Goal: Information Seeking & Learning: Learn about a topic

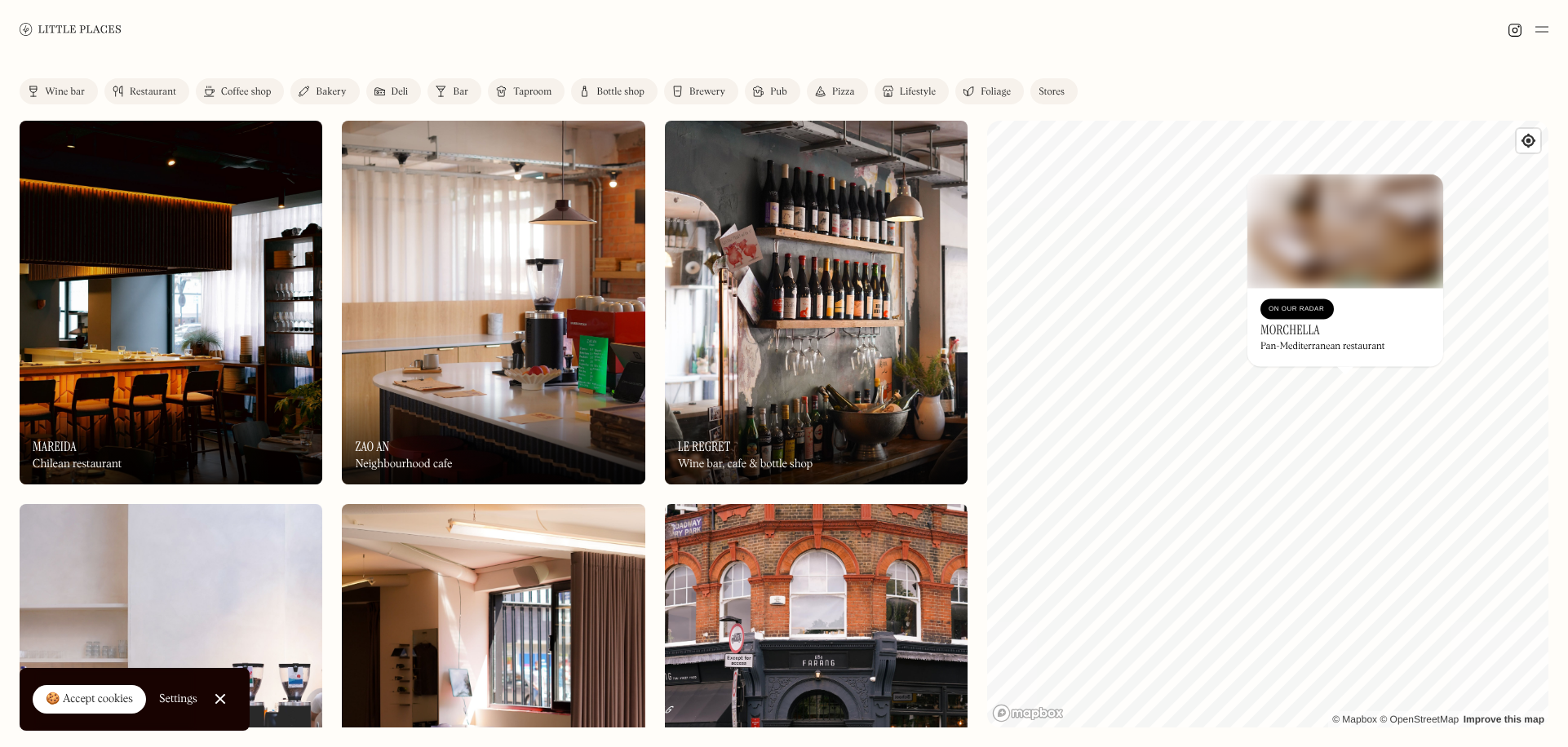
click at [1292, 304] on div "On Our Radar" at bounding box center [1297, 310] width 57 height 17
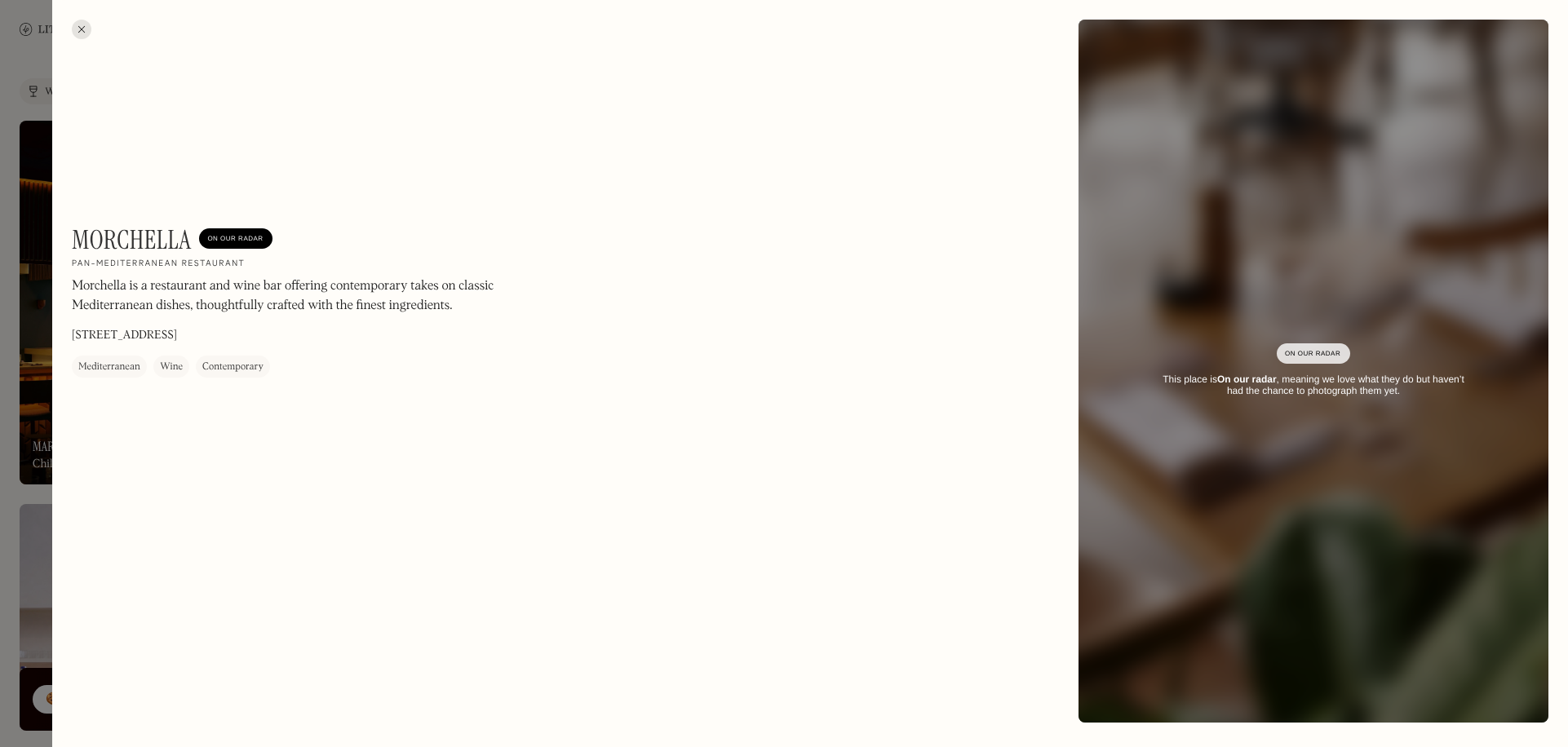
click at [90, 24] on div at bounding box center [81, 29] width 19 height 19
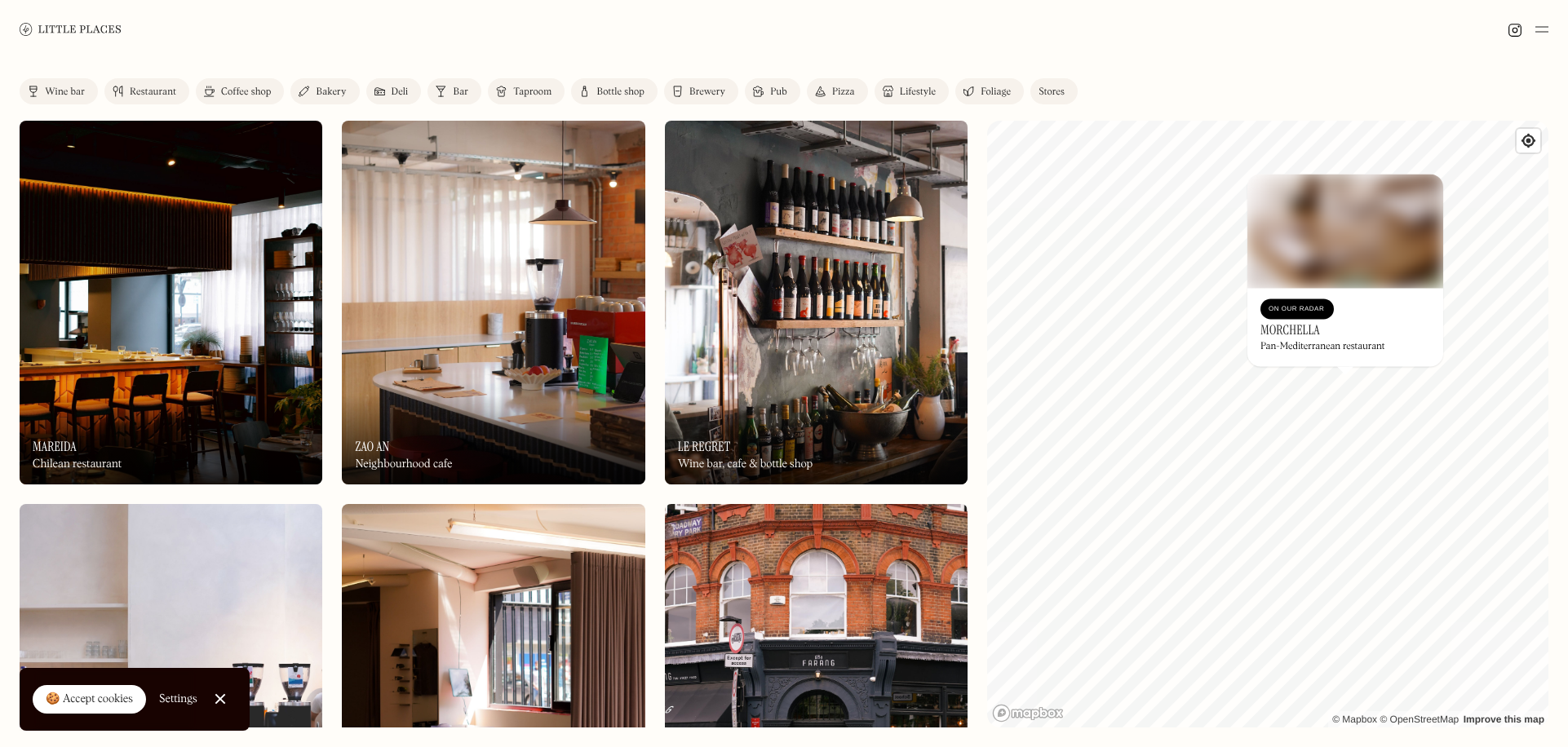
click at [158, 107] on div "Wine bar Restaurant Coffee shop Bakery Deli Bar Taproom Bottle shop Brewery Pub…" at bounding box center [555, 95] width 1071 height 32
click at [158, 87] on div "Restaurant" at bounding box center [153, 92] width 46 height 10
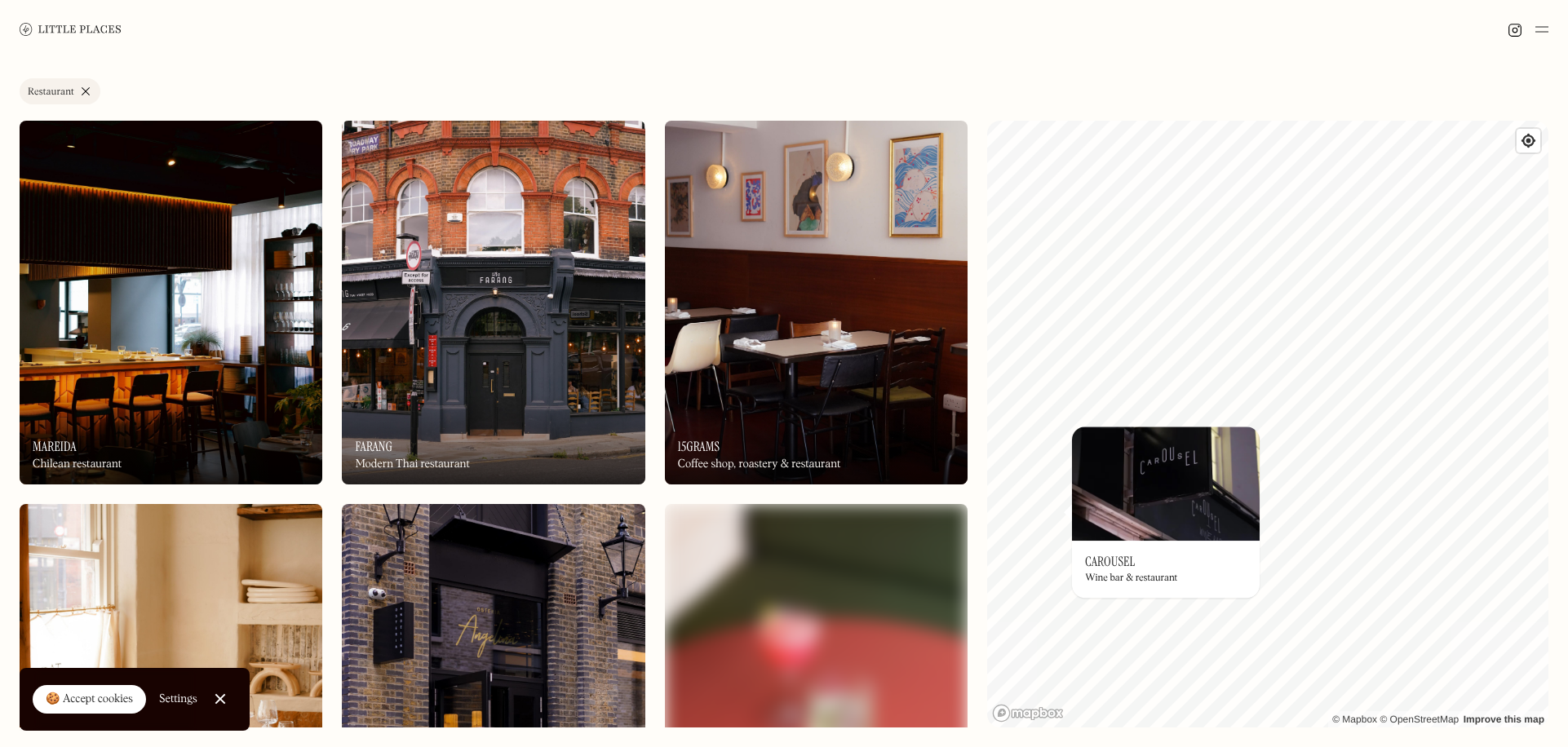
click at [1193, 519] on img at bounding box center [1166, 483] width 187 height 114
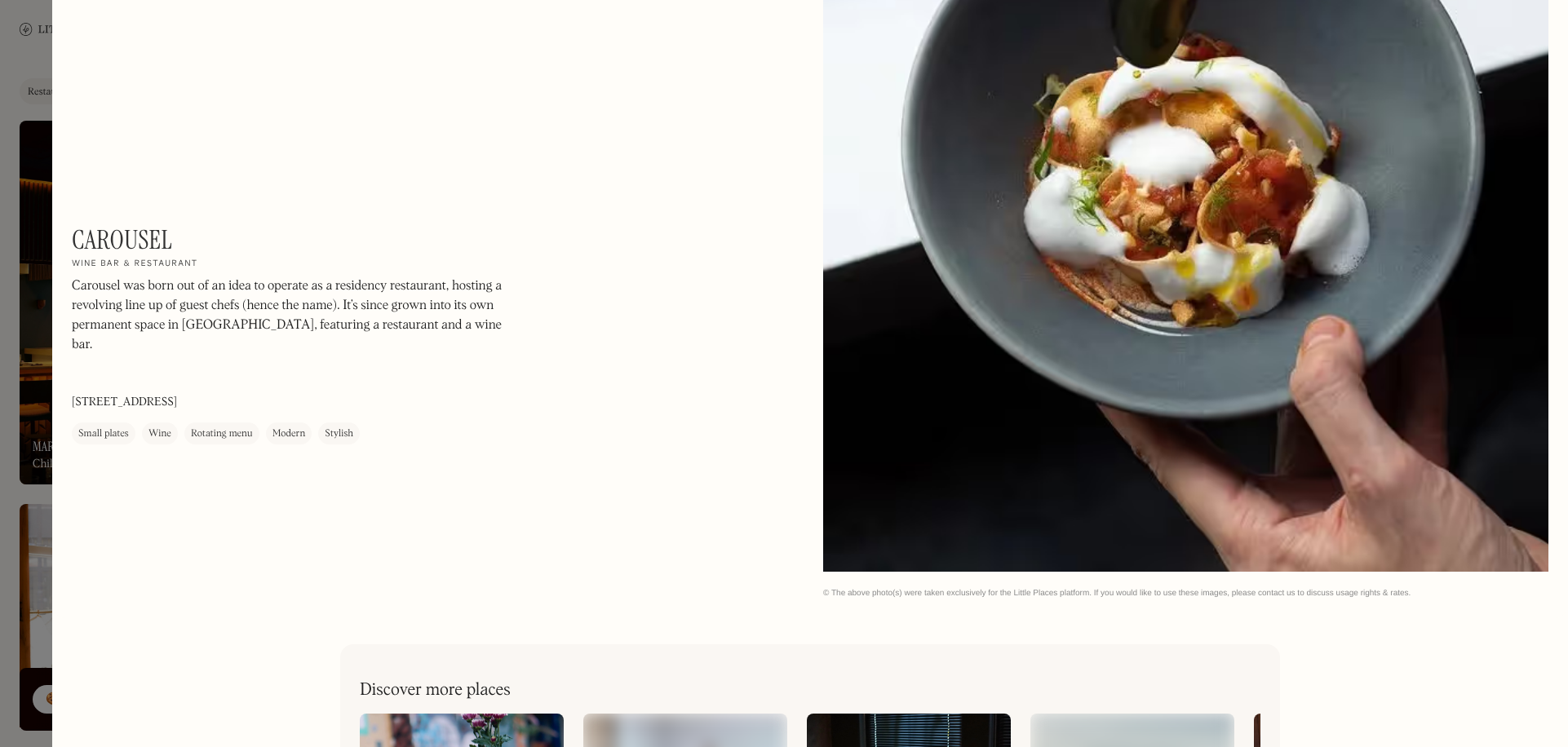
scroll to position [5210, 0]
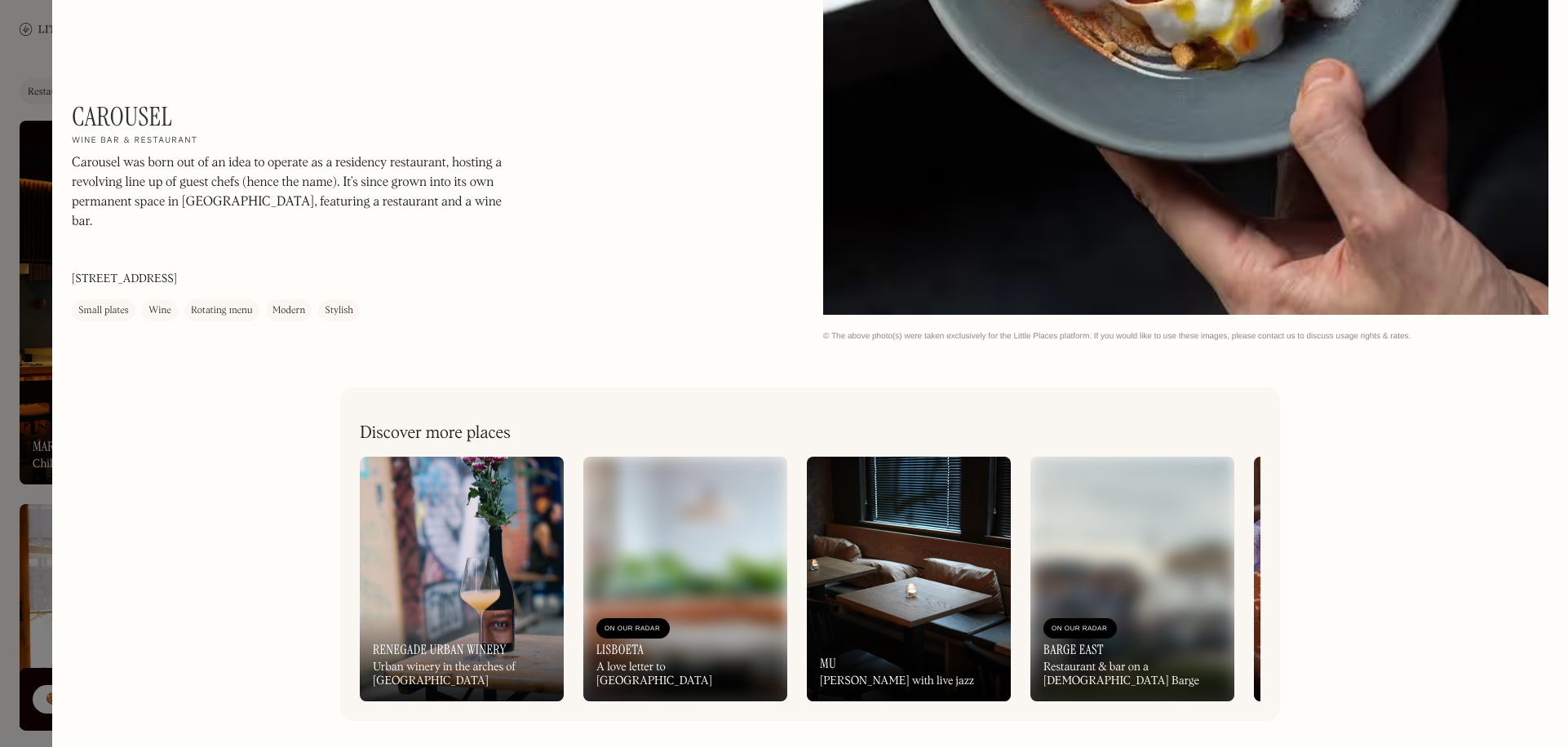
click at [31, 146] on div at bounding box center [784, 374] width 1568 height 747
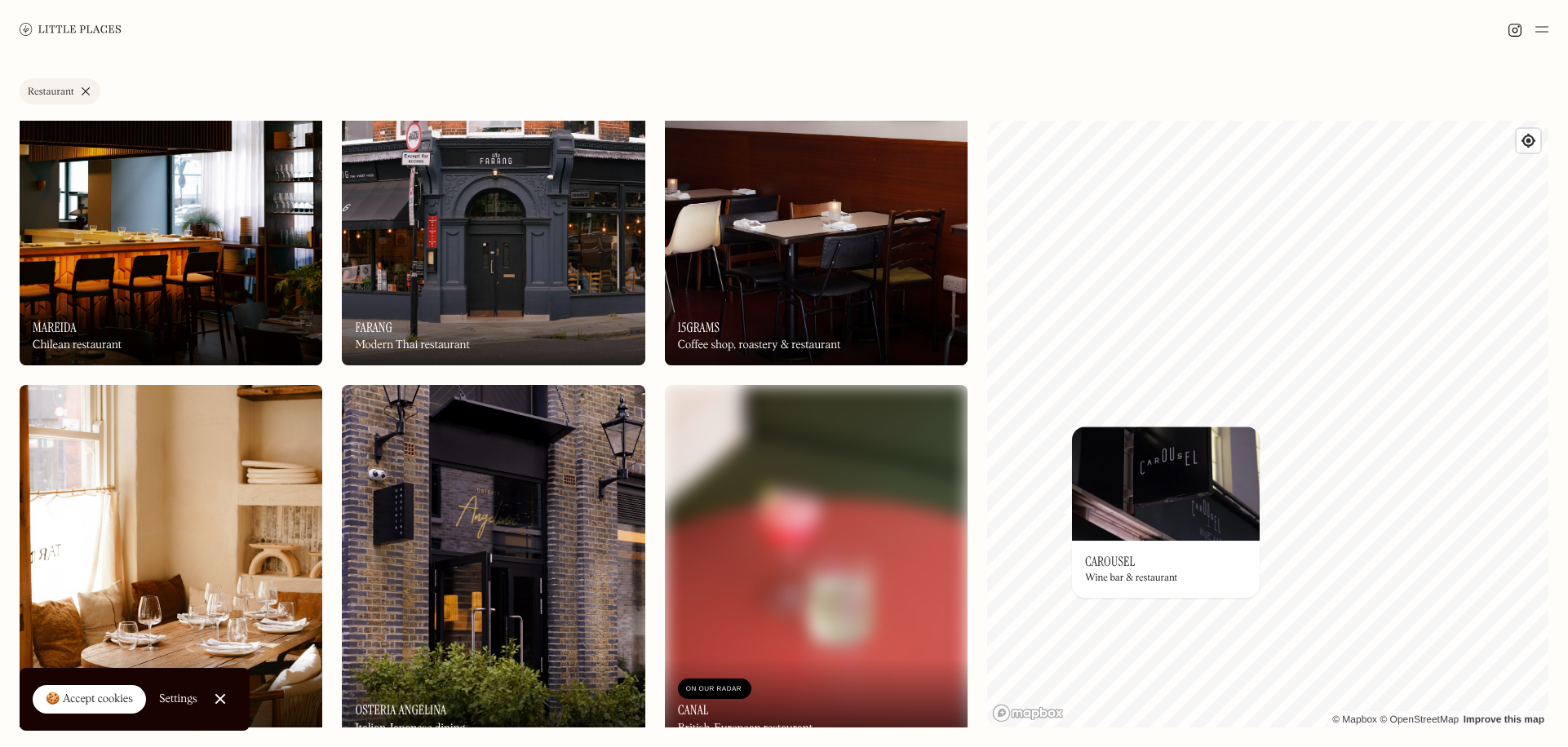
scroll to position [326, 0]
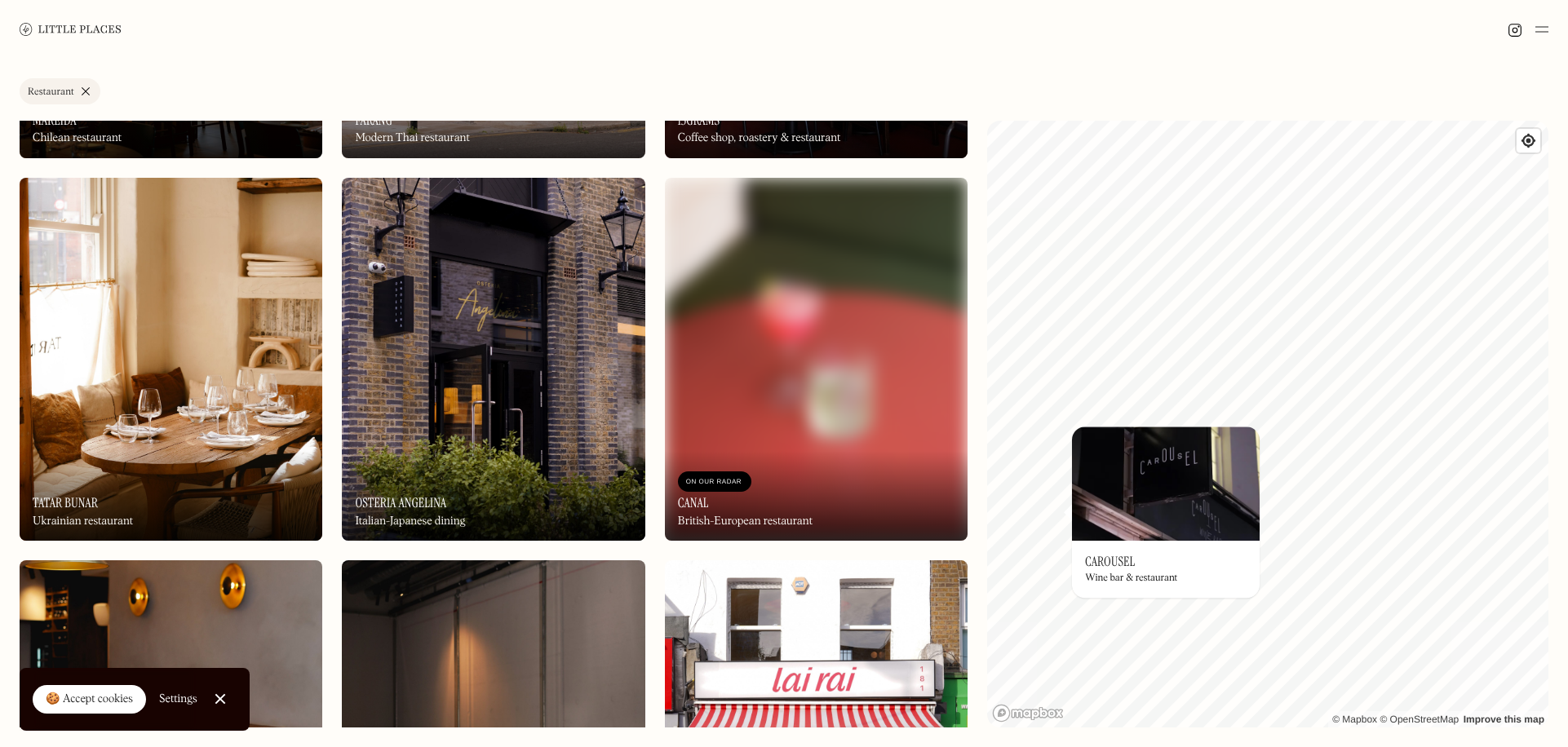
click at [157, 392] on img at bounding box center [171, 360] width 303 height 364
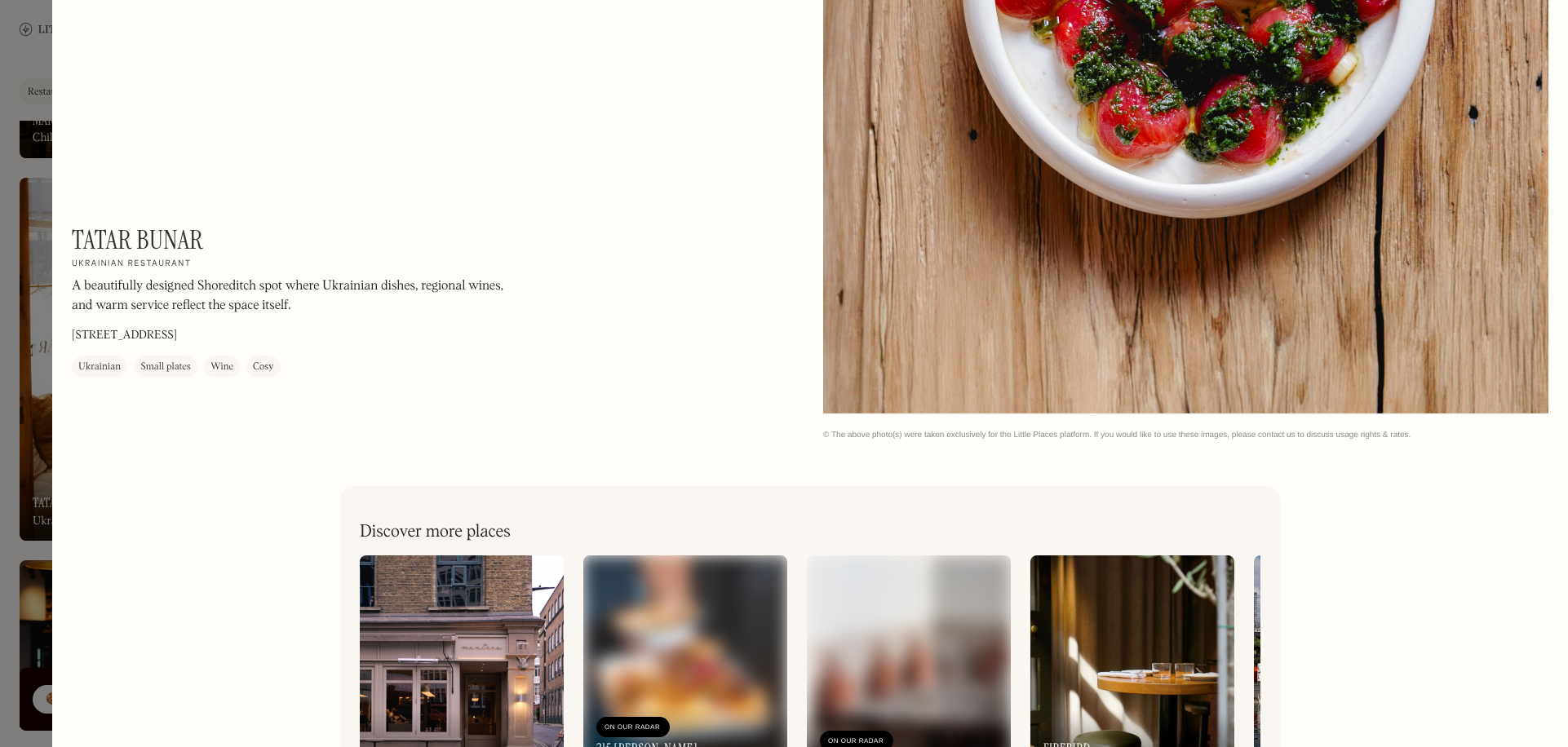
scroll to position [2450, 0]
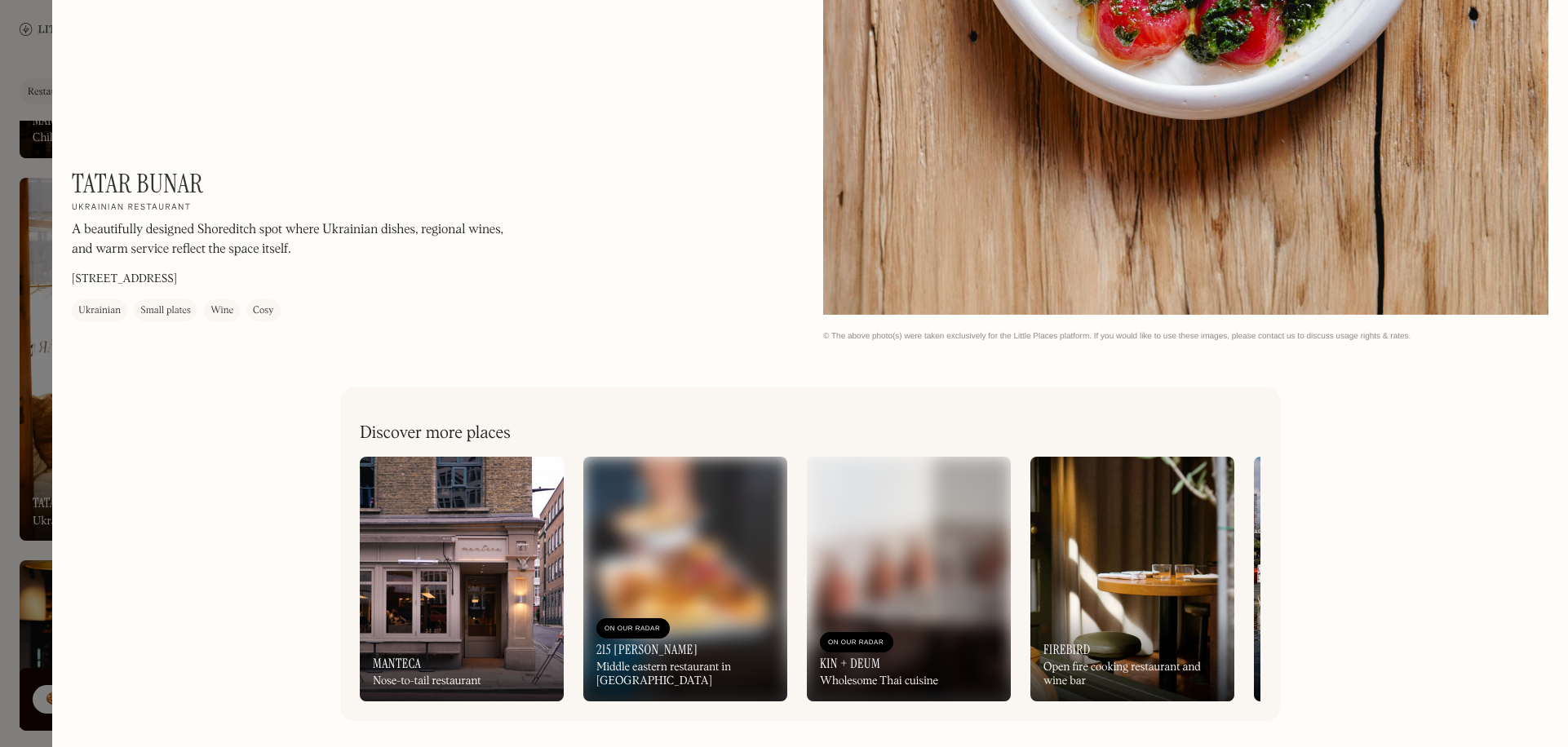
click at [14, 78] on div at bounding box center [784, 374] width 1568 height 747
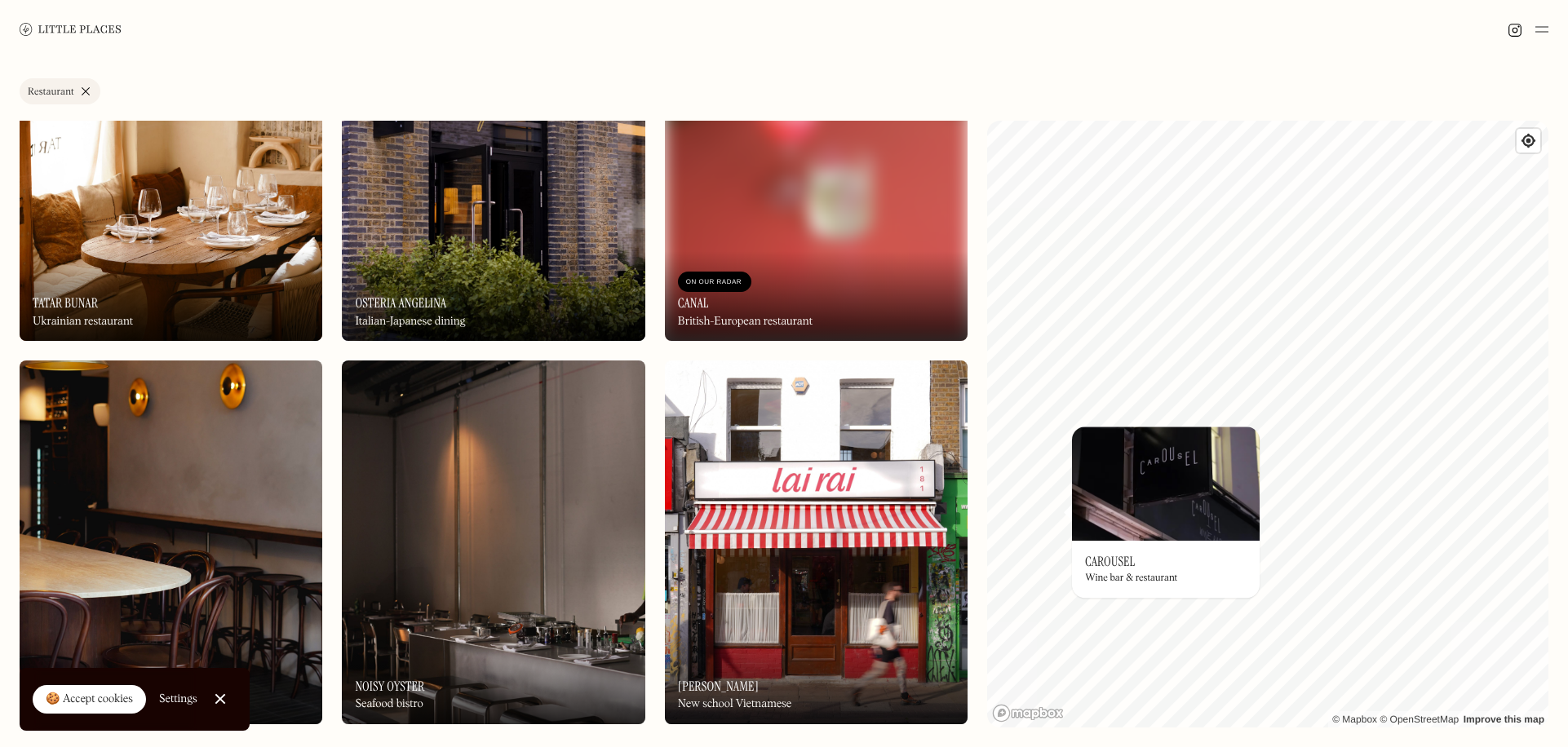
scroll to position [734, 0]
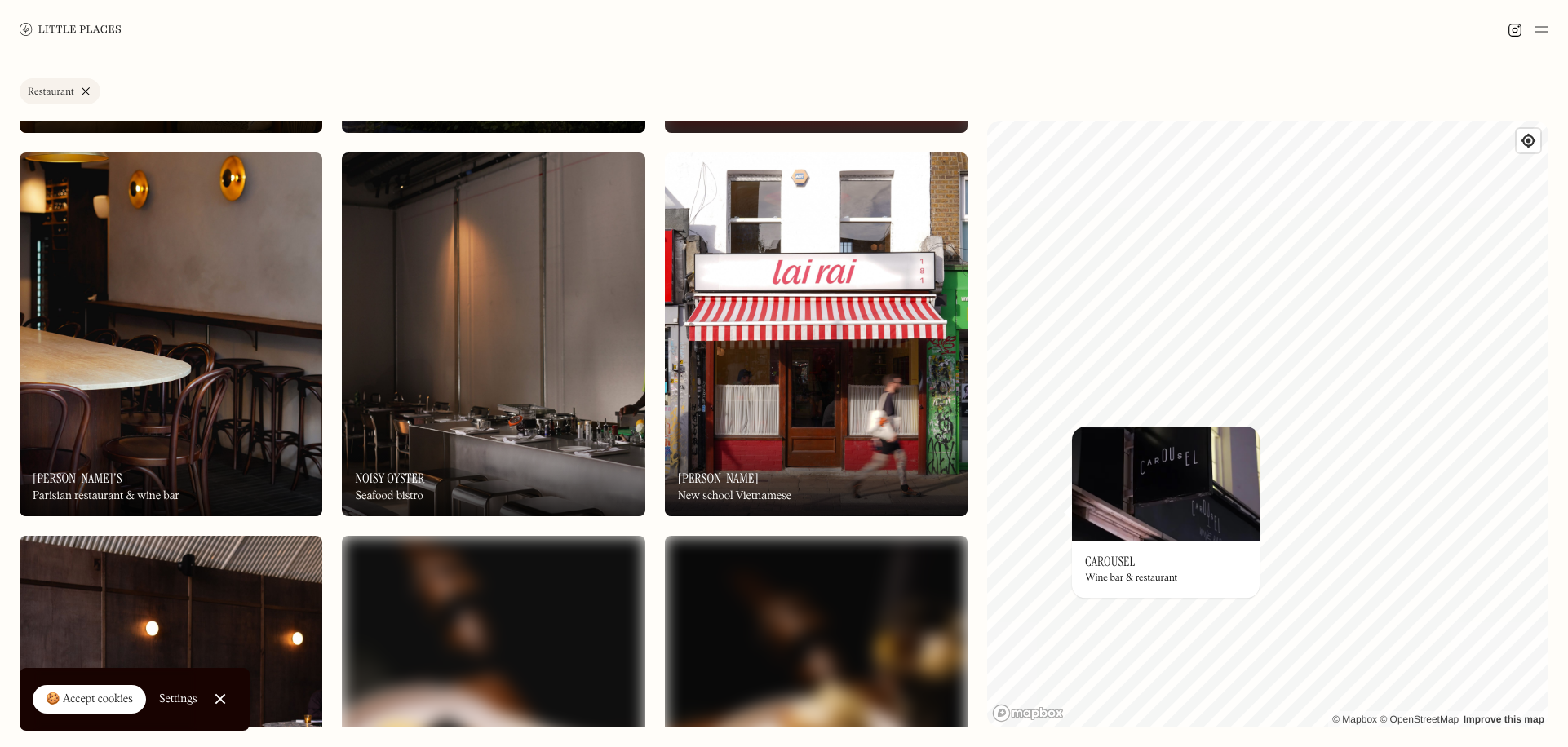
click at [142, 315] on img at bounding box center [171, 335] width 303 height 364
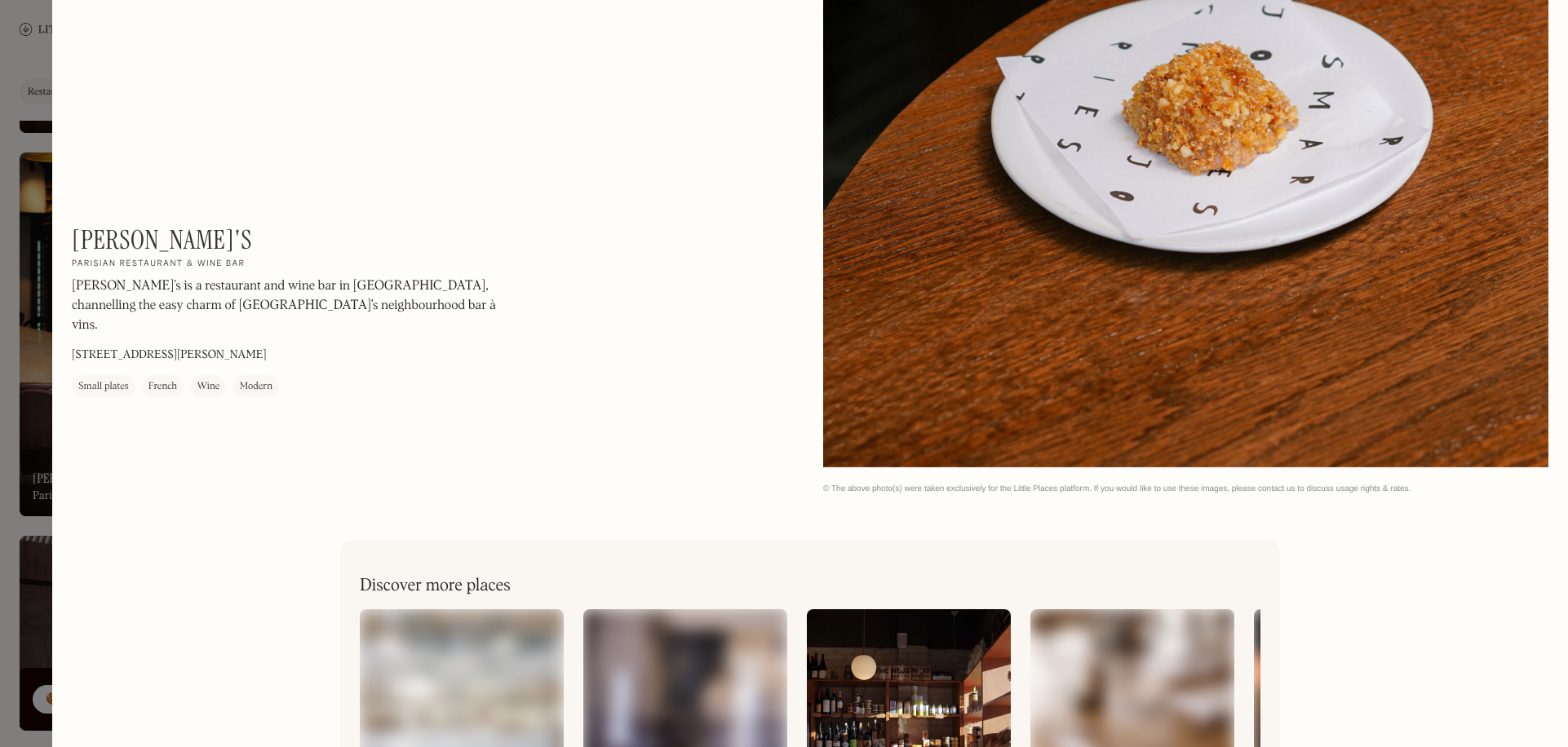
scroll to position [3370, 0]
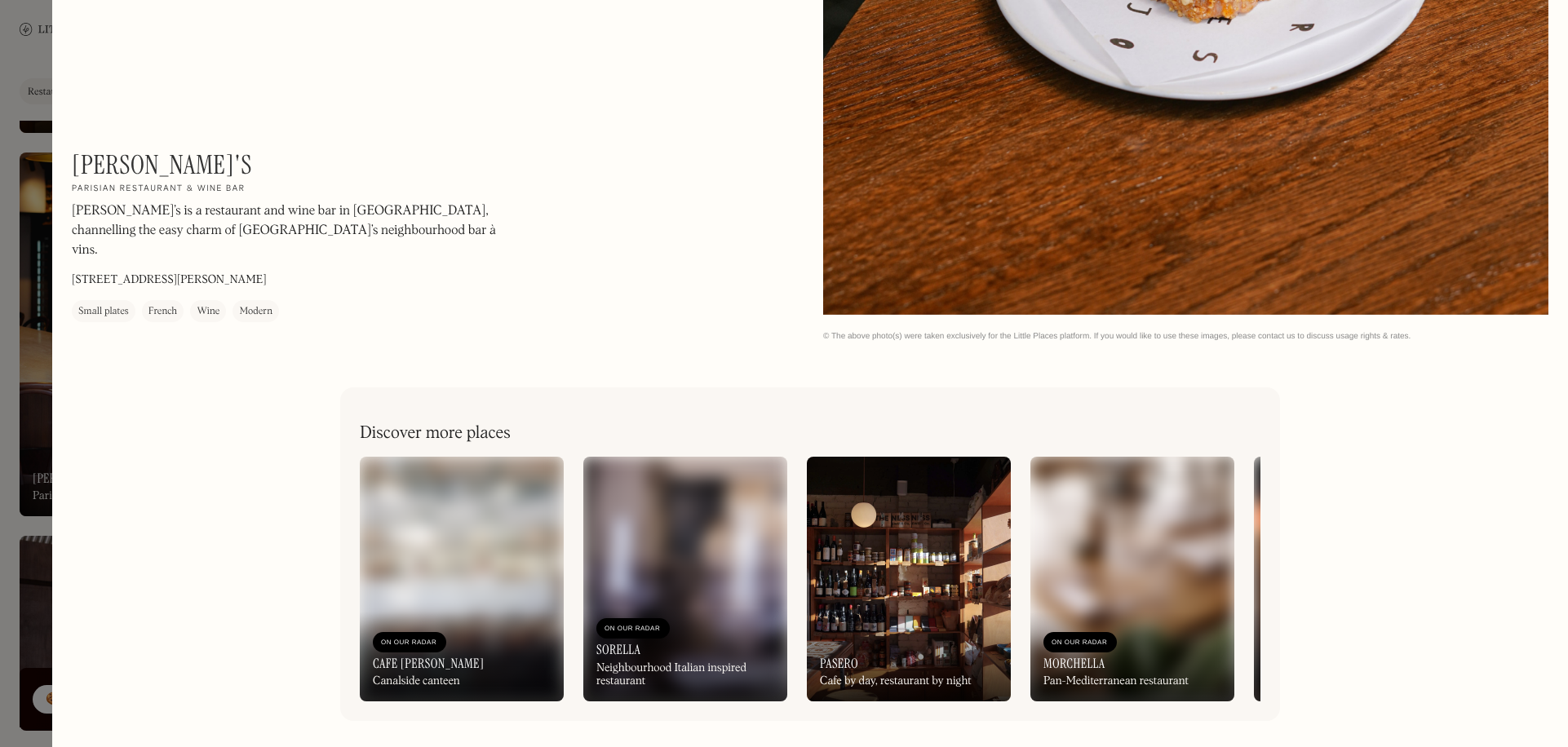
click at [43, 298] on div at bounding box center [784, 374] width 1568 height 747
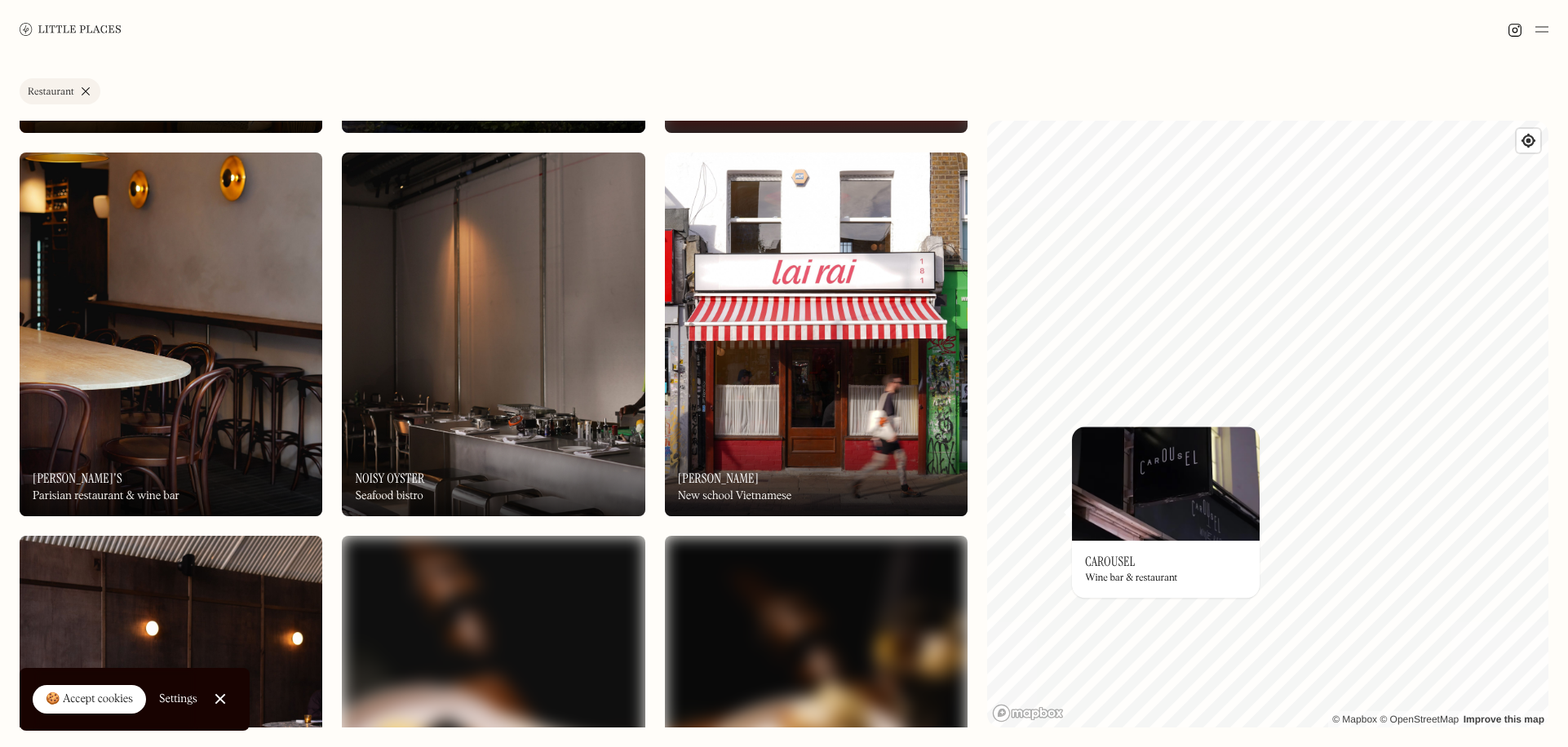
click at [842, 378] on img at bounding box center [816, 335] width 303 height 364
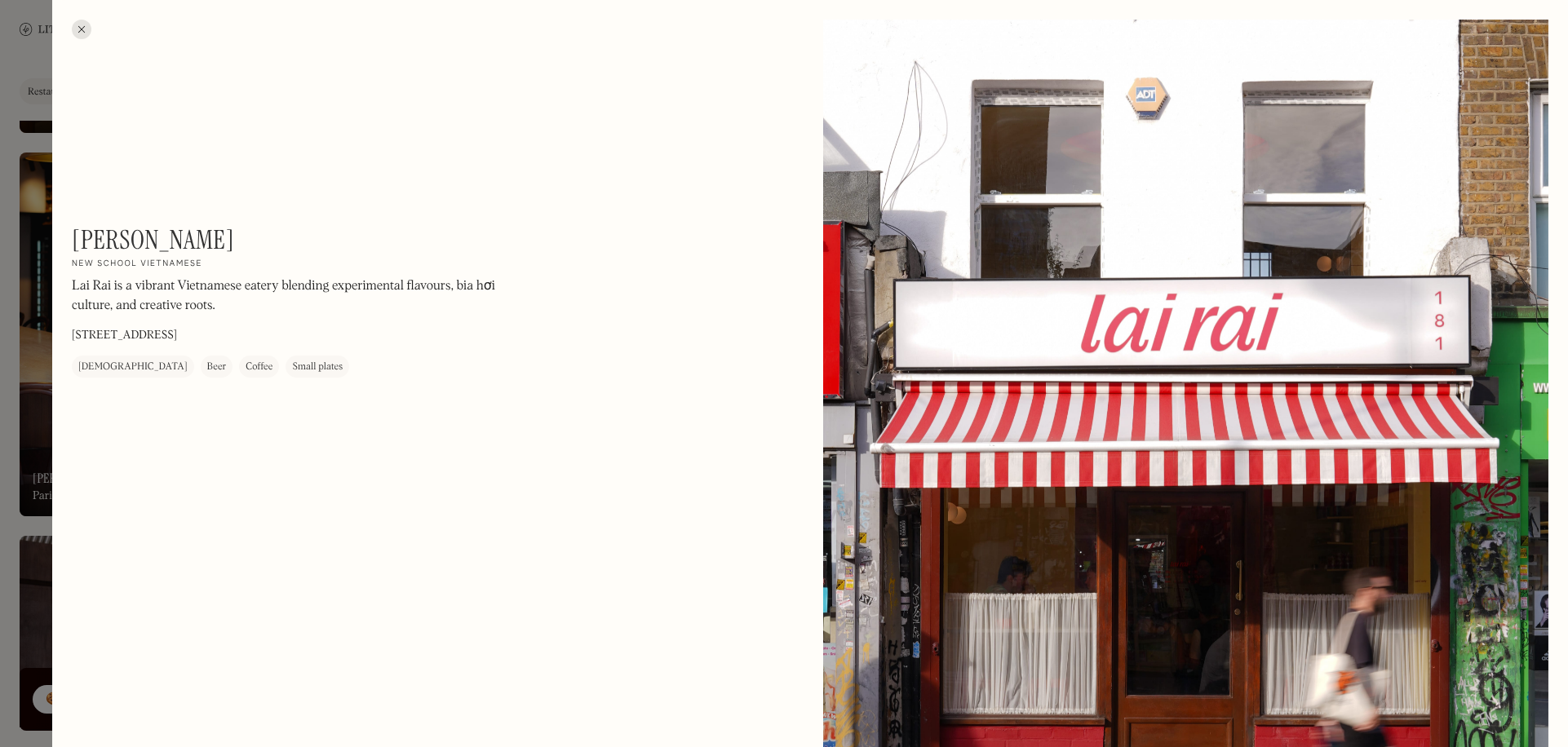
click at [22, 301] on div at bounding box center [784, 374] width 1568 height 747
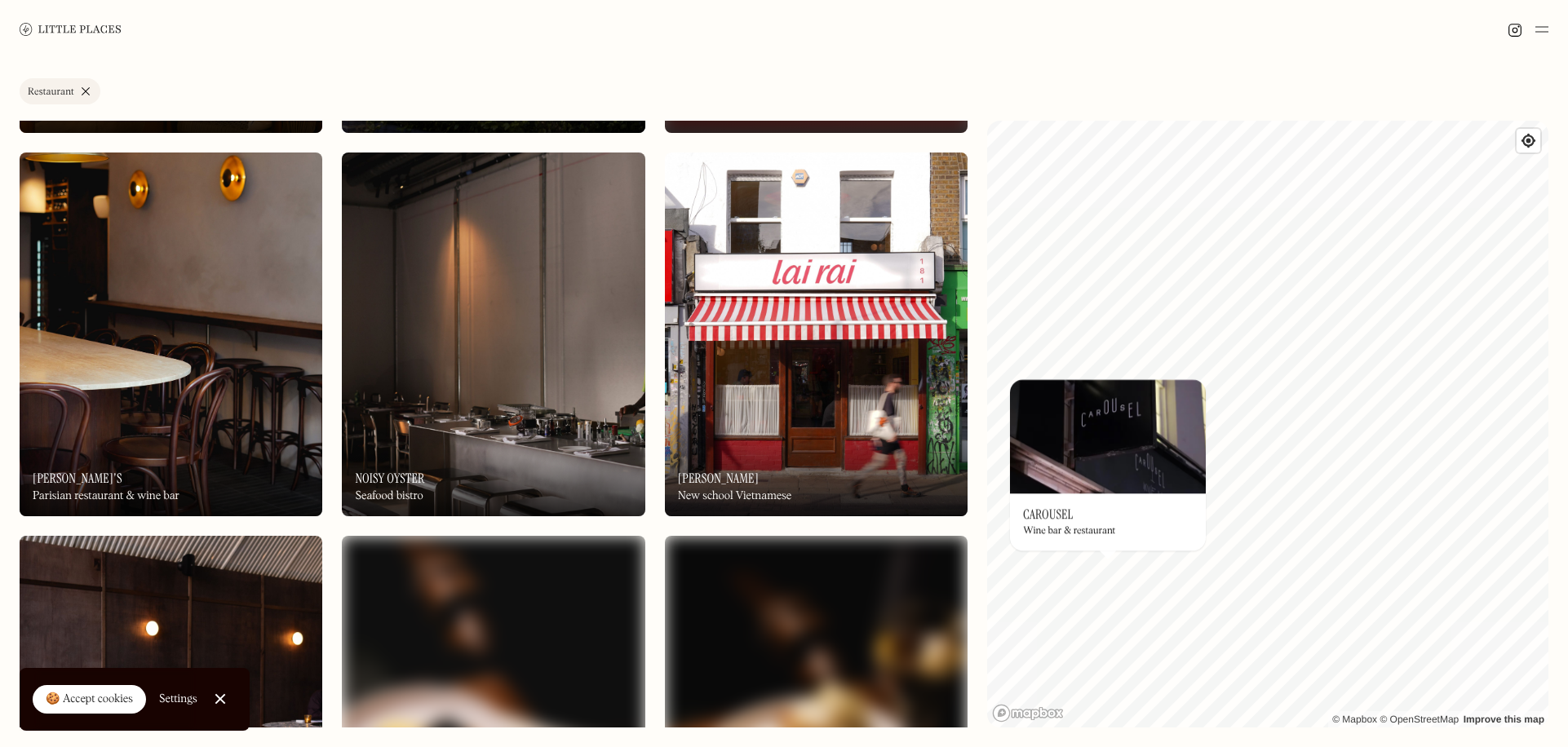
click at [591, 376] on img at bounding box center [493, 335] width 303 height 364
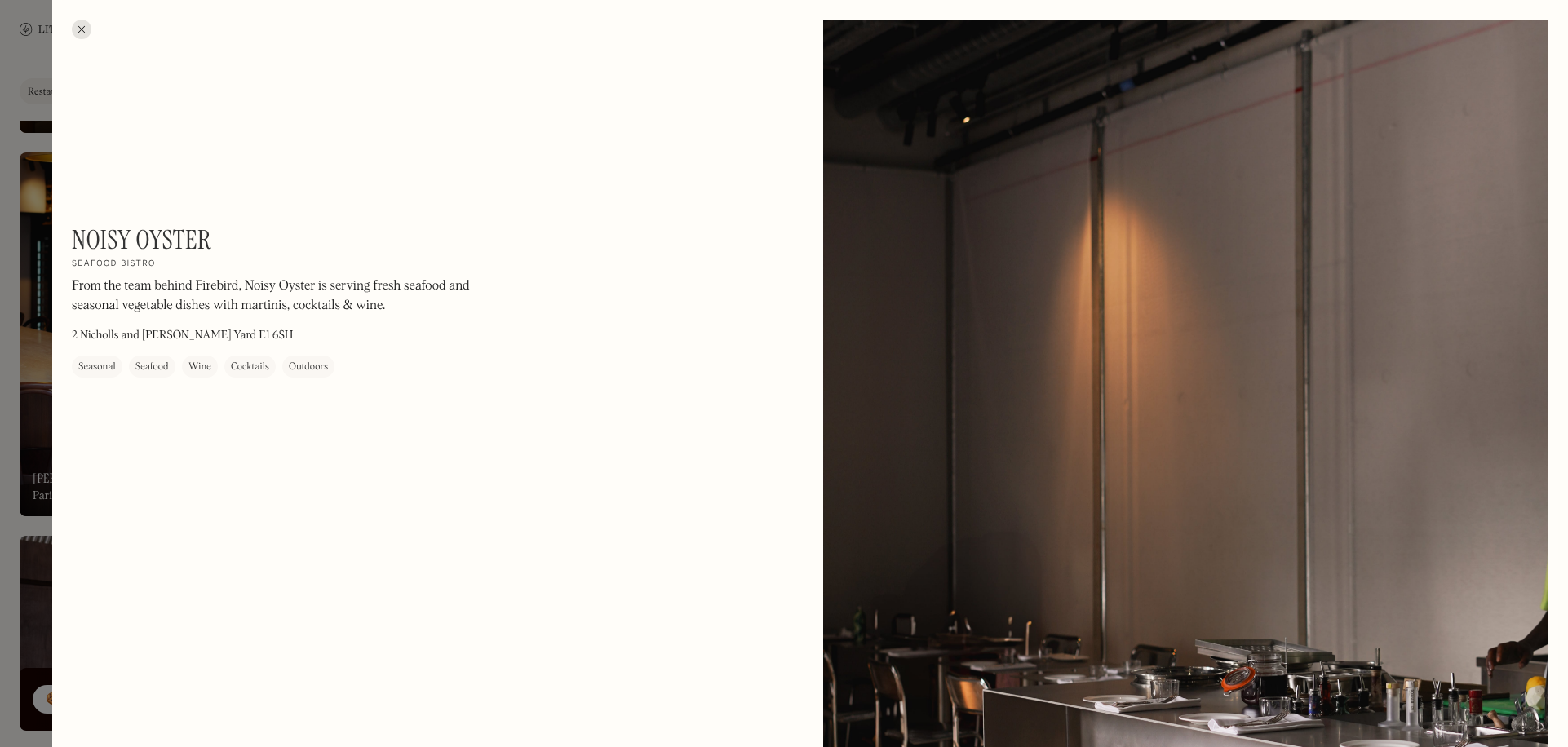
click at [29, 376] on div at bounding box center [784, 374] width 1568 height 747
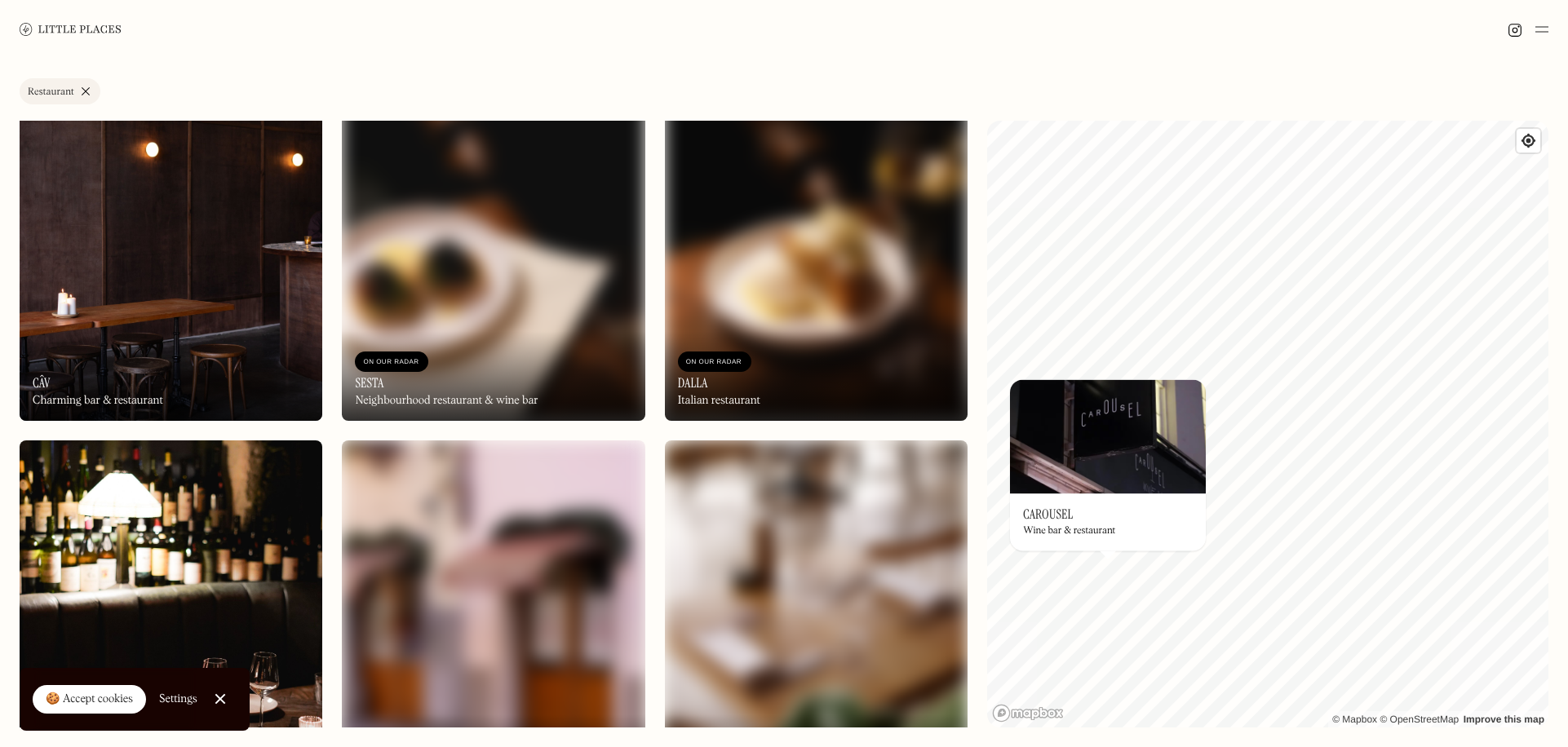
scroll to position [1223, 0]
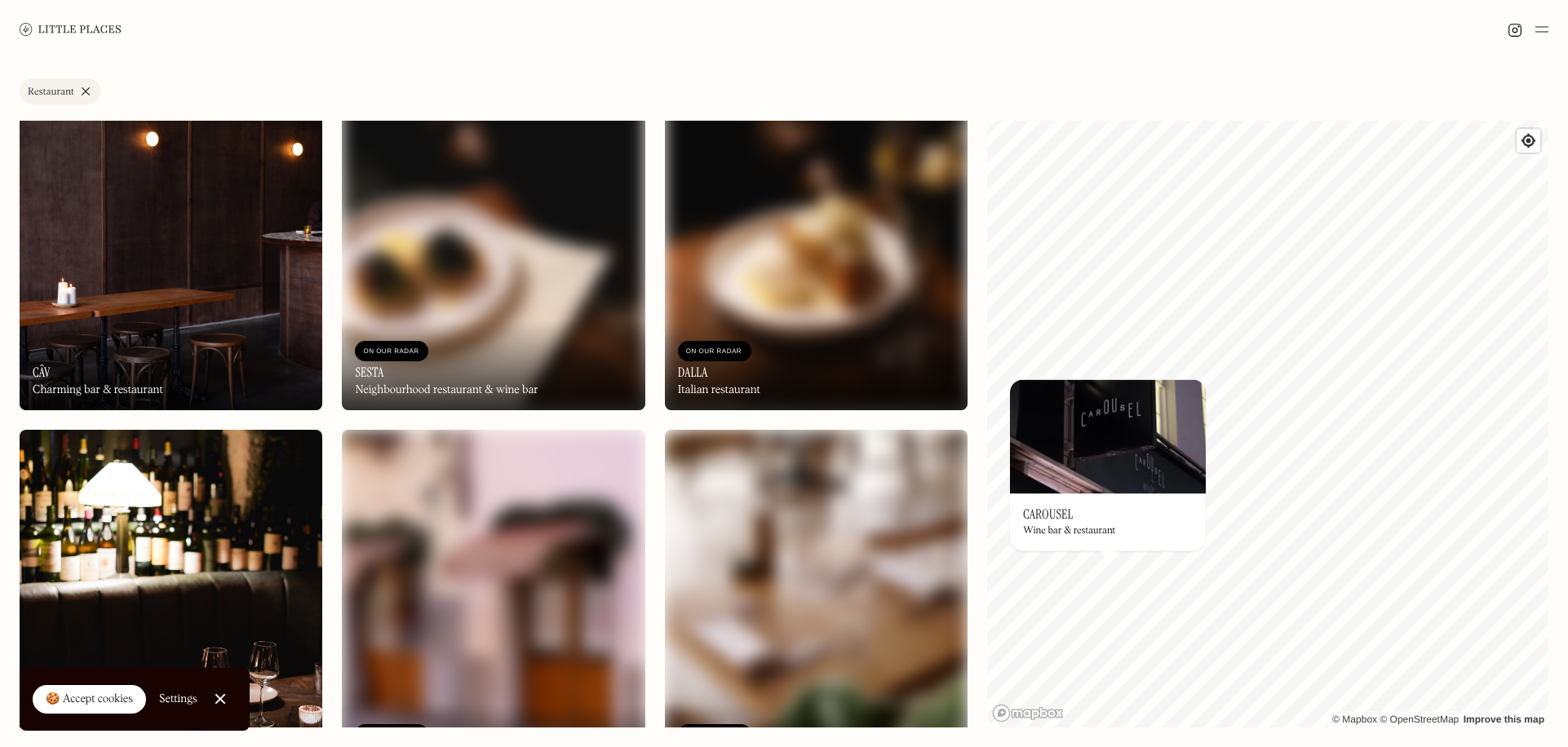
click at [179, 281] on img at bounding box center [171, 228] width 303 height 364
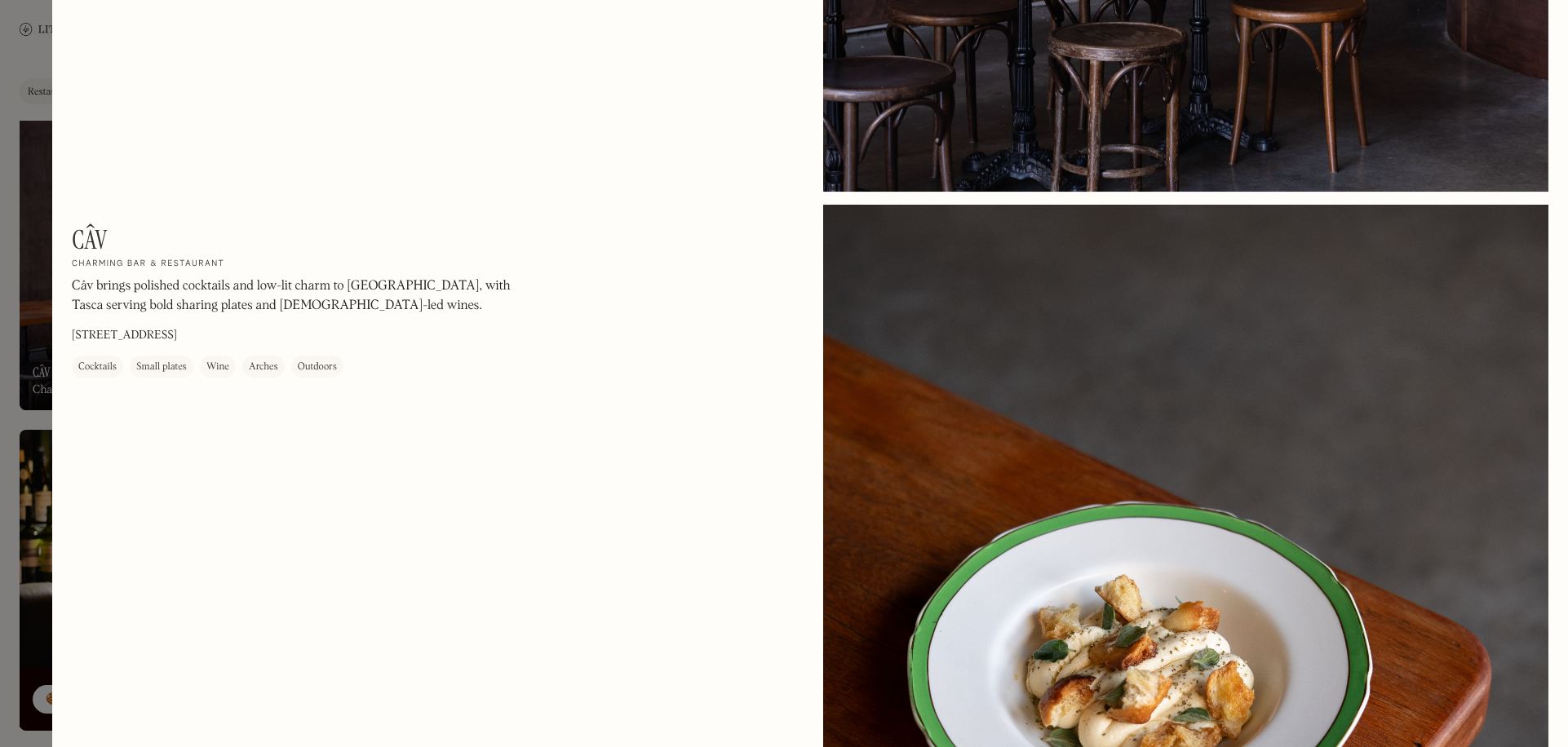
scroll to position [1223, 0]
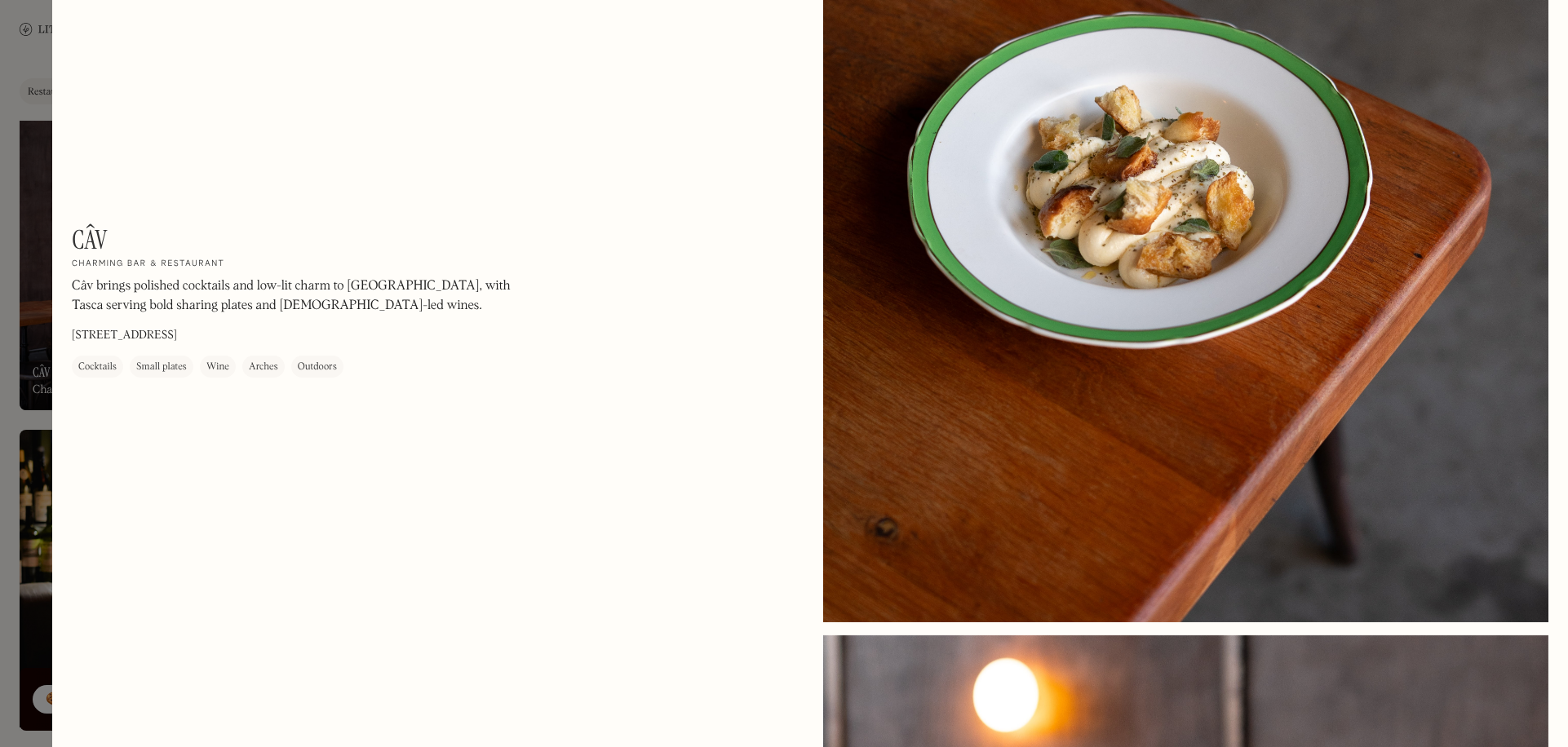
click at [49, 258] on div at bounding box center [784, 374] width 1568 height 747
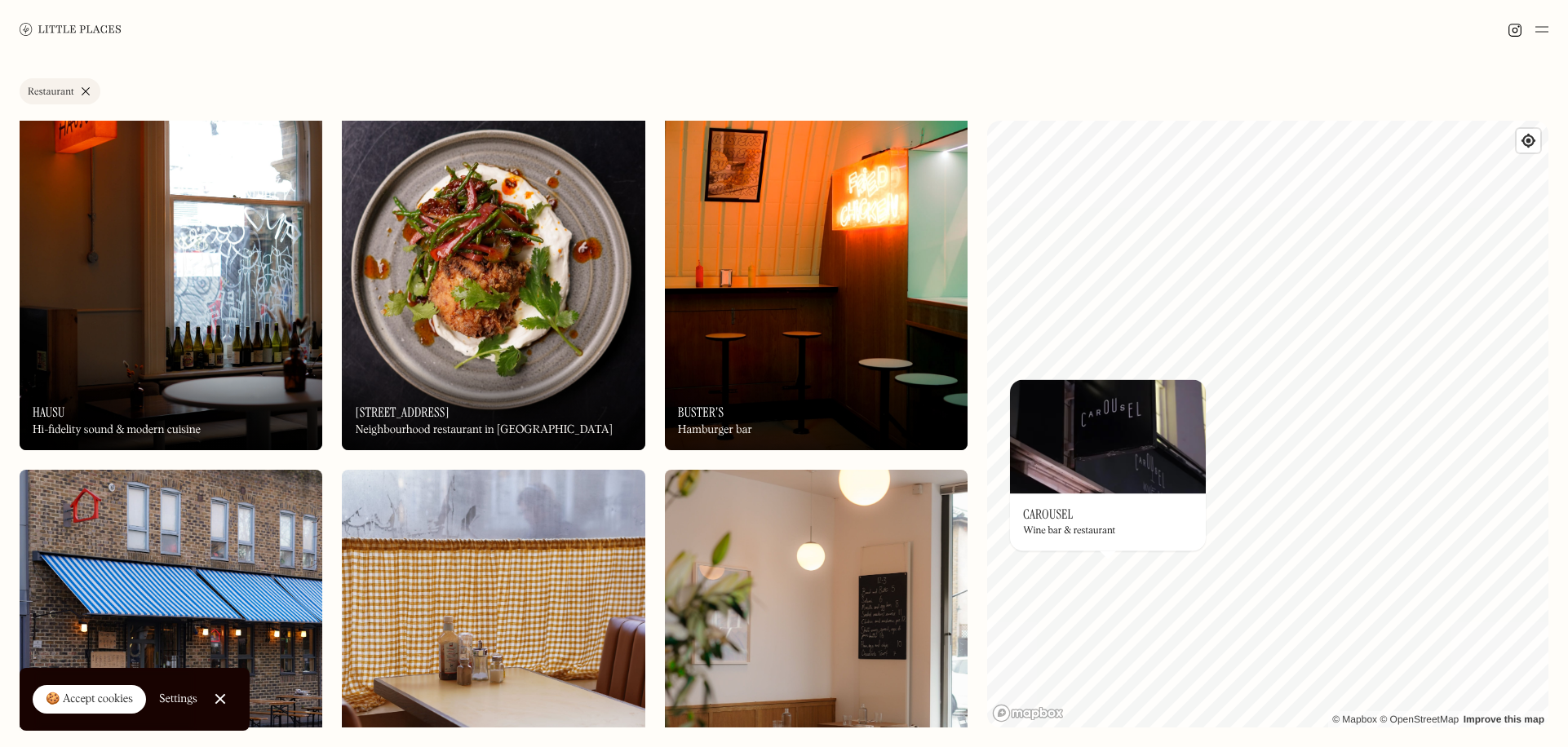
scroll to position [1958, 0]
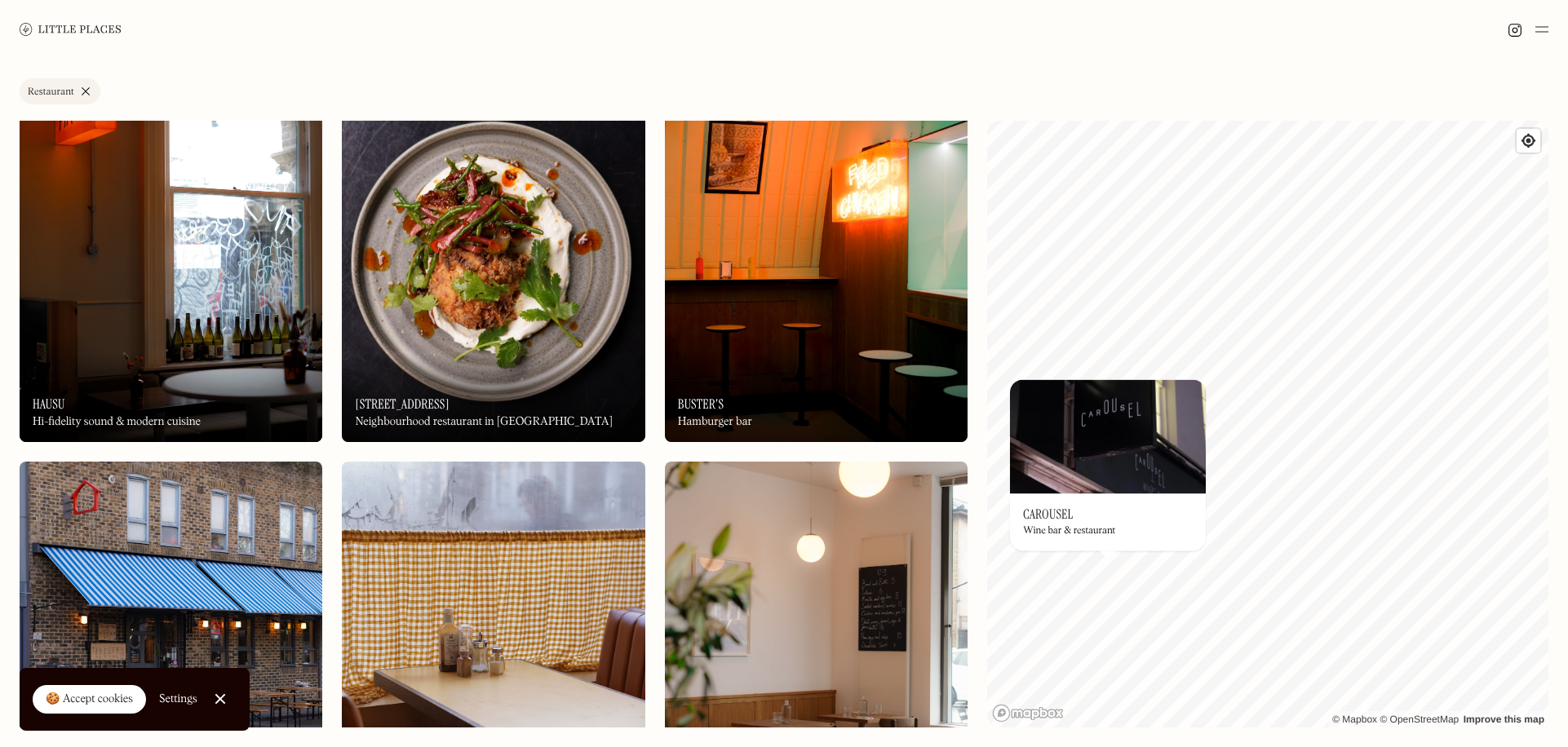
click at [249, 405] on div "On Our Radar Hausu Hi-fidelity sound & modern cuisine" at bounding box center [171, 397] width 303 height 90
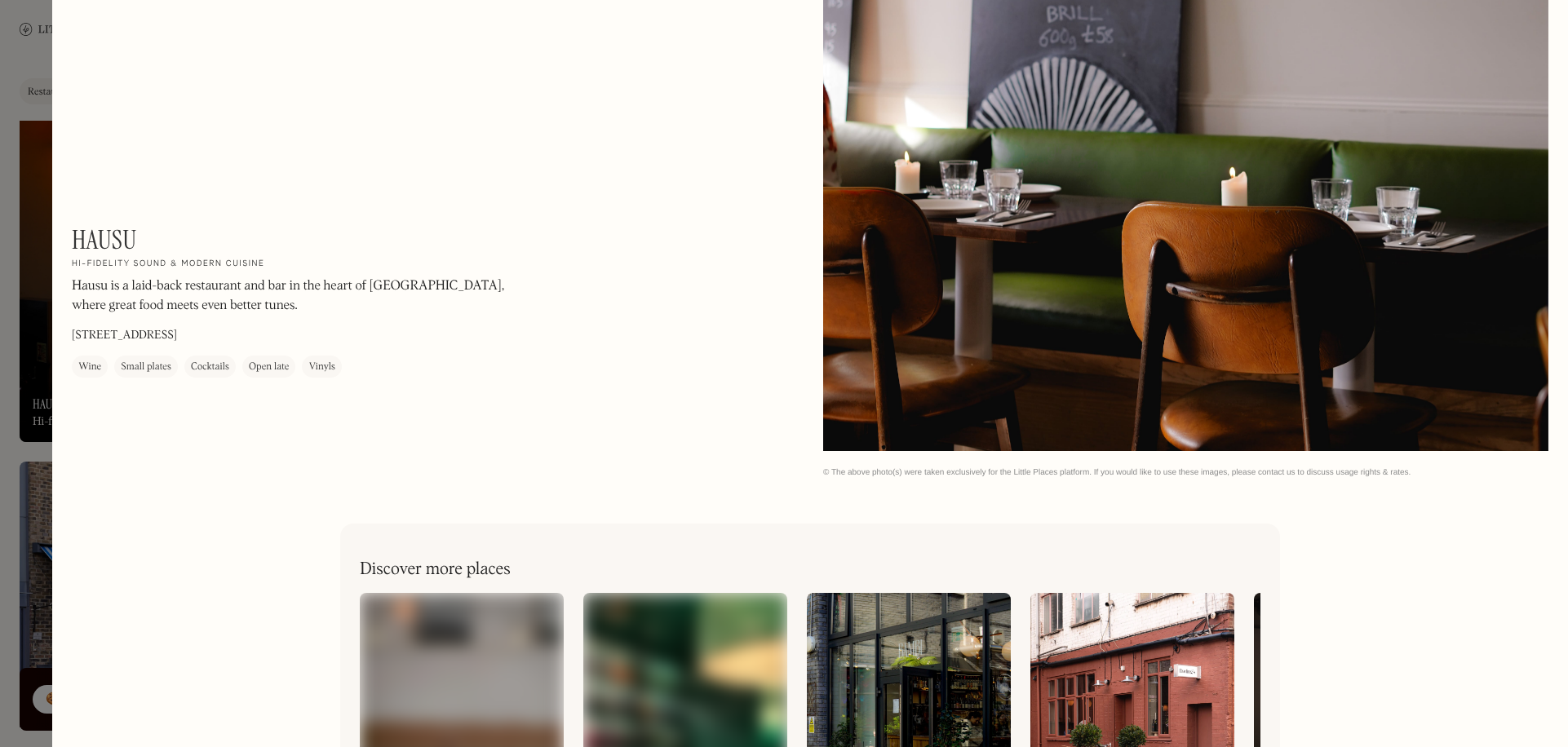
scroll to position [2450, 0]
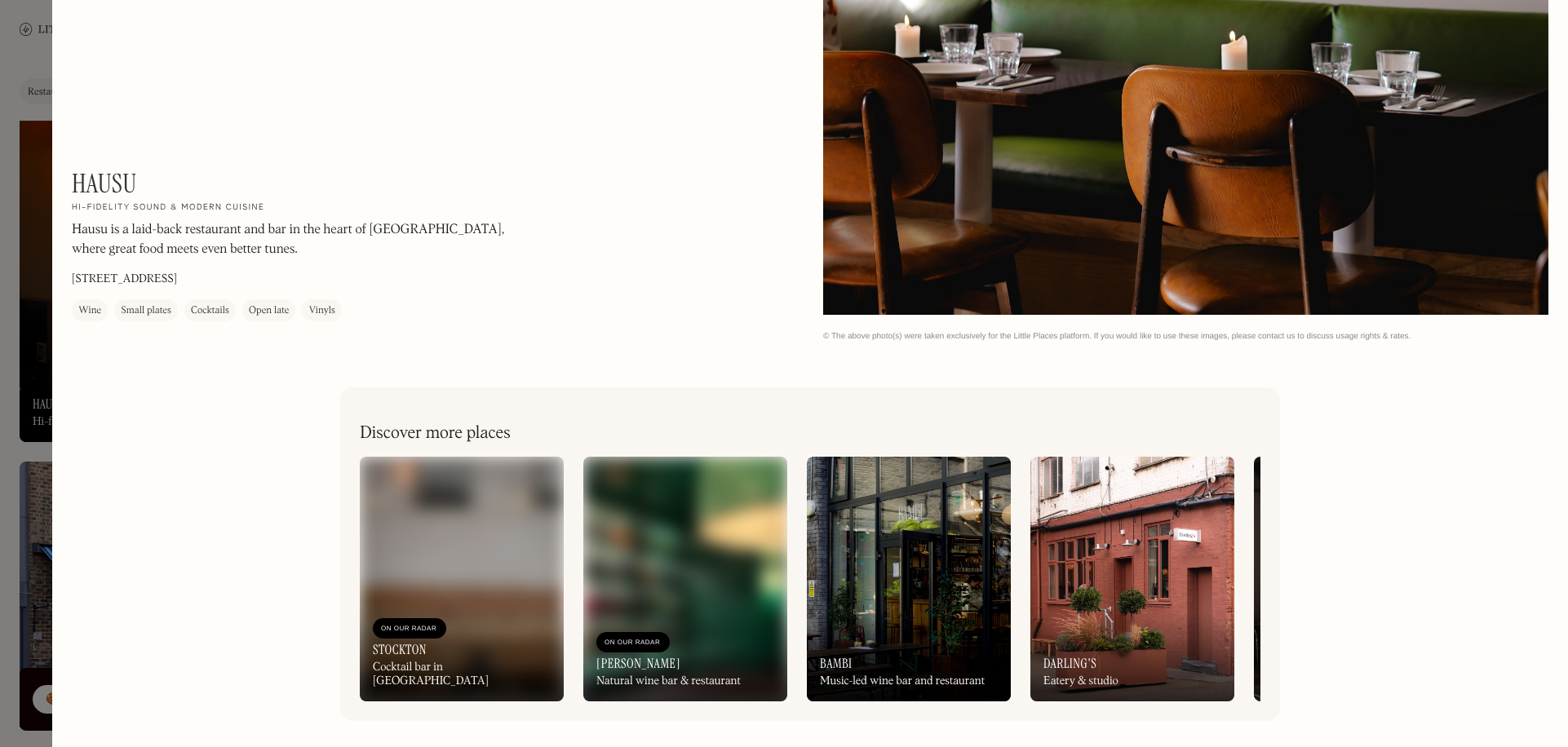
click at [20, 258] on div at bounding box center [784, 374] width 1568 height 747
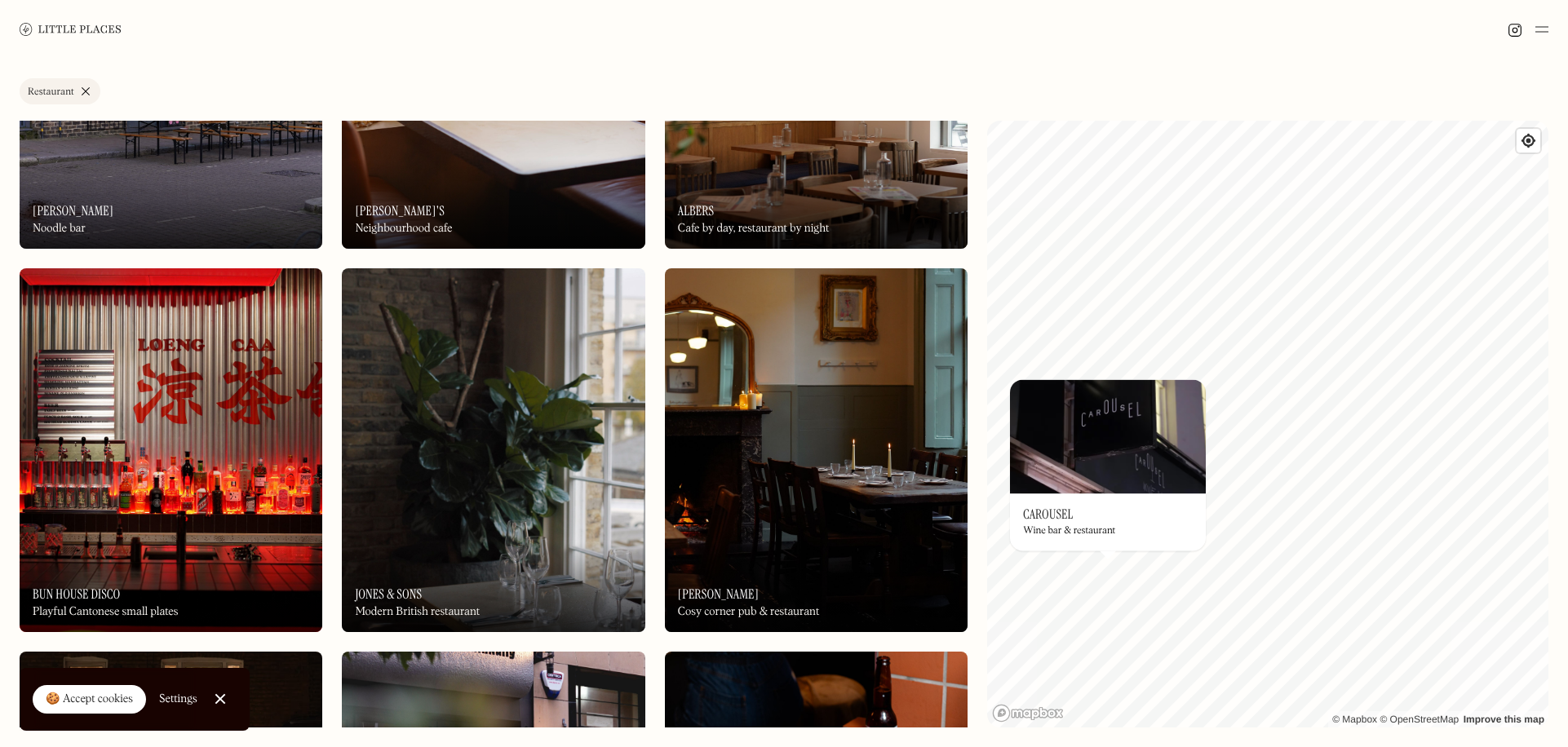
scroll to position [2774, 0]
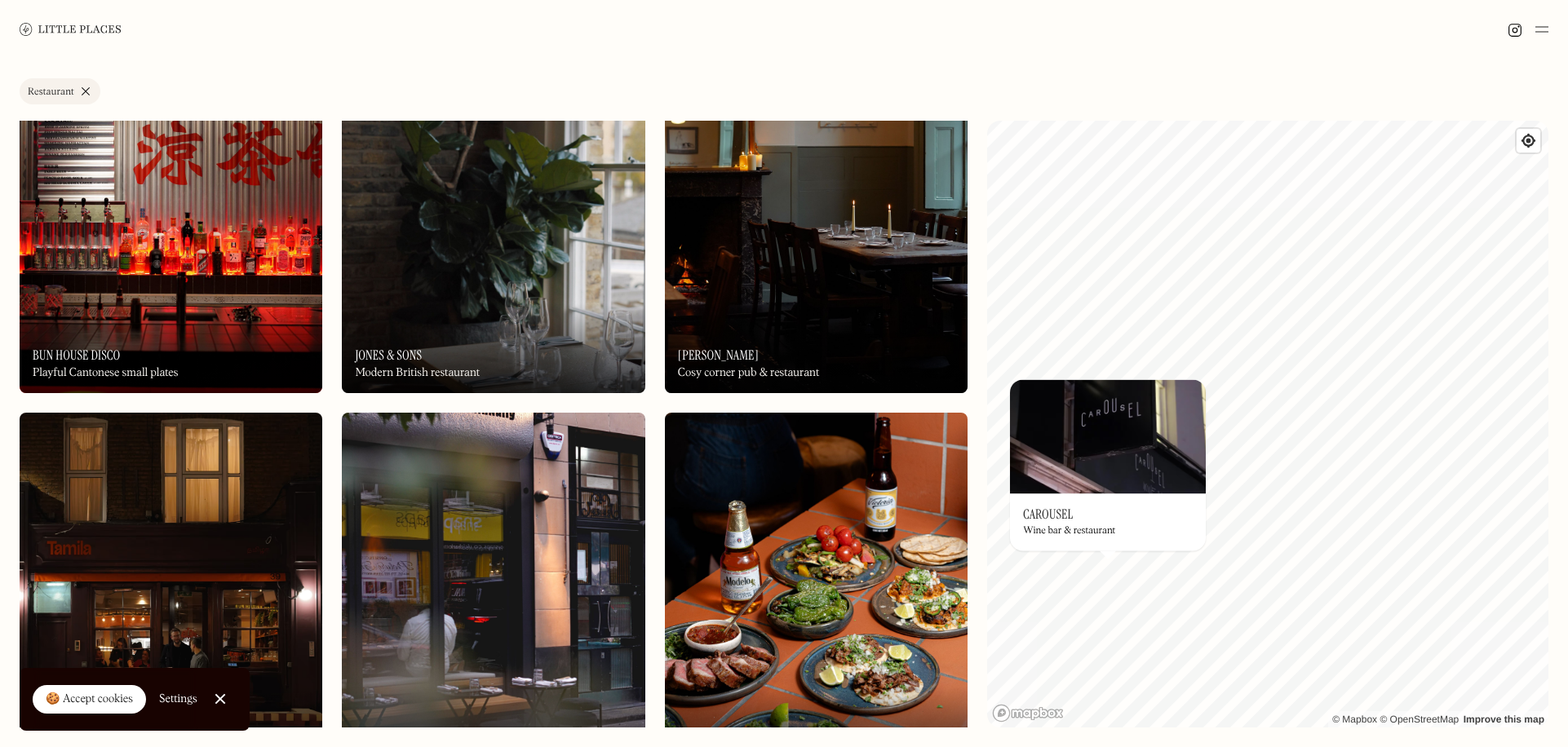
click at [432, 298] on img at bounding box center [493, 211] width 303 height 364
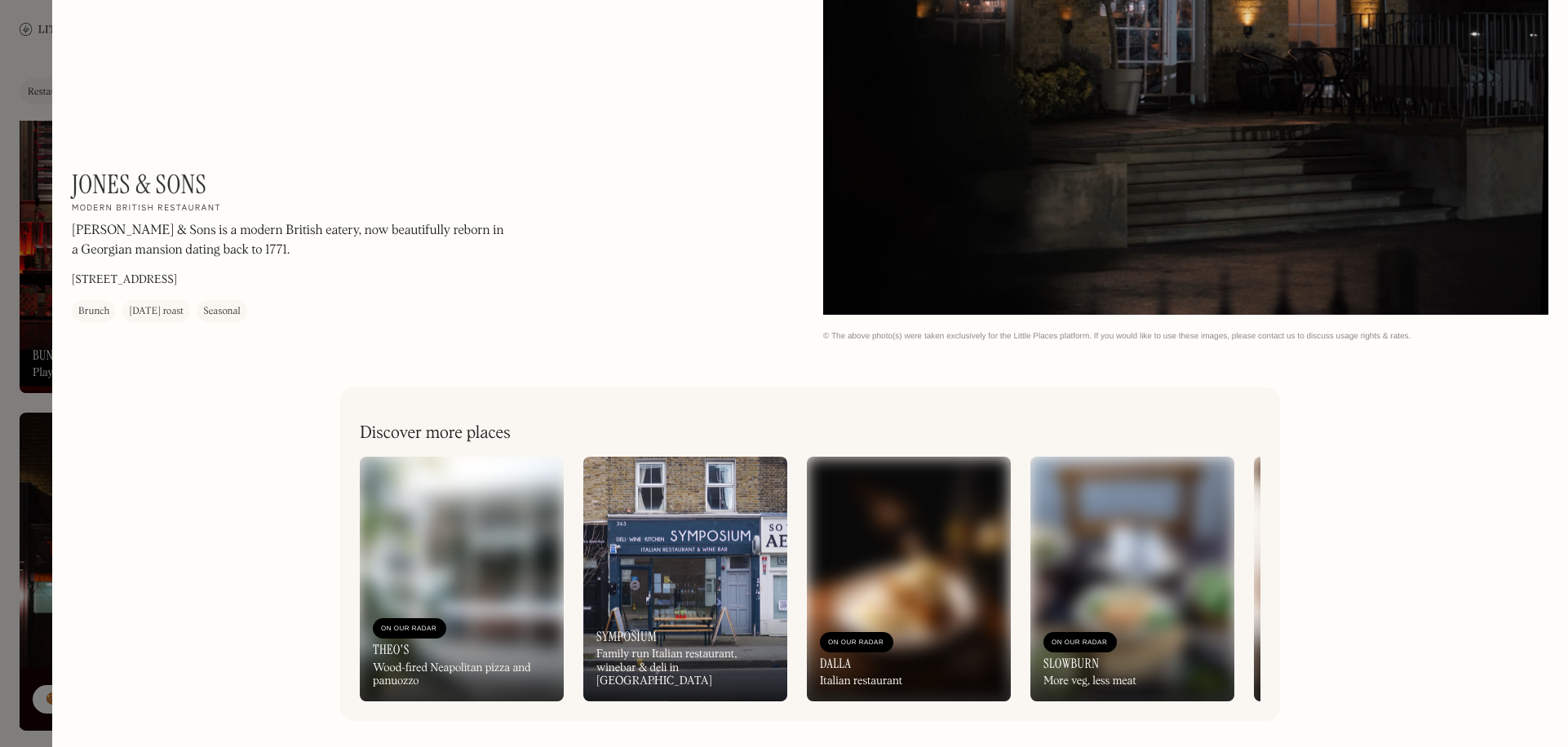
scroll to position [2717, 0]
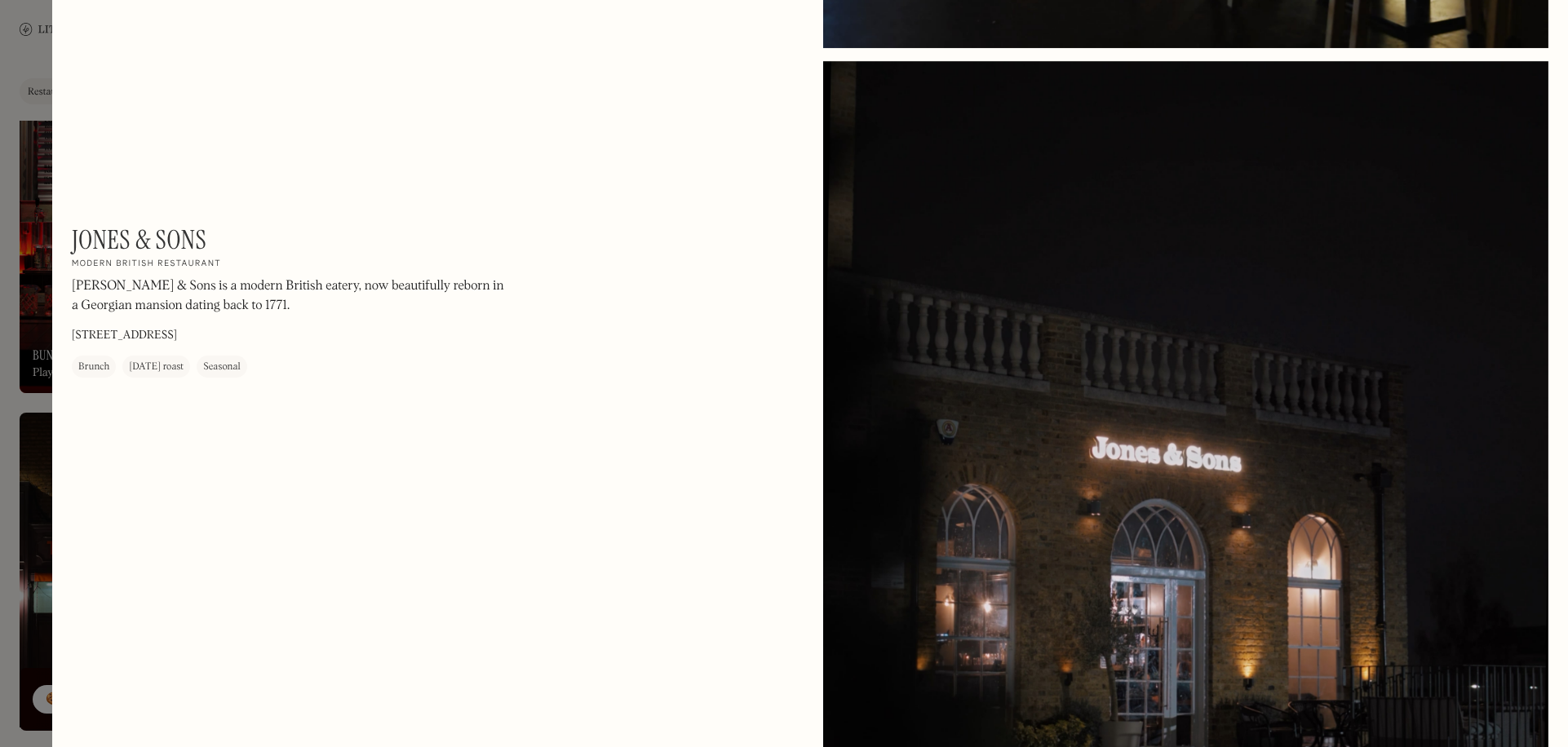
click at [7, 277] on div at bounding box center [784, 374] width 1568 height 747
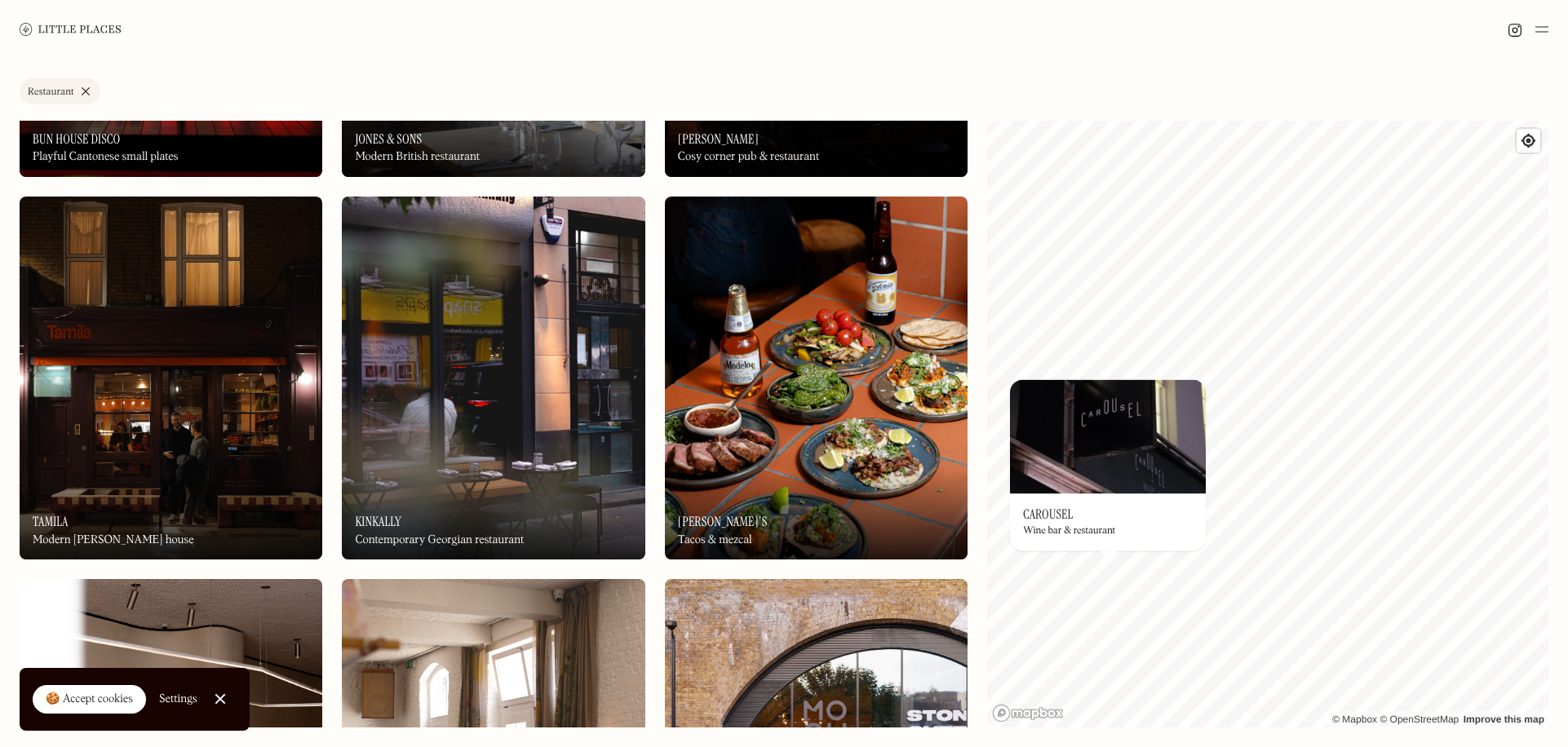
scroll to position [3019, 0]
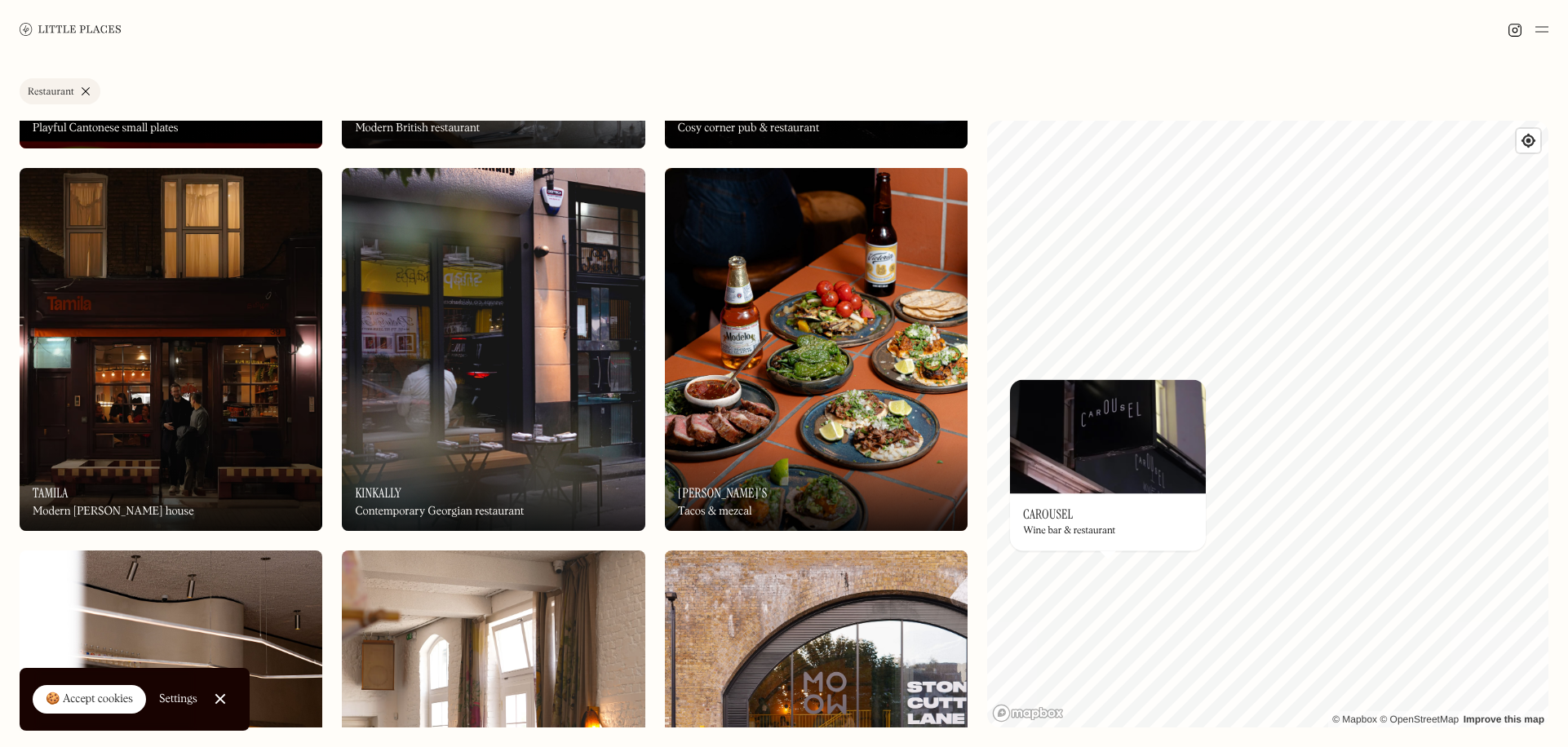
click at [584, 369] on img at bounding box center [493, 349] width 303 height 364
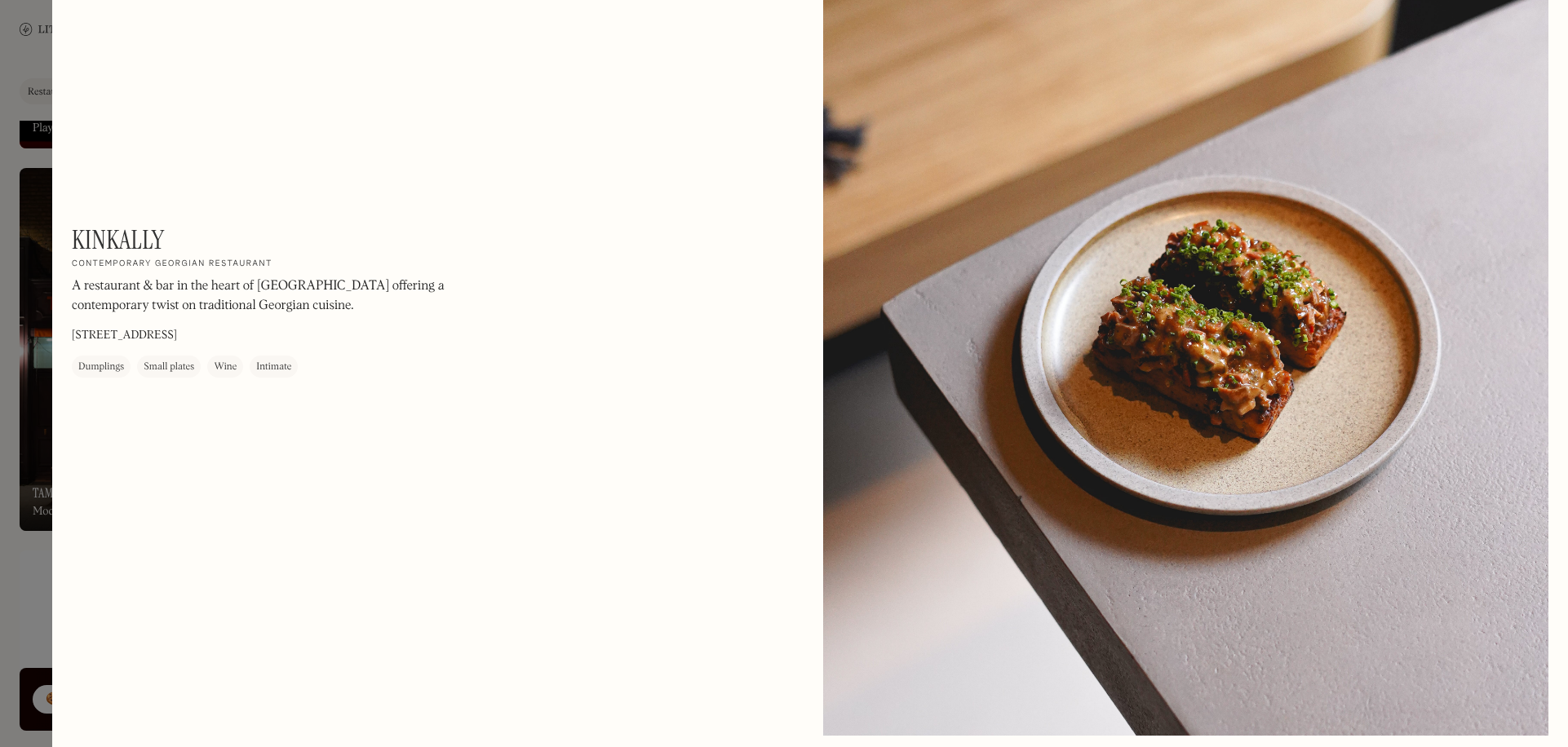
scroll to position [1108, 0]
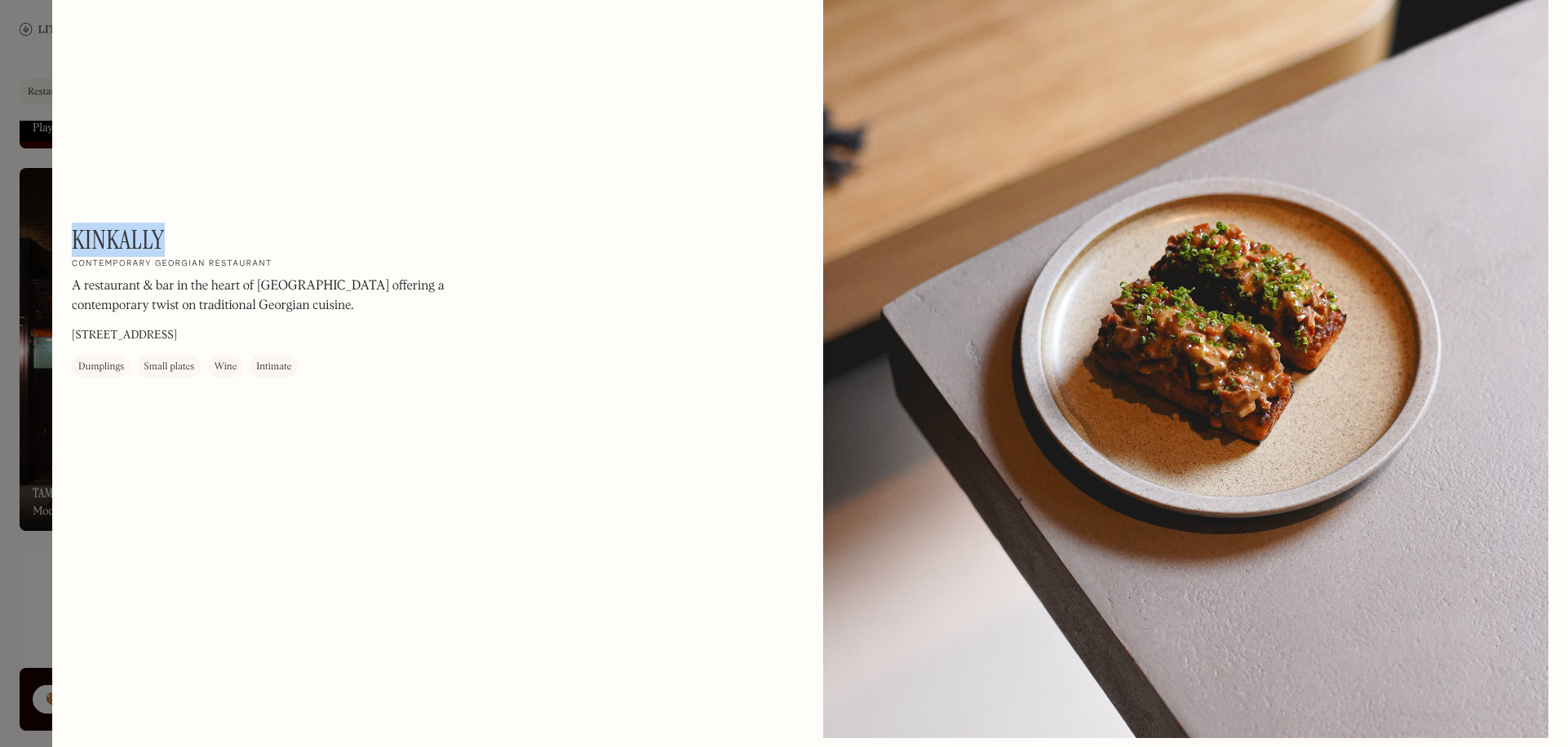
drag, startPoint x: 167, startPoint y: 238, endPoint x: 73, endPoint y: 245, distance: 94.3
click at [73, 245] on div "Kinkally On Our Radar Contemporary Georgian restaurant A restaurant & bar in th…" at bounding box center [291, 300] width 440 height 153
copy h1 "Kinkally"
click at [38, 126] on div at bounding box center [784, 374] width 1568 height 747
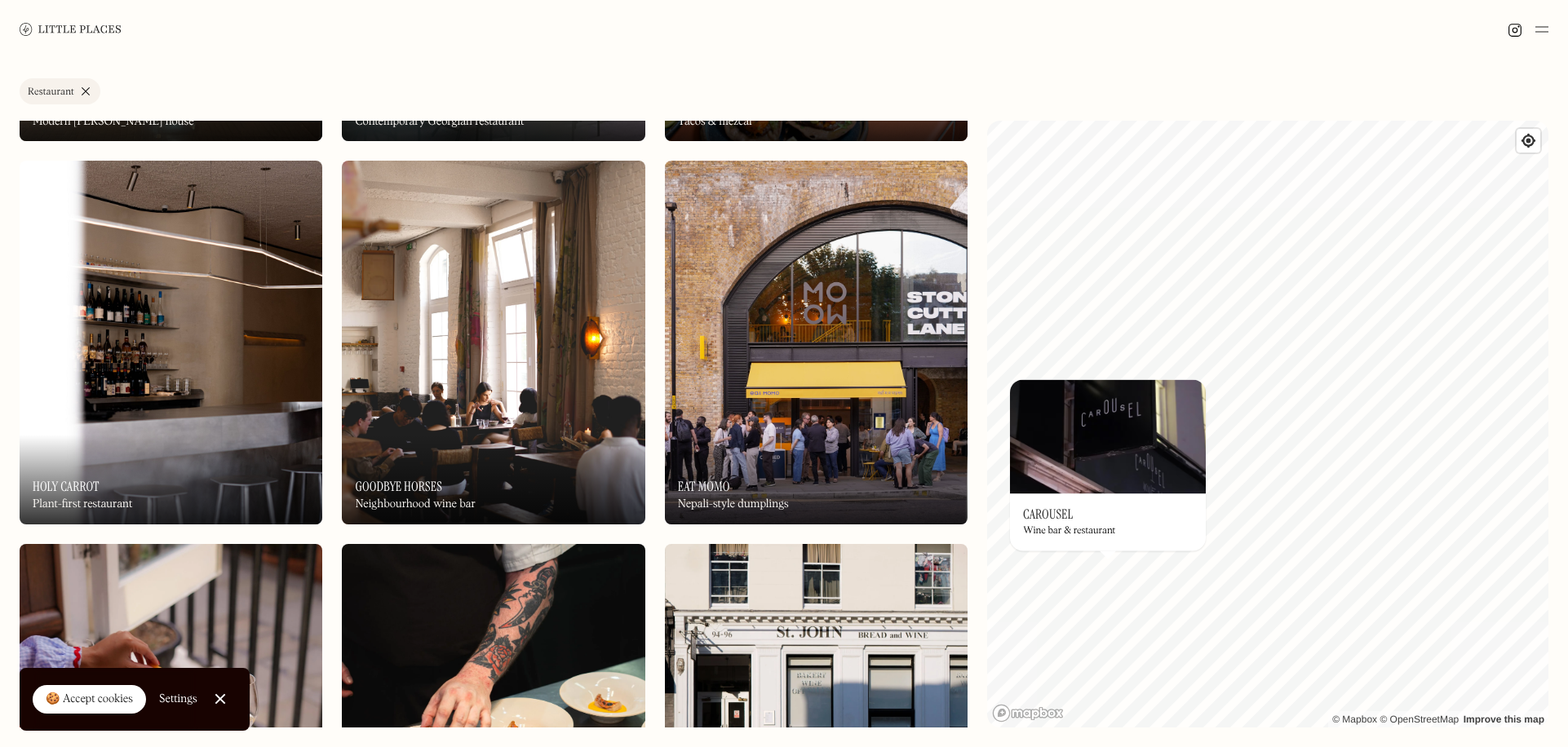
scroll to position [3426, 0]
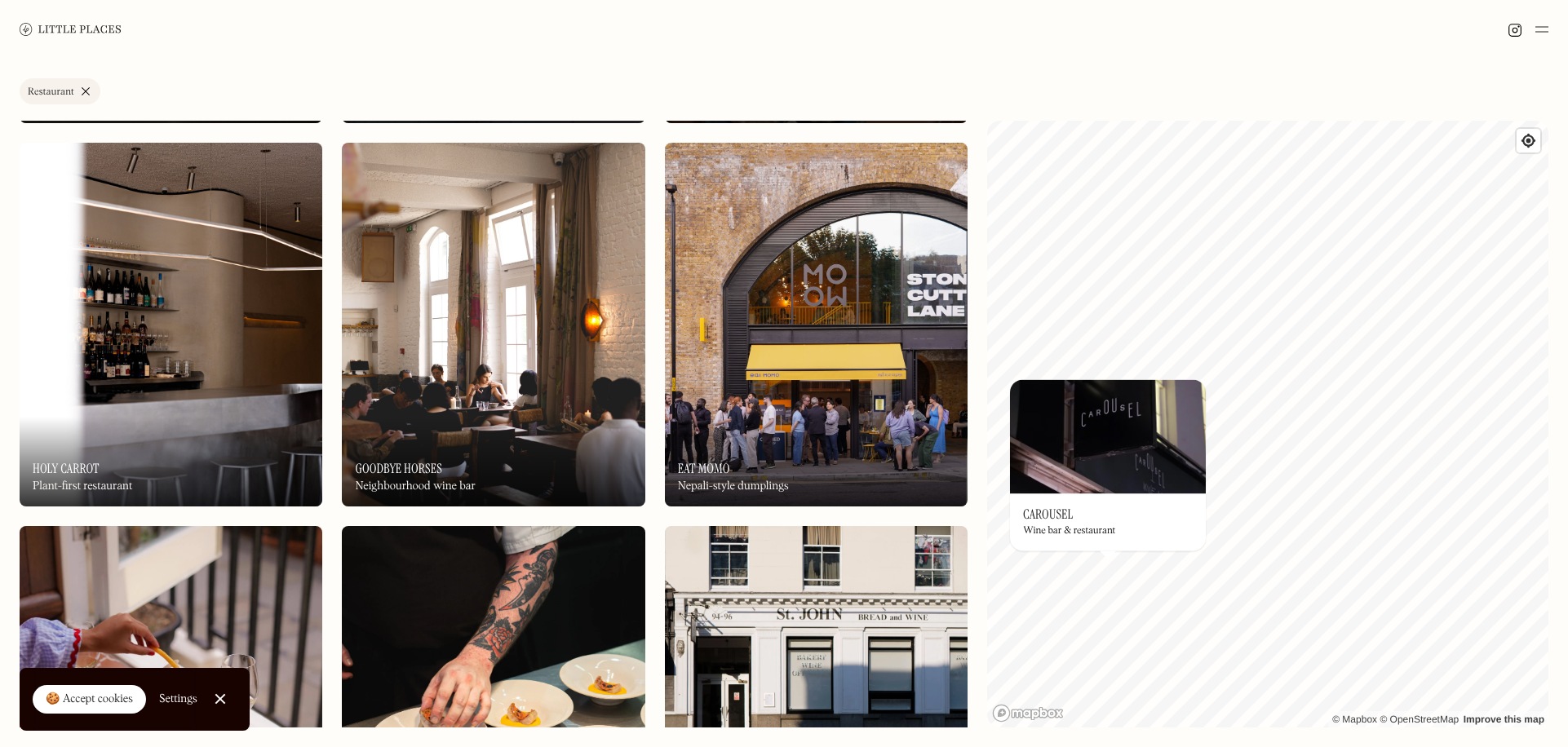
click at [589, 363] on img at bounding box center [493, 324] width 303 height 364
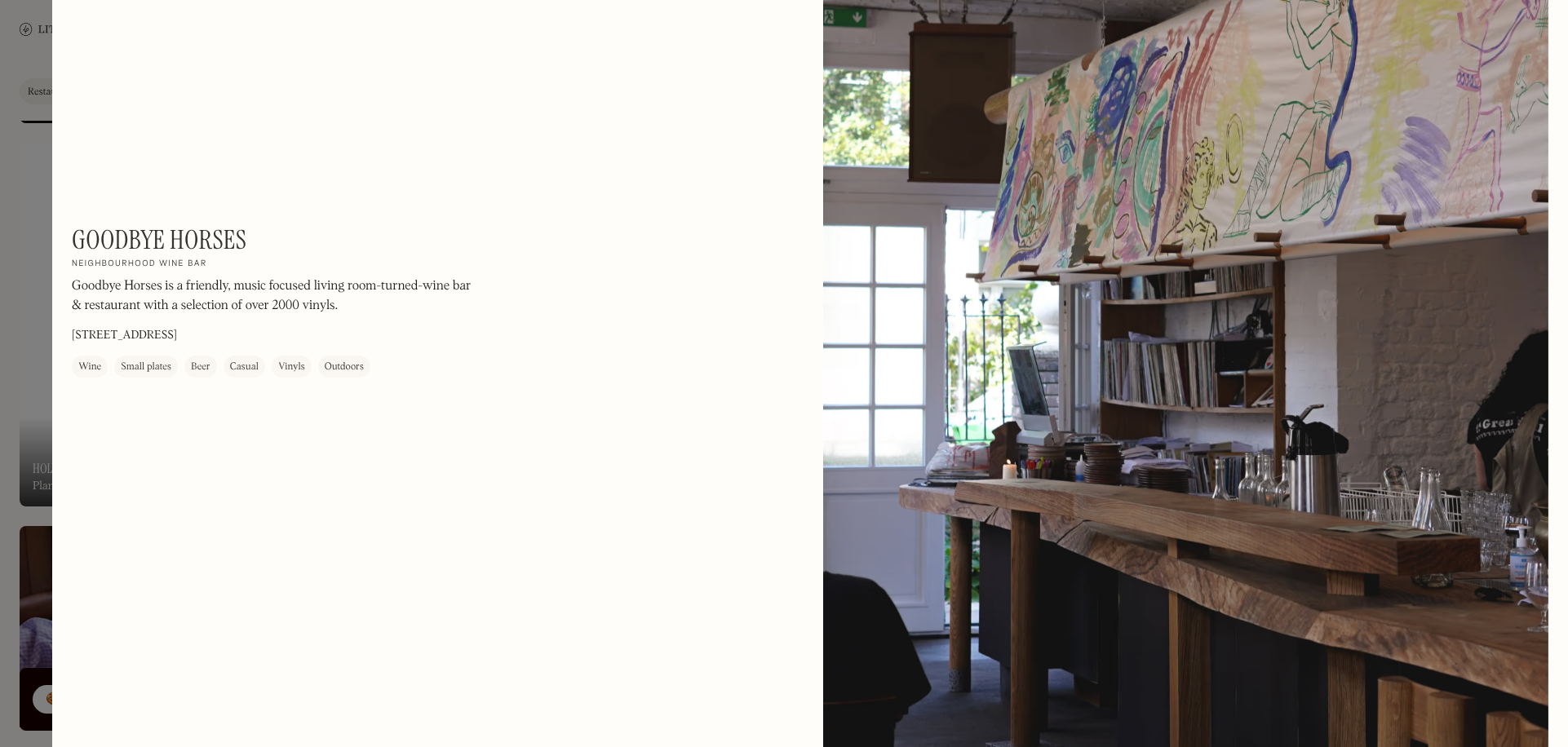
scroll to position [3370, 0]
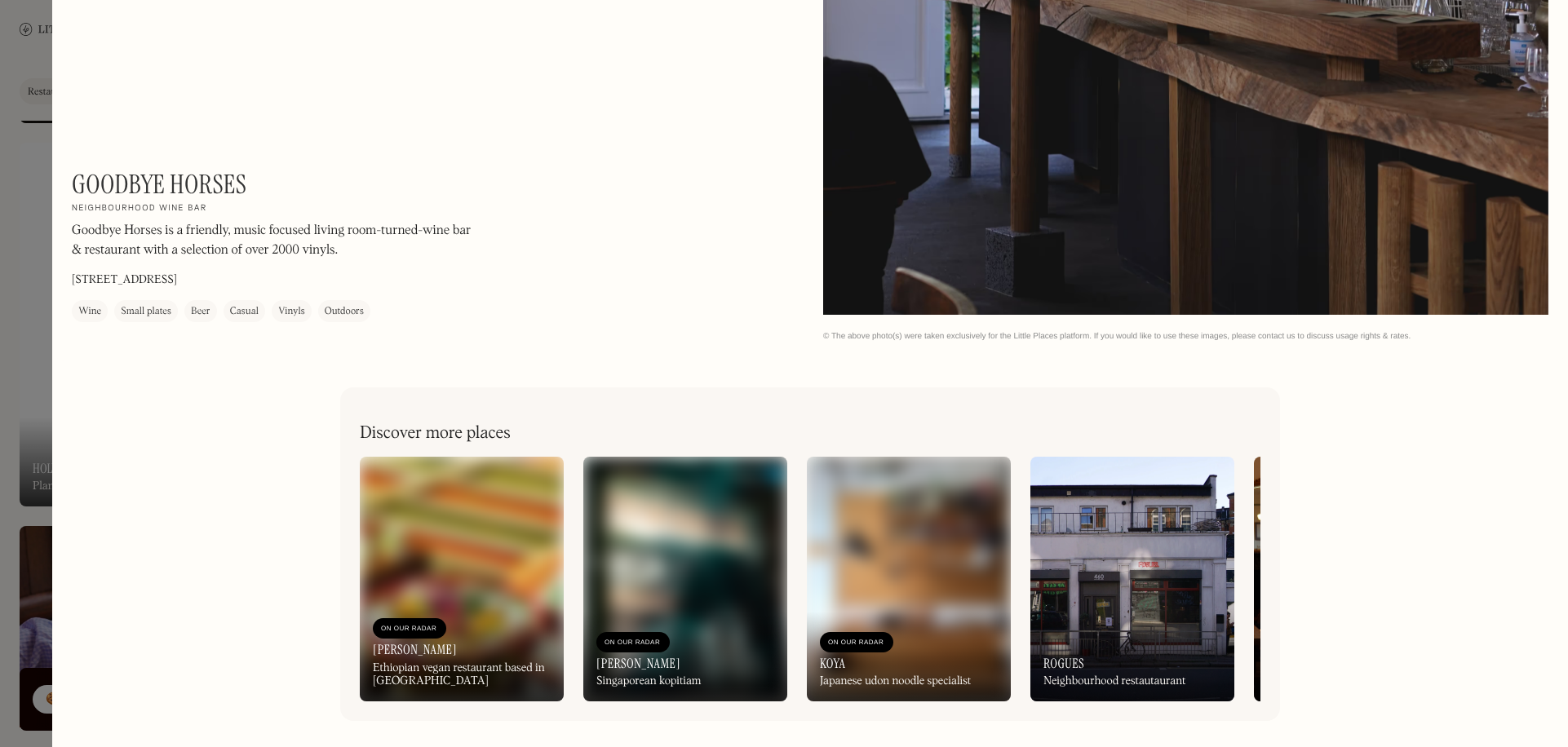
click at [17, 374] on div at bounding box center [784, 374] width 1568 height 747
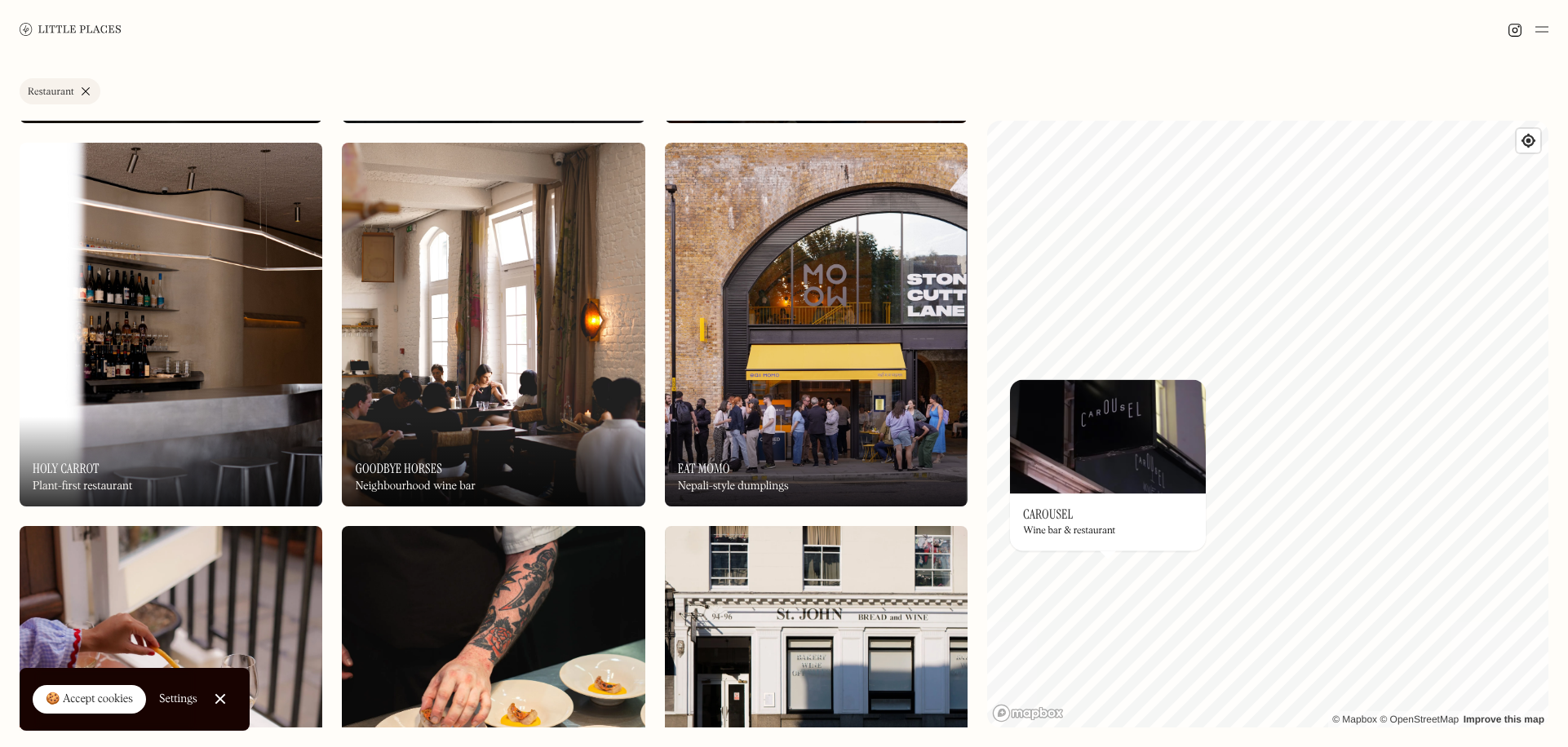
click at [168, 415] on img at bounding box center [171, 324] width 303 height 364
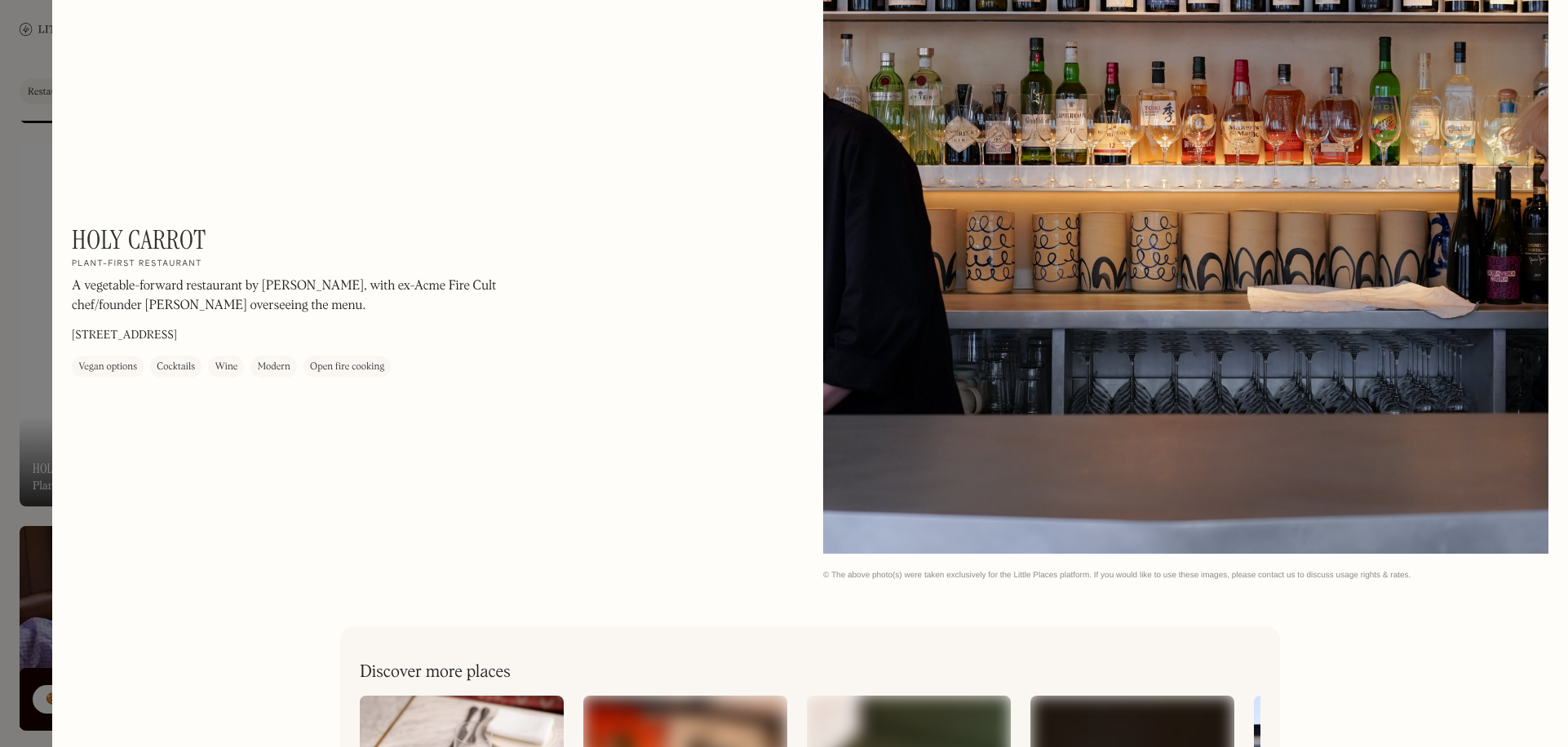
scroll to position [3370, 0]
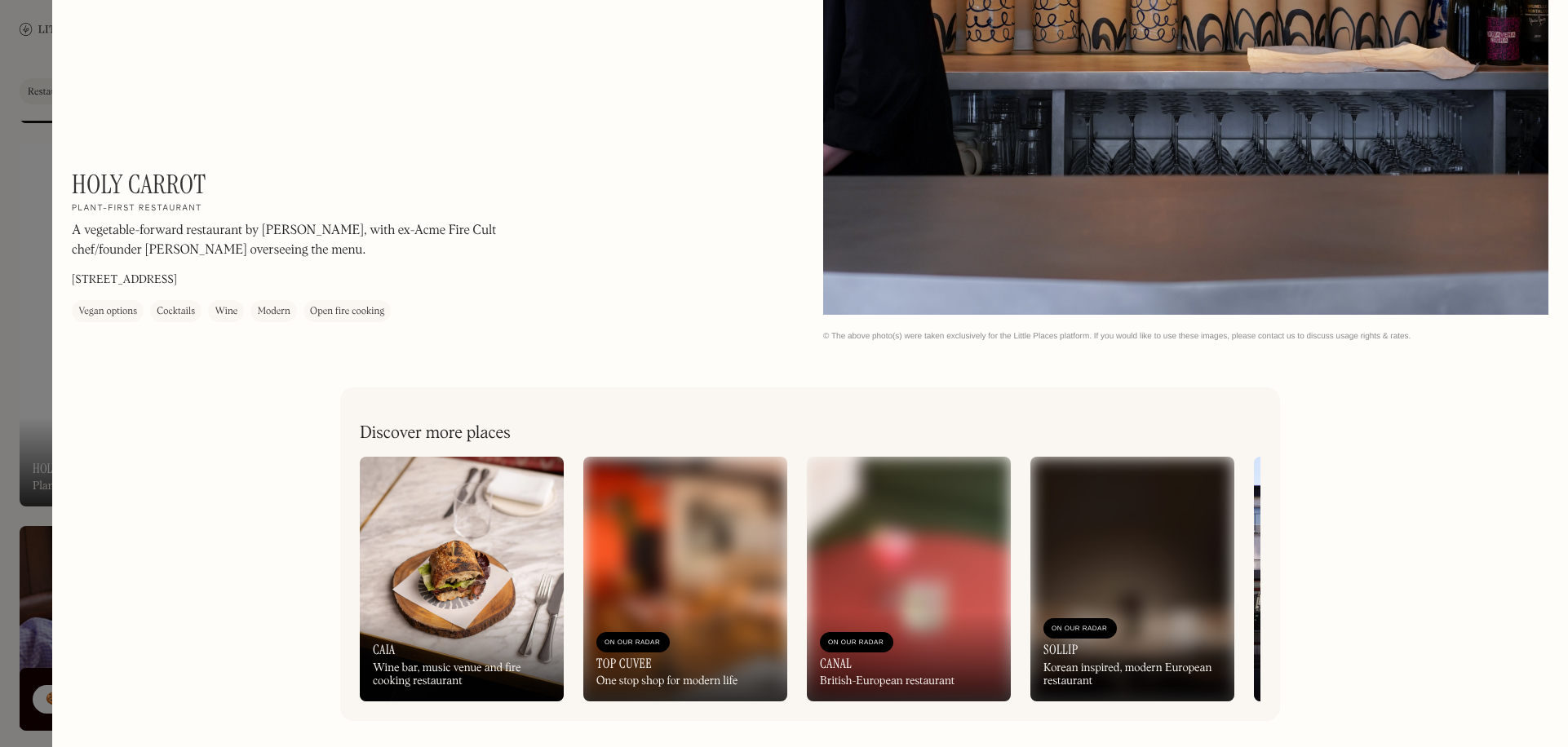
click at [27, 418] on div at bounding box center [784, 374] width 1568 height 747
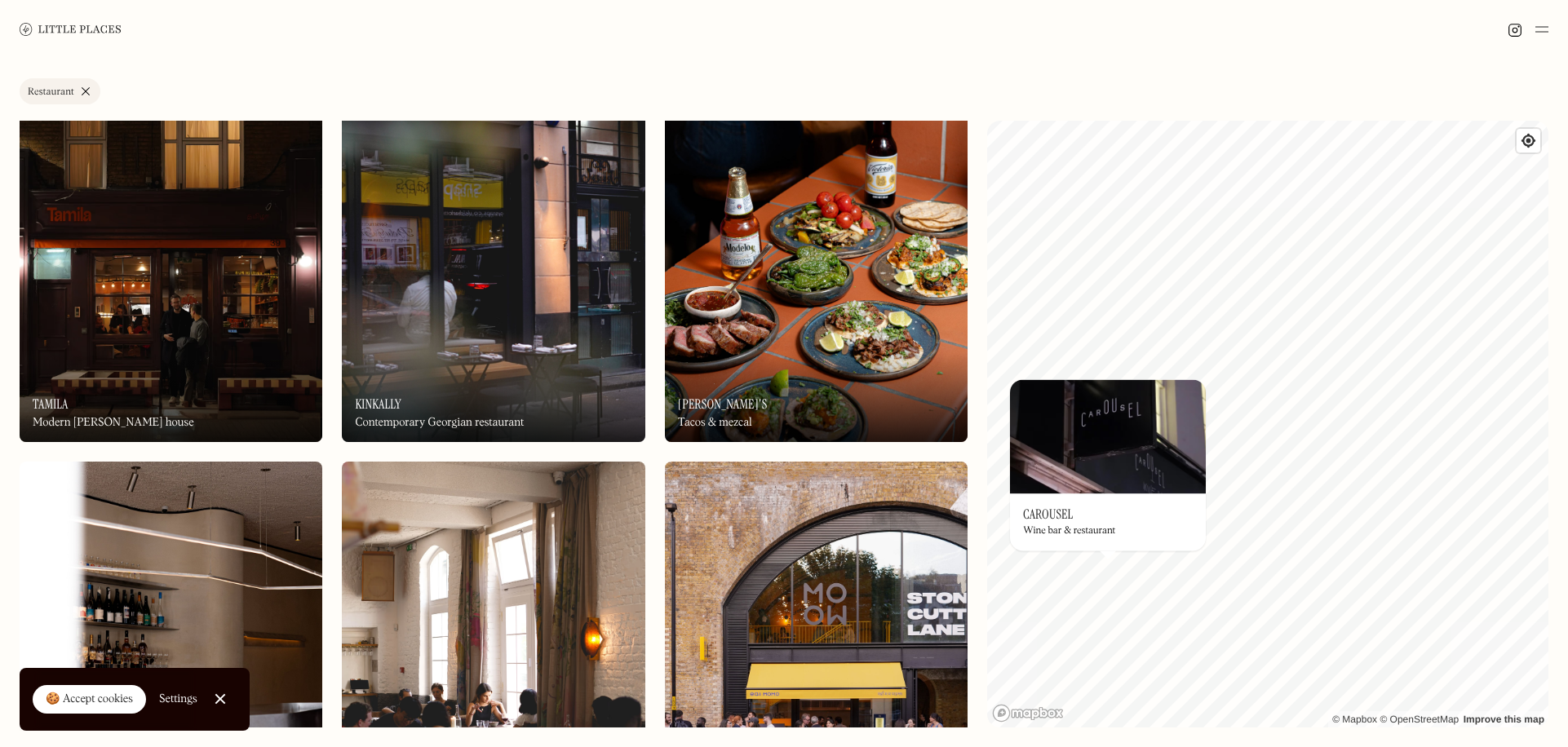
scroll to position [3100, 0]
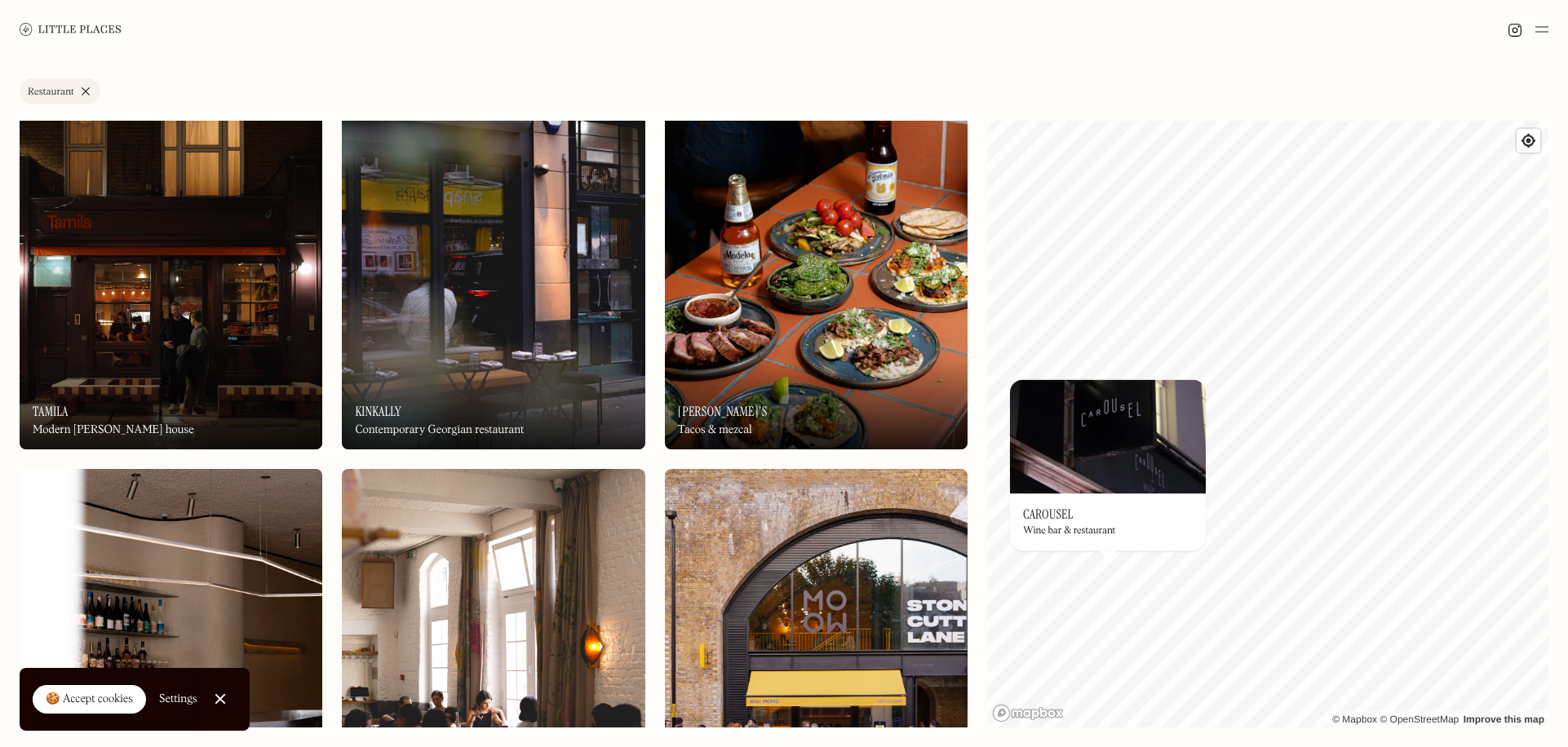
click at [461, 386] on div "On Our Radar Kinkally Contemporary Georgian restaurant" at bounding box center [493, 404] width 303 height 90
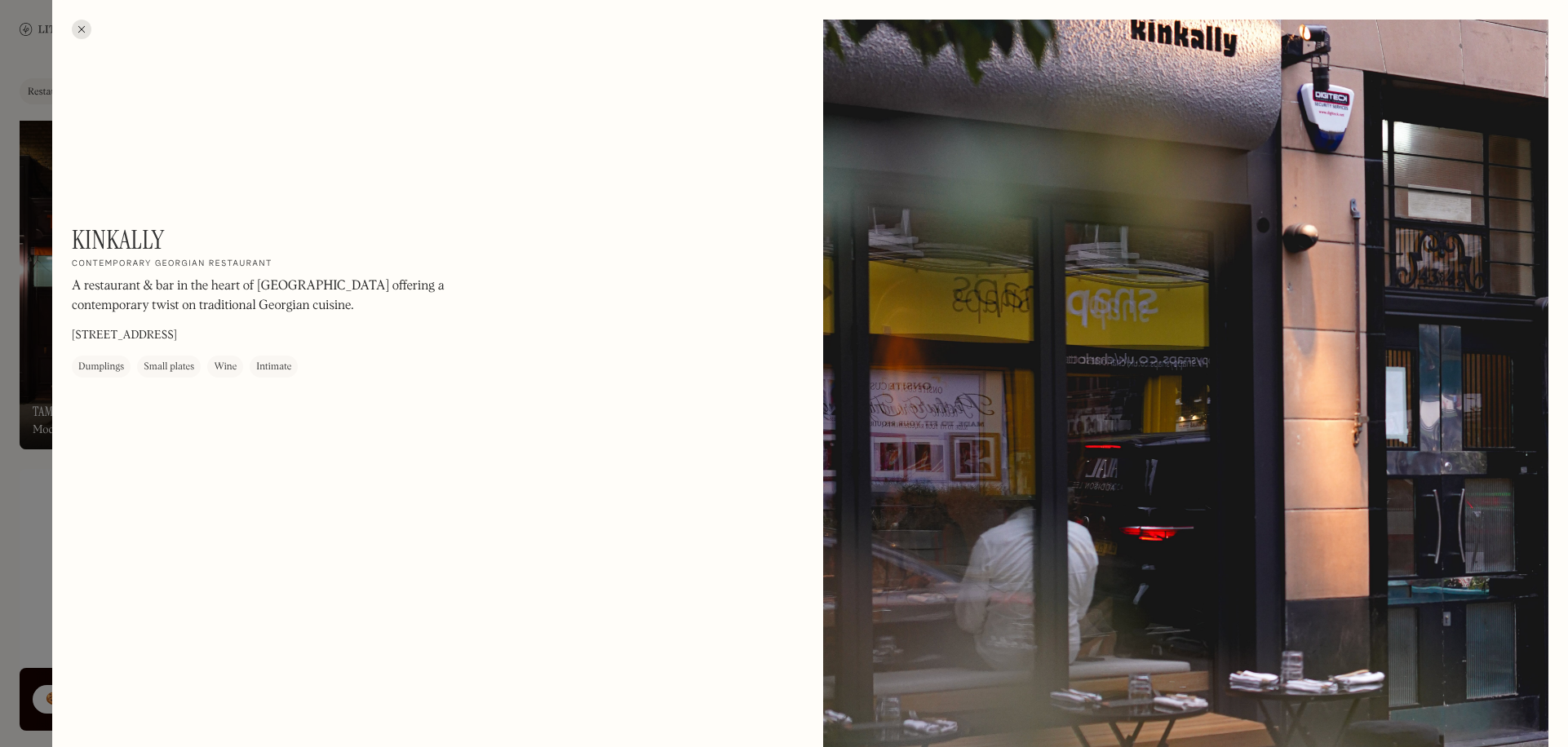
click at [27, 416] on div at bounding box center [784, 374] width 1568 height 747
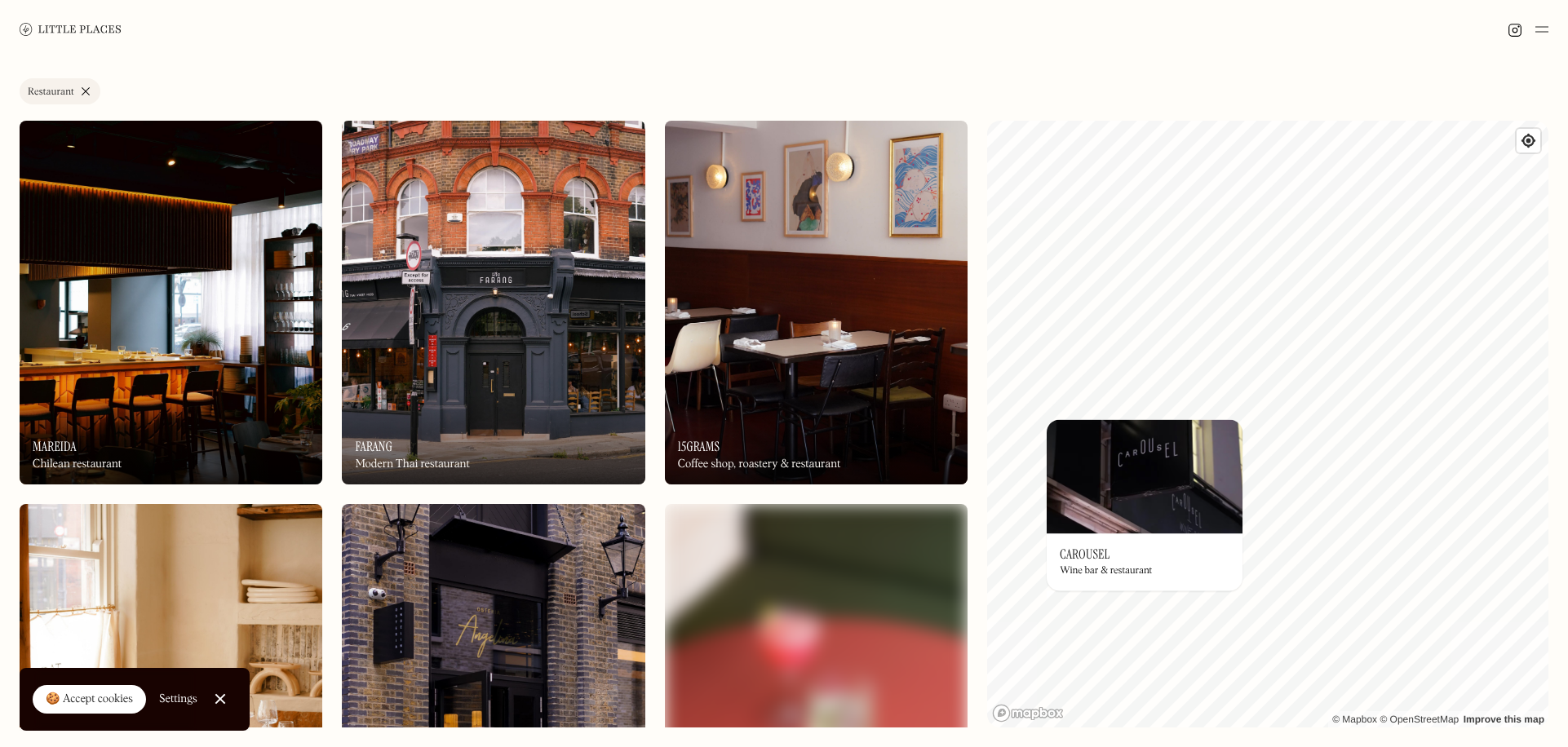
click at [86, 85] on link "Restaurant" at bounding box center [59, 92] width 81 height 26
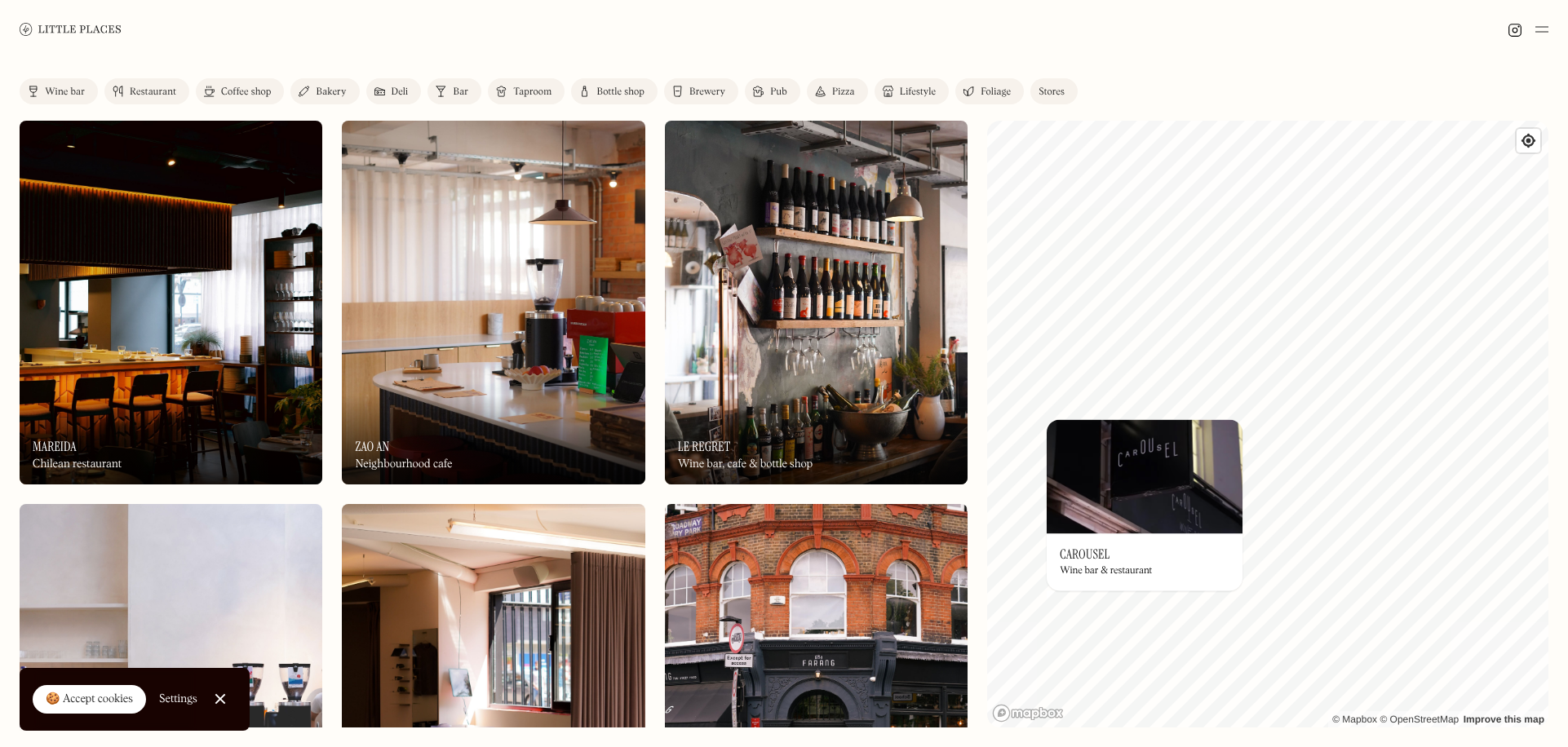
click at [175, 89] on div "Restaurant" at bounding box center [153, 92] width 46 height 10
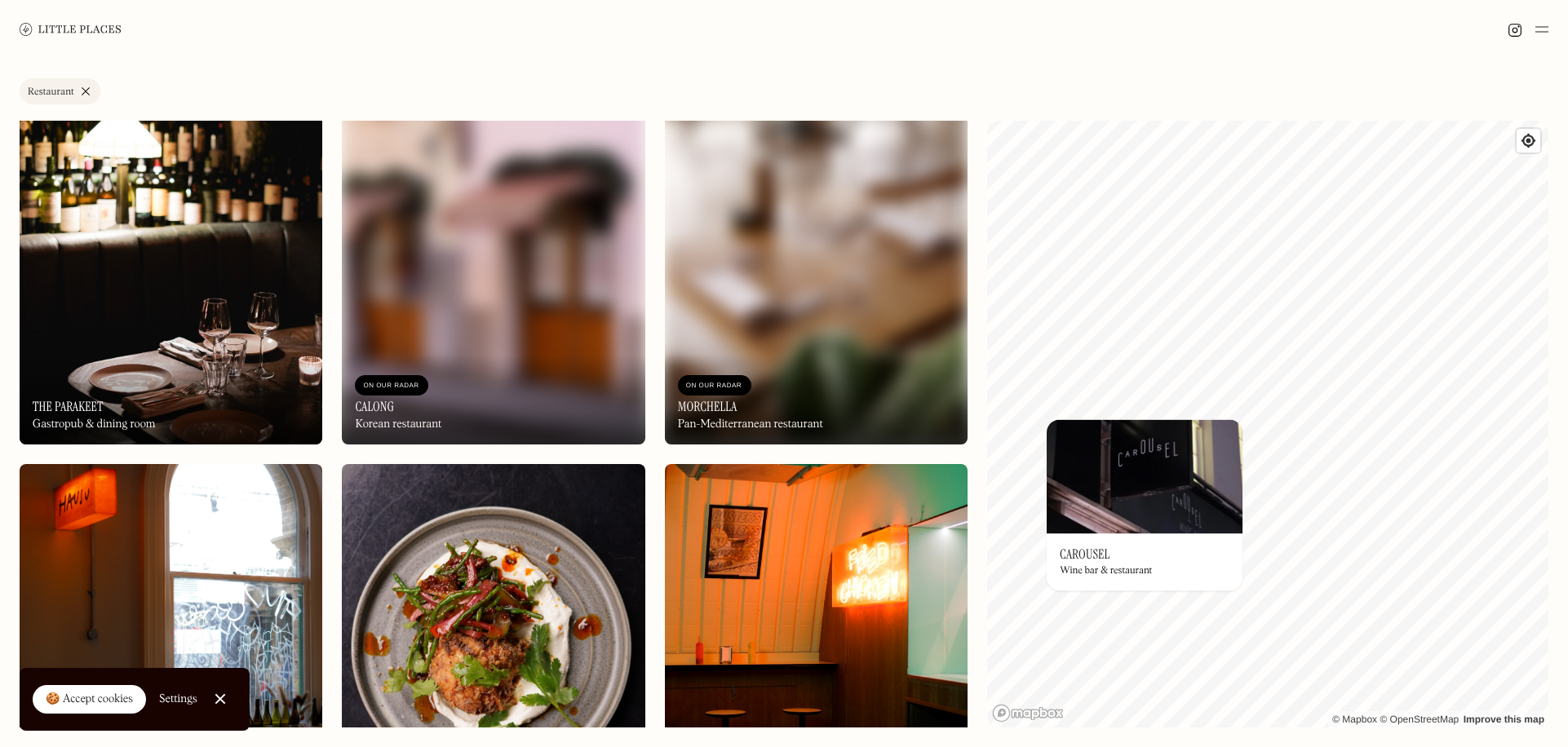
scroll to position [1223, 0]
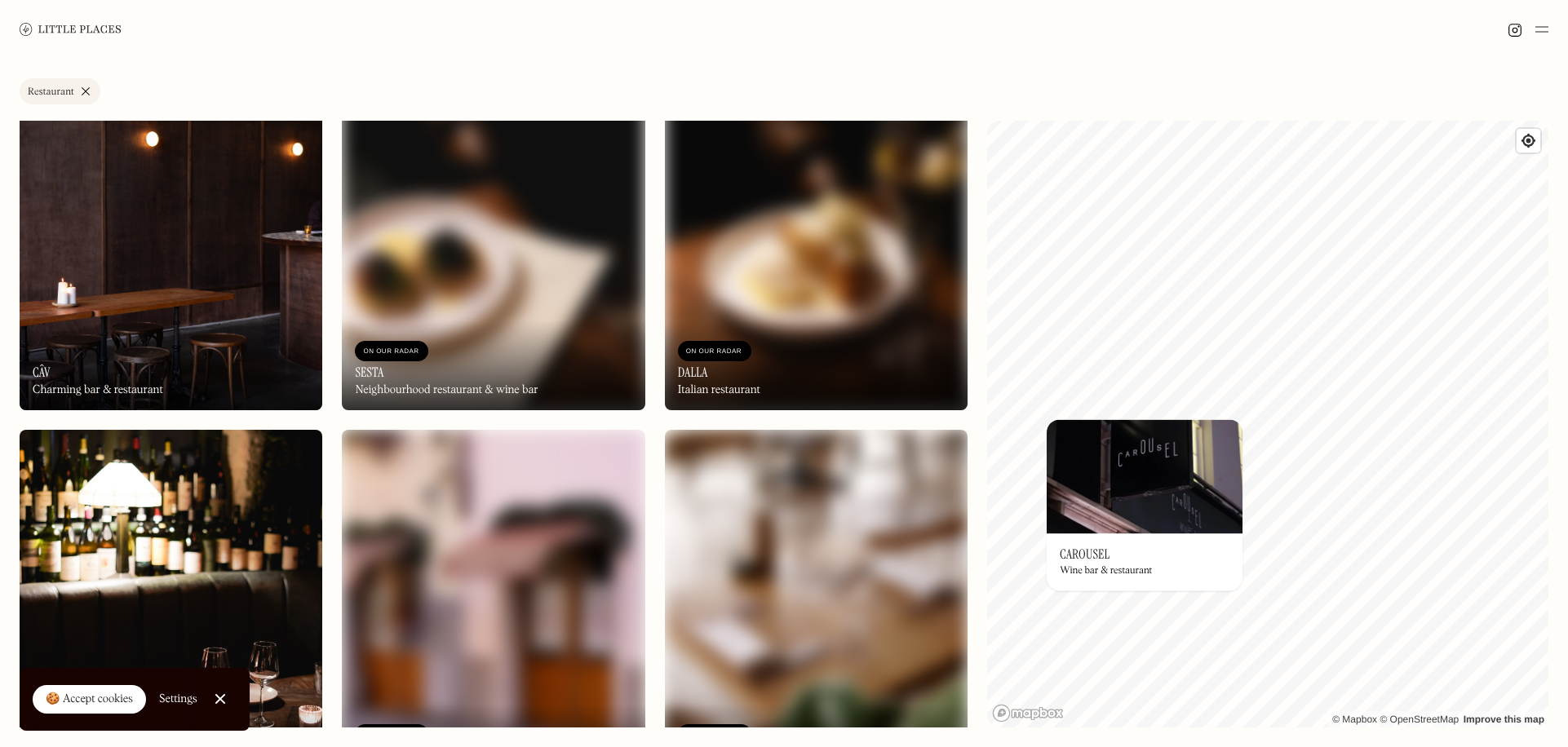
click at [856, 340] on div "On Our Radar Dalla Italian restaurant" at bounding box center [816, 365] width 303 height 90
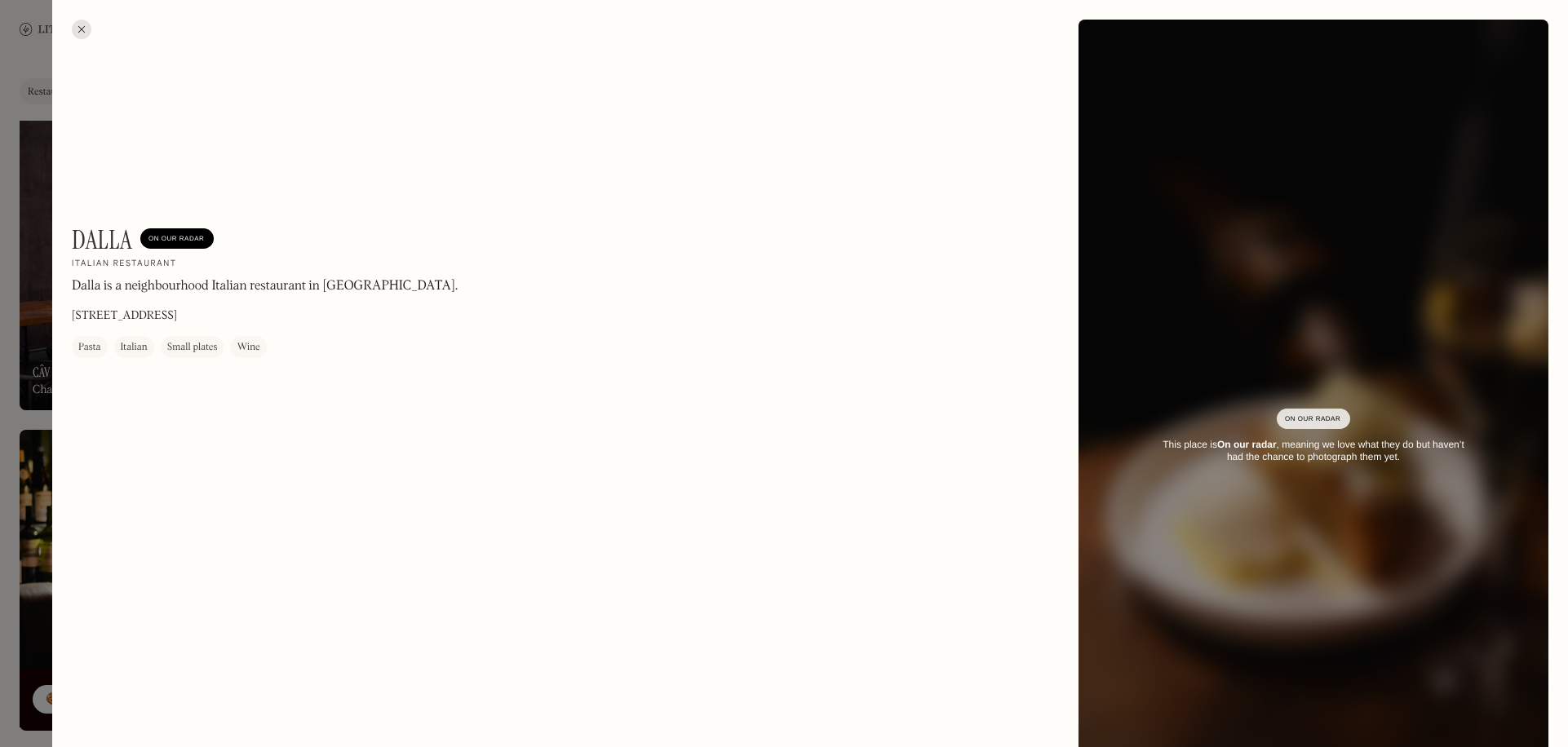
click at [38, 401] on div at bounding box center [784, 374] width 1568 height 747
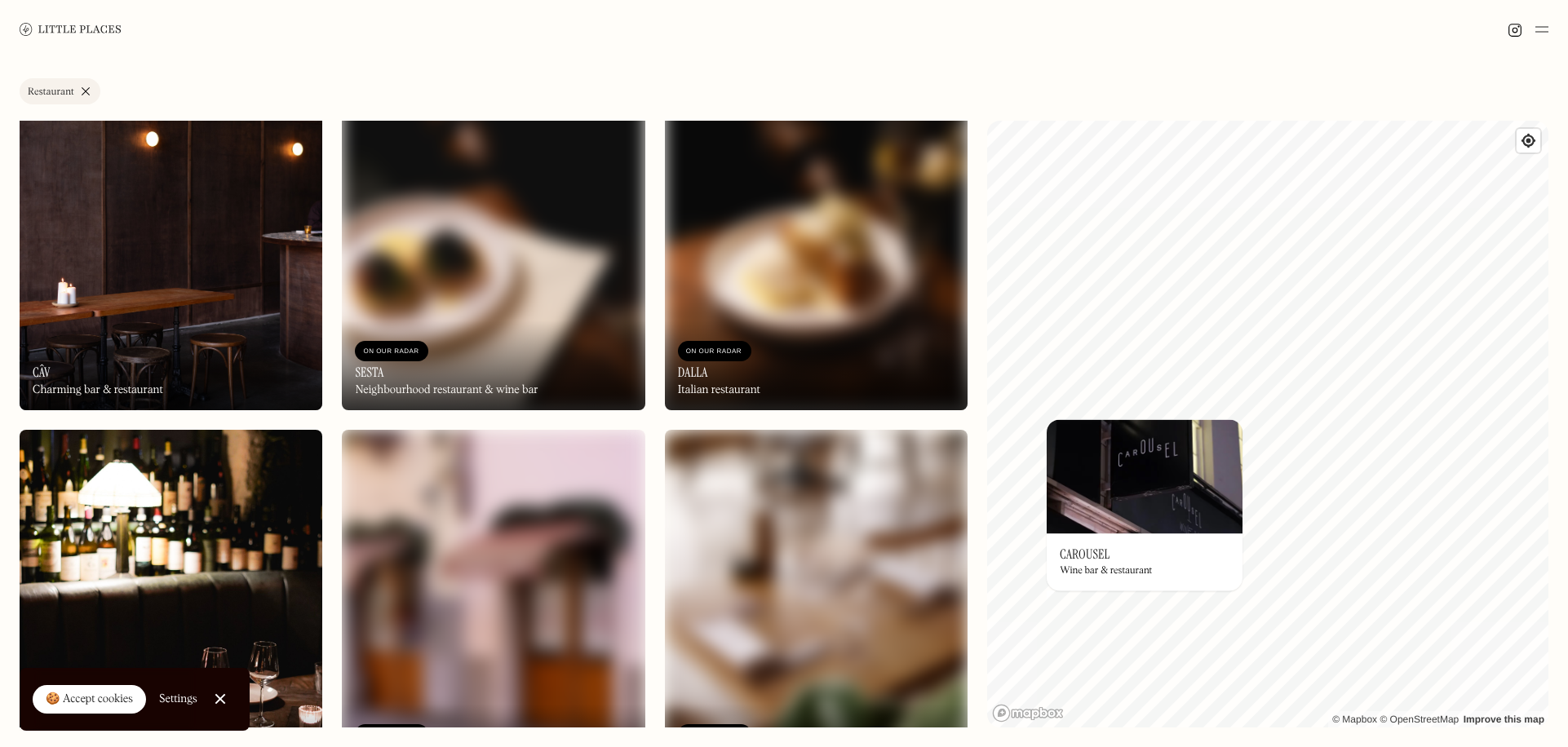
click at [610, 330] on div "On Our Radar Sesta Neighbourhood restaurant & wine bar" at bounding box center [493, 365] width 303 height 90
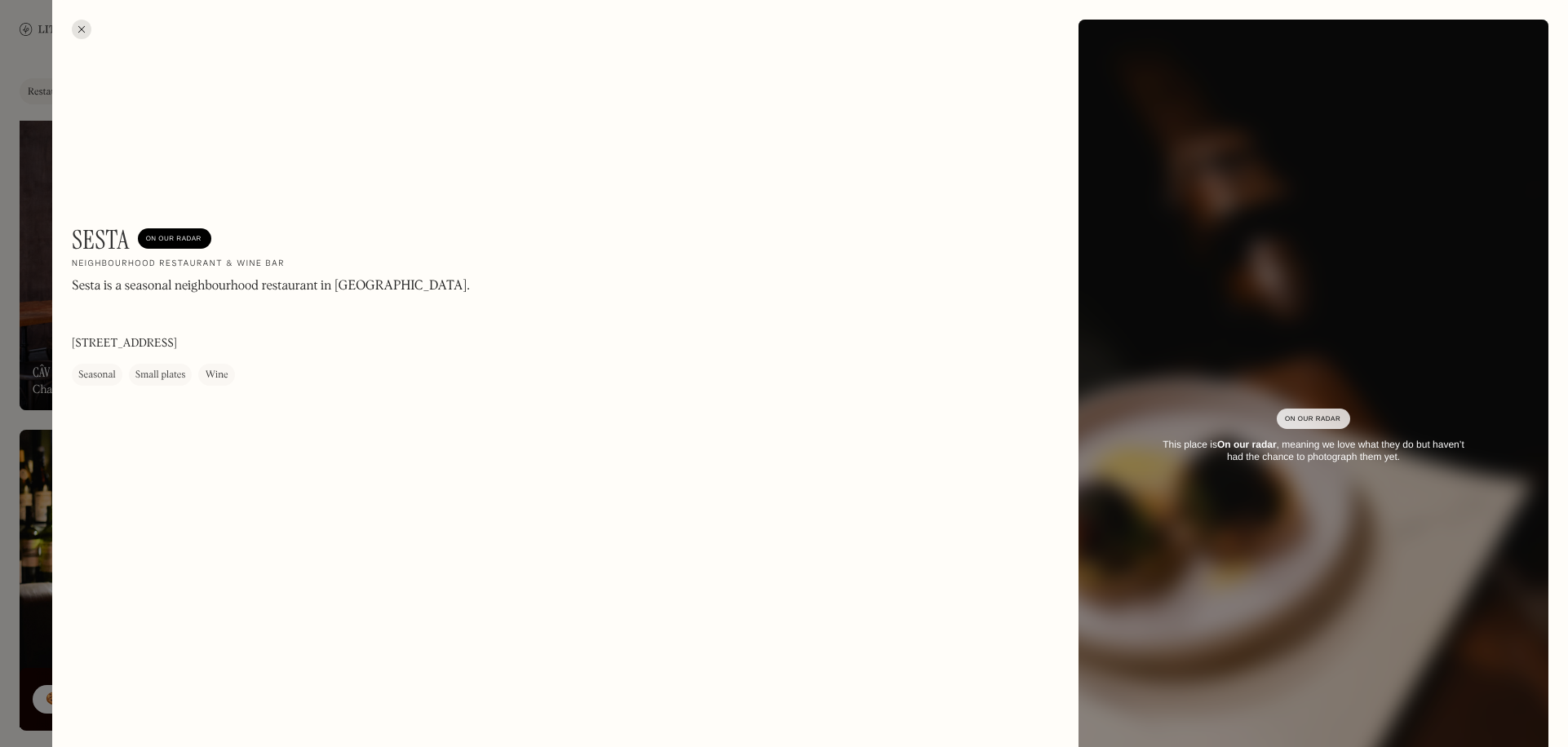
click at [32, 405] on div at bounding box center [784, 374] width 1568 height 747
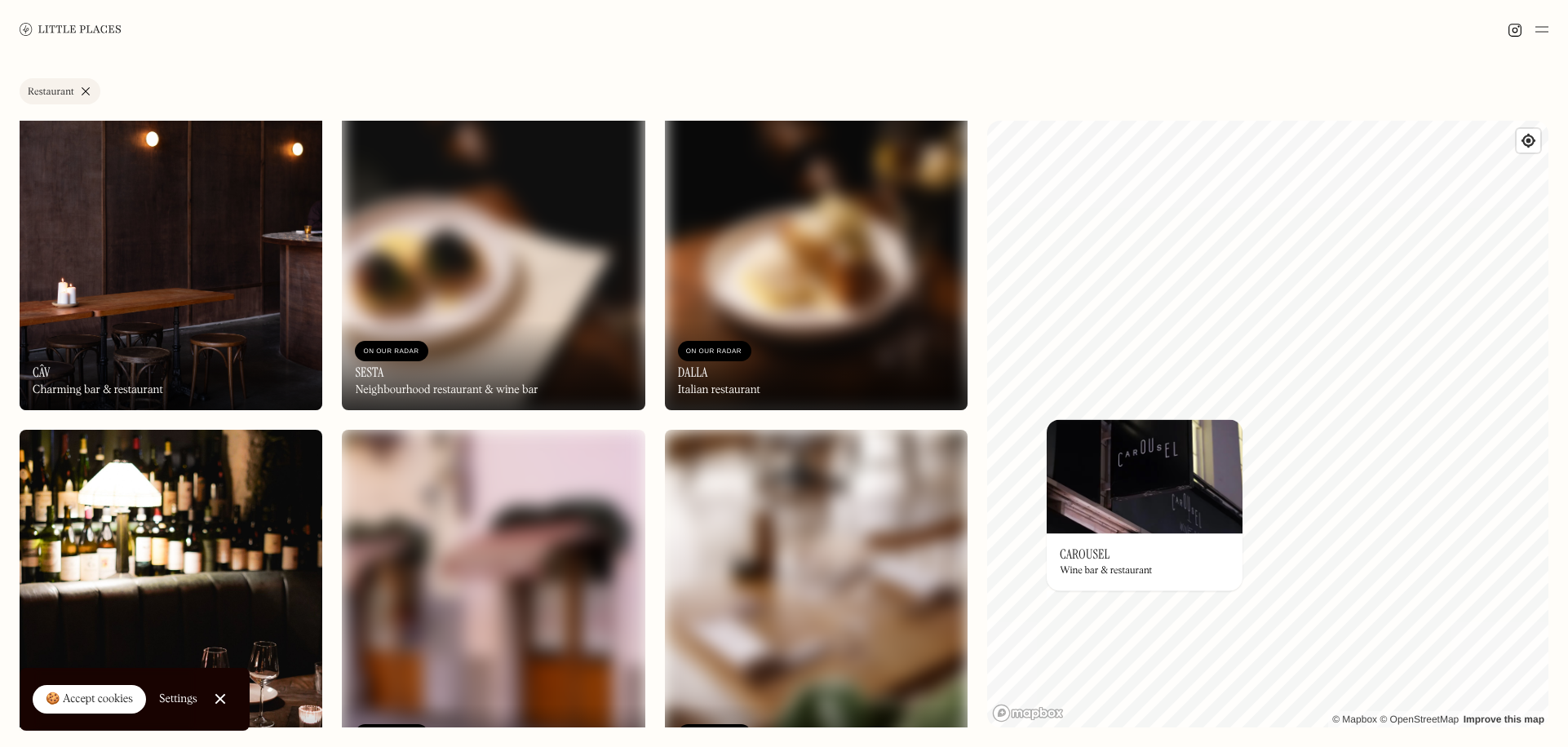
scroll to position [1631, 0]
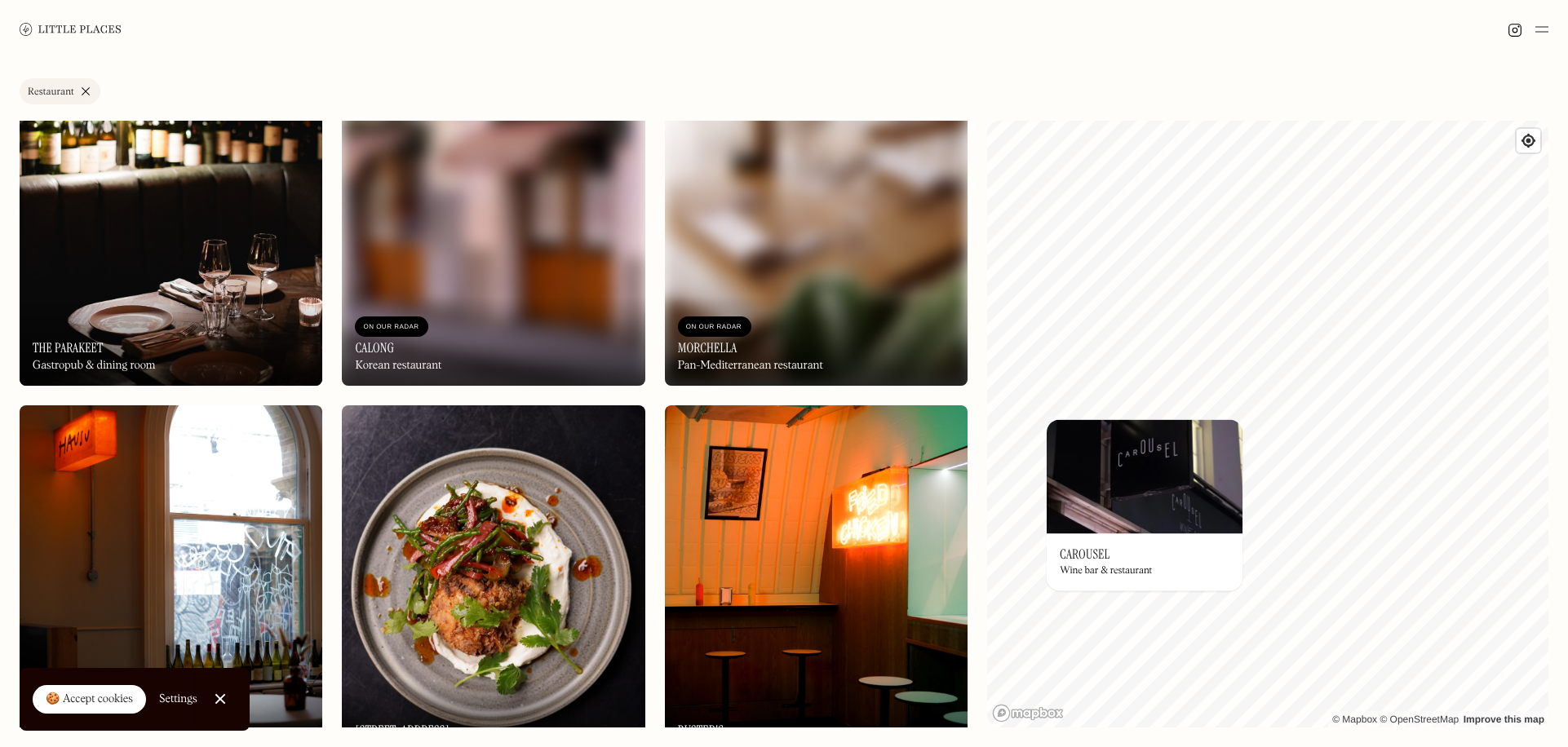
click at [552, 335] on div "On Our Radar Calong Korean restaurant" at bounding box center [493, 341] width 303 height 90
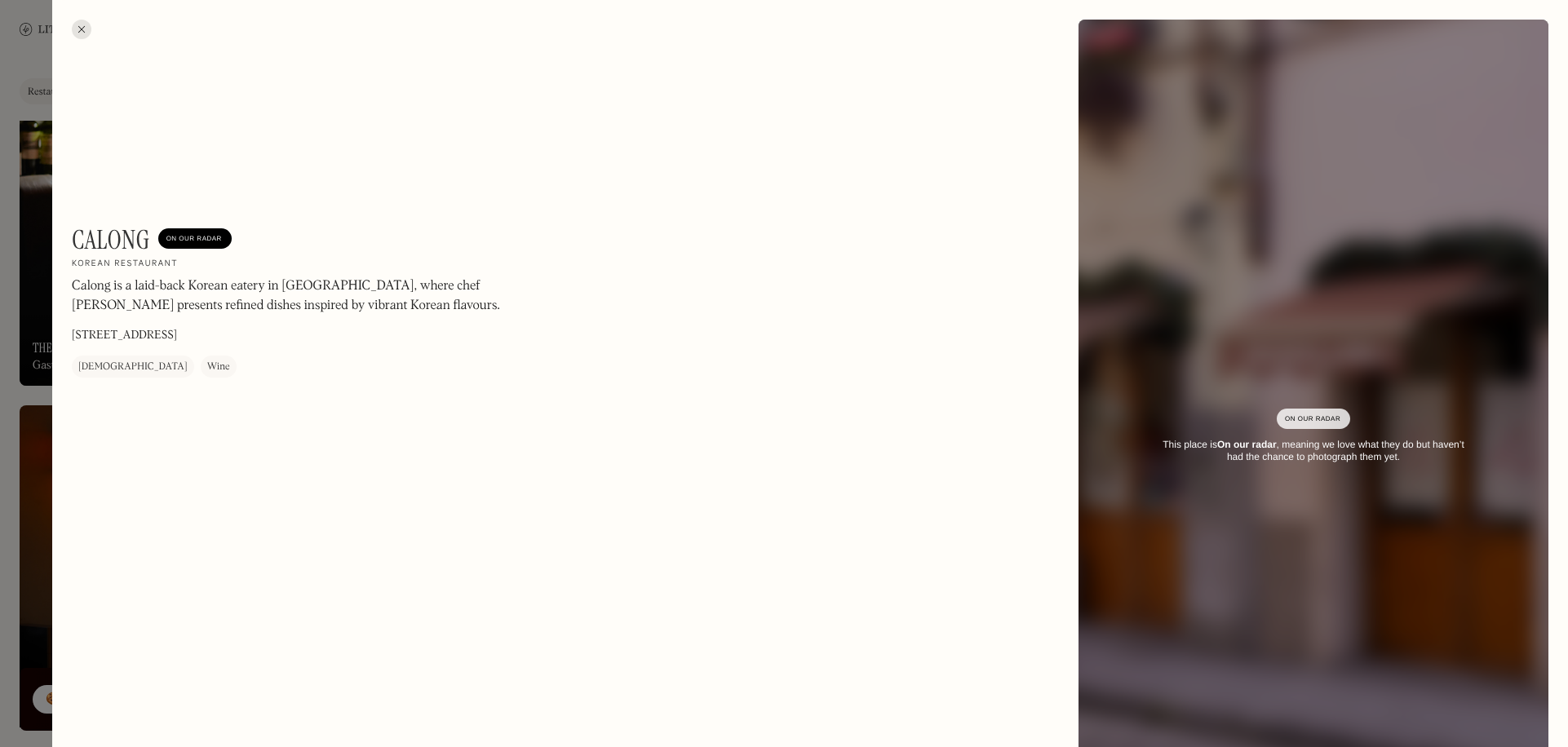
click at [39, 426] on div at bounding box center [784, 374] width 1568 height 747
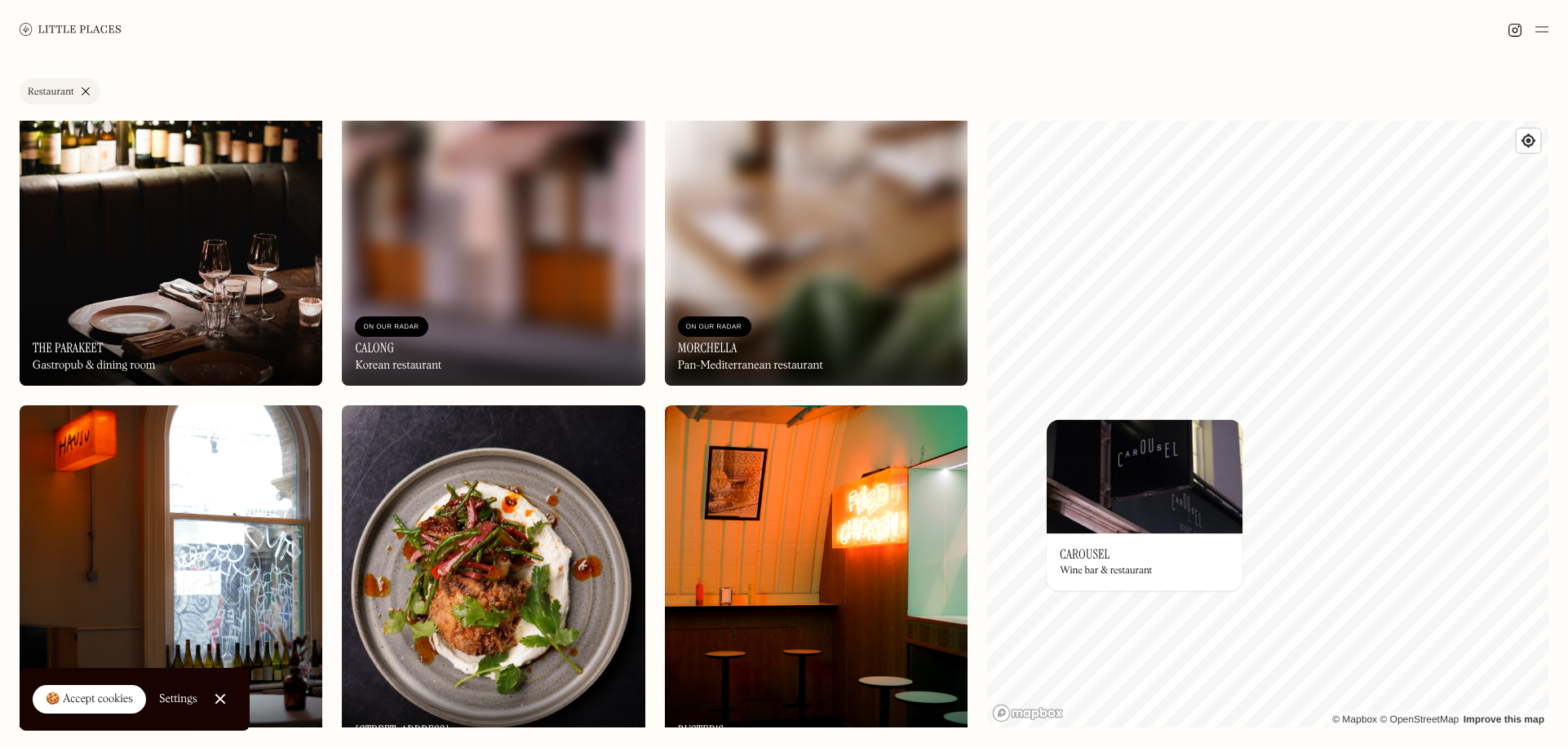
click at [915, 323] on div "On Our Radar Morchella Pan-Mediterranean restaurant" at bounding box center [816, 341] width 303 height 90
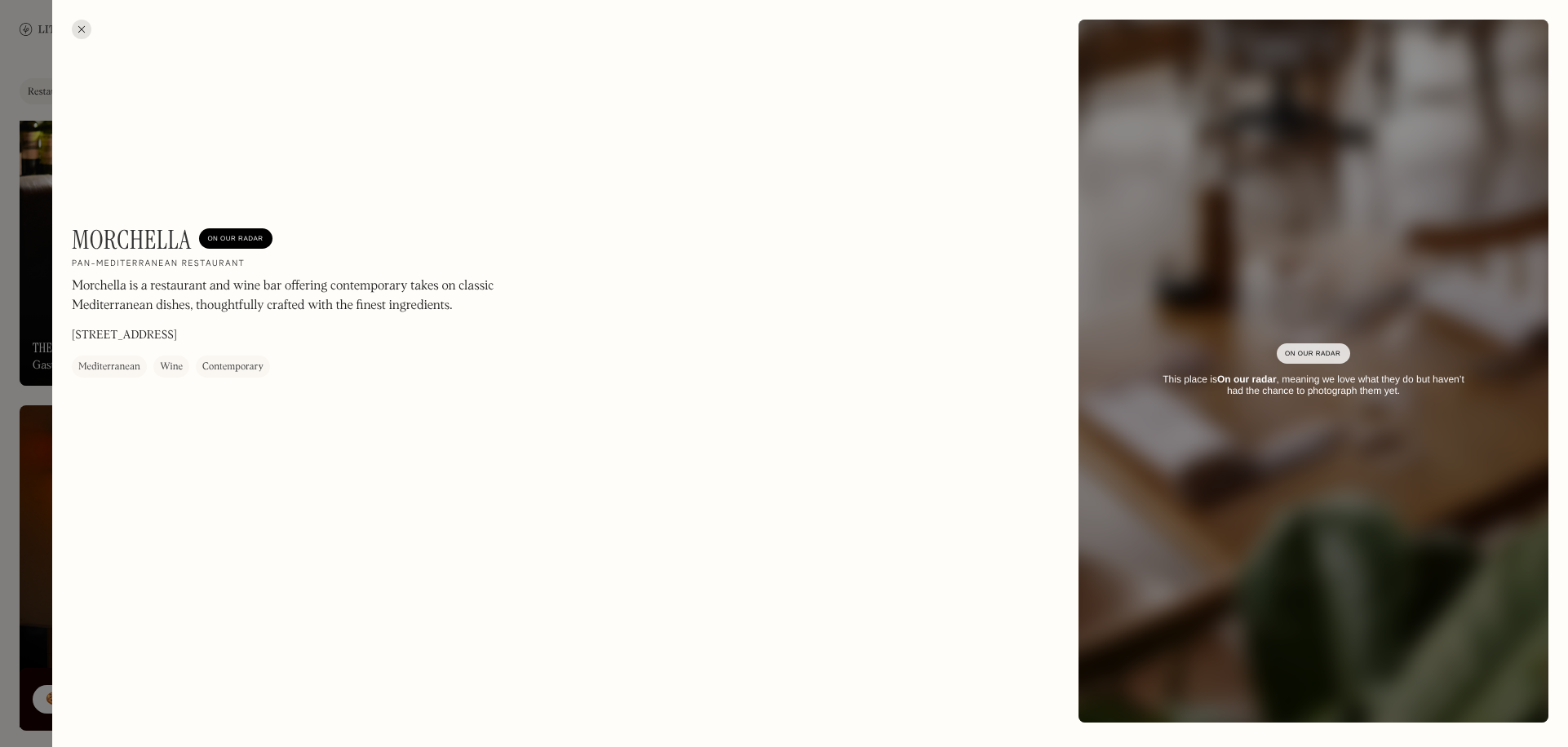
click at [46, 430] on div at bounding box center [784, 374] width 1568 height 747
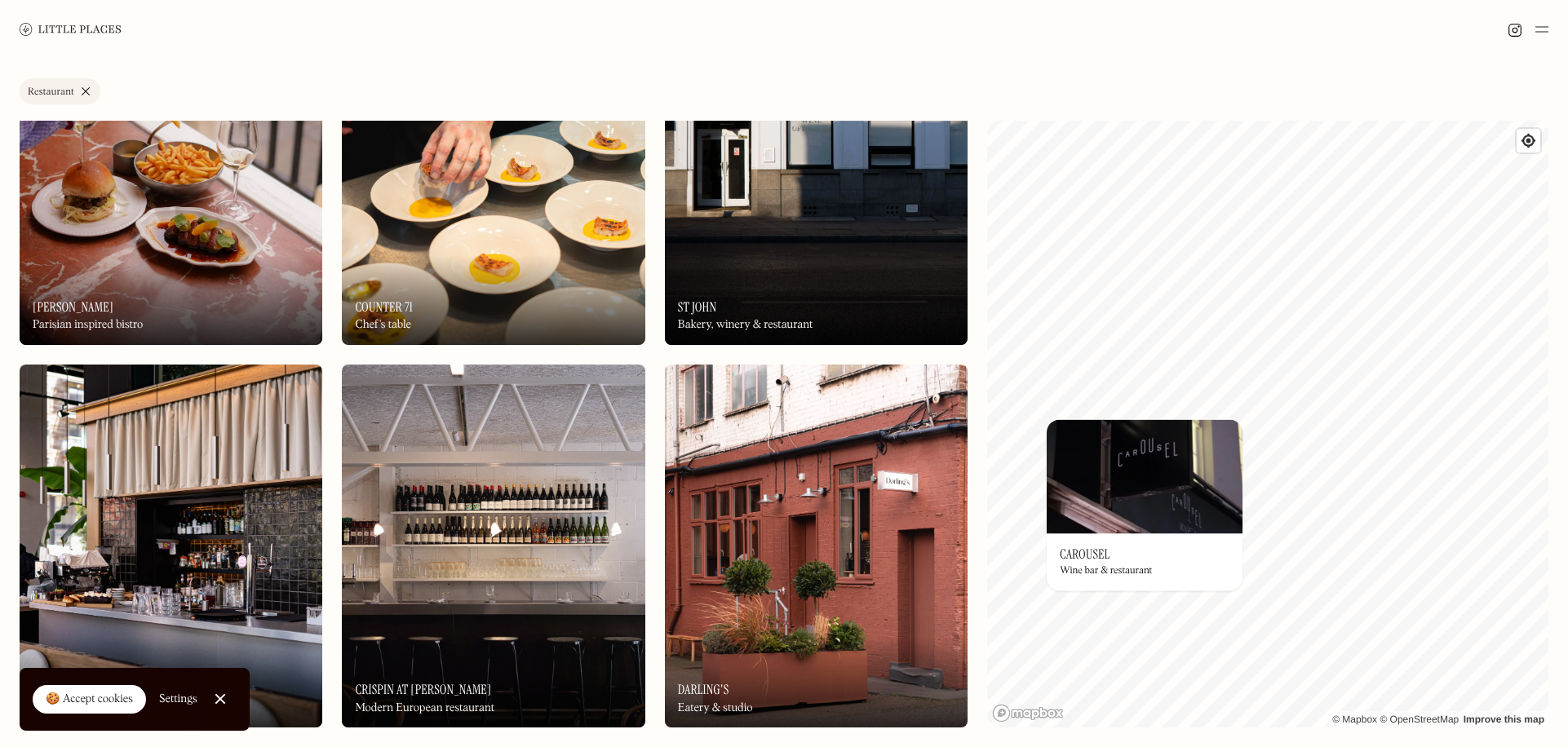
scroll to position [4079, 0]
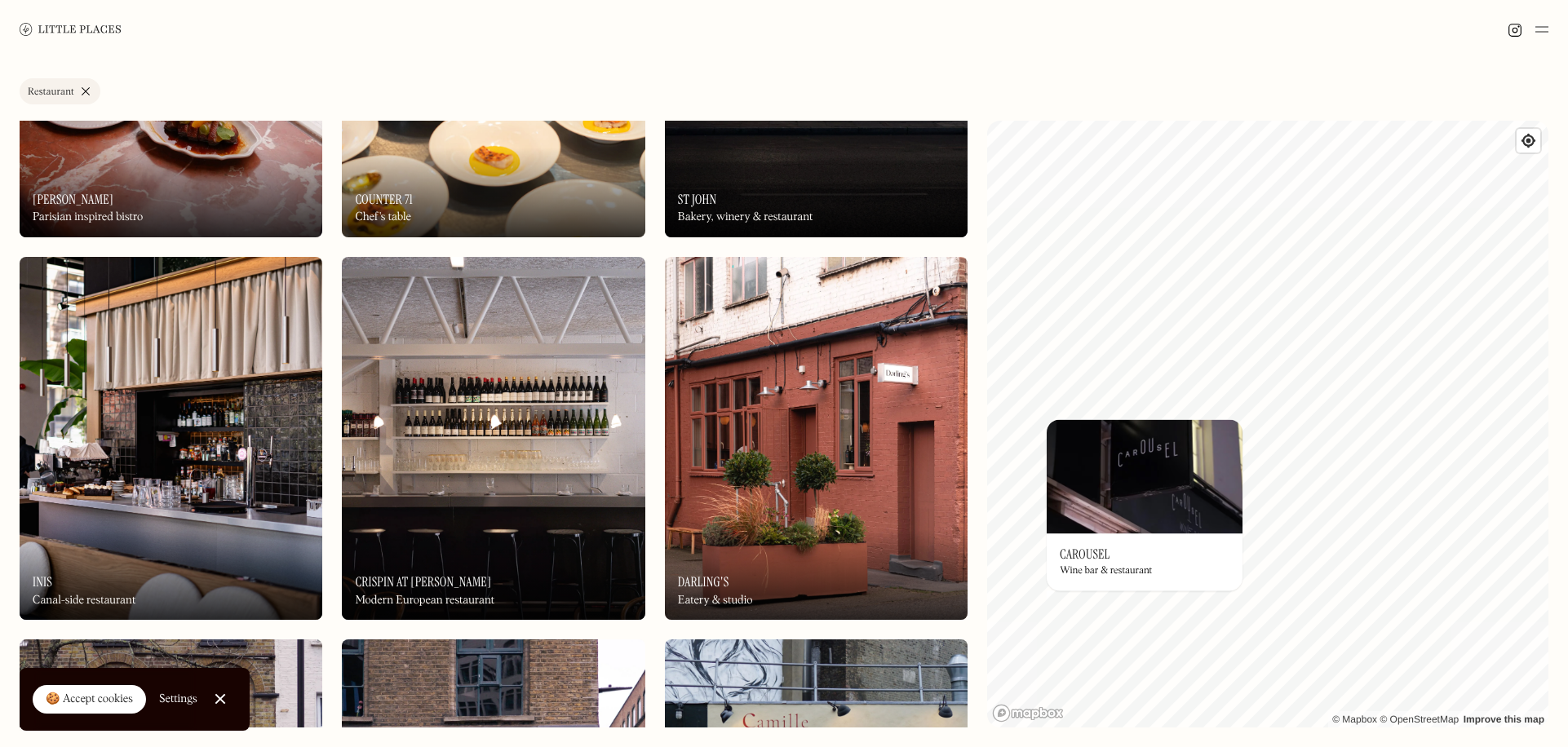
click at [785, 563] on div "On Our Radar Darling's Eatery & studio" at bounding box center [816, 575] width 303 height 90
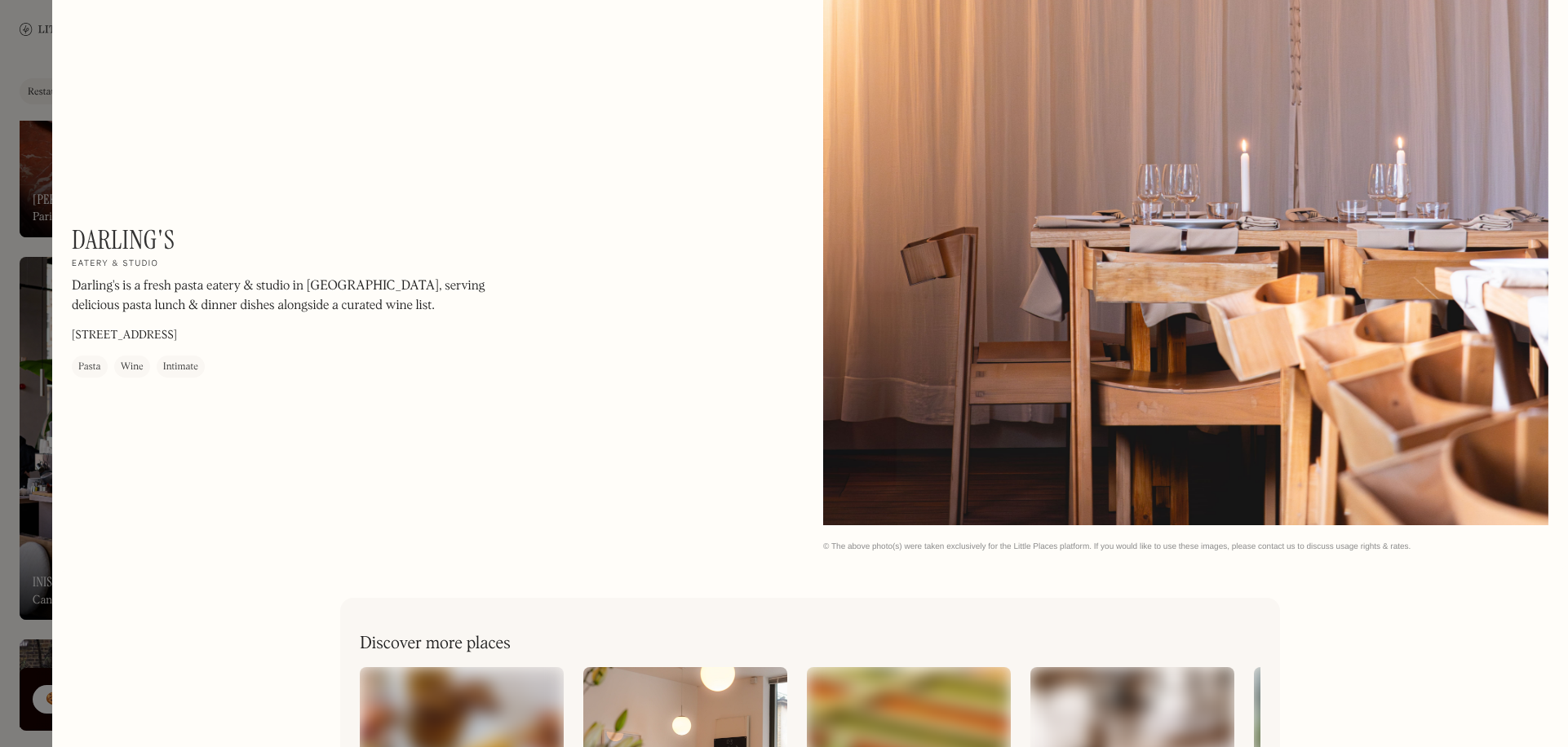
scroll to position [4289, 0]
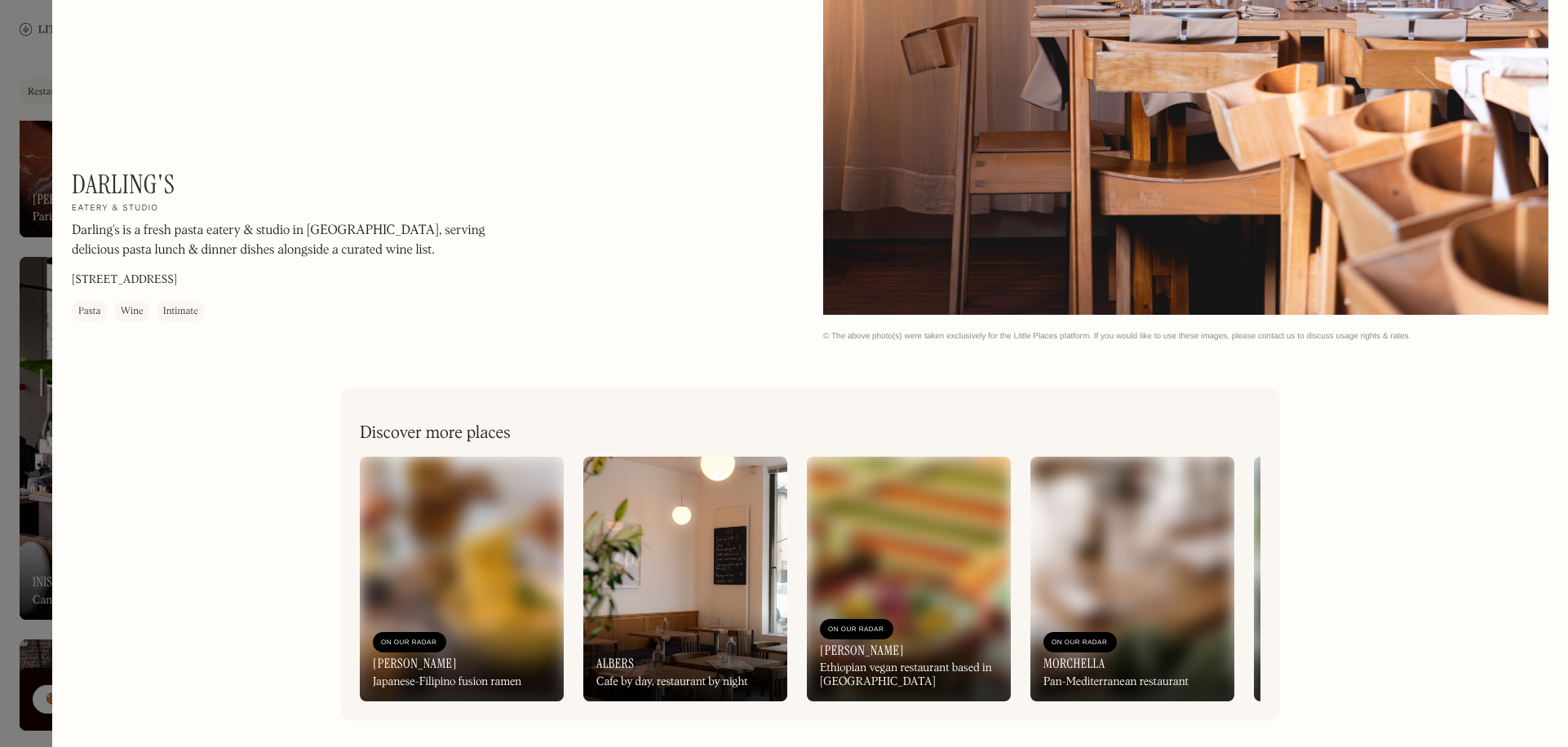
click at [30, 492] on div at bounding box center [784, 374] width 1568 height 747
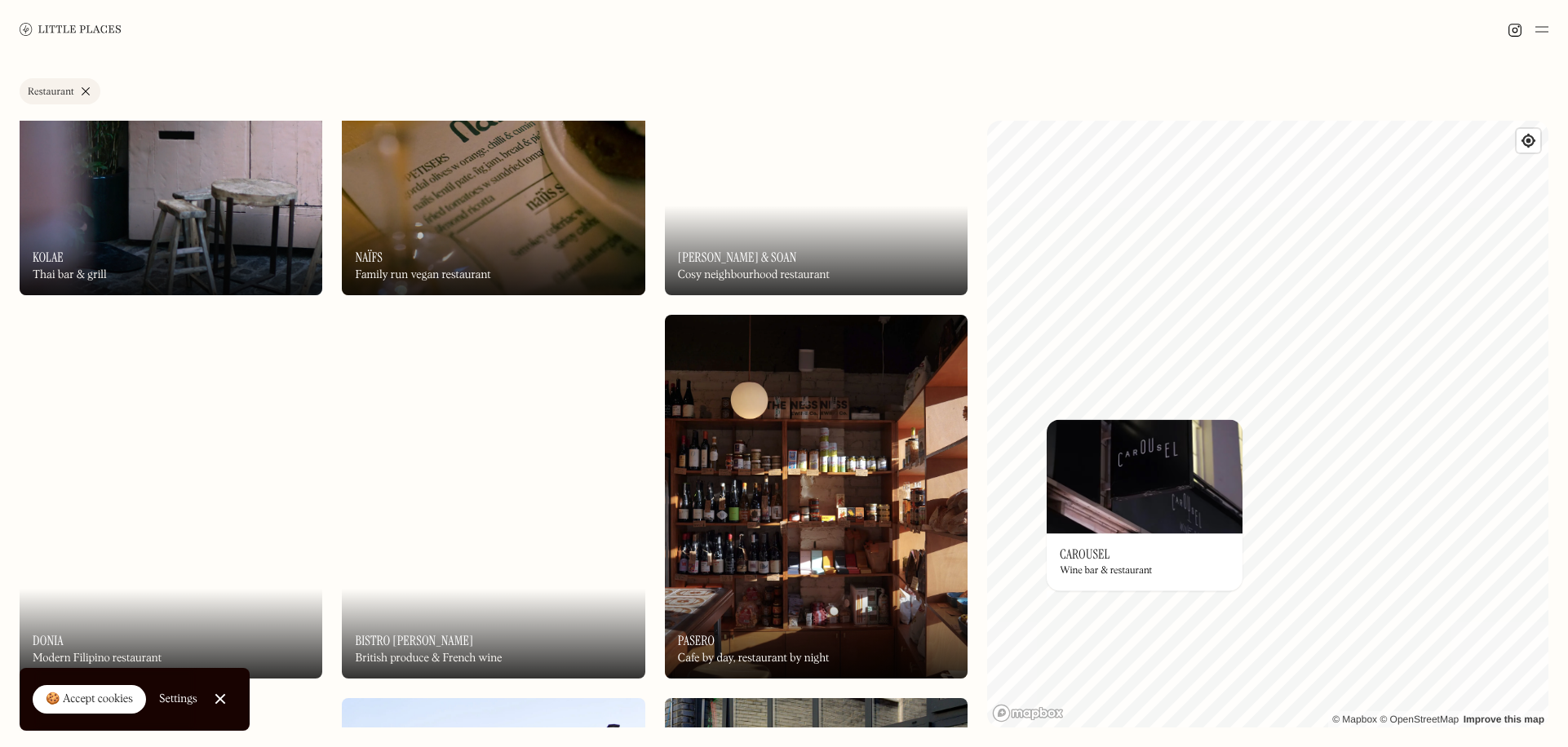
scroll to position [5384, 0]
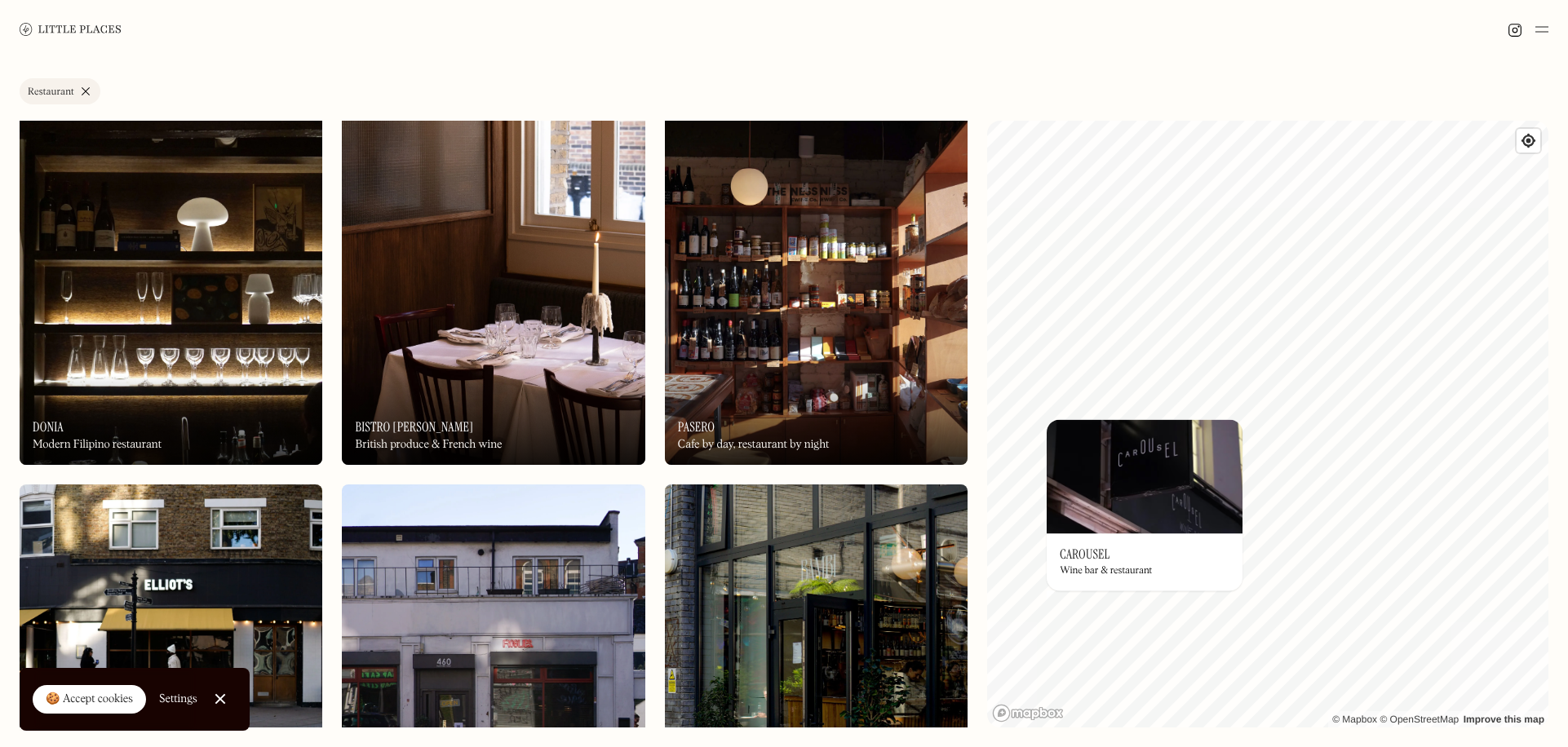
click at [187, 323] on img at bounding box center [171, 283] width 303 height 364
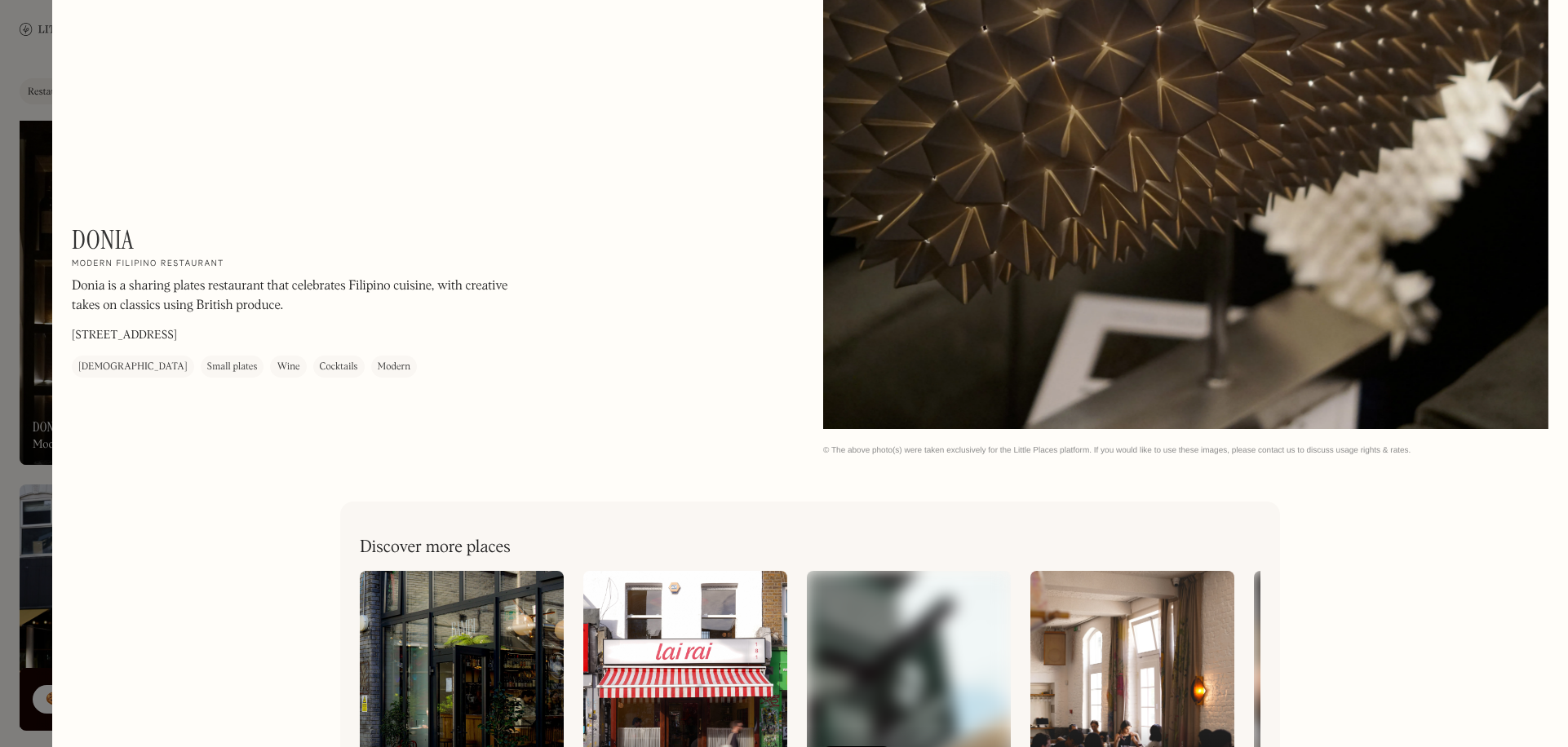
scroll to position [4289, 0]
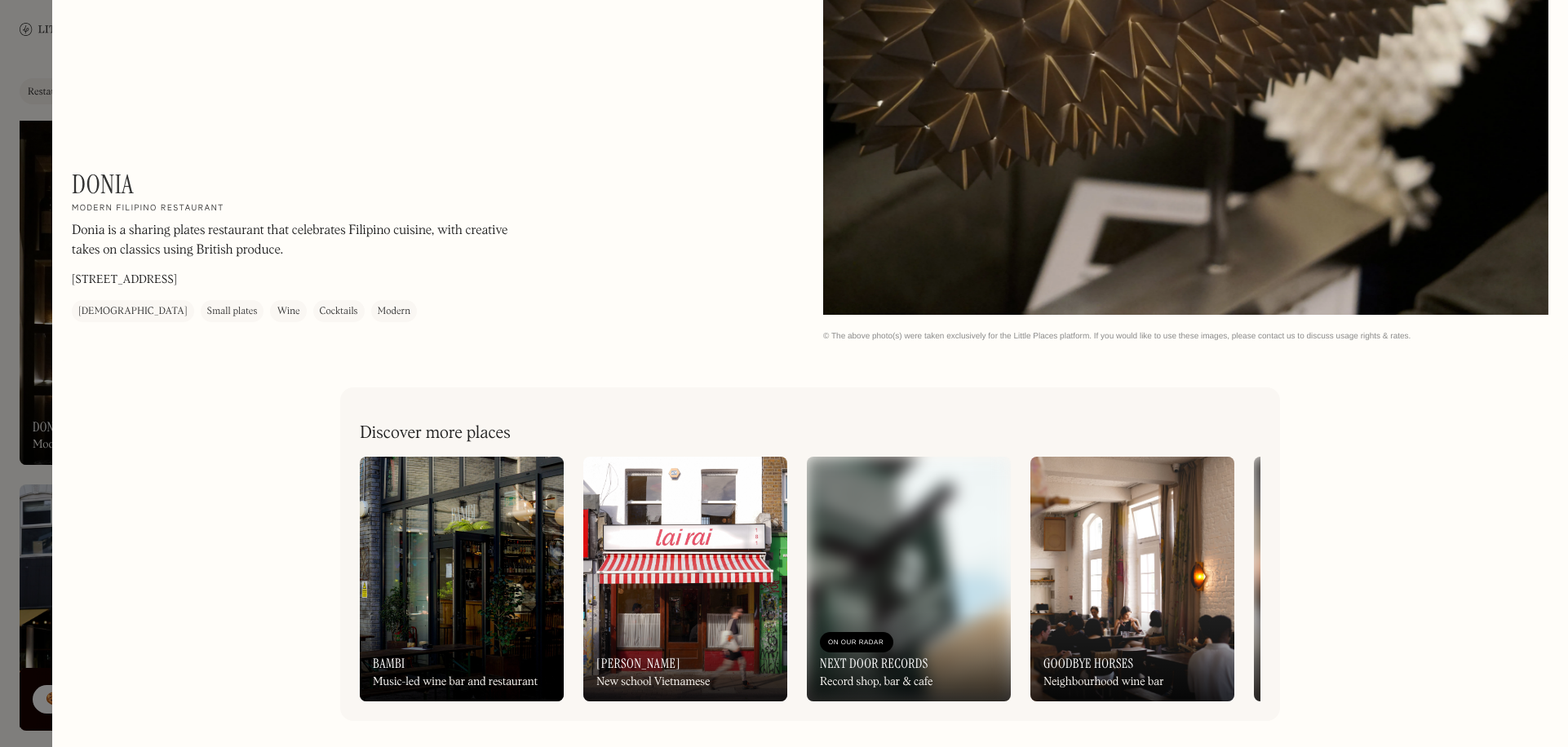
click at [37, 438] on div at bounding box center [784, 374] width 1568 height 747
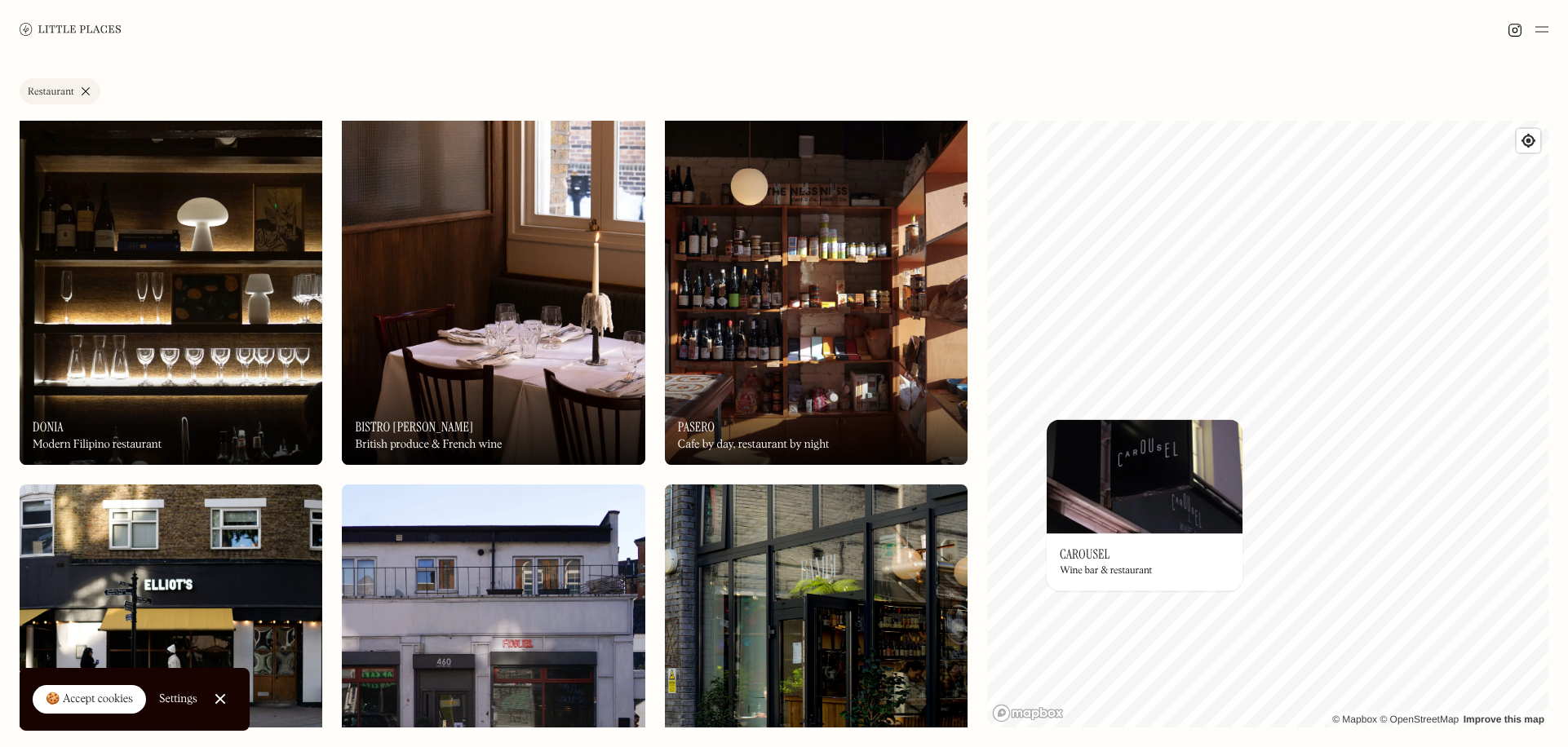
click at [584, 397] on div "On Our Radar Bistro [PERSON_NAME] British produce & French wine" at bounding box center [493, 420] width 303 height 90
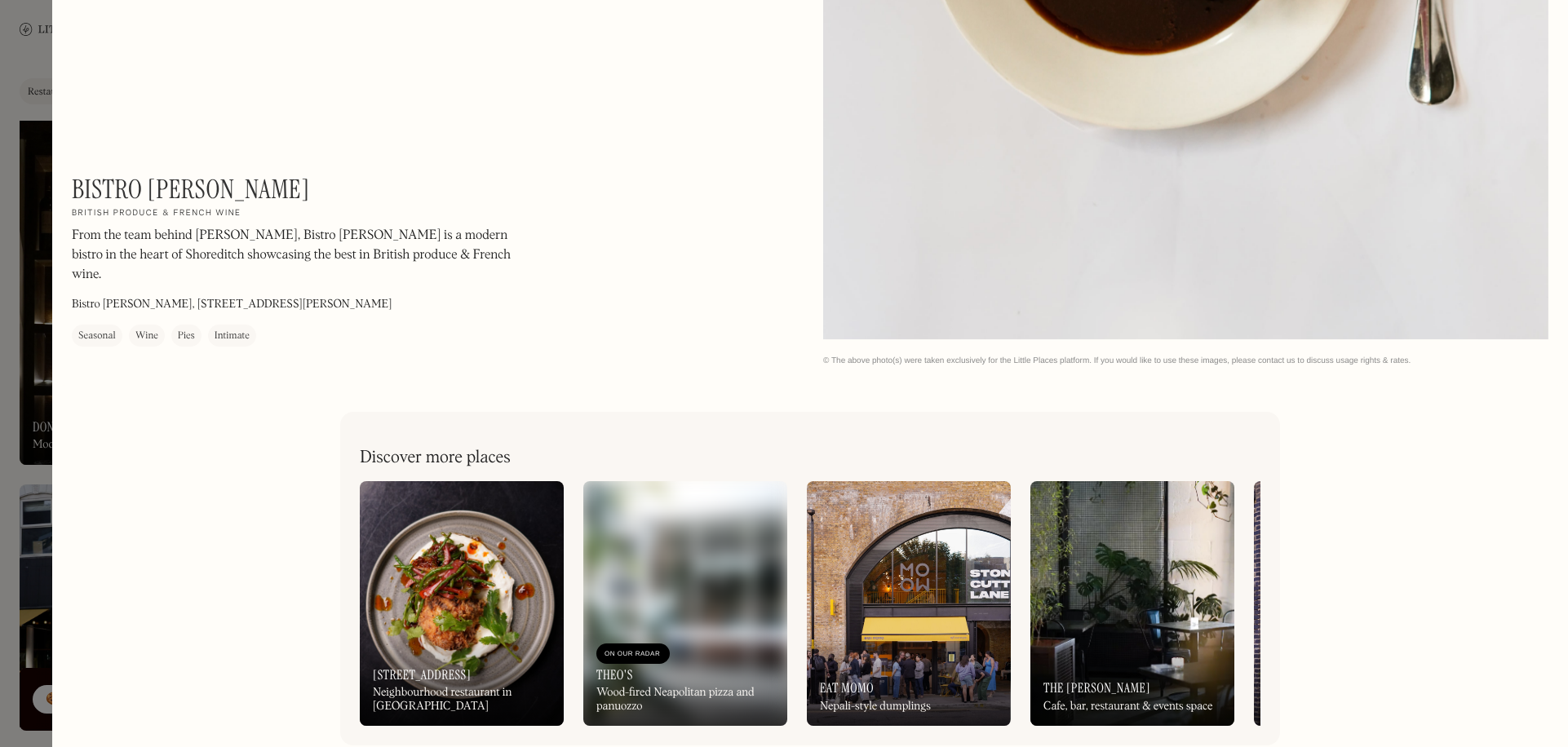
scroll to position [4289, 0]
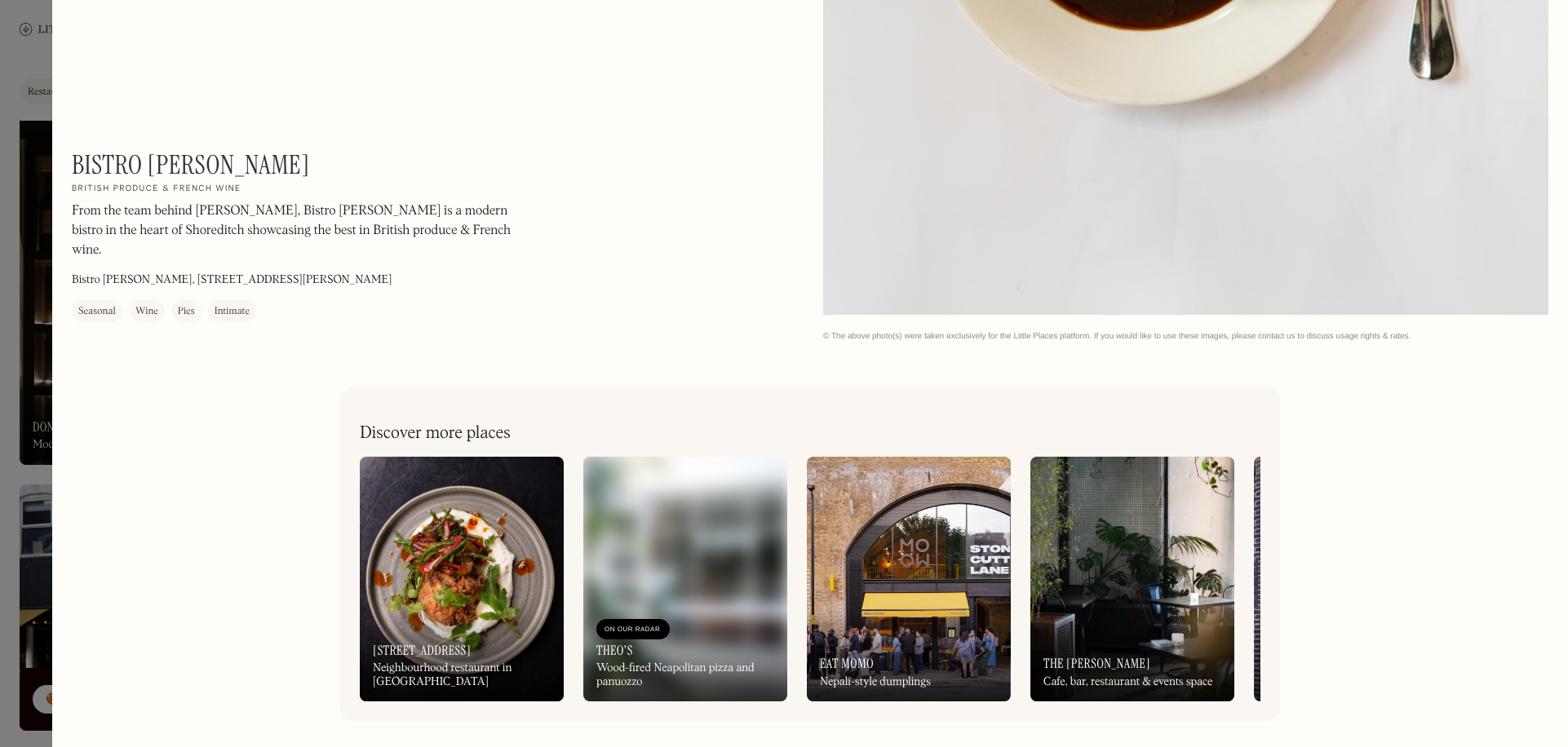
click at [27, 460] on div at bounding box center [784, 374] width 1568 height 747
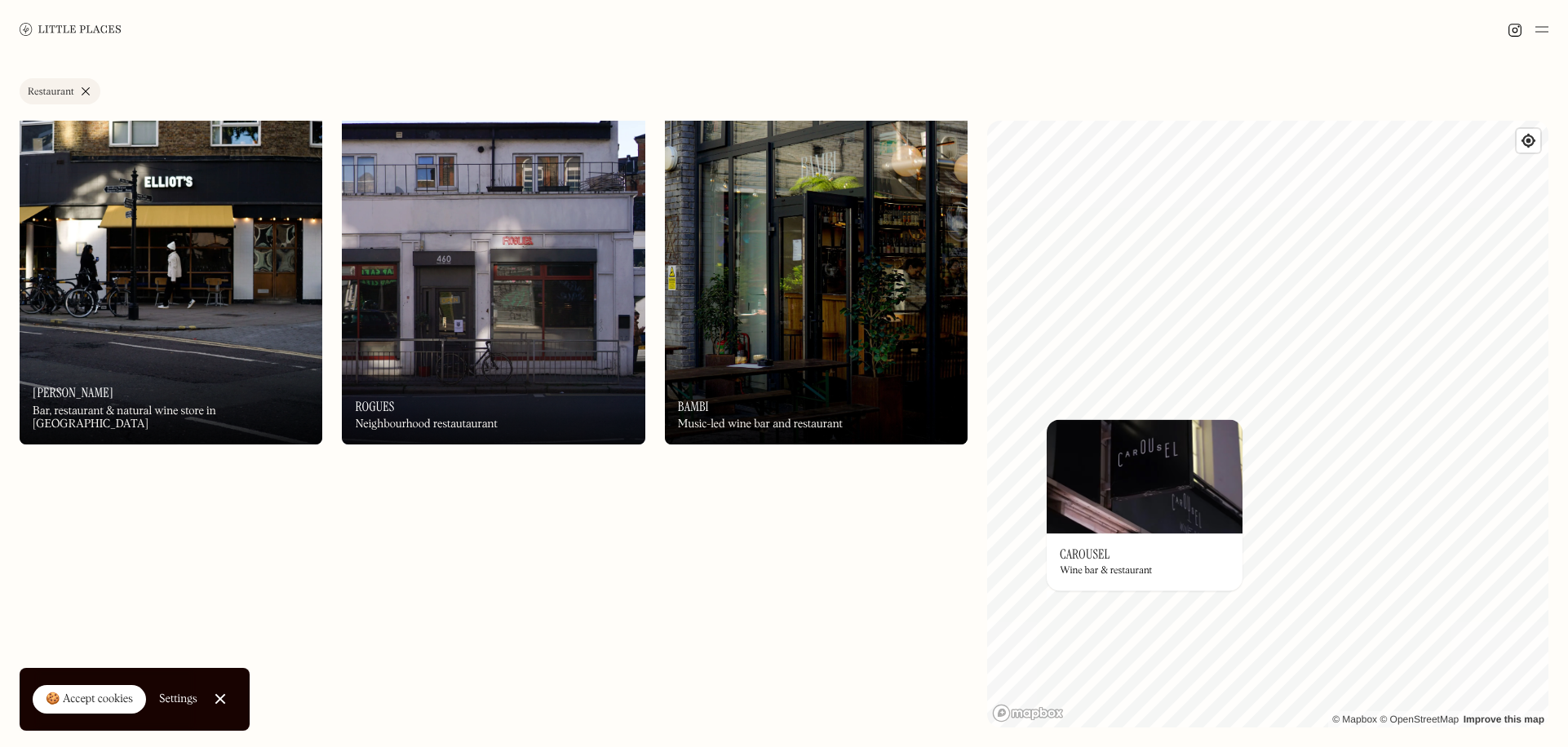
scroll to position [5792, 0]
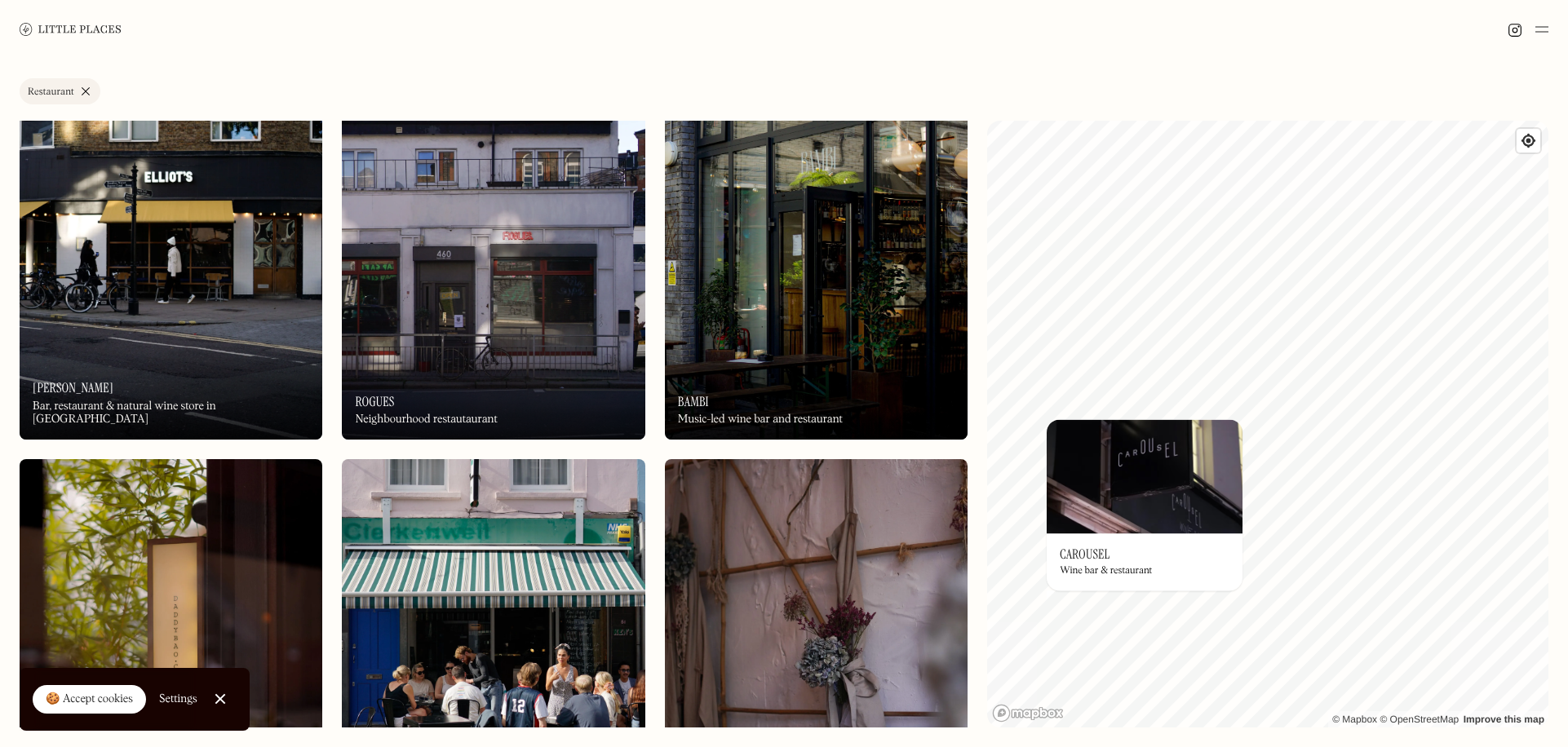
click at [802, 292] on img at bounding box center [816, 259] width 303 height 364
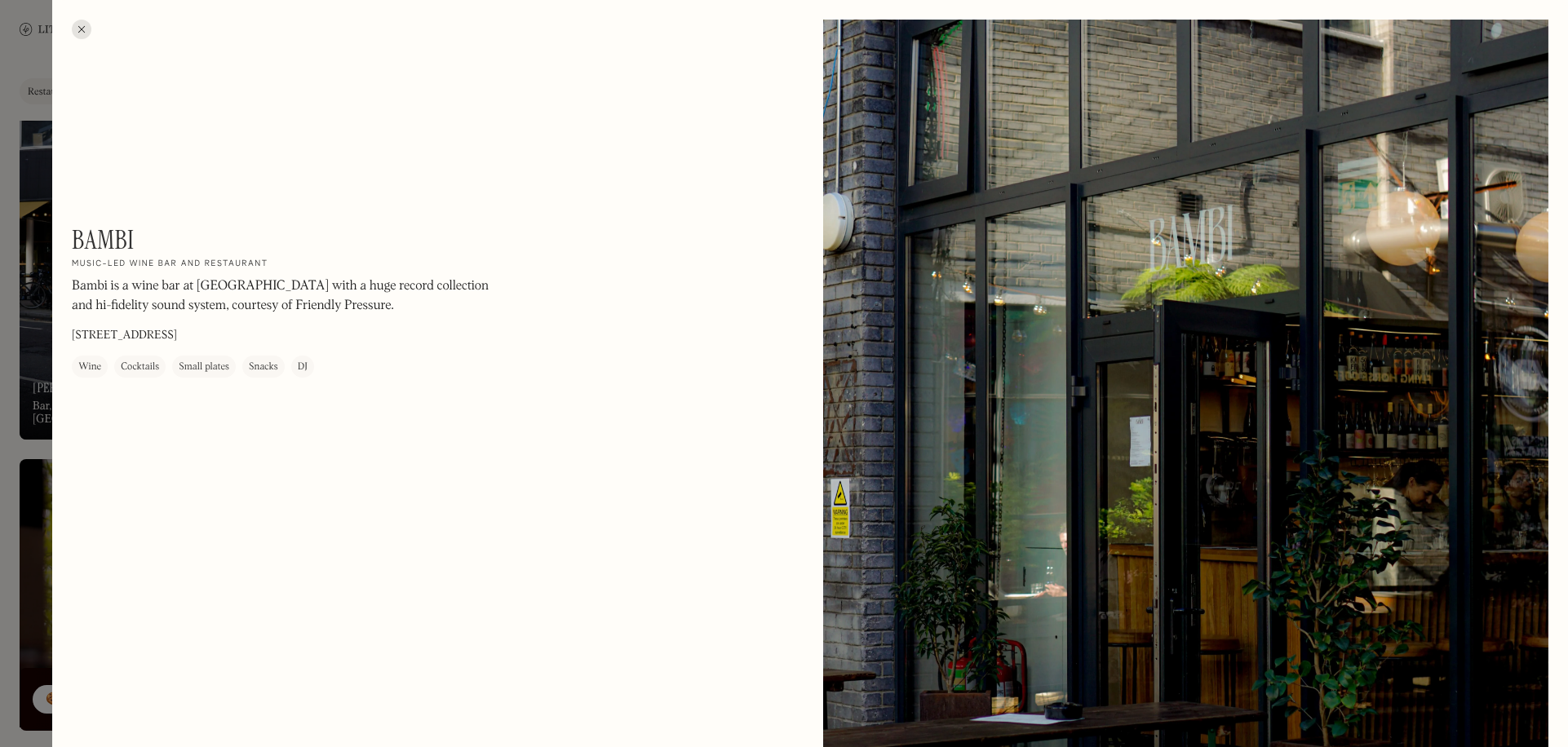
click at [26, 402] on div at bounding box center [784, 374] width 1568 height 747
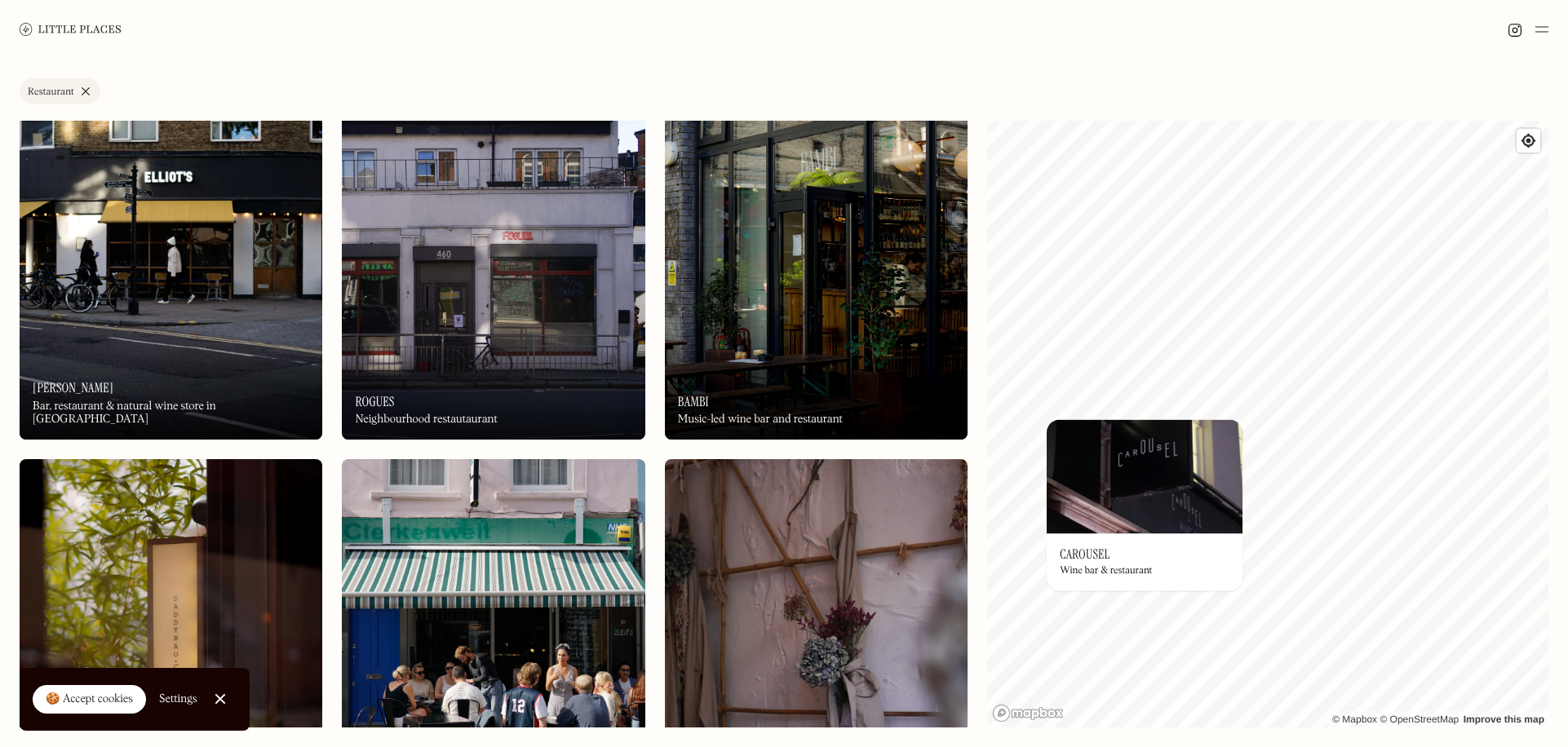
scroll to position [6445, 0]
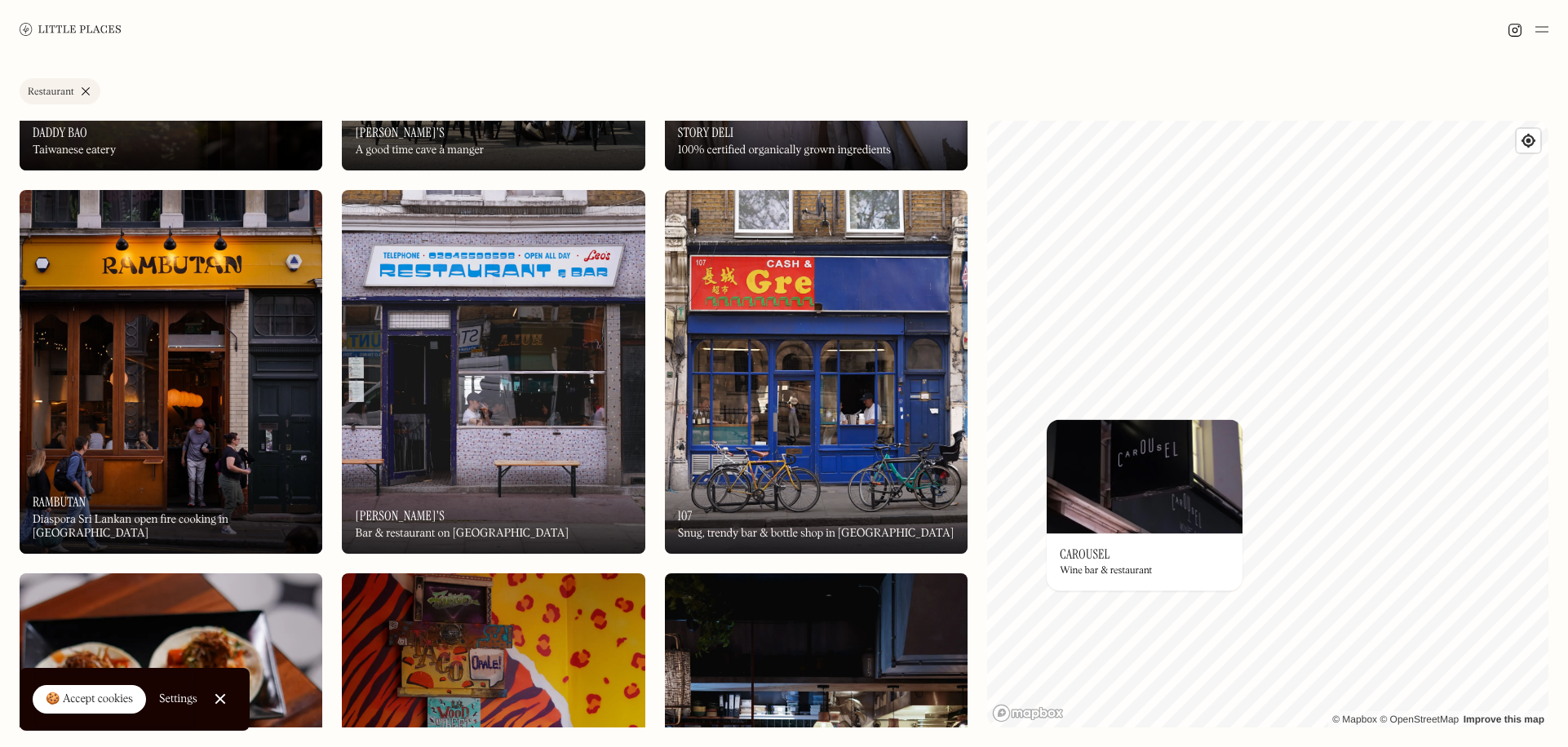
click at [398, 419] on img at bounding box center [493, 372] width 303 height 364
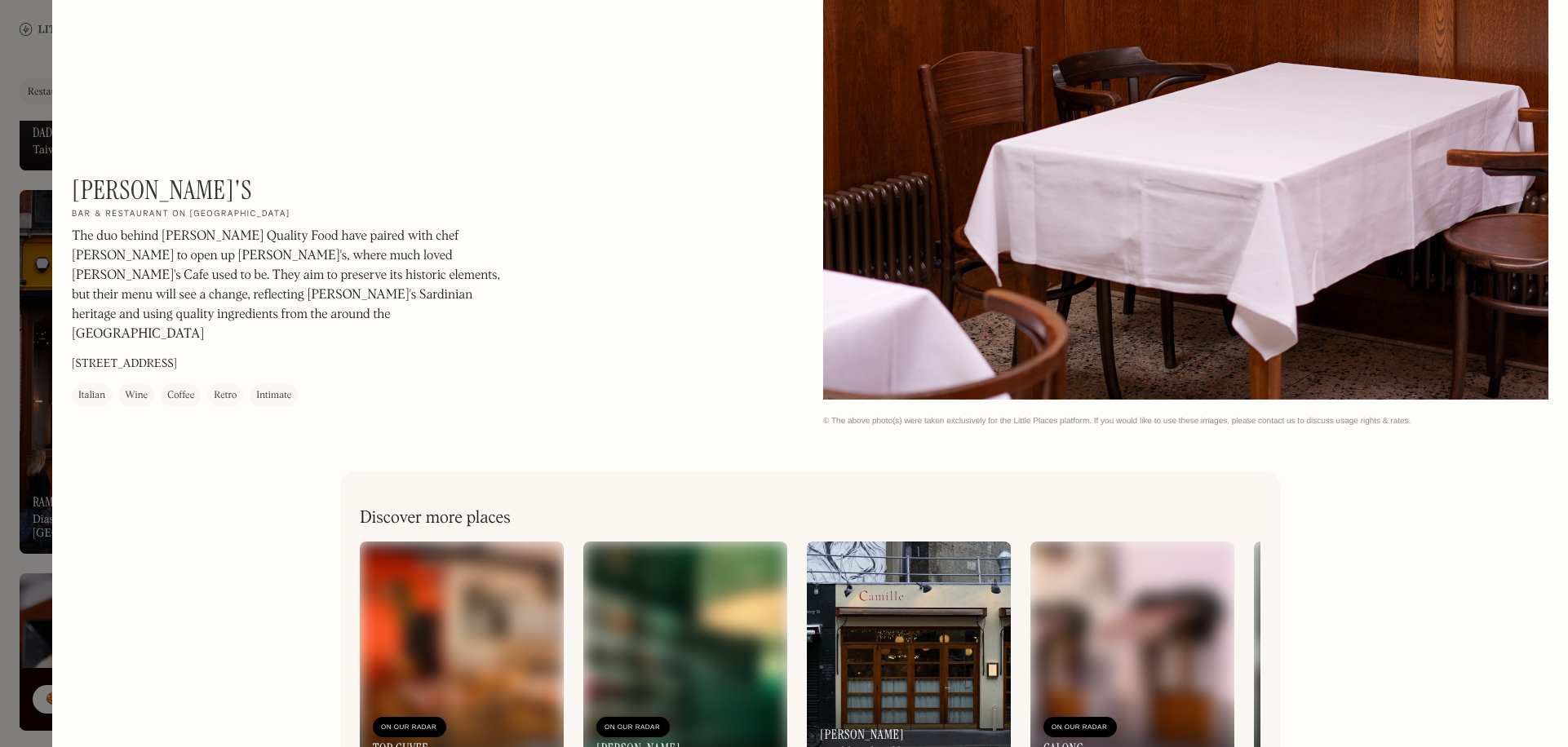
scroll to position [2450, 0]
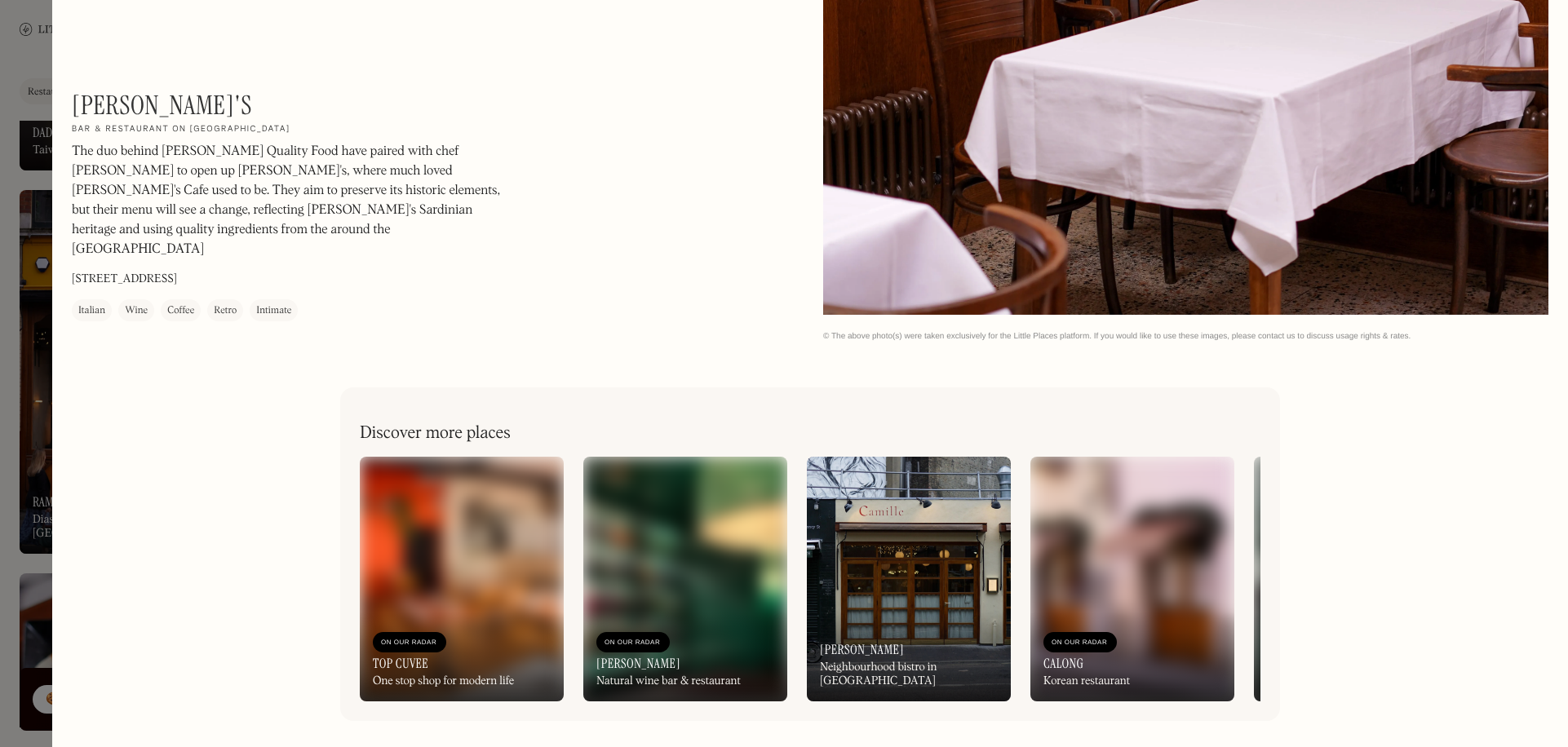
click at [41, 222] on div at bounding box center [784, 374] width 1568 height 747
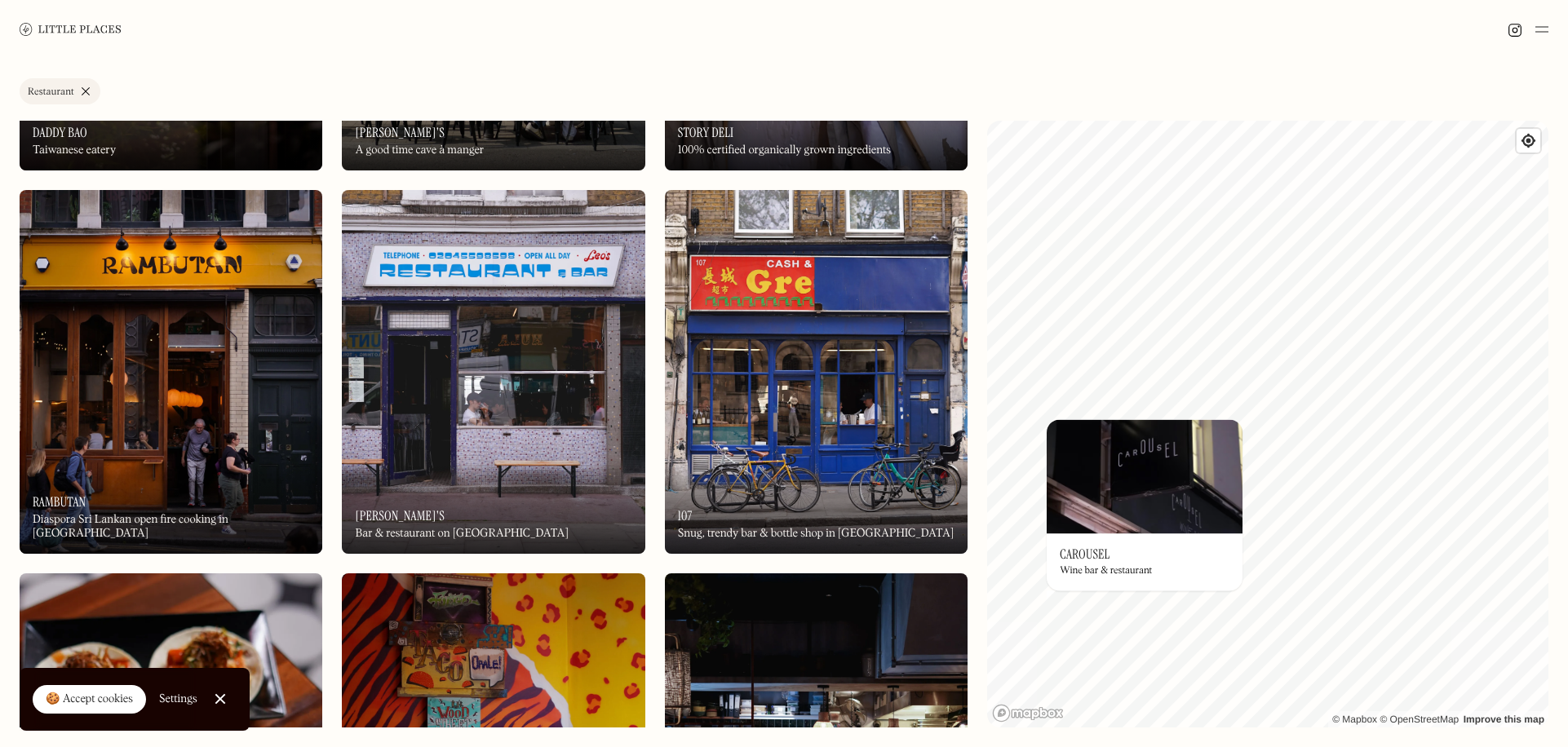
click at [879, 295] on img at bounding box center [816, 372] width 303 height 364
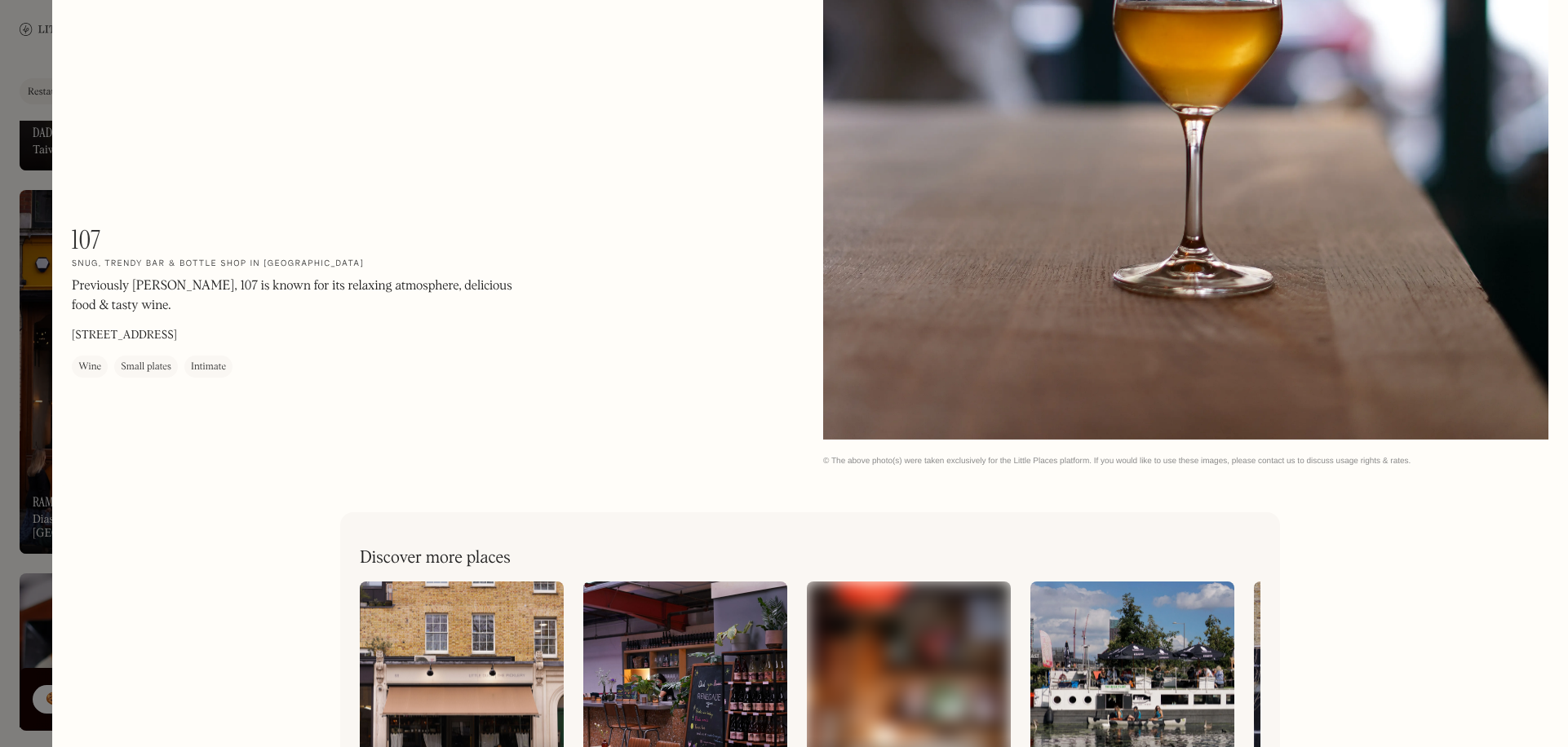
scroll to position [1531, 0]
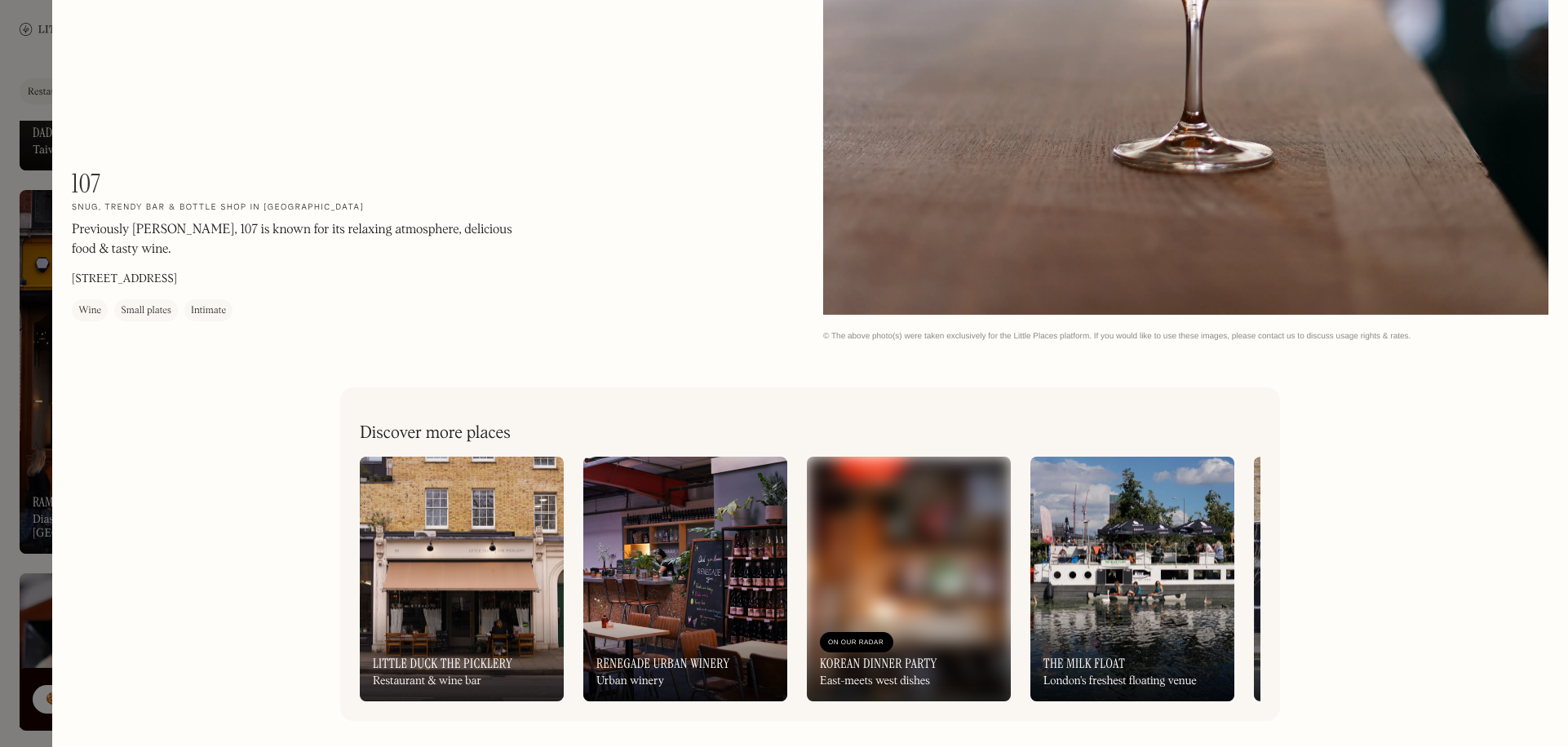
click at [36, 340] on div at bounding box center [784, 374] width 1568 height 747
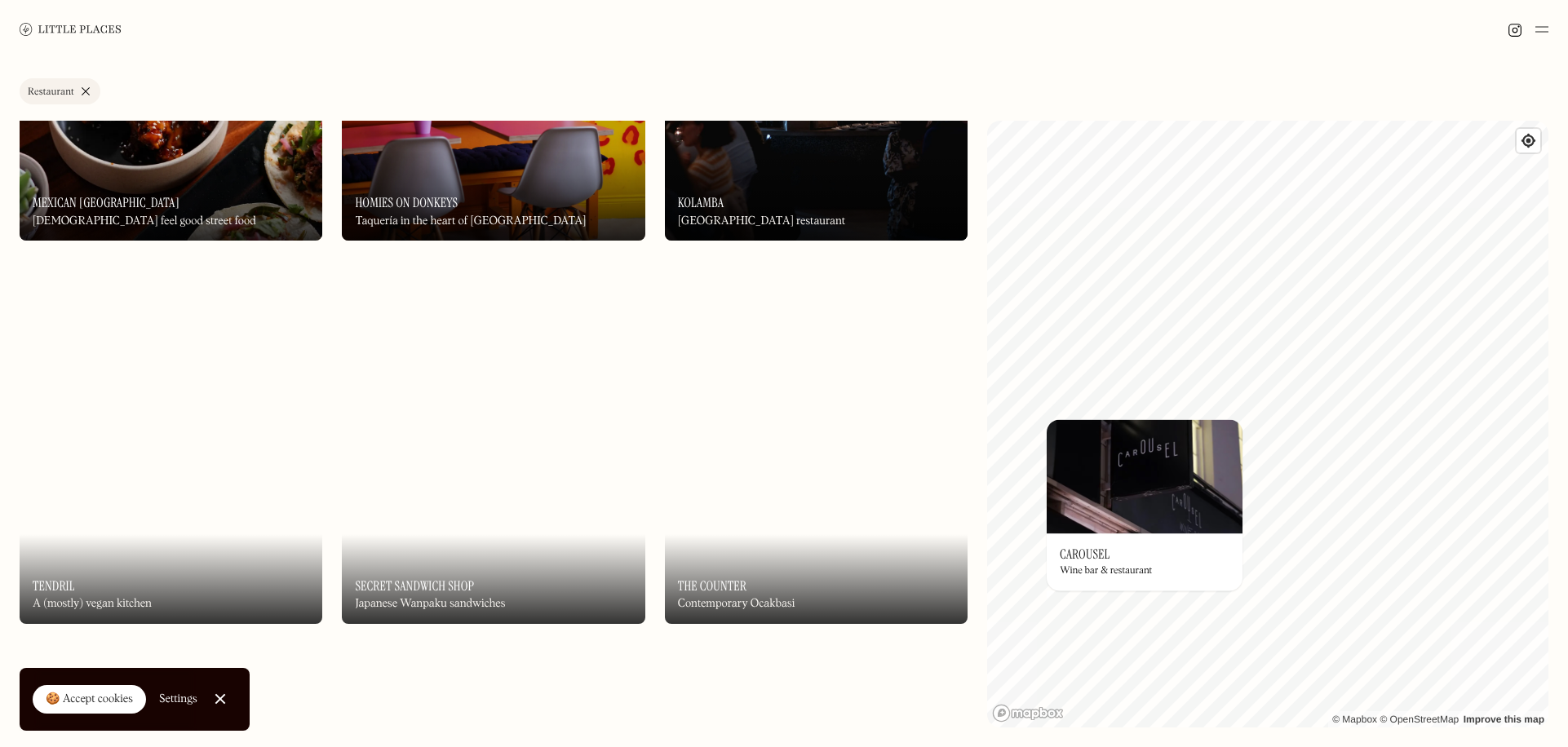
scroll to position [7179, 0]
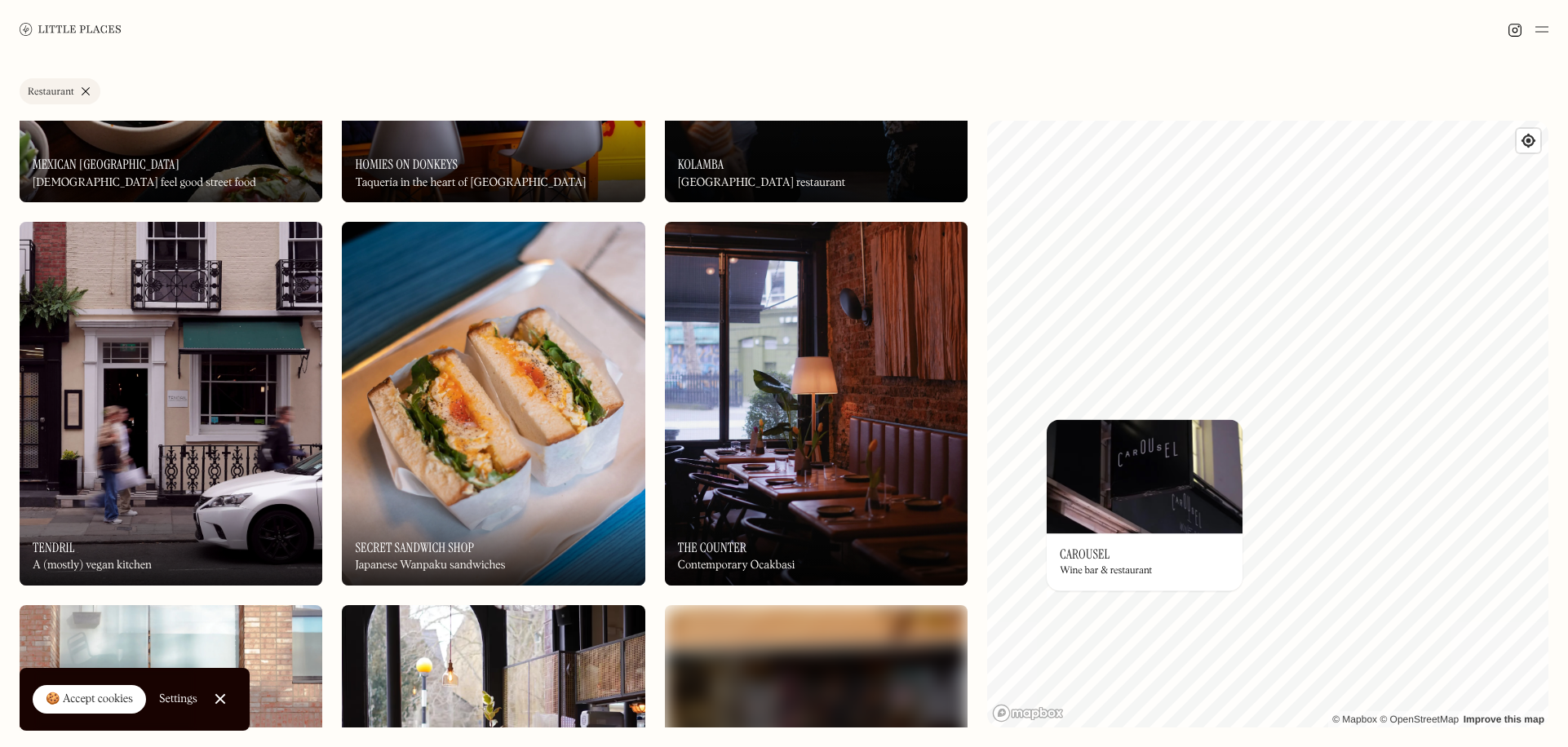
click at [186, 422] on img at bounding box center [171, 403] width 303 height 364
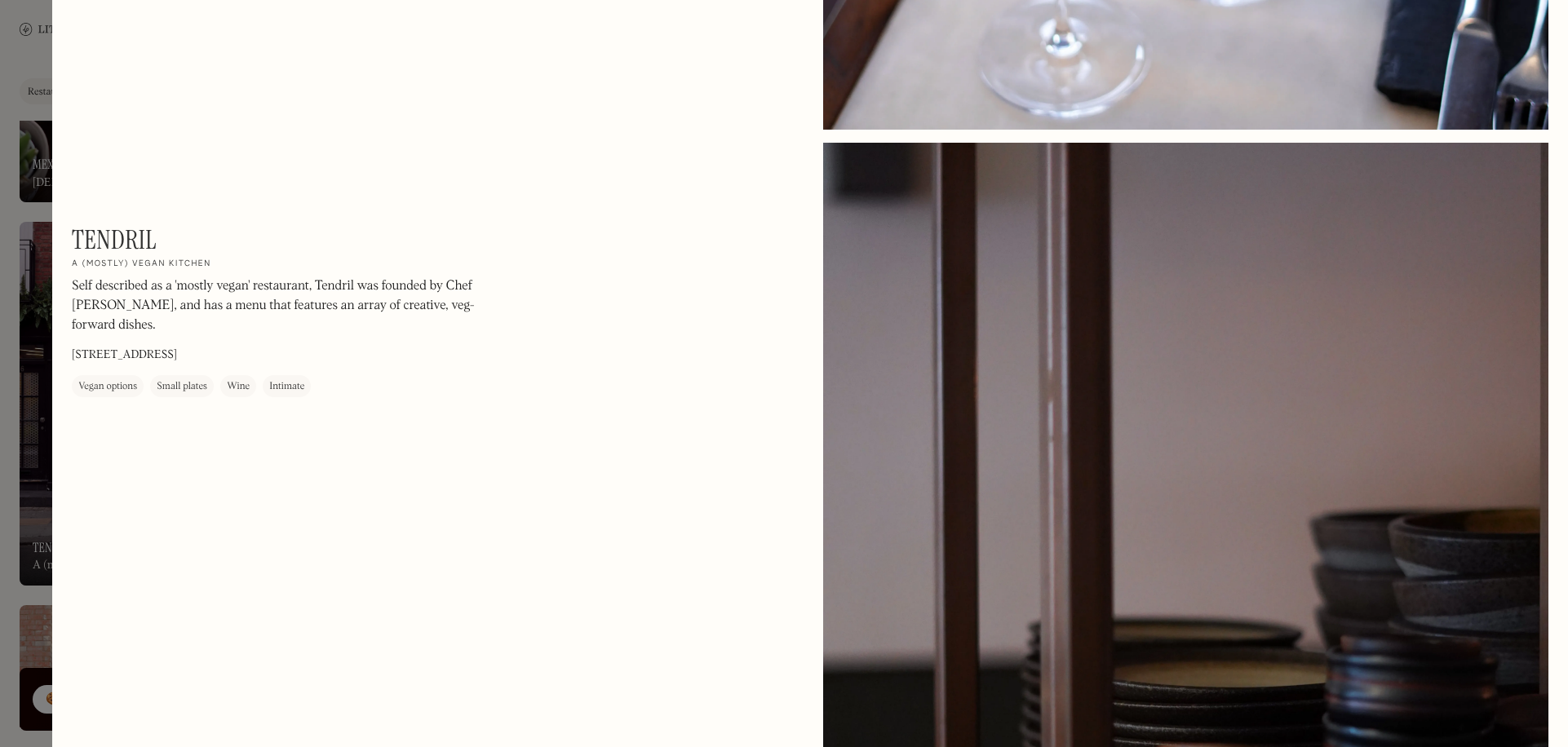
scroll to position [2821, 0]
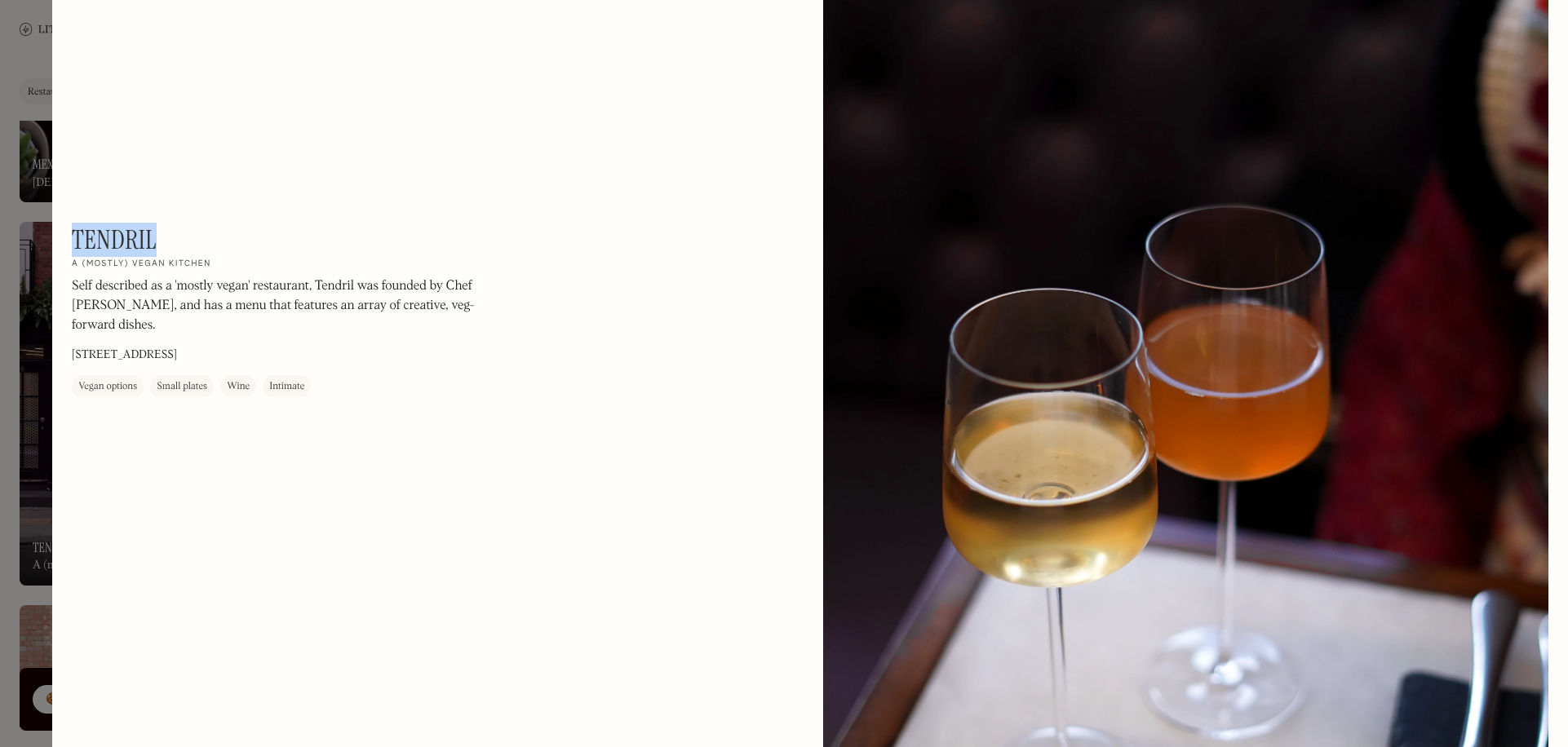
drag, startPoint x: 166, startPoint y: 234, endPoint x: 72, endPoint y: 232, distance: 94.0
click at [72, 232] on div "Tendril On Our Radar A (mostly) vegan kitchen Self described as a 'mostly vegan…" at bounding box center [291, 310] width 440 height 173
copy h1 "Tendril"
click at [31, 392] on div at bounding box center [784, 374] width 1568 height 747
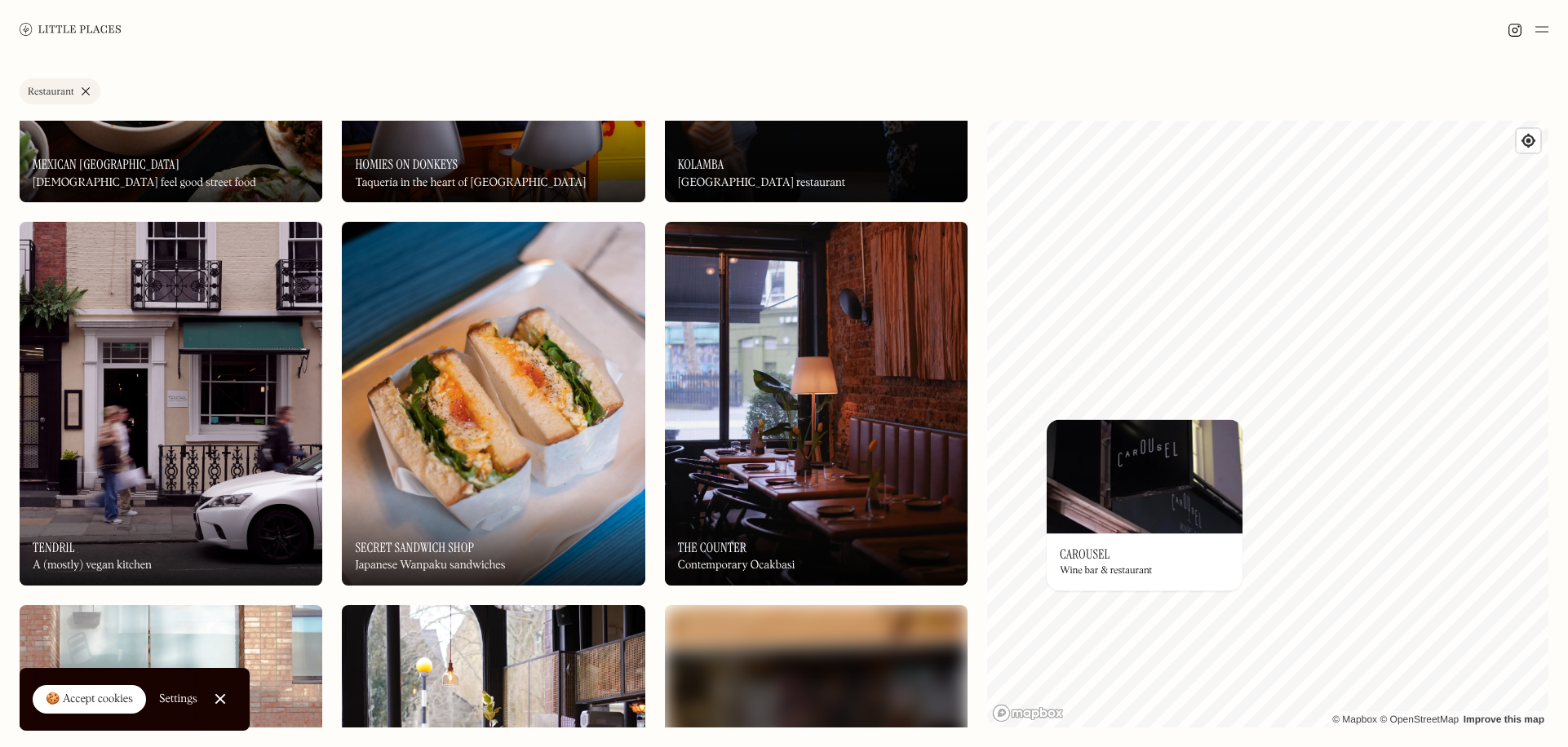
click at [833, 528] on div "On Our Radar The Counter Contemporary Ocakbasi" at bounding box center [816, 540] width 303 height 90
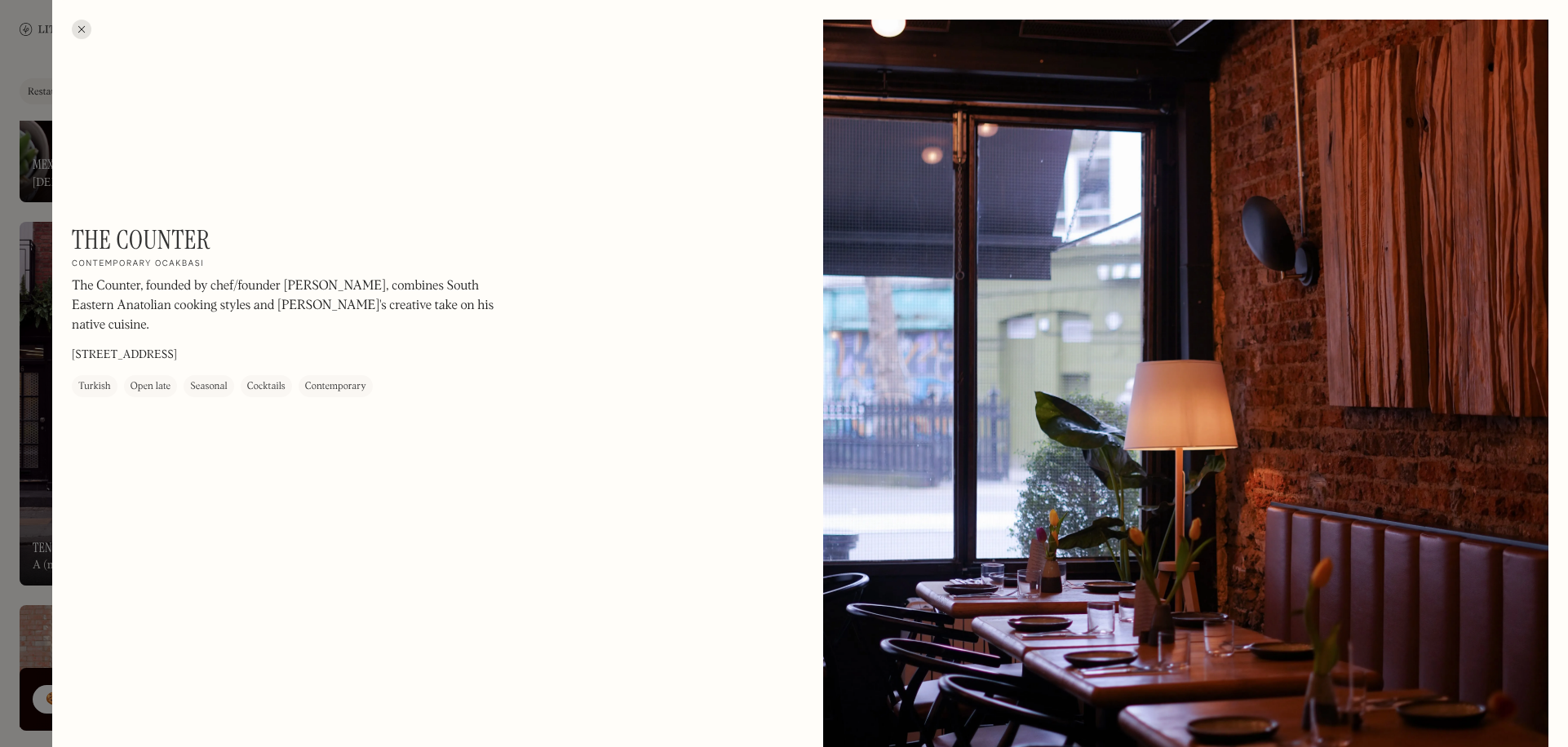
click at [38, 352] on div at bounding box center [784, 374] width 1568 height 747
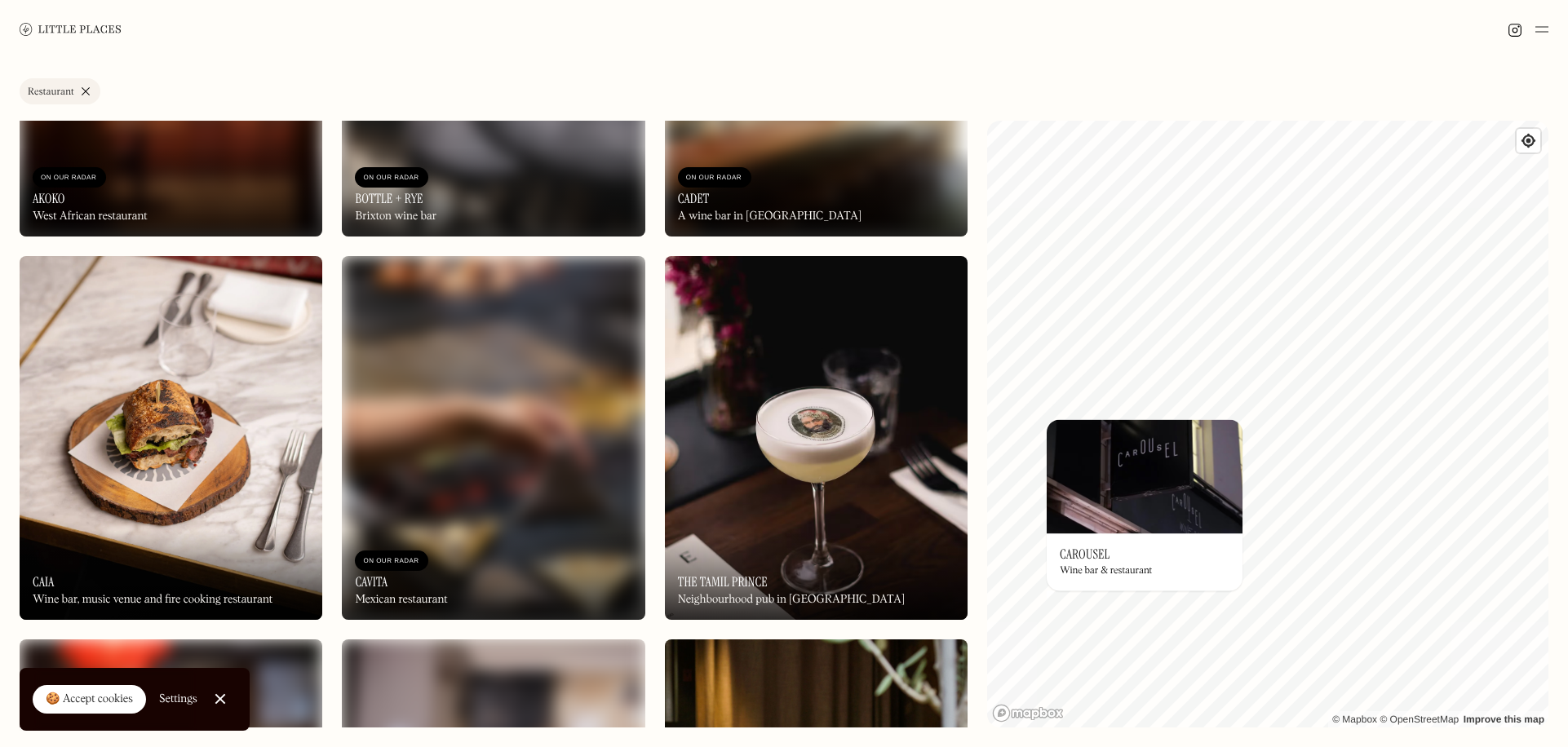
scroll to position [9055, 0]
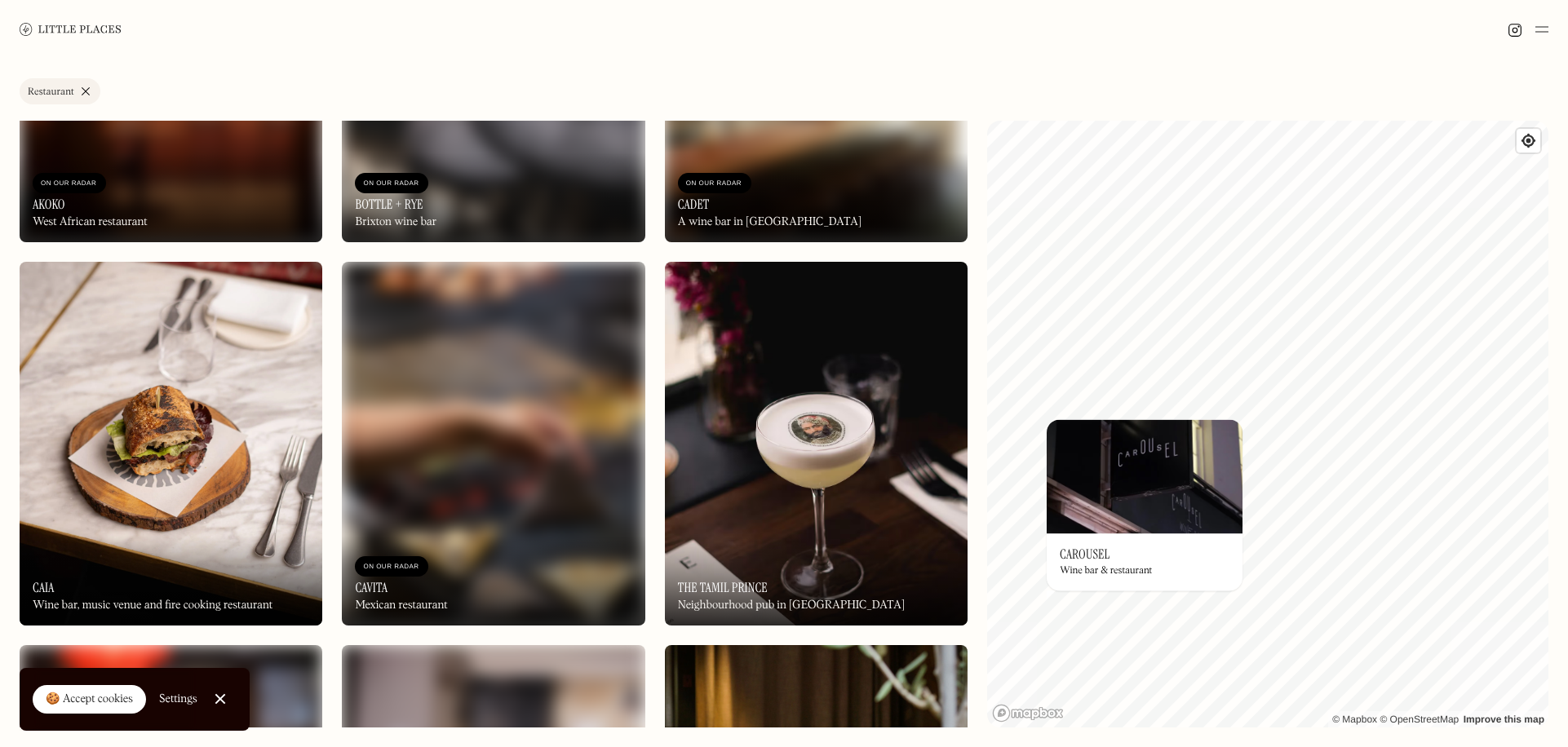
click at [191, 383] on img at bounding box center [171, 444] width 303 height 364
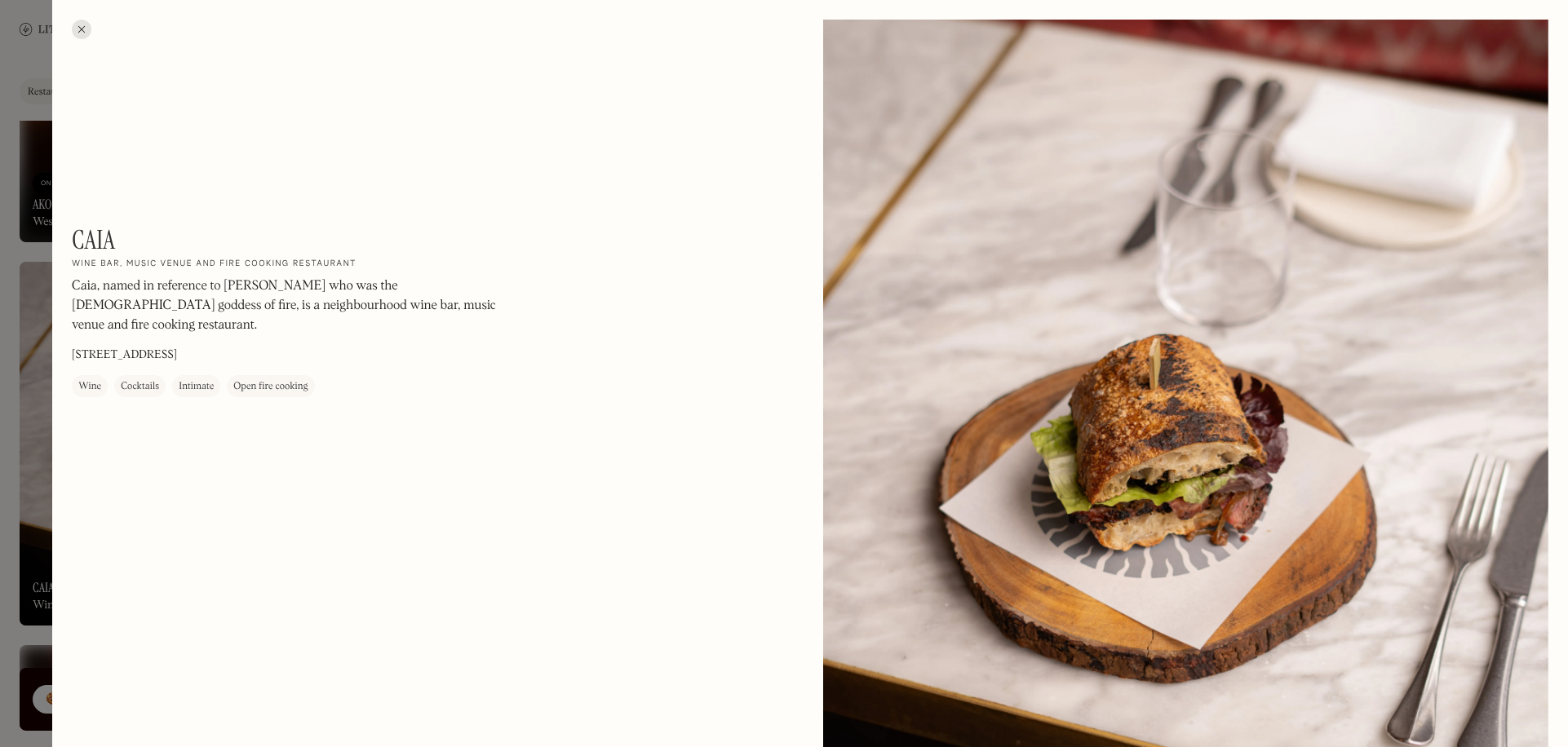
drag, startPoint x: 28, startPoint y: 425, endPoint x: 44, endPoint y: 422, distance: 16.3
click at [29, 425] on div at bounding box center [784, 374] width 1568 height 747
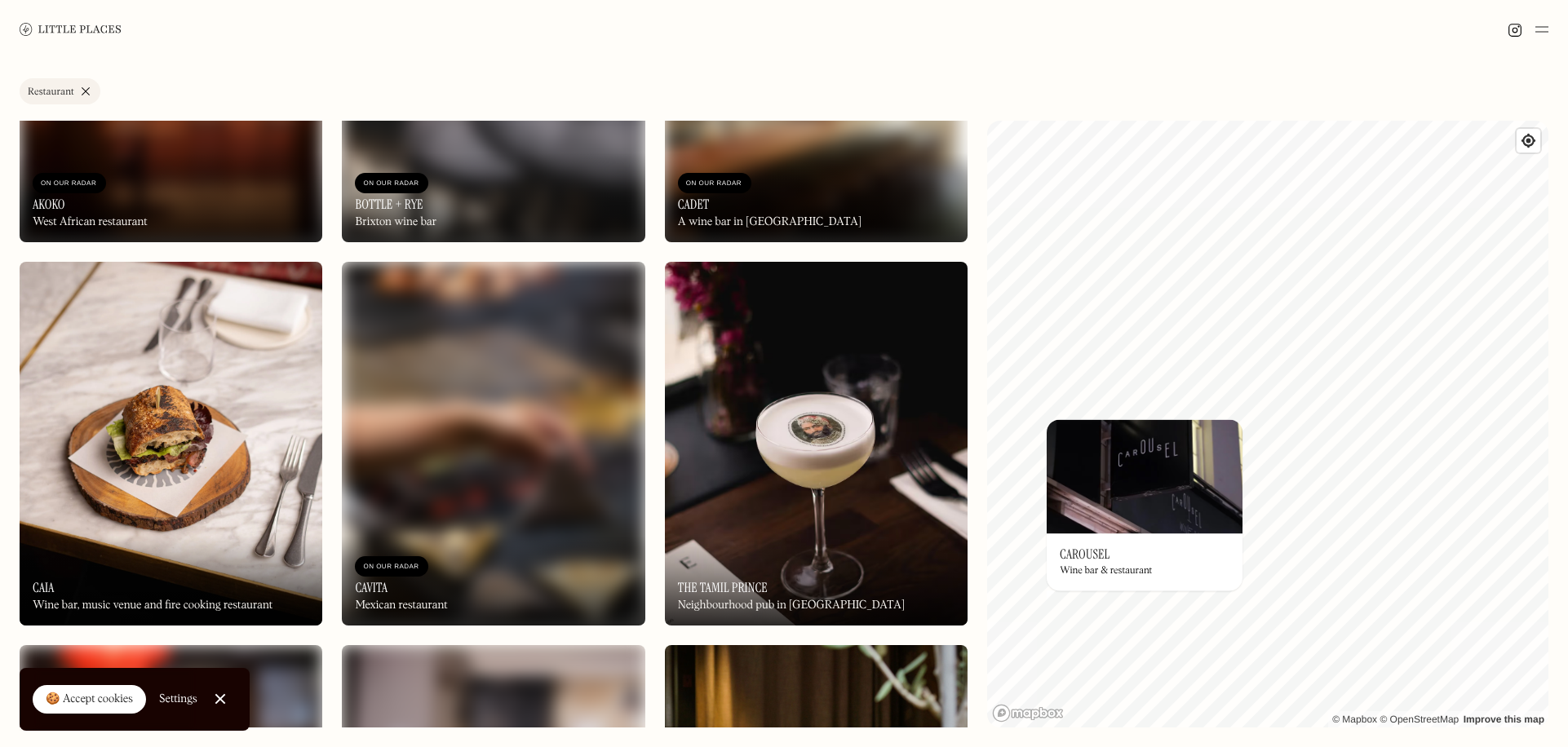
click at [761, 153] on div "On Our Radar Cadet A wine bar in [GEOGRAPHIC_DATA]" at bounding box center [816, 197] width 303 height 90
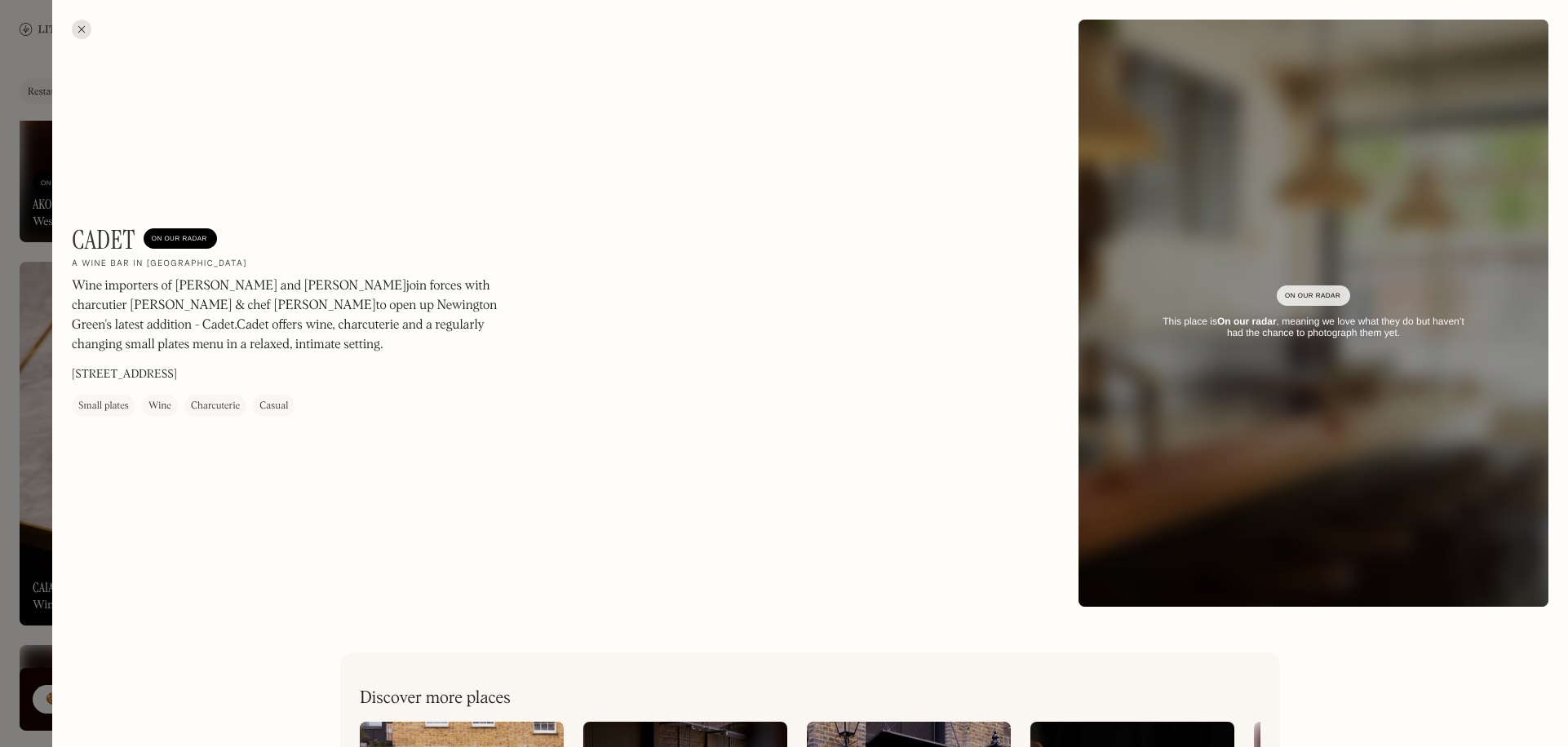
click at [38, 430] on div at bounding box center [784, 374] width 1568 height 747
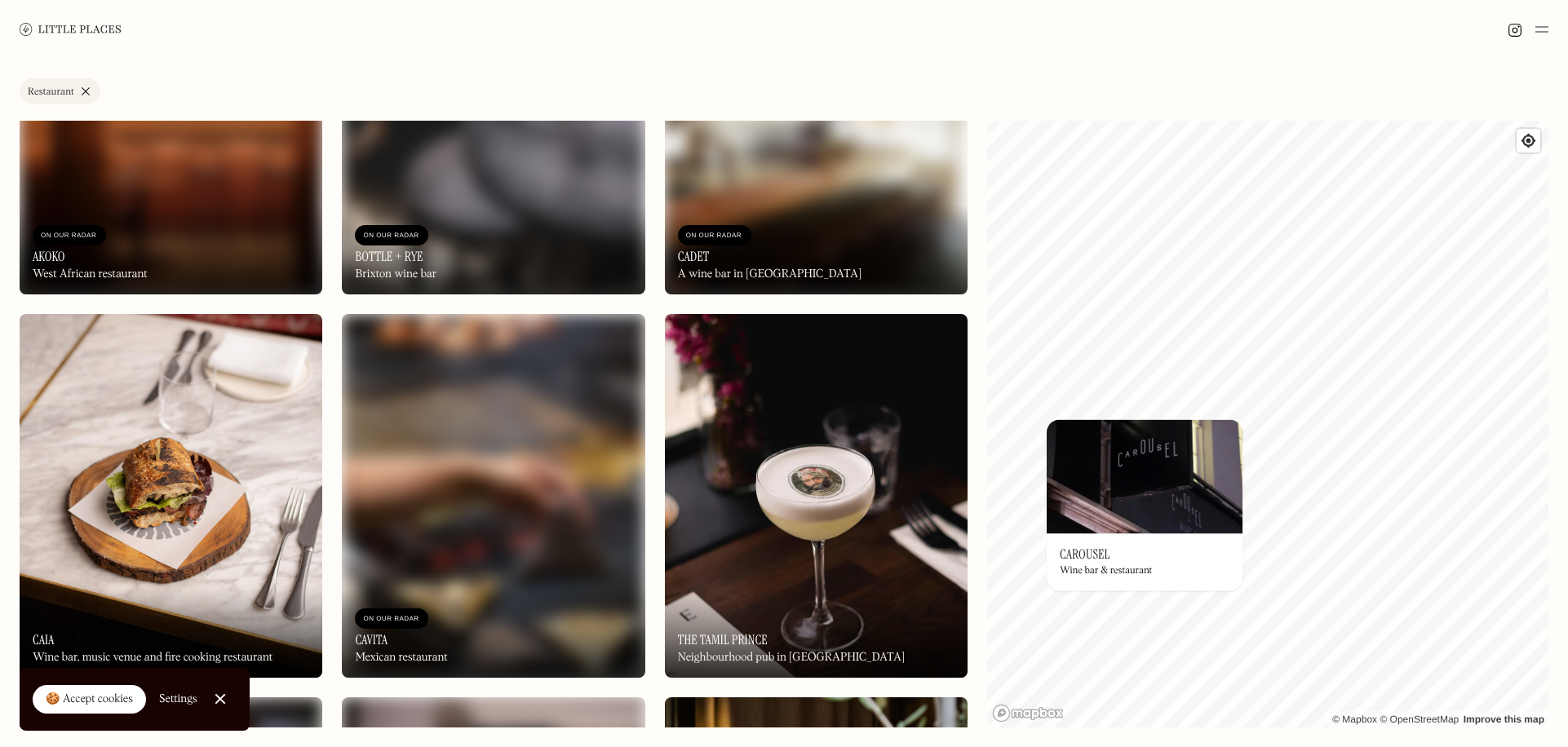
scroll to position [8973, 0]
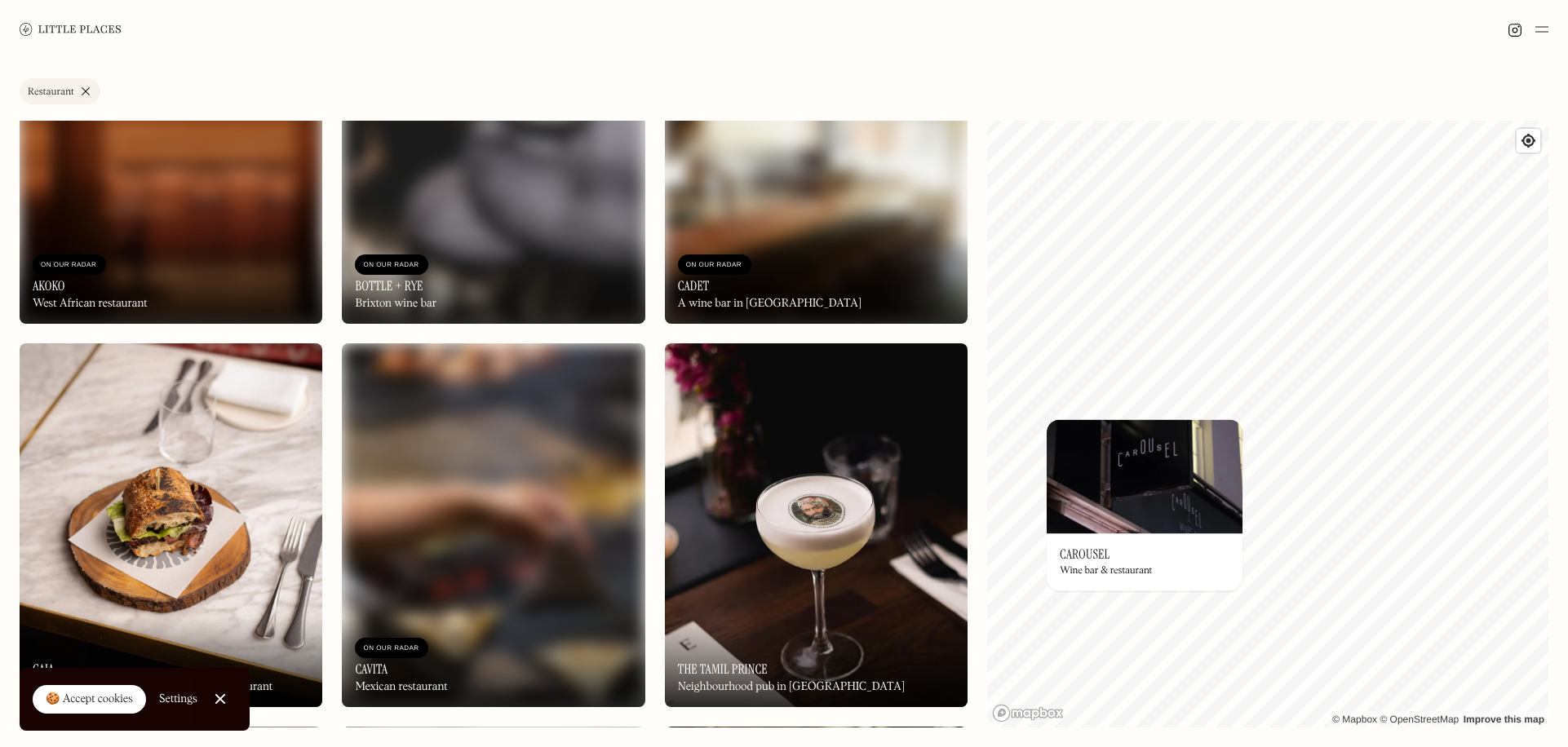
click at [480, 270] on div "On Our Radar Bottle + Rye Brixton wine bar" at bounding box center [493, 279] width 303 height 90
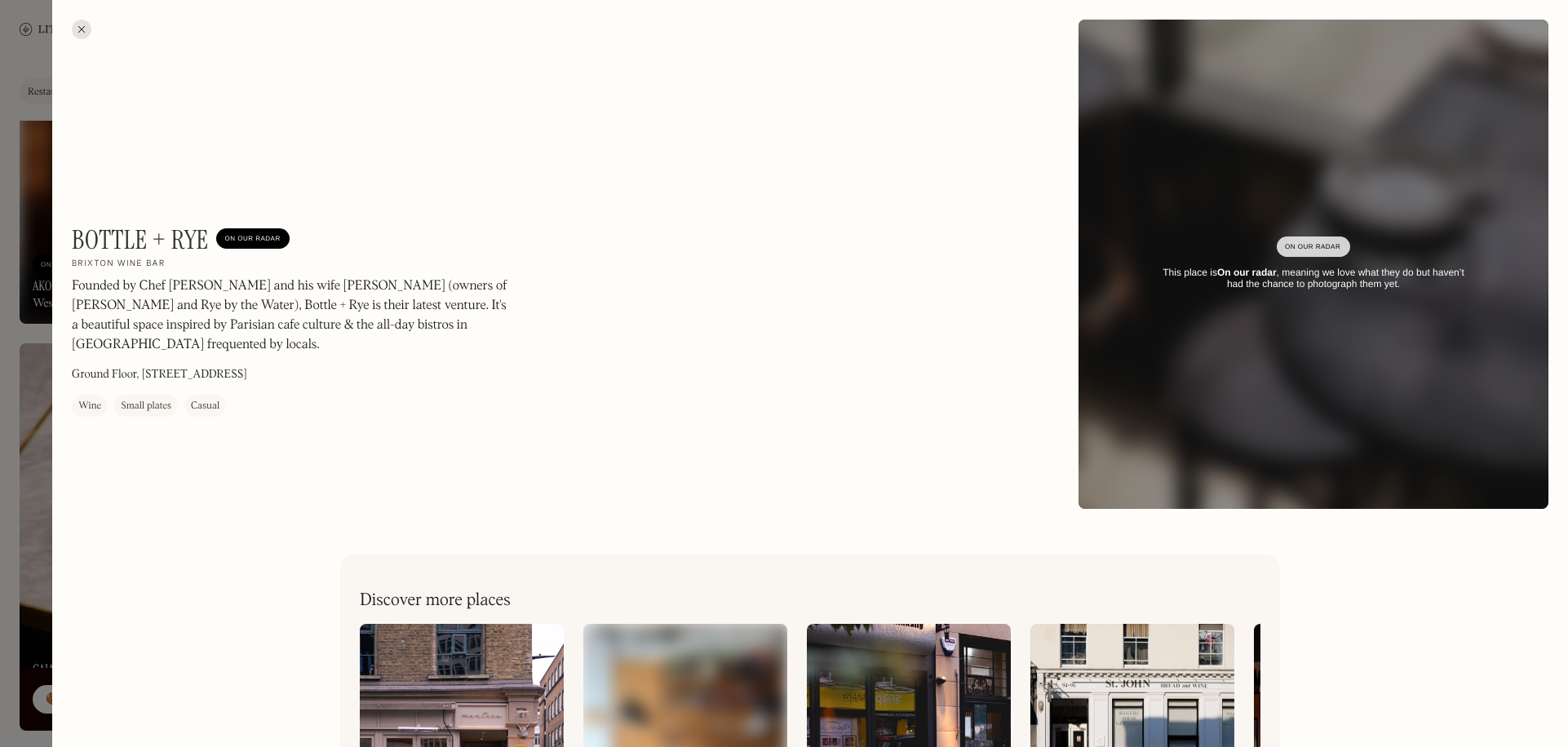
click at [33, 378] on div at bounding box center [784, 374] width 1568 height 747
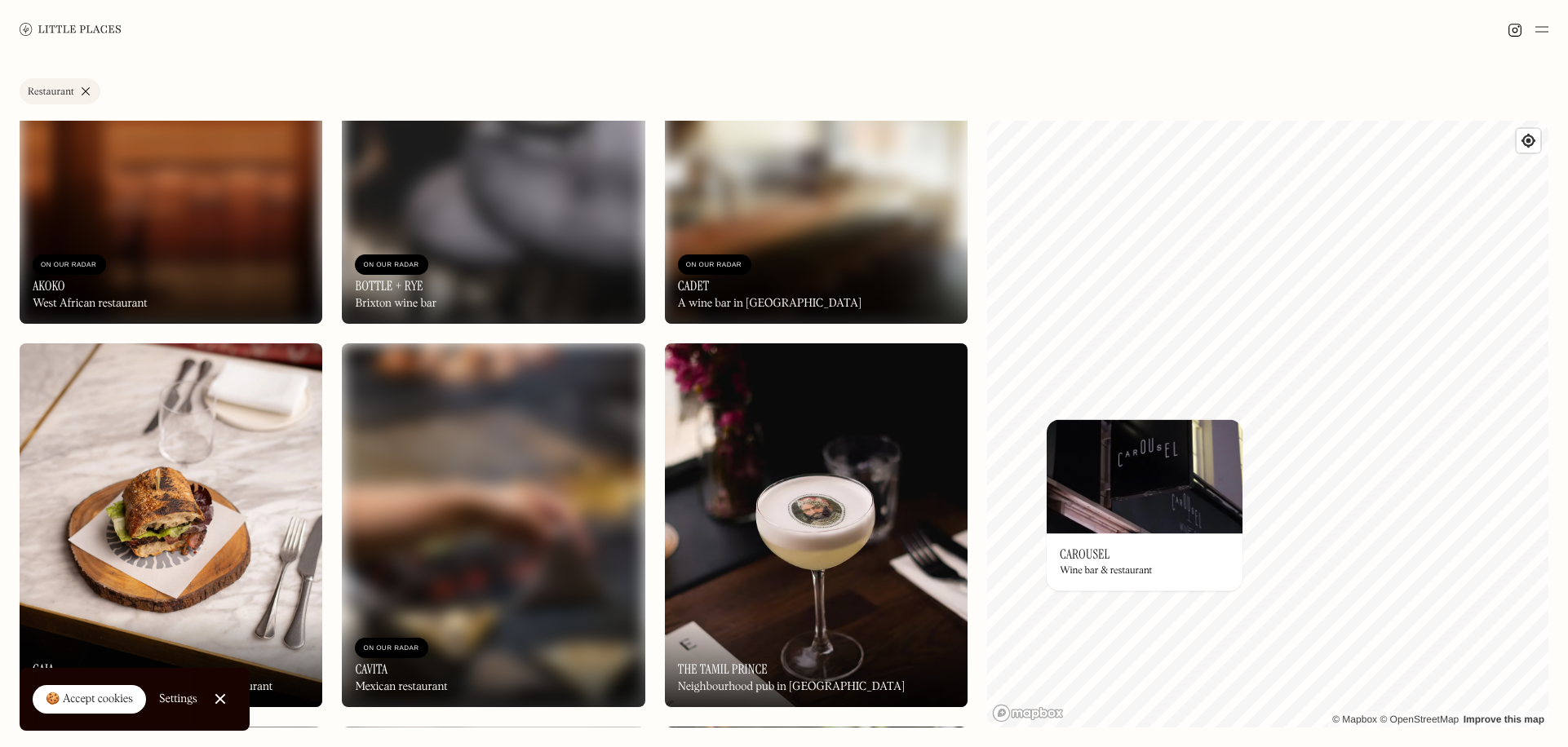
scroll to position [9136, 0]
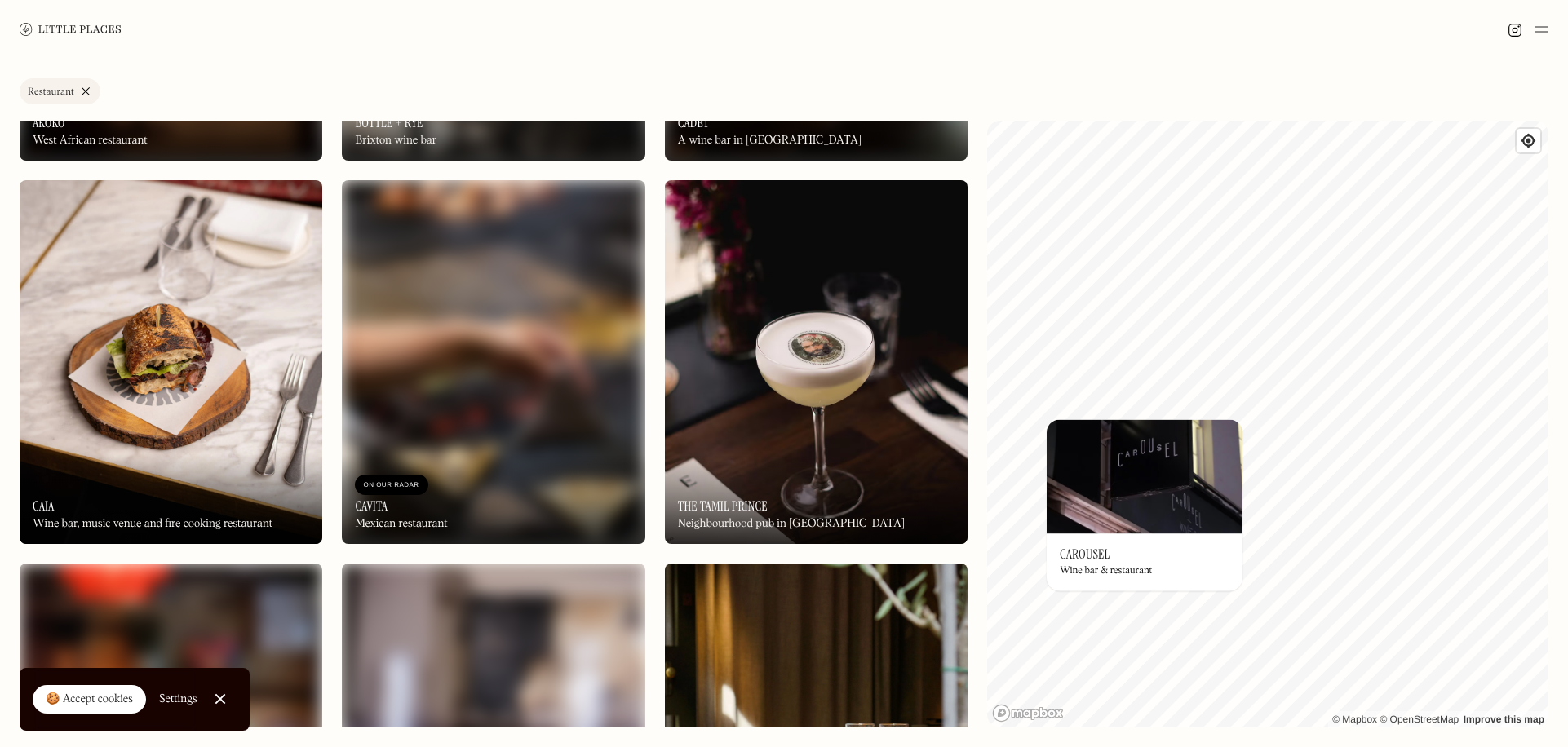
click at [549, 425] on img at bounding box center [493, 362] width 303 height 364
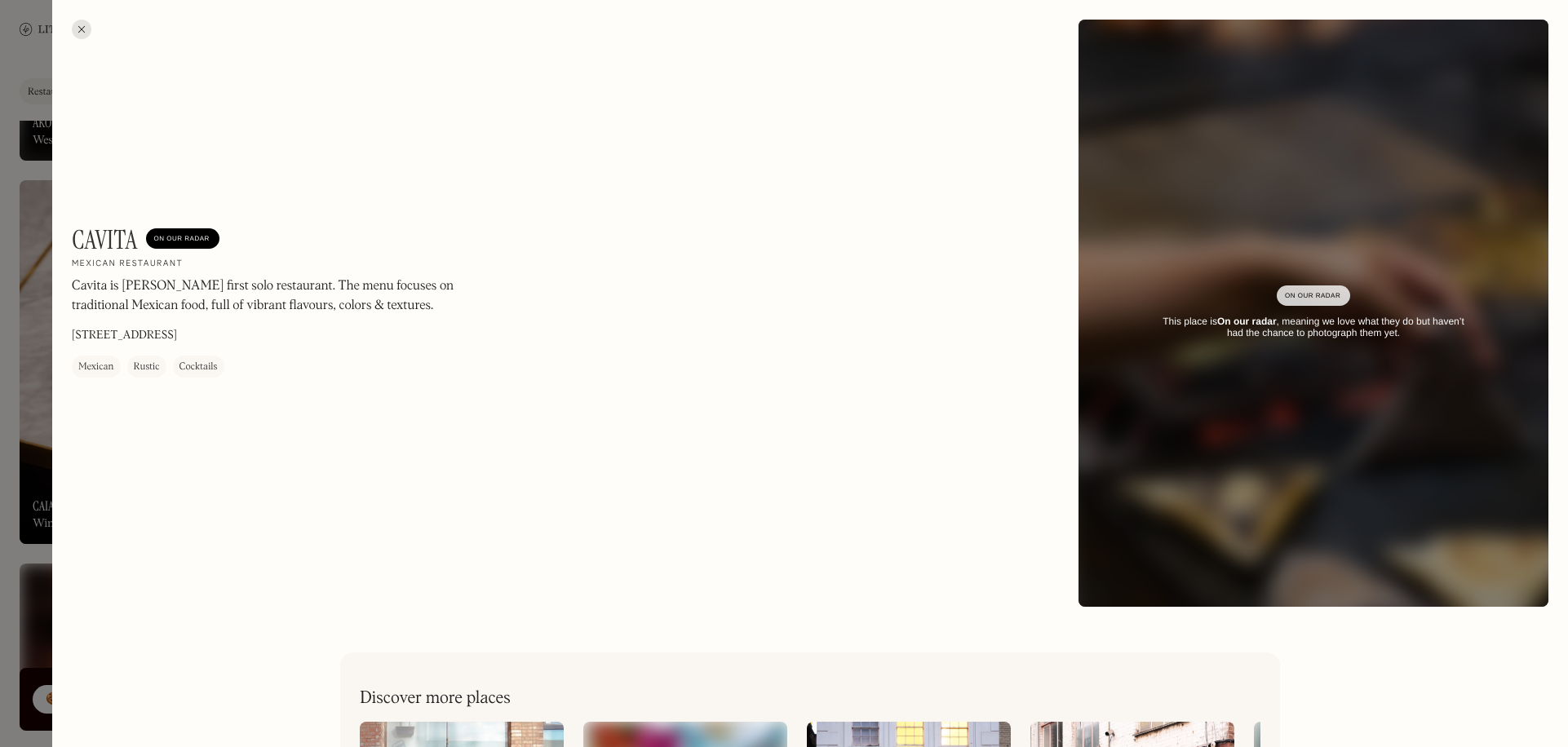
click at [54, 433] on div "Cavita On Our Radar Mexican restaurant Cavita is [PERSON_NAME] first solo resta…" at bounding box center [809, 313] width 1515 height 627
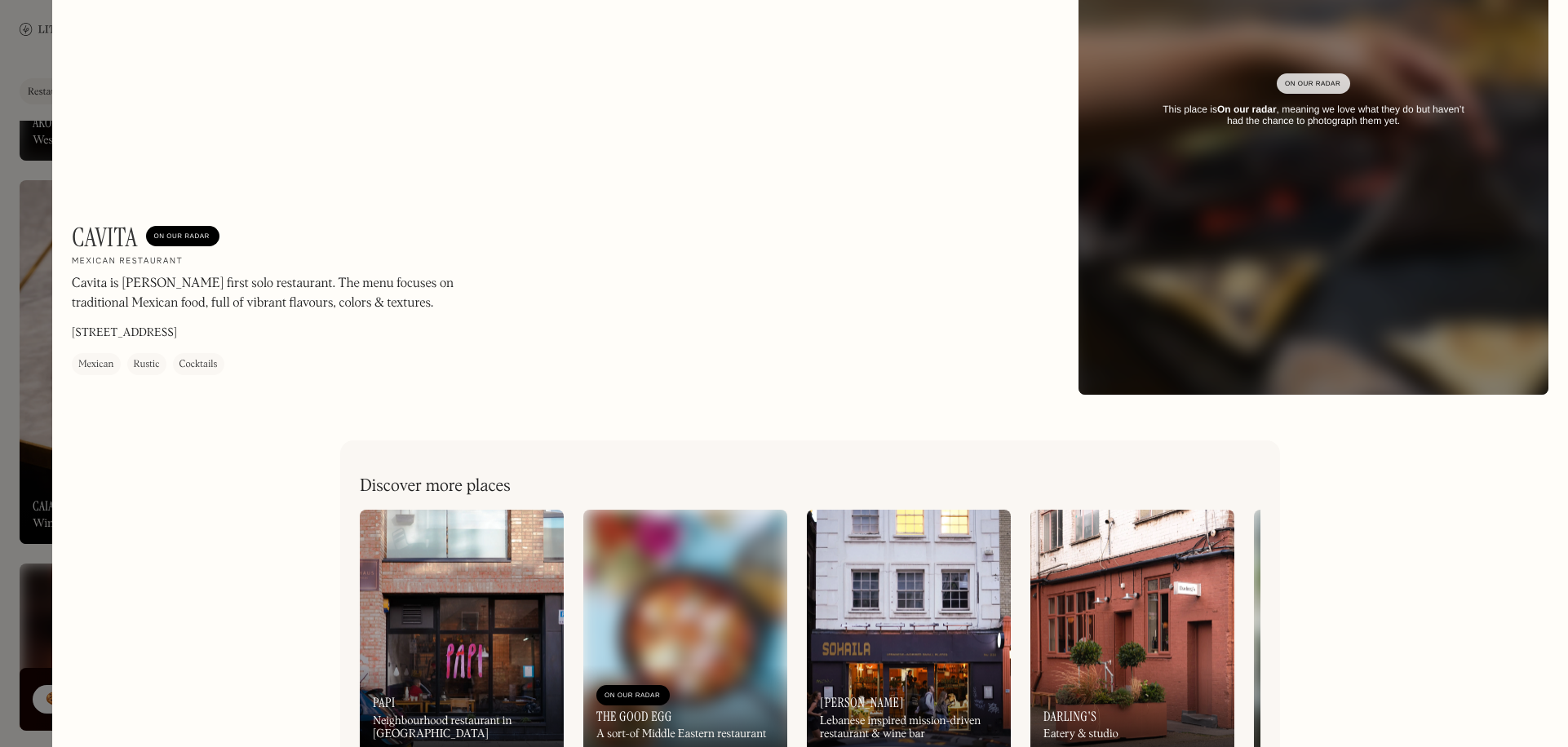
scroll to position [245, 0]
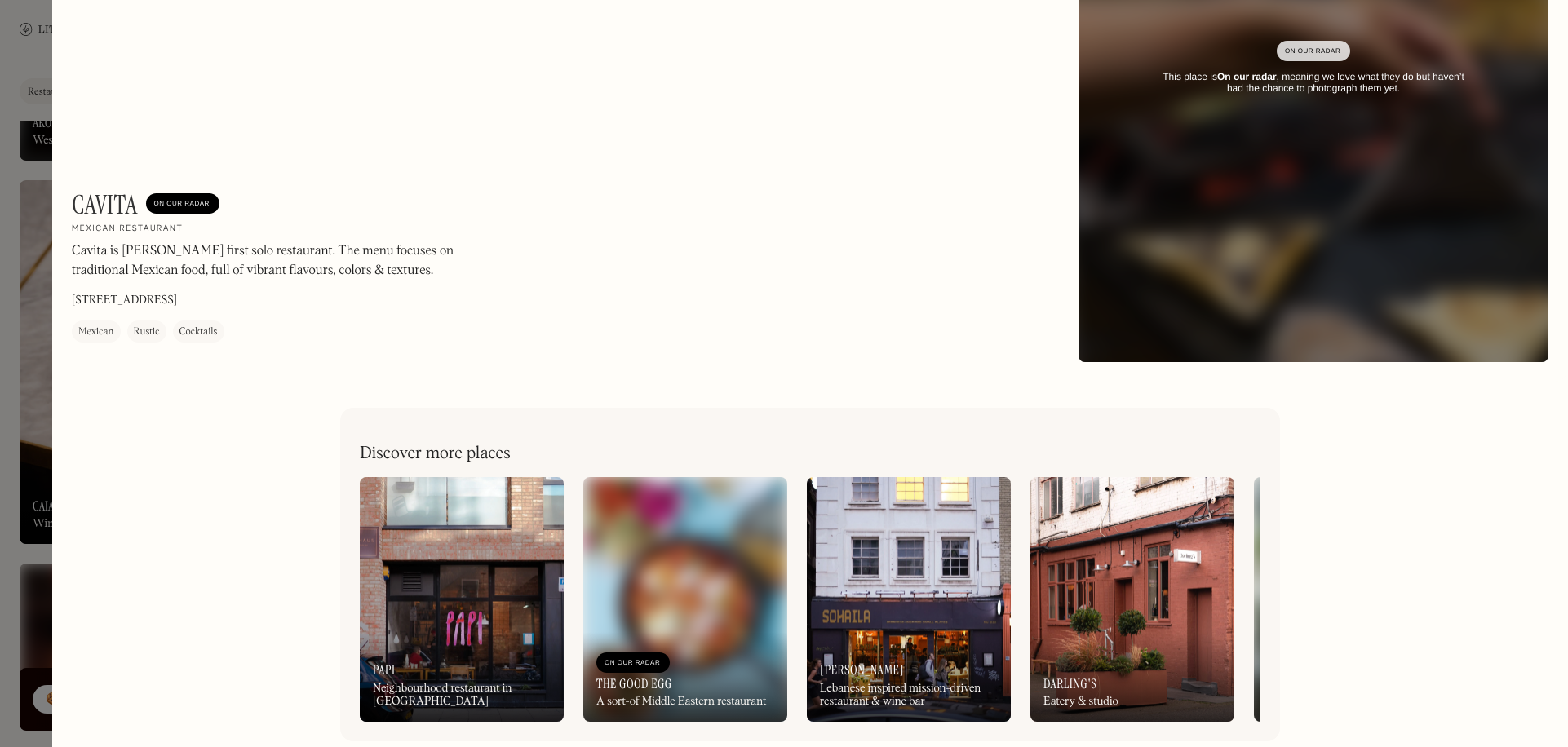
click at [39, 330] on div at bounding box center [784, 374] width 1568 height 747
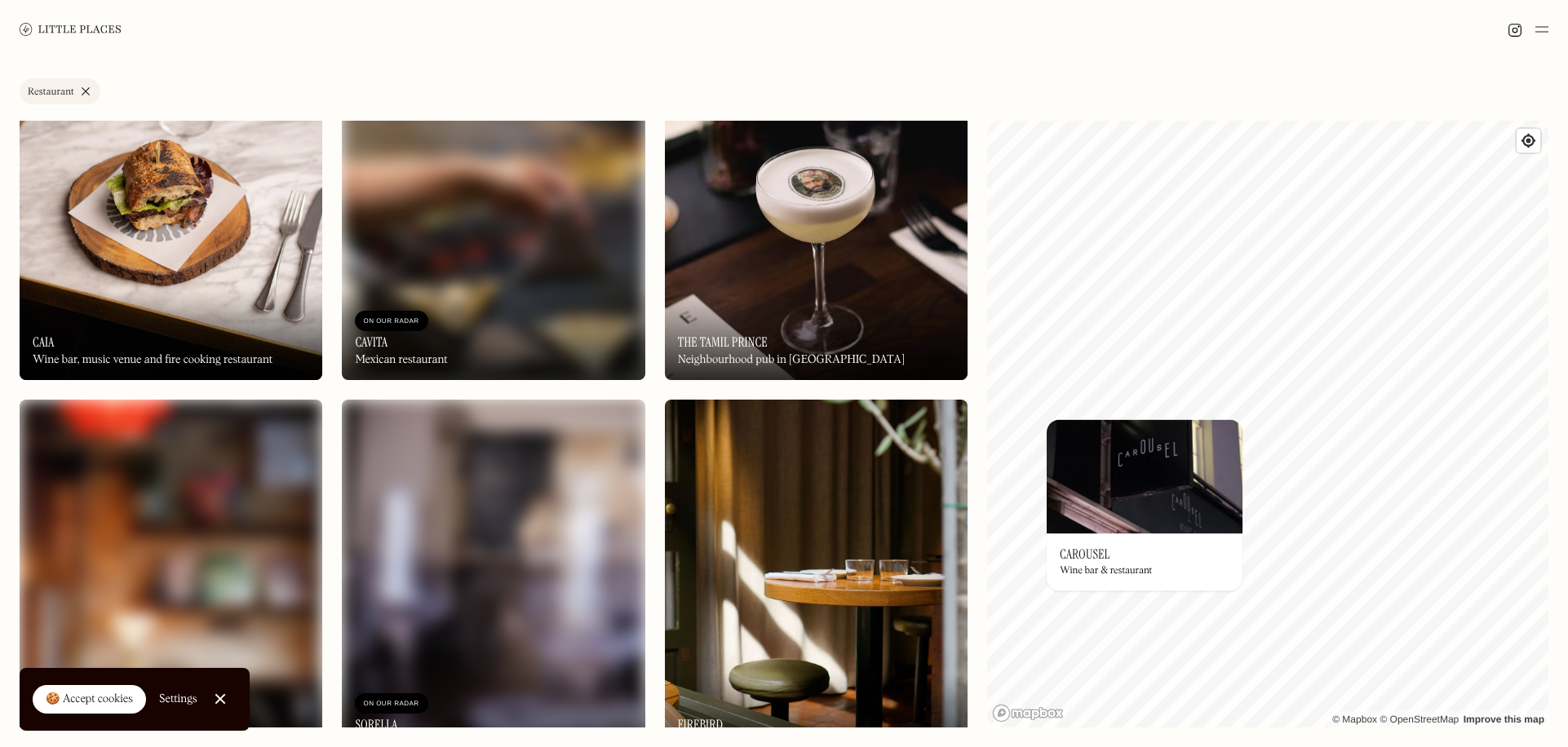
scroll to position [9627, 0]
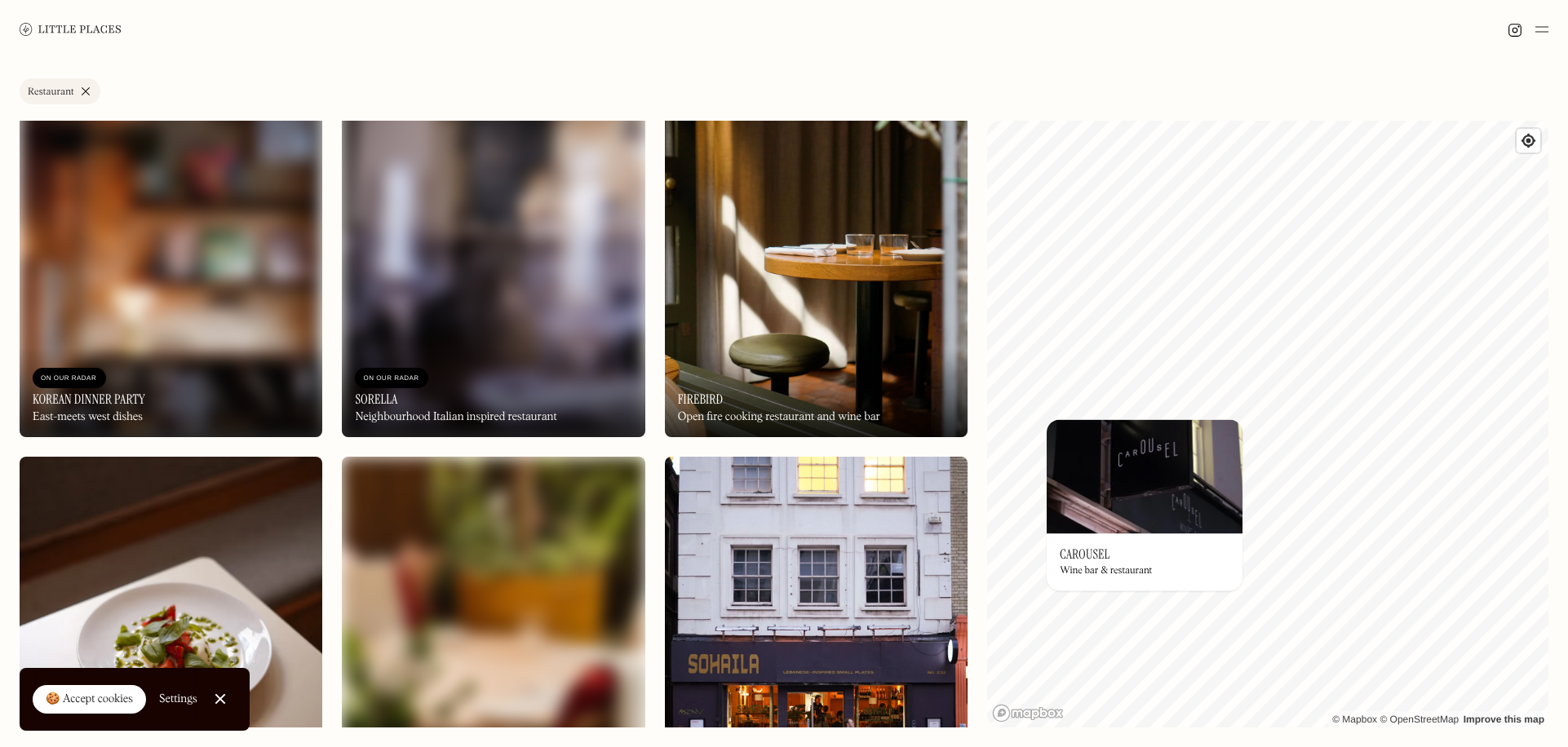
click at [235, 365] on div "On Our Radar Korean Dinner Party East-meets west dishes" at bounding box center [171, 392] width 303 height 90
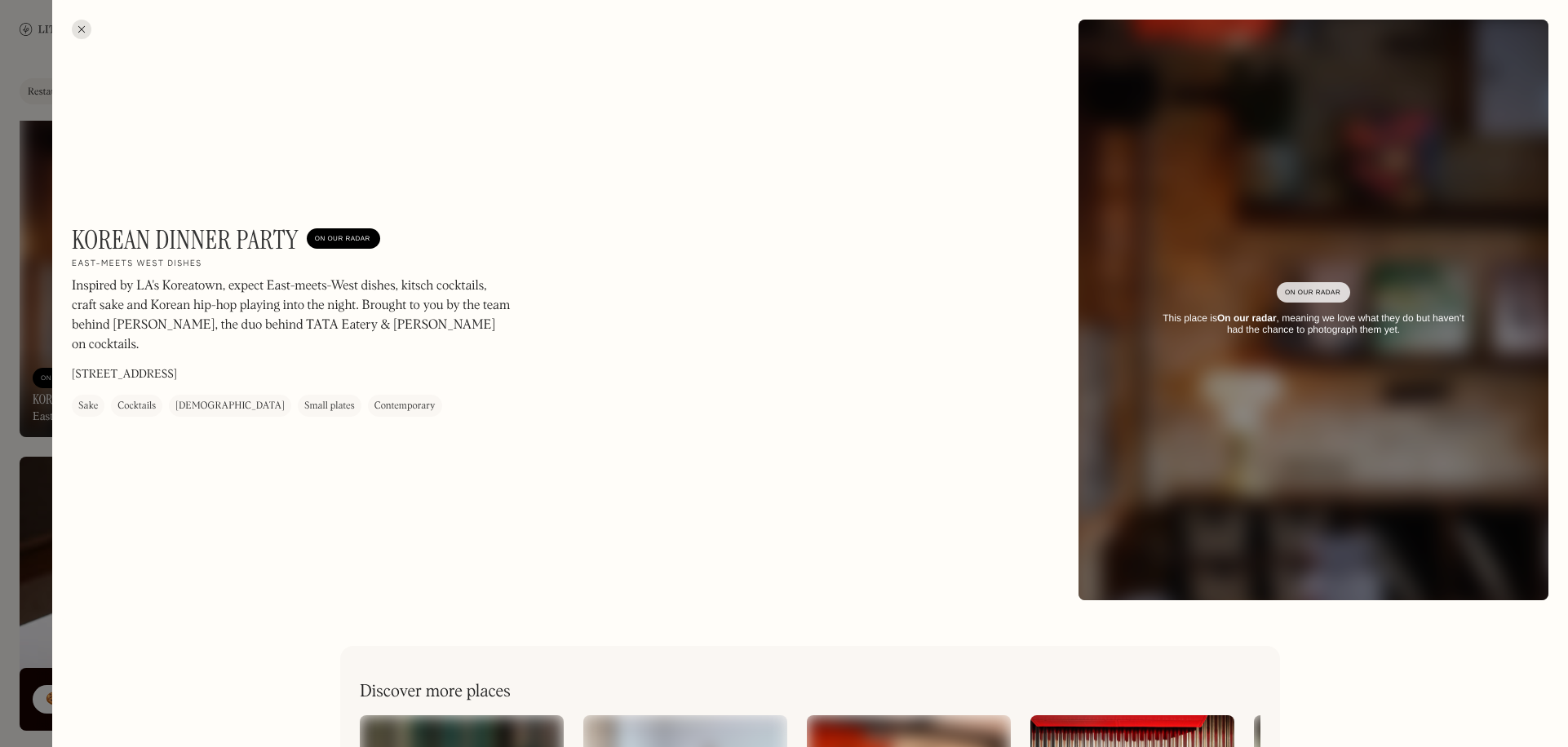
click at [32, 404] on div at bounding box center [784, 374] width 1568 height 747
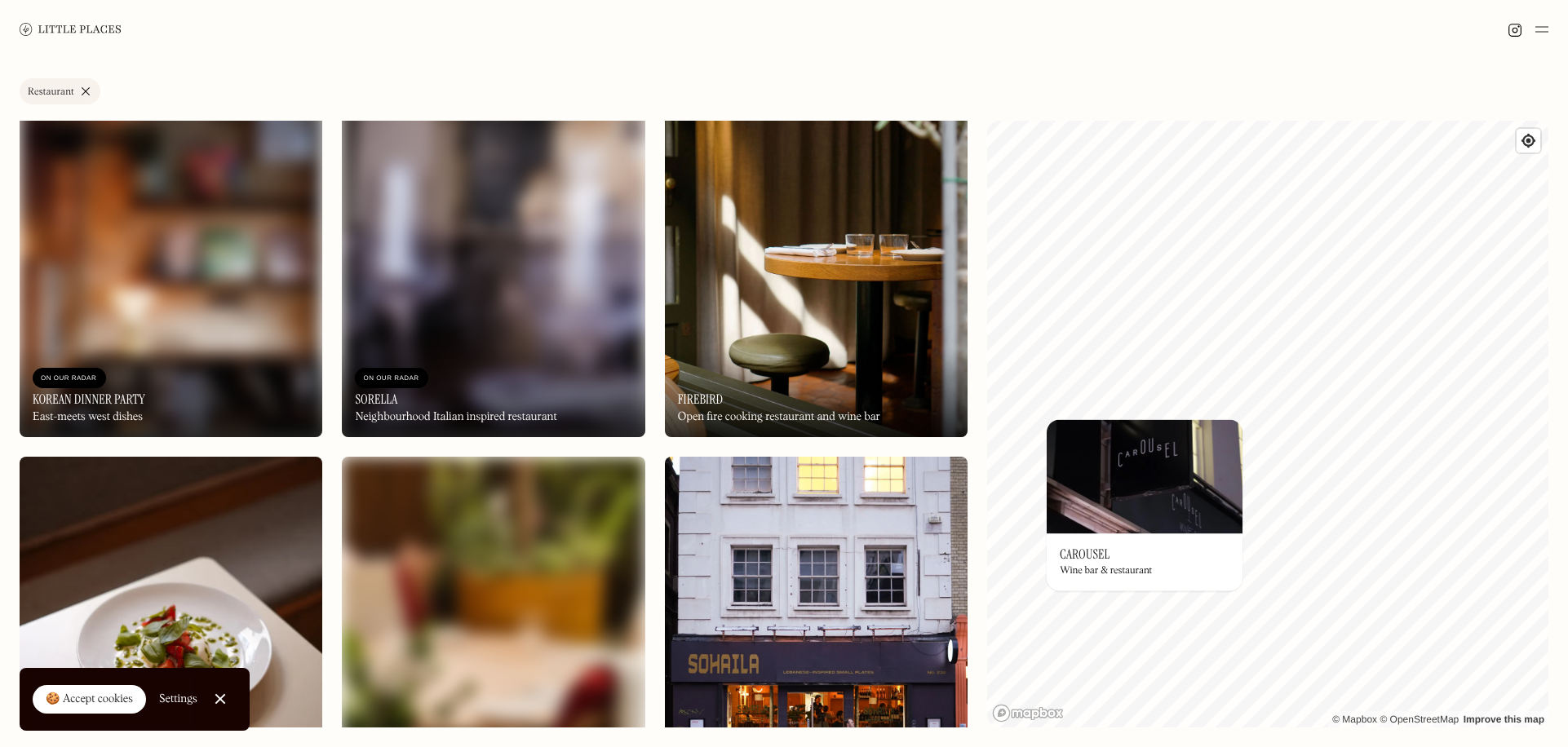
click at [592, 397] on div "On Our Radar Sorella Neighbourhood Italian inspired restaurant" at bounding box center [493, 392] width 303 height 90
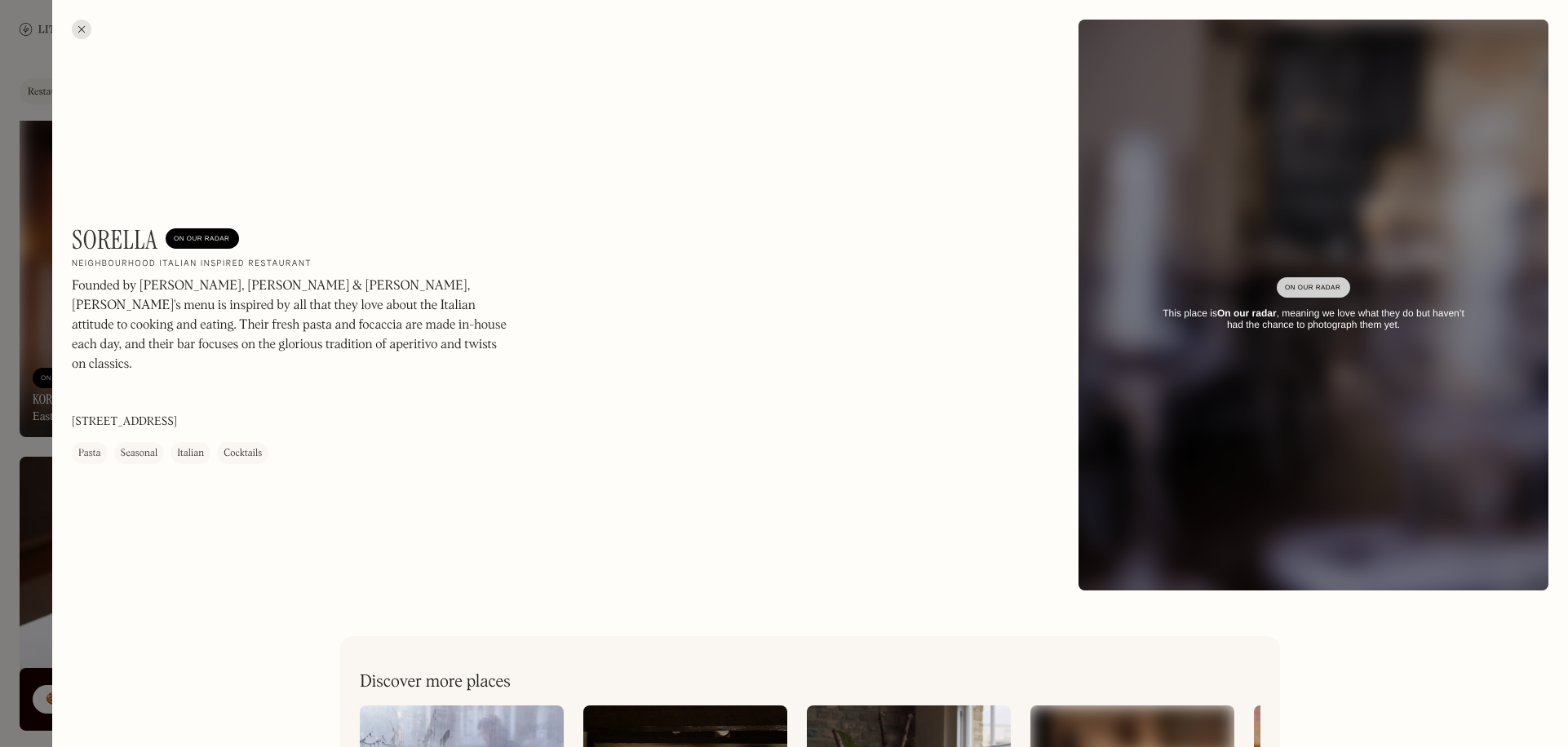
click at [38, 433] on div at bounding box center [784, 374] width 1568 height 747
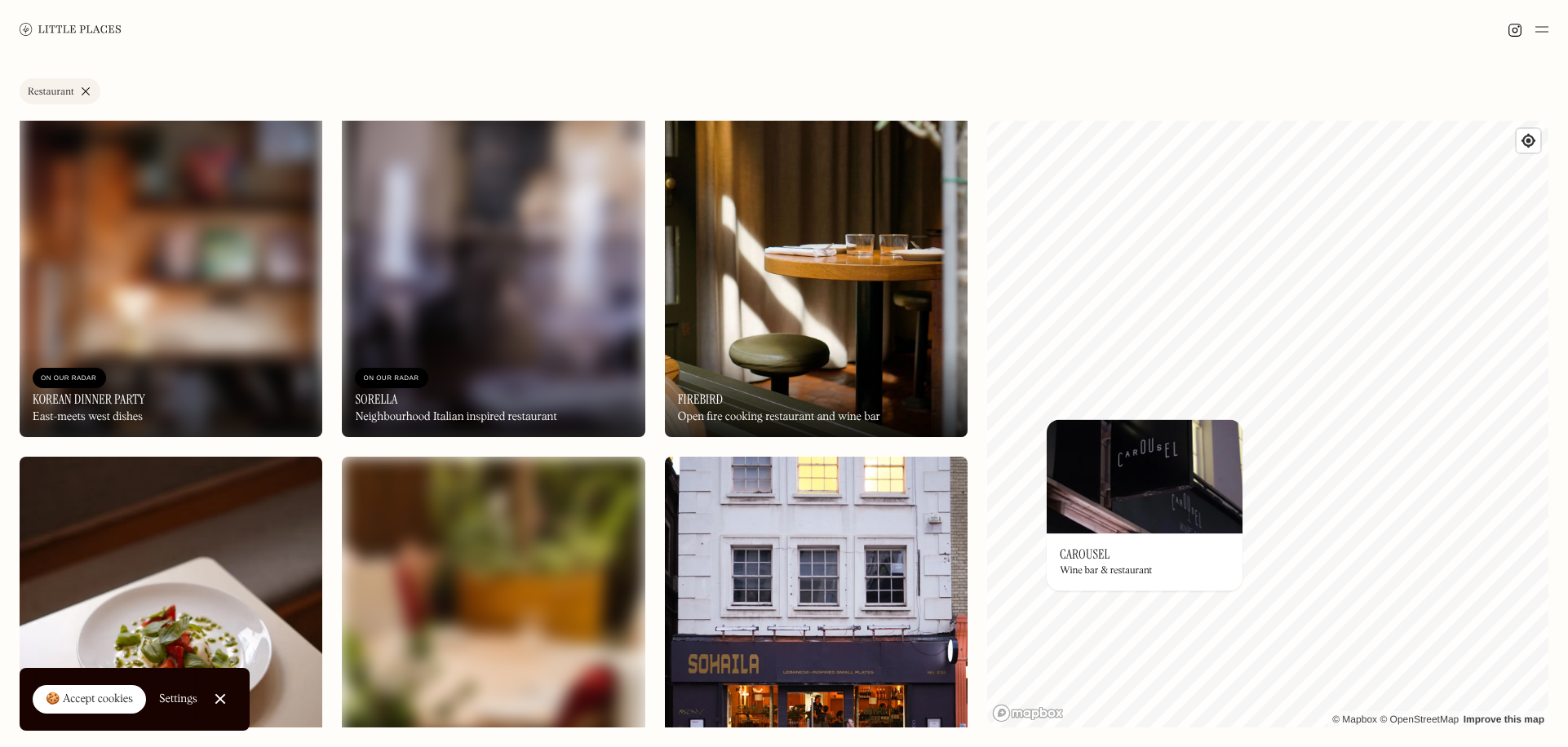
click at [758, 389] on div "On Our Radar Firebird Open fire cooking restaurant and wine bar" at bounding box center [816, 392] width 303 height 90
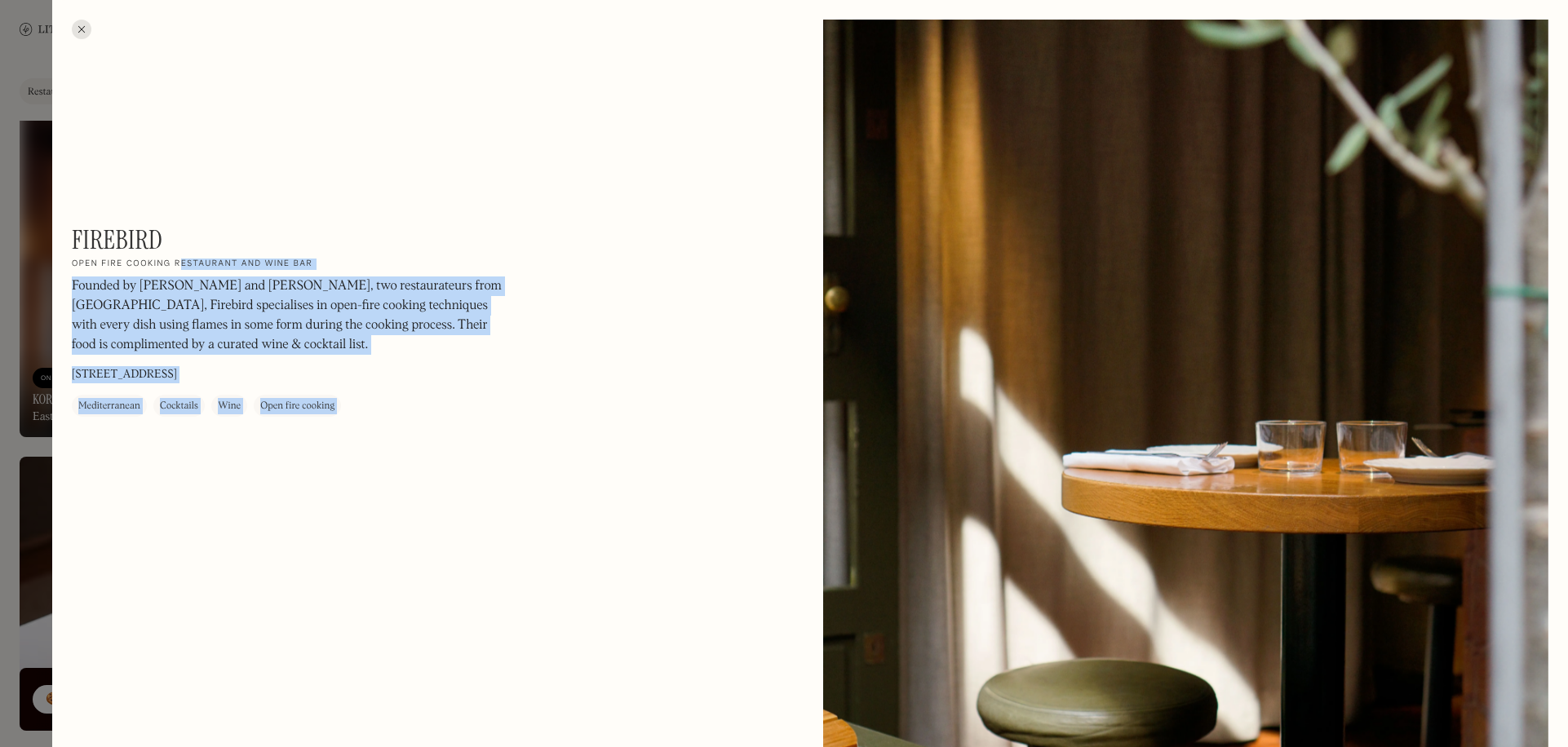
drag, startPoint x: 182, startPoint y: 244, endPoint x: 52, endPoint y: 220, distance: 132.2
click at [48, 222] on div "Firebird On Our Radar Open fire cooking restaurant and wine bar Founded by [PER…" at bounding box center [784, 374] width 1568 height 747
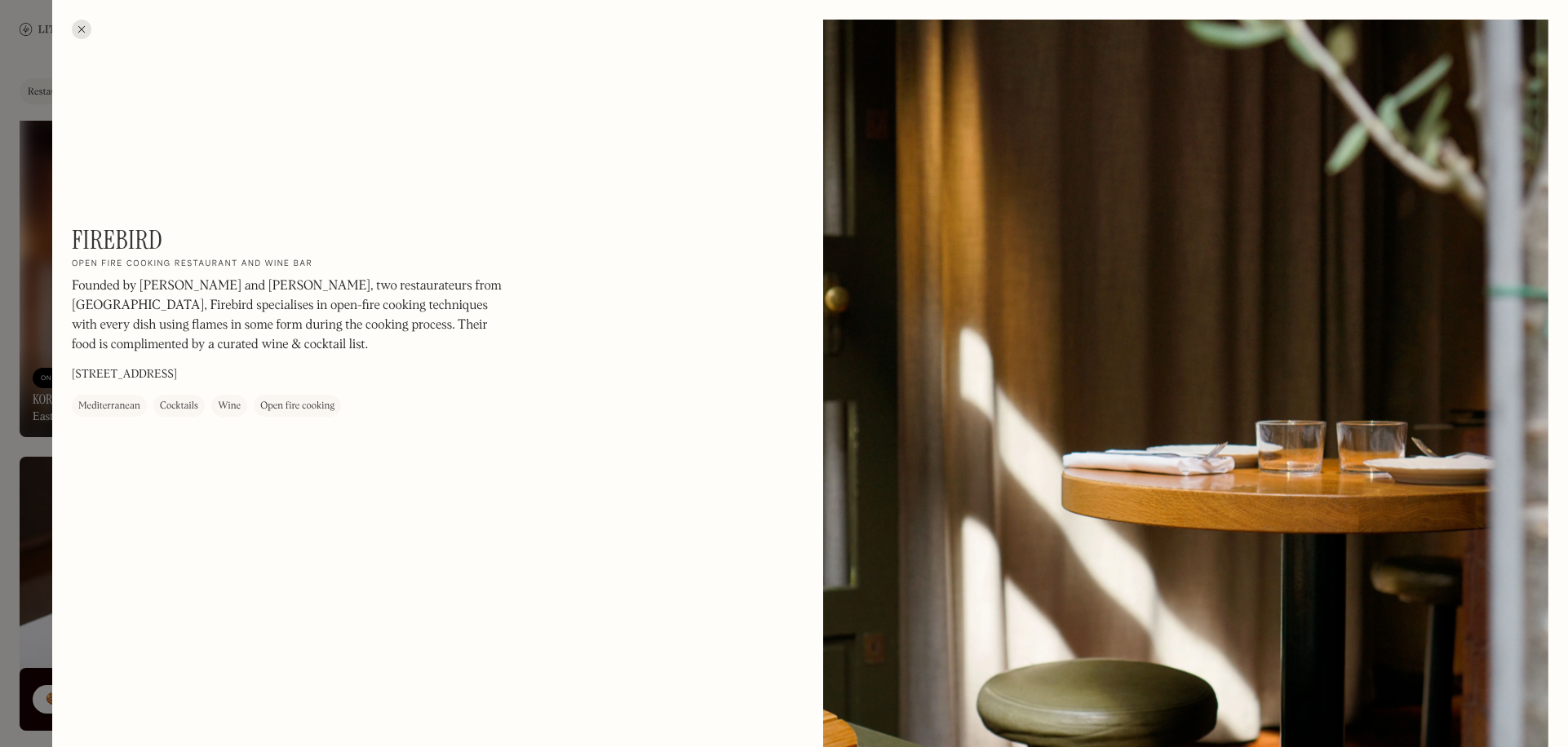
click at [161, 237] on h1 "Firebird" at bounding box center [117, 239] width 92 height 31
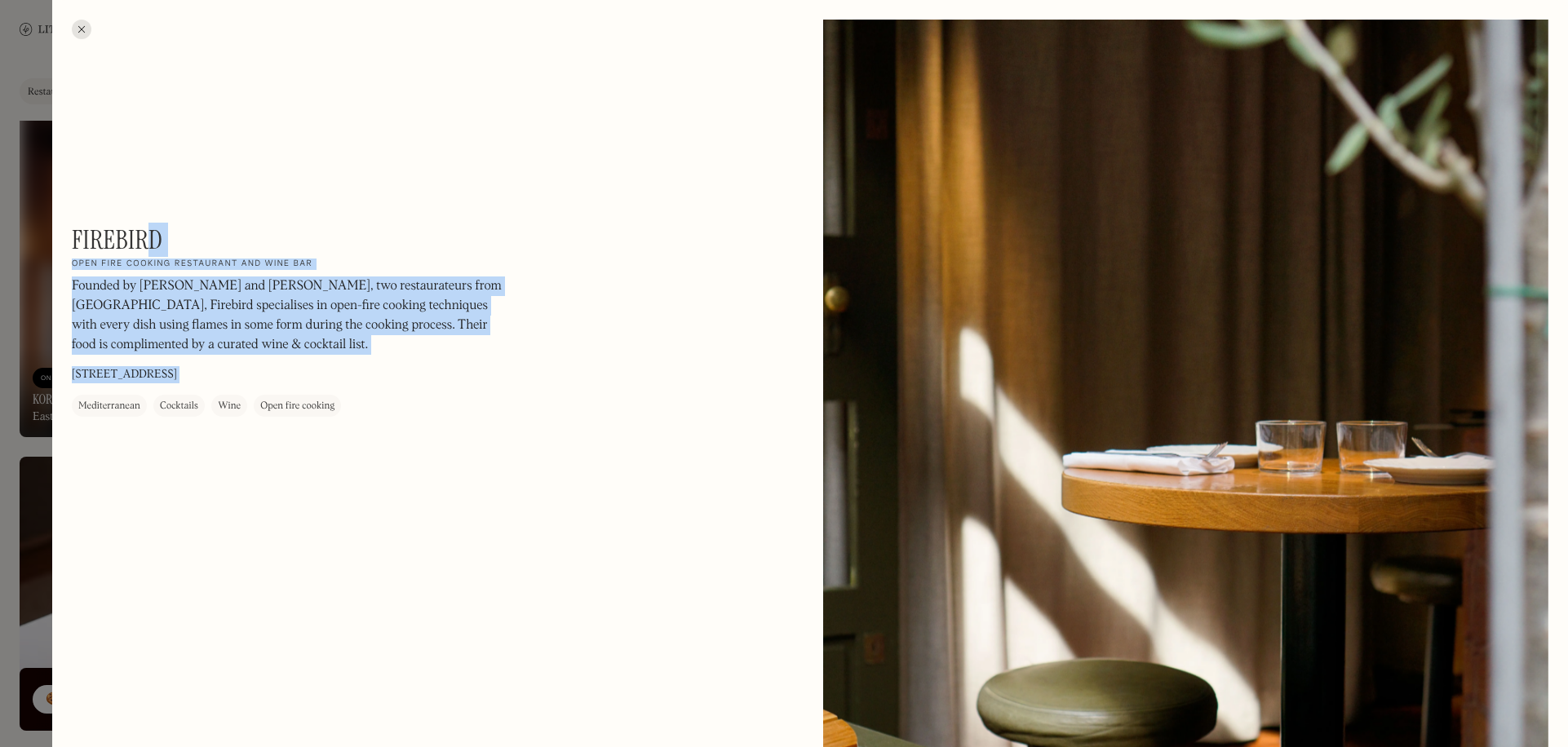
drag, startPoint x: 151, startPoint y: 234, endPoint x: 67, endPoint y: 236, distance: 84.0
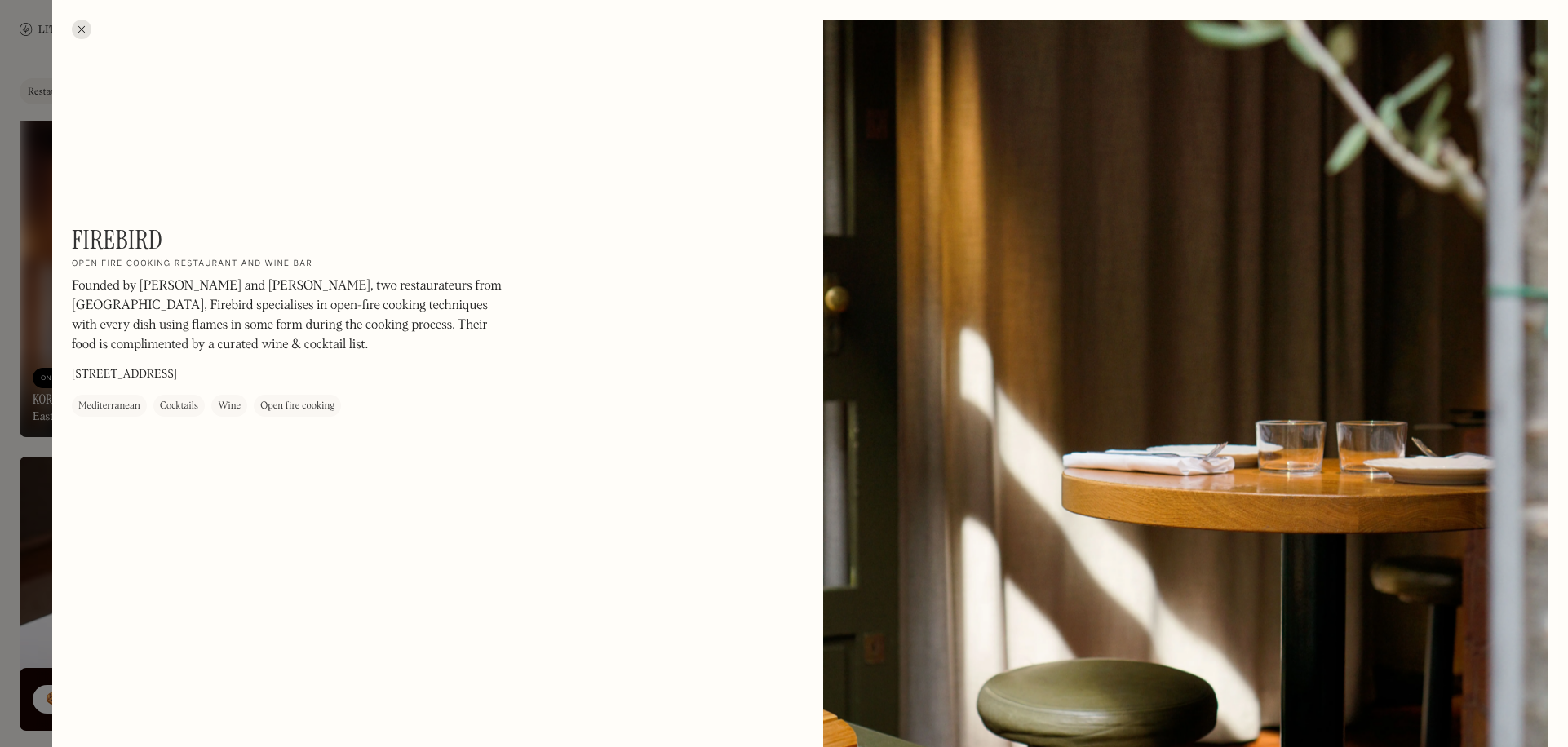
click at [75, 236] on h1 "Firebird" at bounding box center [117, 239] width 92 height 31
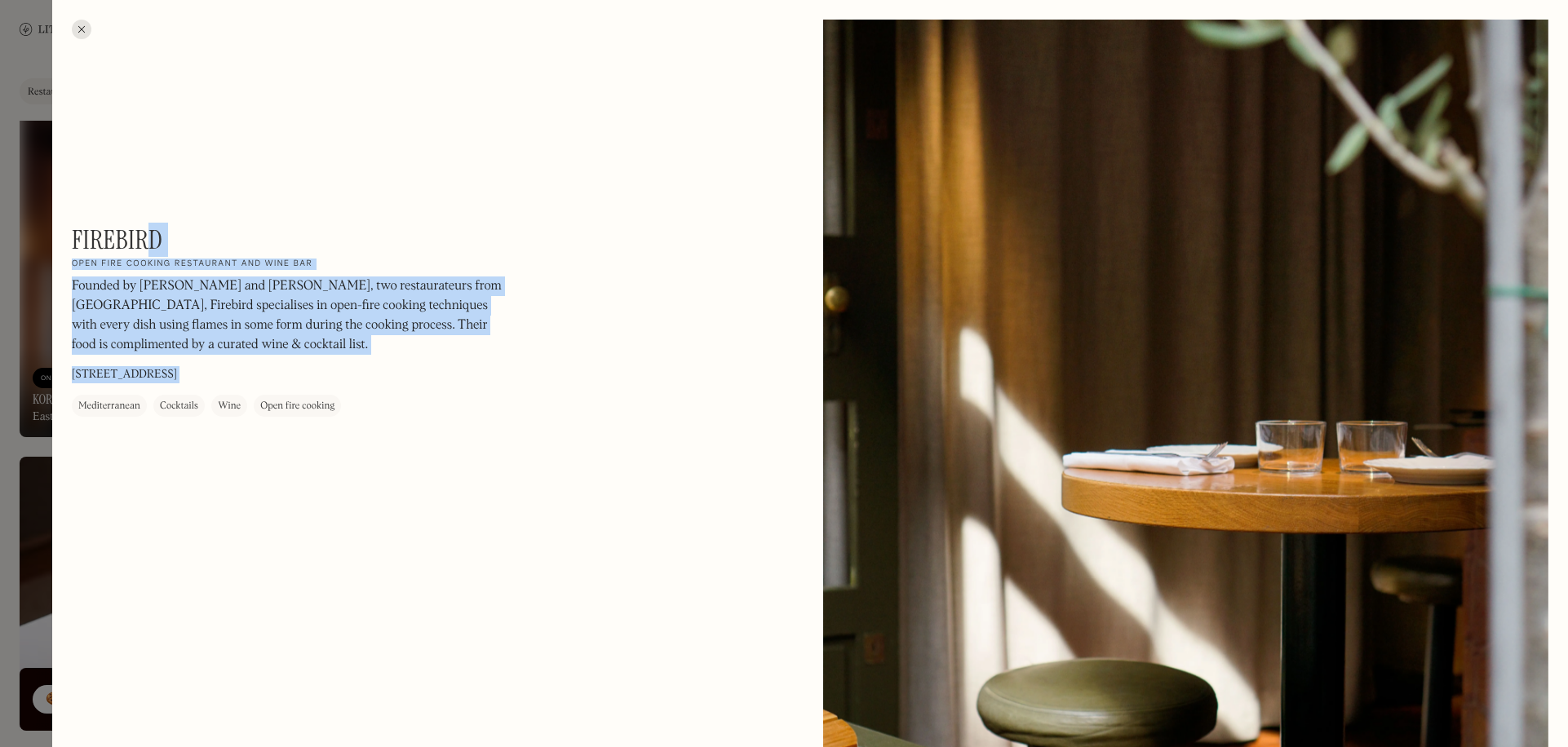
drag, startPoint x: 71, startPoint y: 236, endPoint x: 161, endPoint y: 242, distance: 90.2
click at [161, 242] on h1 "Firebird" at bounding box center [117, 239] width 92 height 31
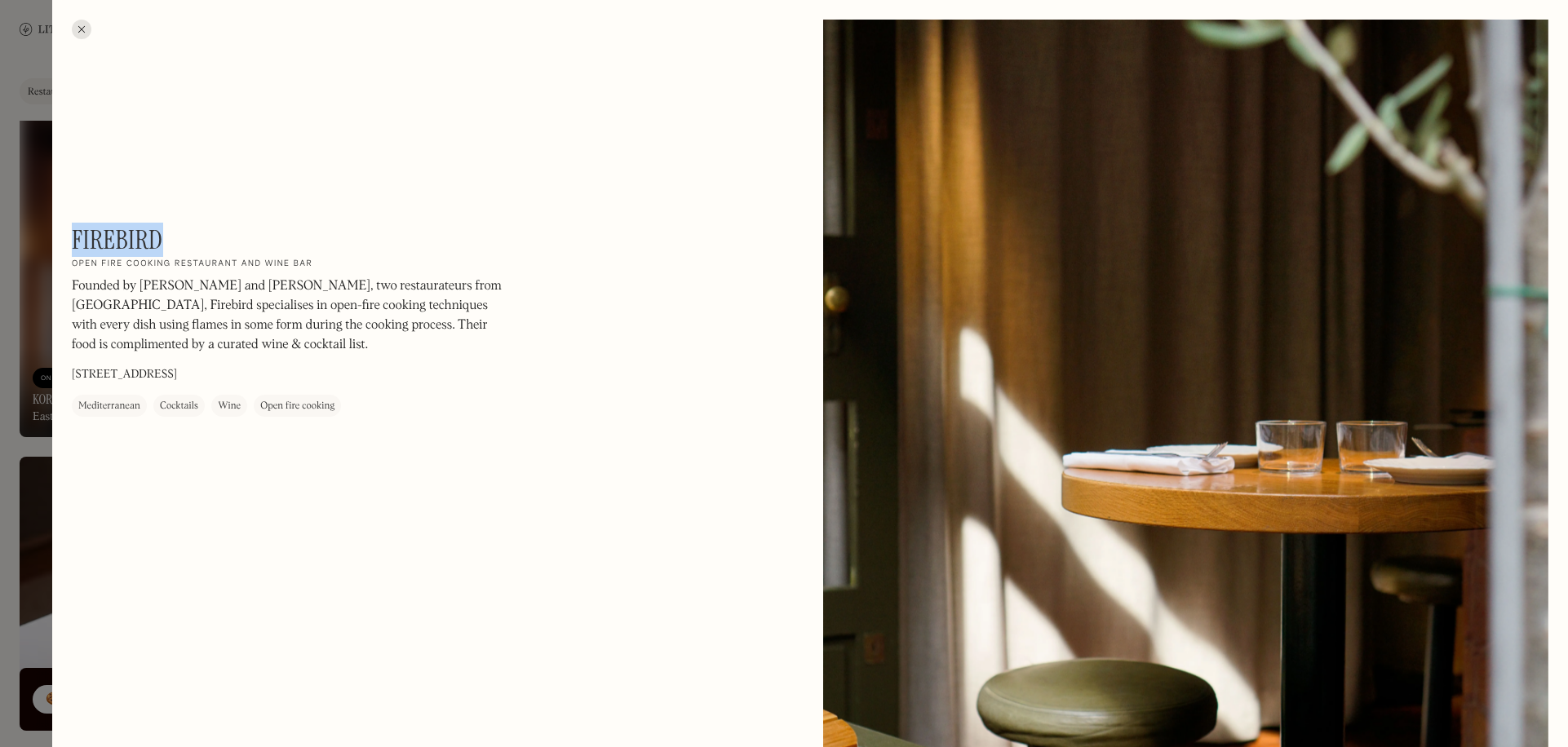
drag, startPoint x: 158, startPoint y: 240, endPoint x: 71, endPoint y: 234, distance: 87.2
click at [71, 234] on h1 "Firebird" at bounding box center [117, 239] width 92 height 31
copy h1 "Firebird"
click at [24, 301] on div at bounding box center [784, 374] width 1568 height 747
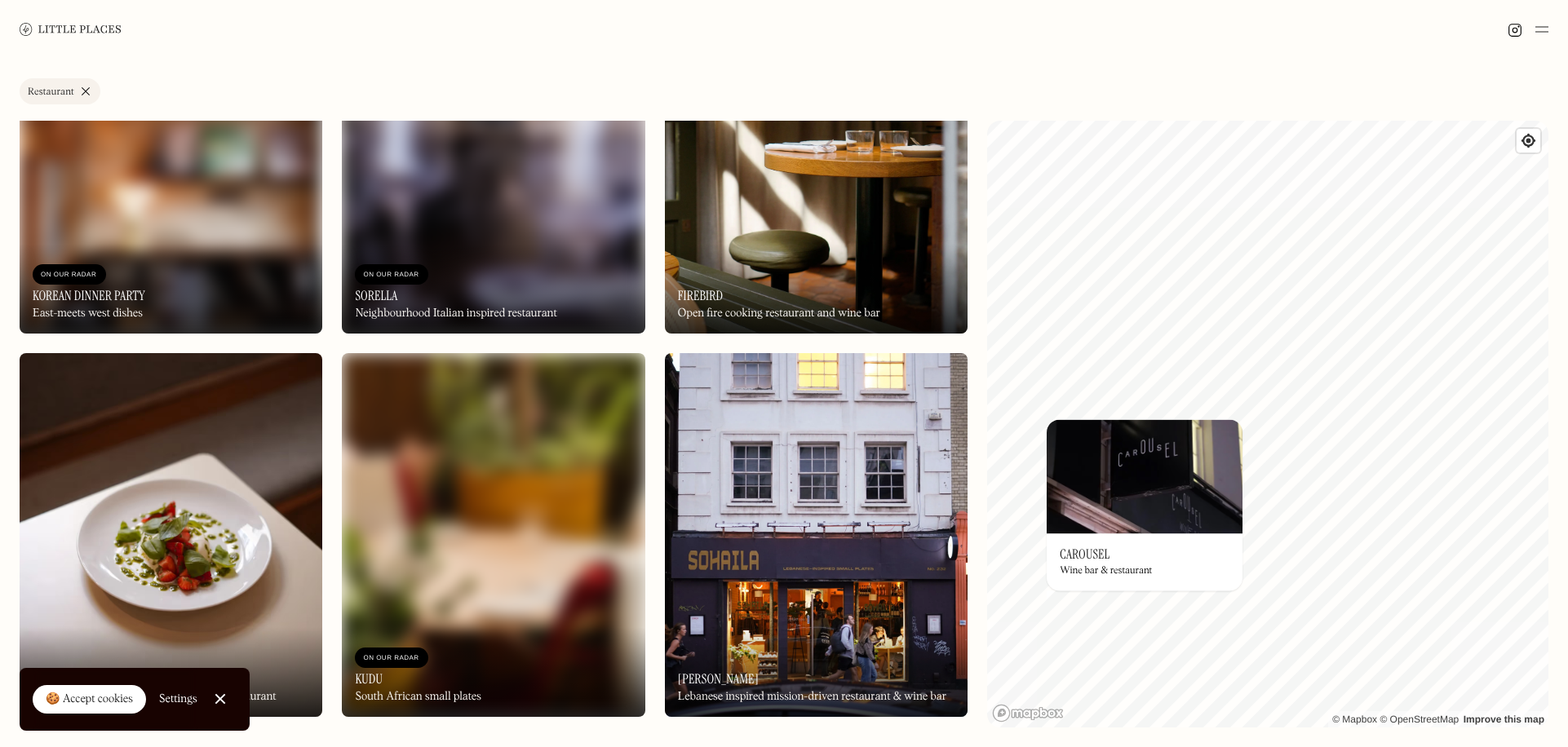
scroll to position [9953, 0]
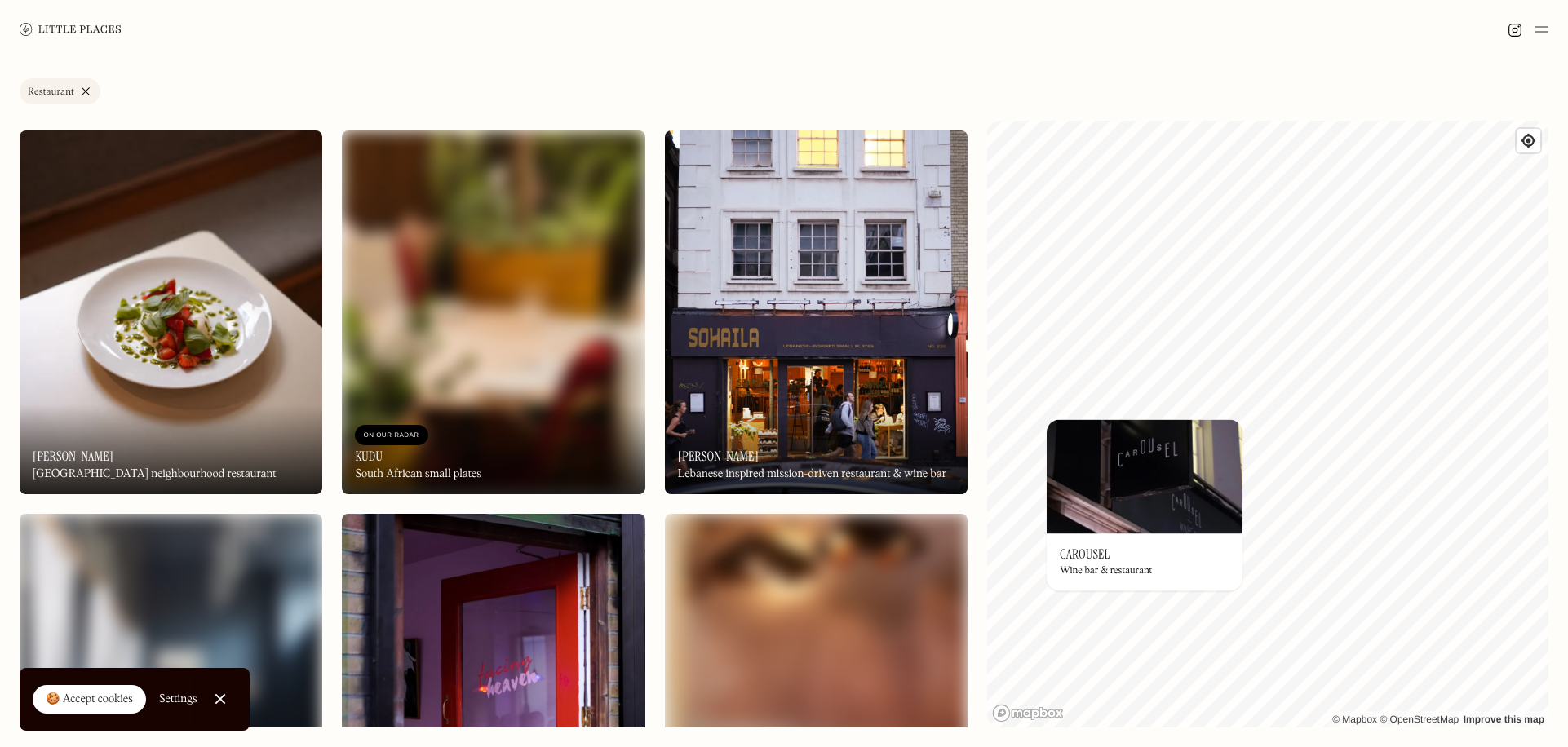
click at [216, 361] on img at bounding box center [171, 312] width 303 height 364
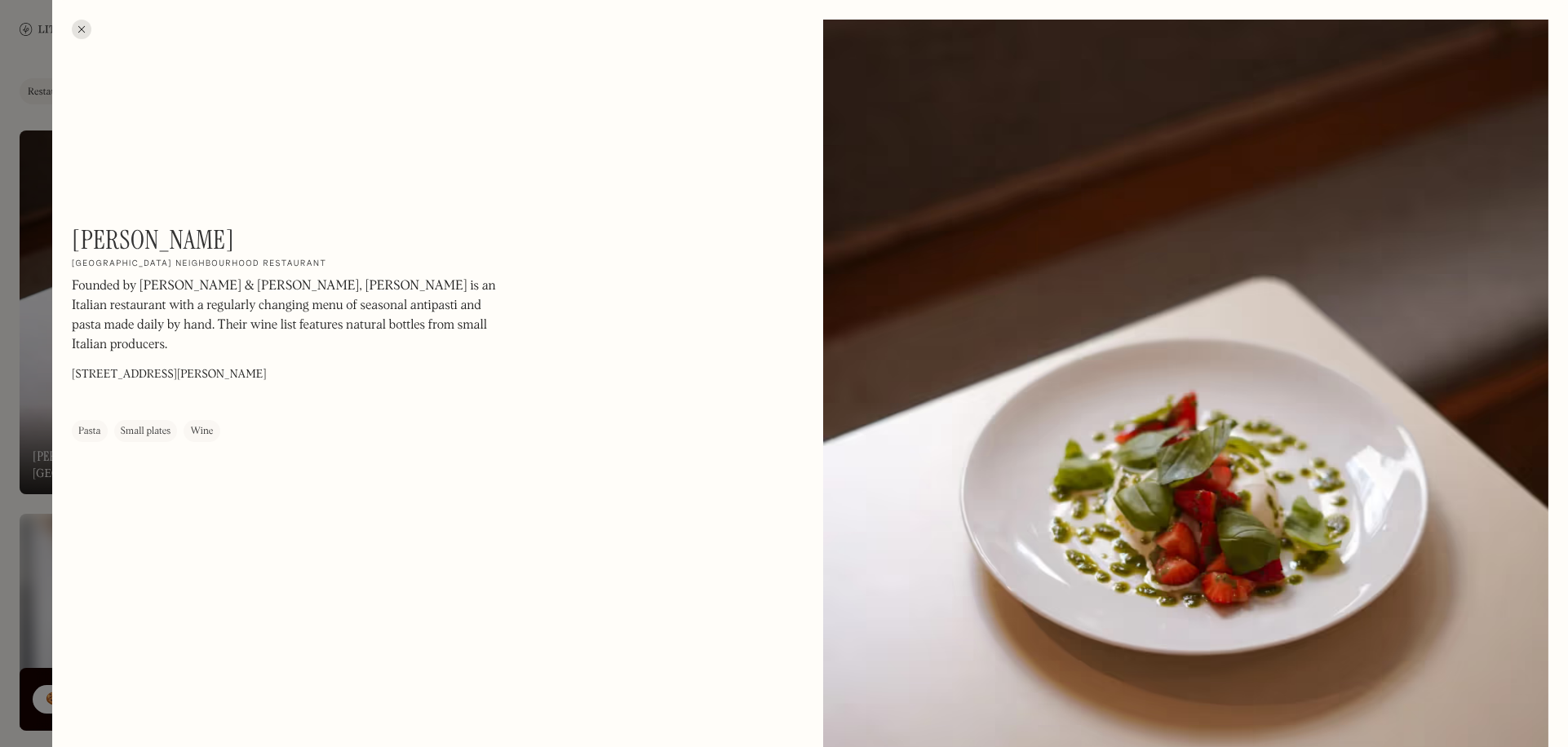
click at [30, 427] on div at bounding box center [784, 374] width 1568 height 747
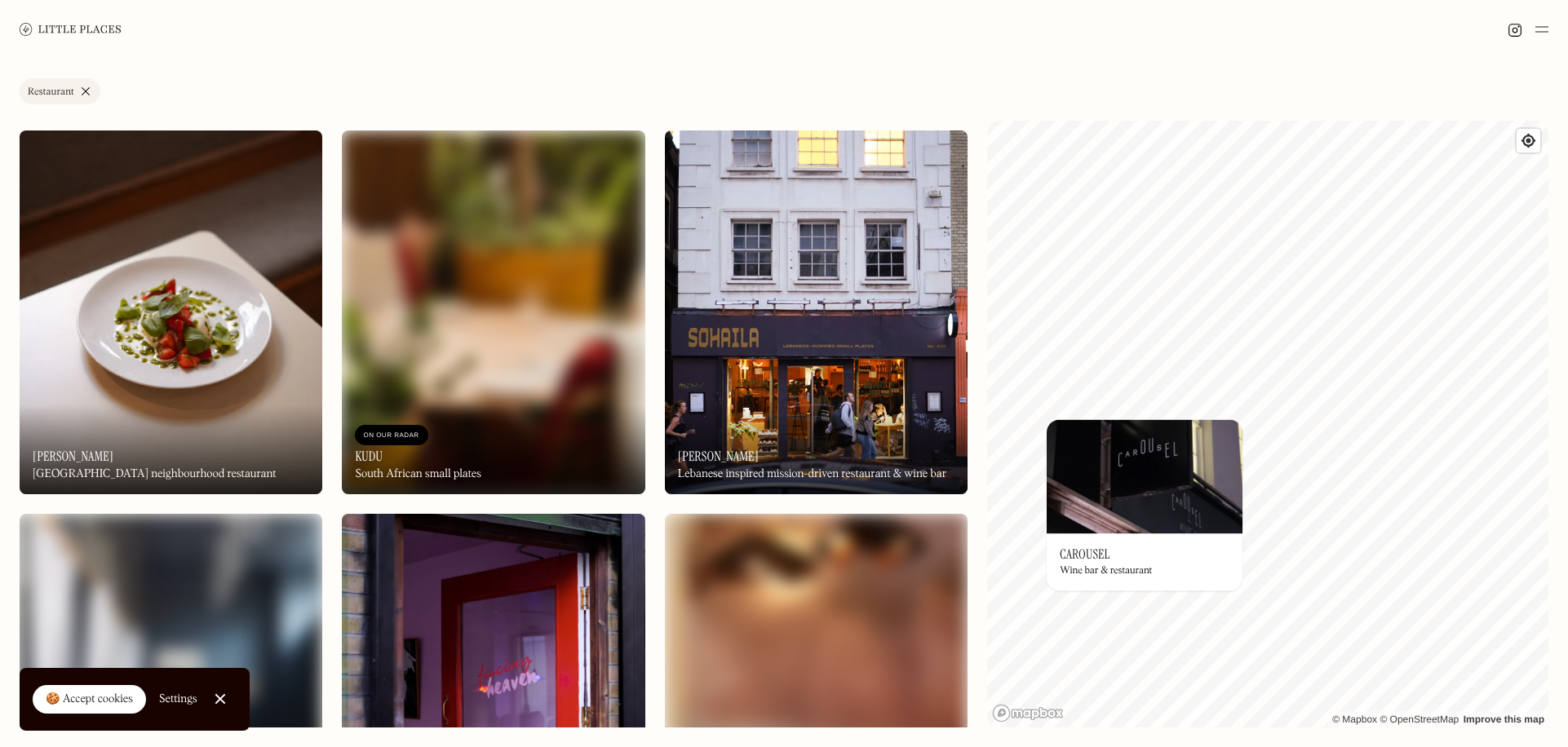
click at [722, 403] on img at bounding box center [816, 312] width 303 height 364
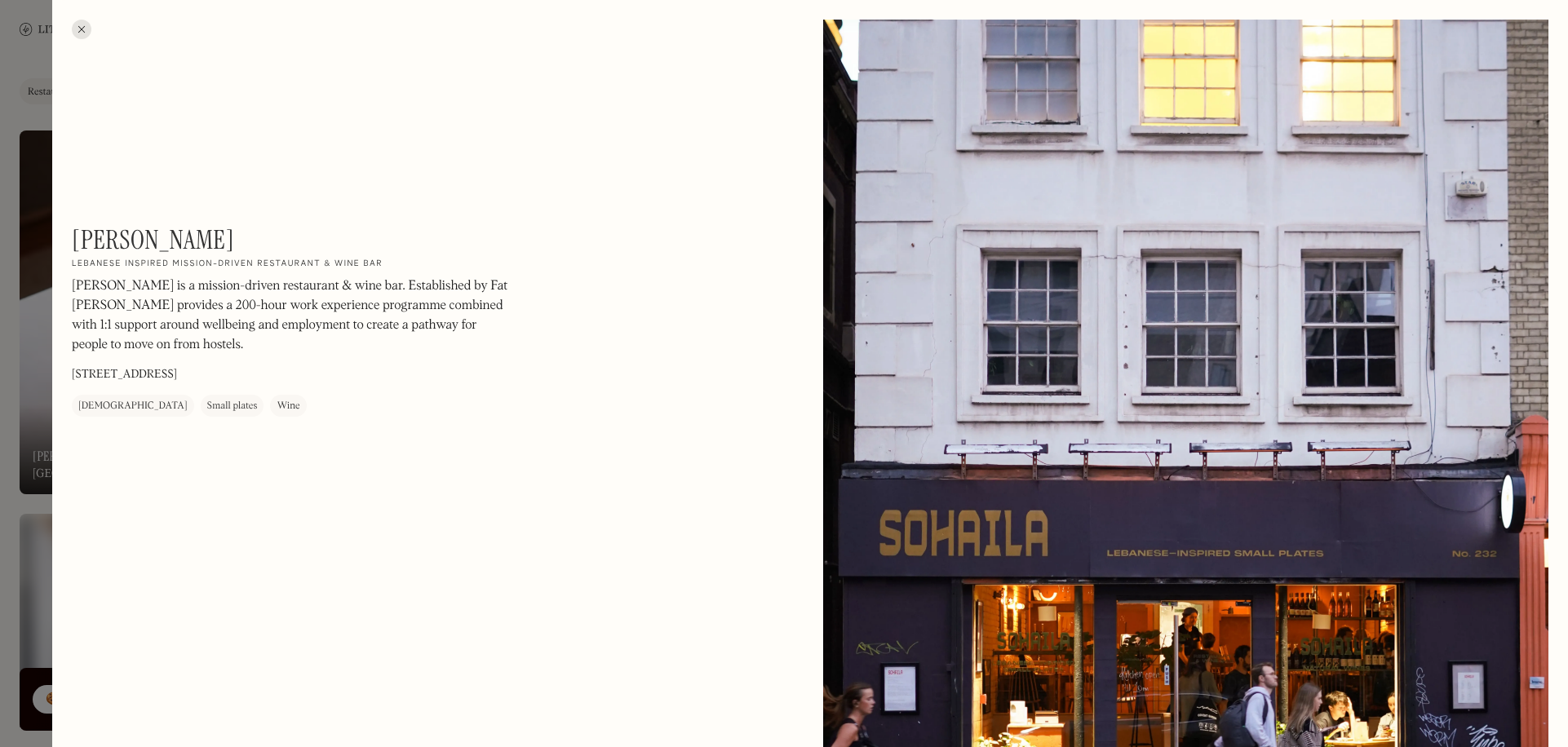
click at [40, 448] on div at bounding box center [784, 374] width 1568 height 747
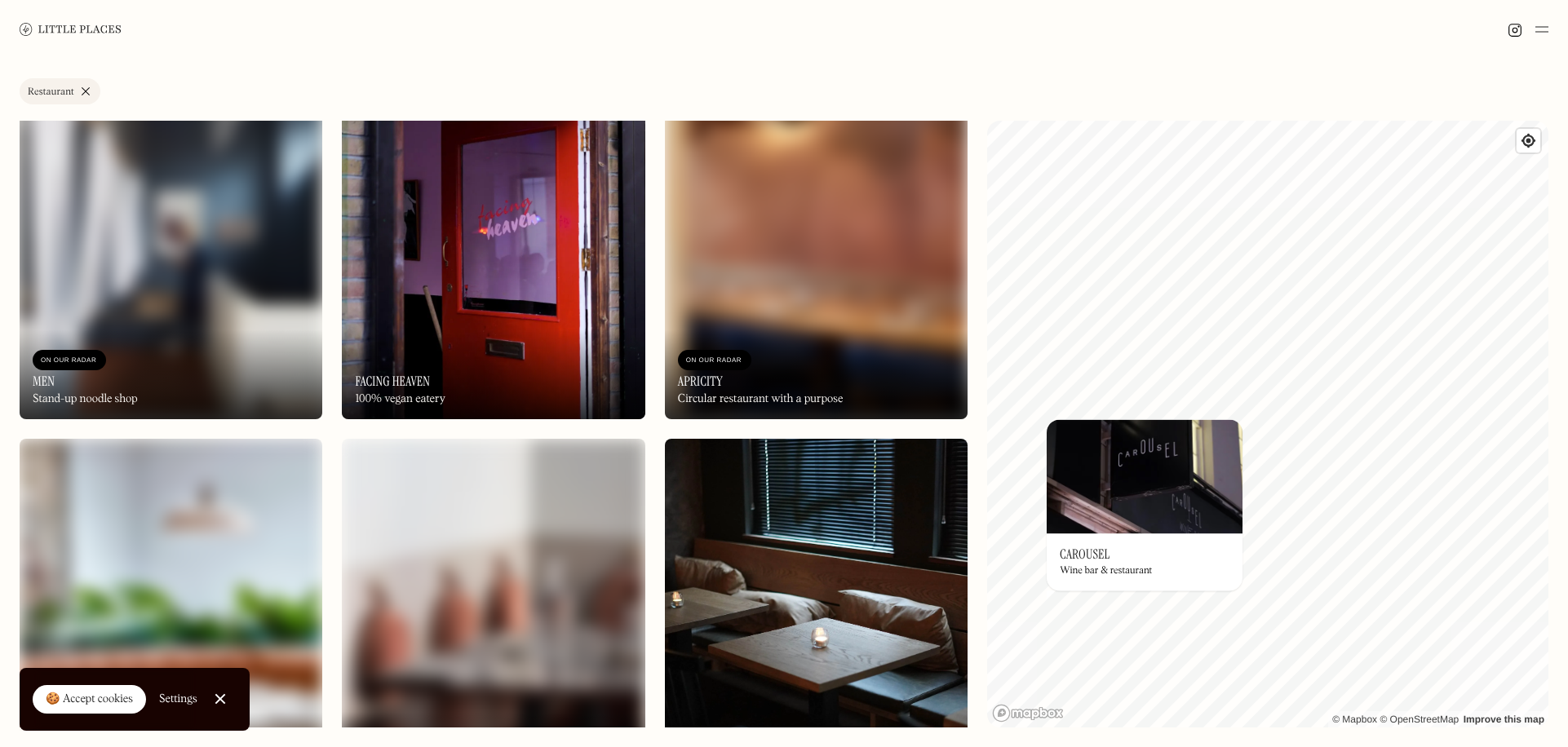
scroll to position [10279, 0]
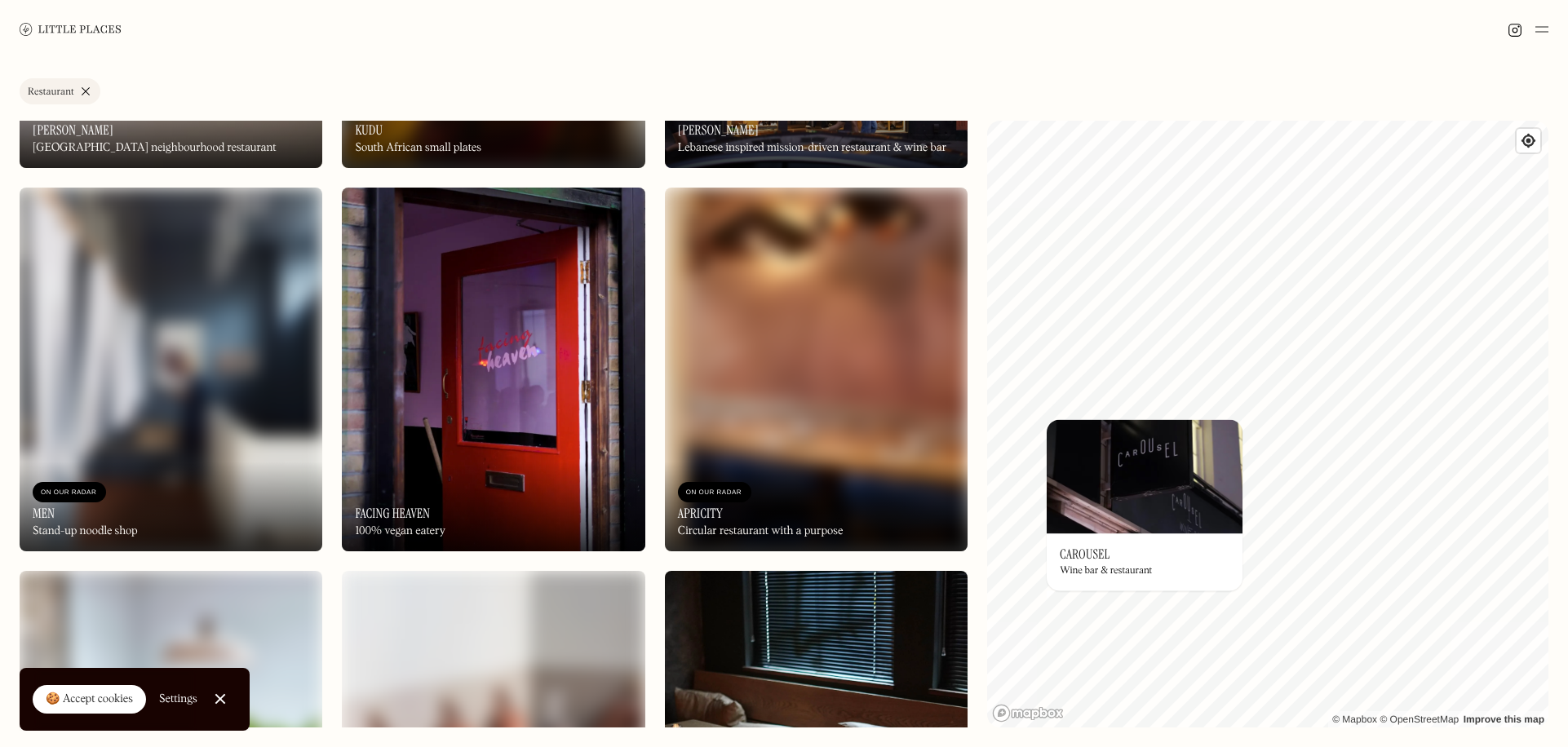
click at [602, 385] on img at bounding box center [493, 369] width 303 height 364
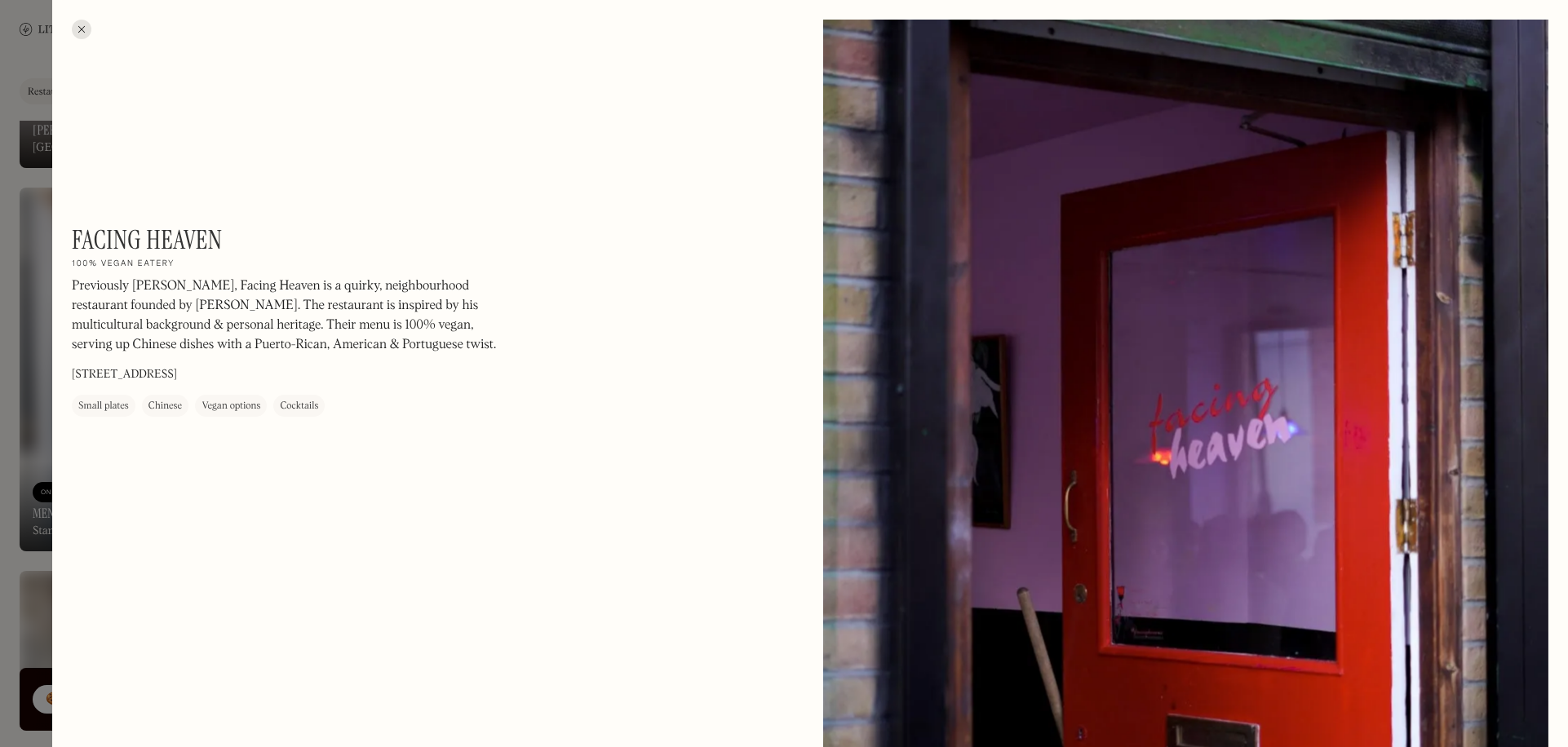
click at [45, 419] on div at bounding box center [784, 374] width 1568 height 747
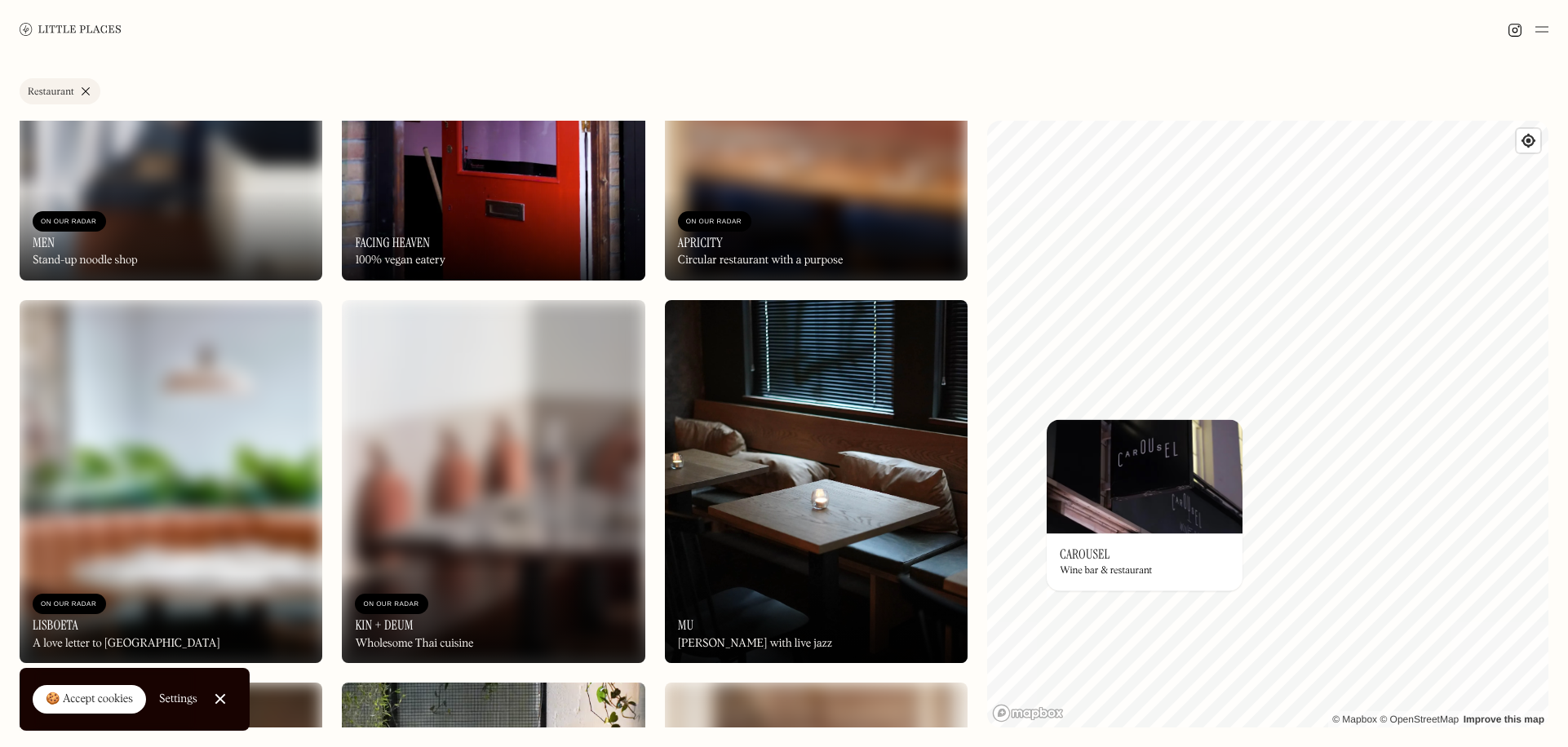
scroll to position [10687, 0]
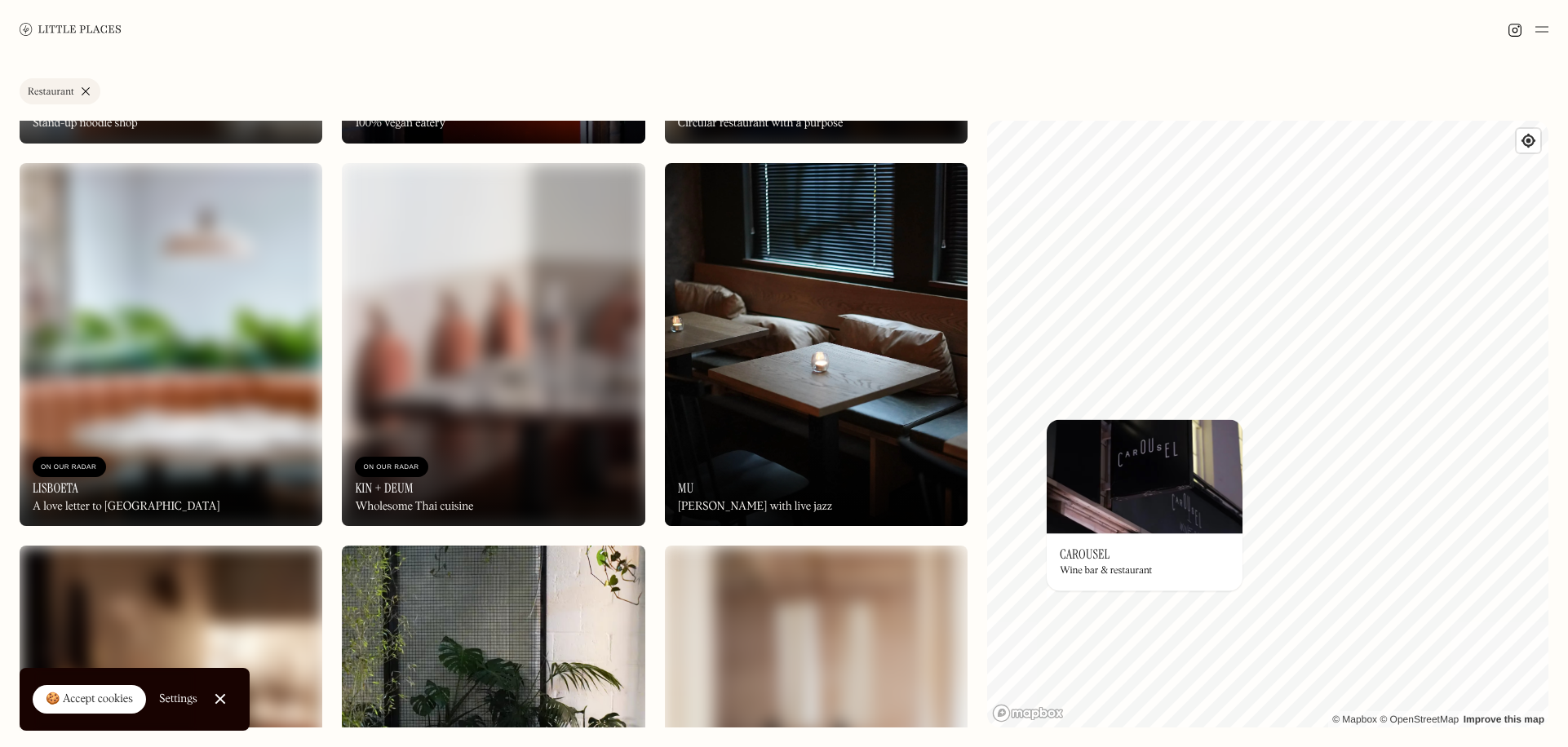
click at [904, 294] on img at bounding box center [816, 345] width 303 height 364
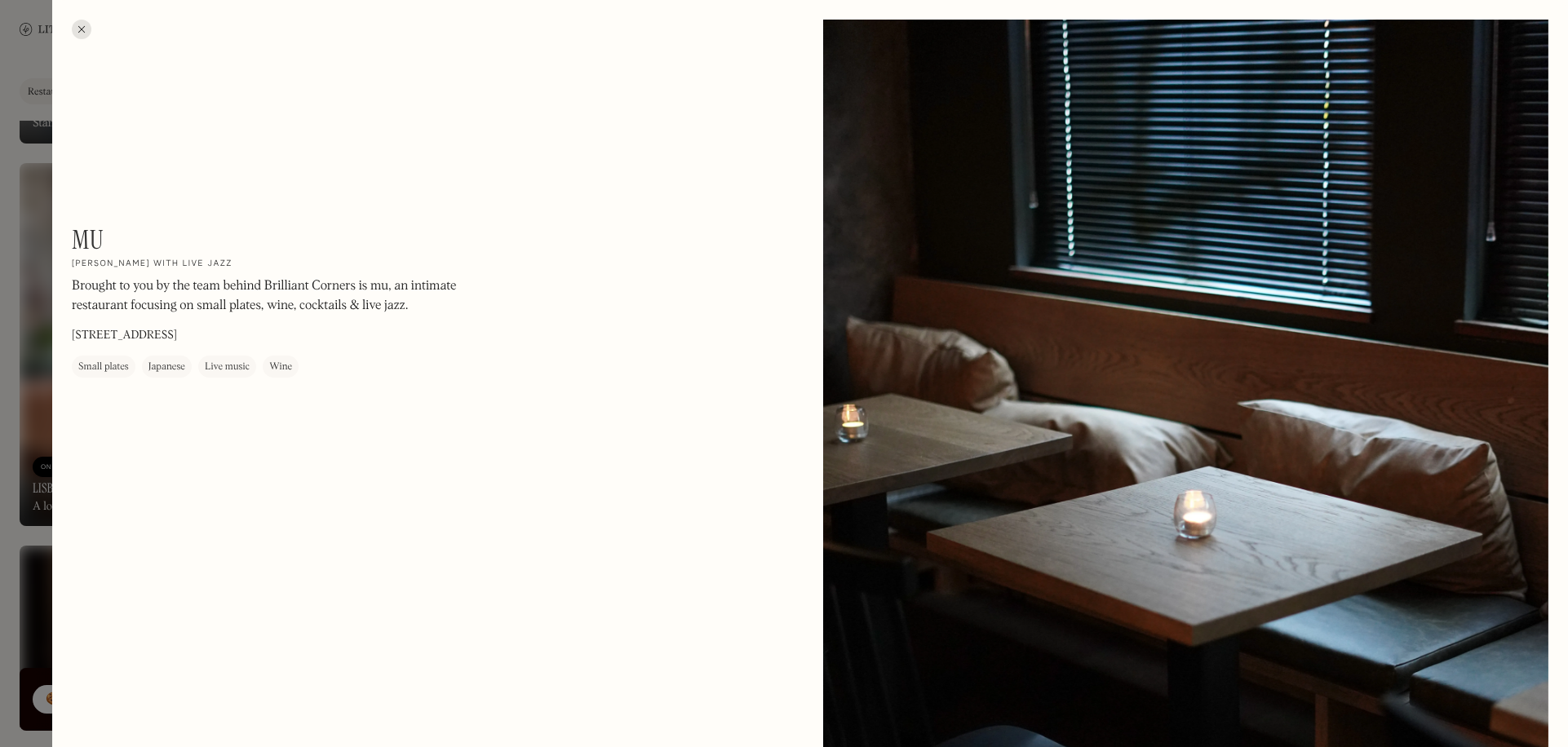
click at [27, 487] on div at bounding box center [784, 374] width 1568 height 747
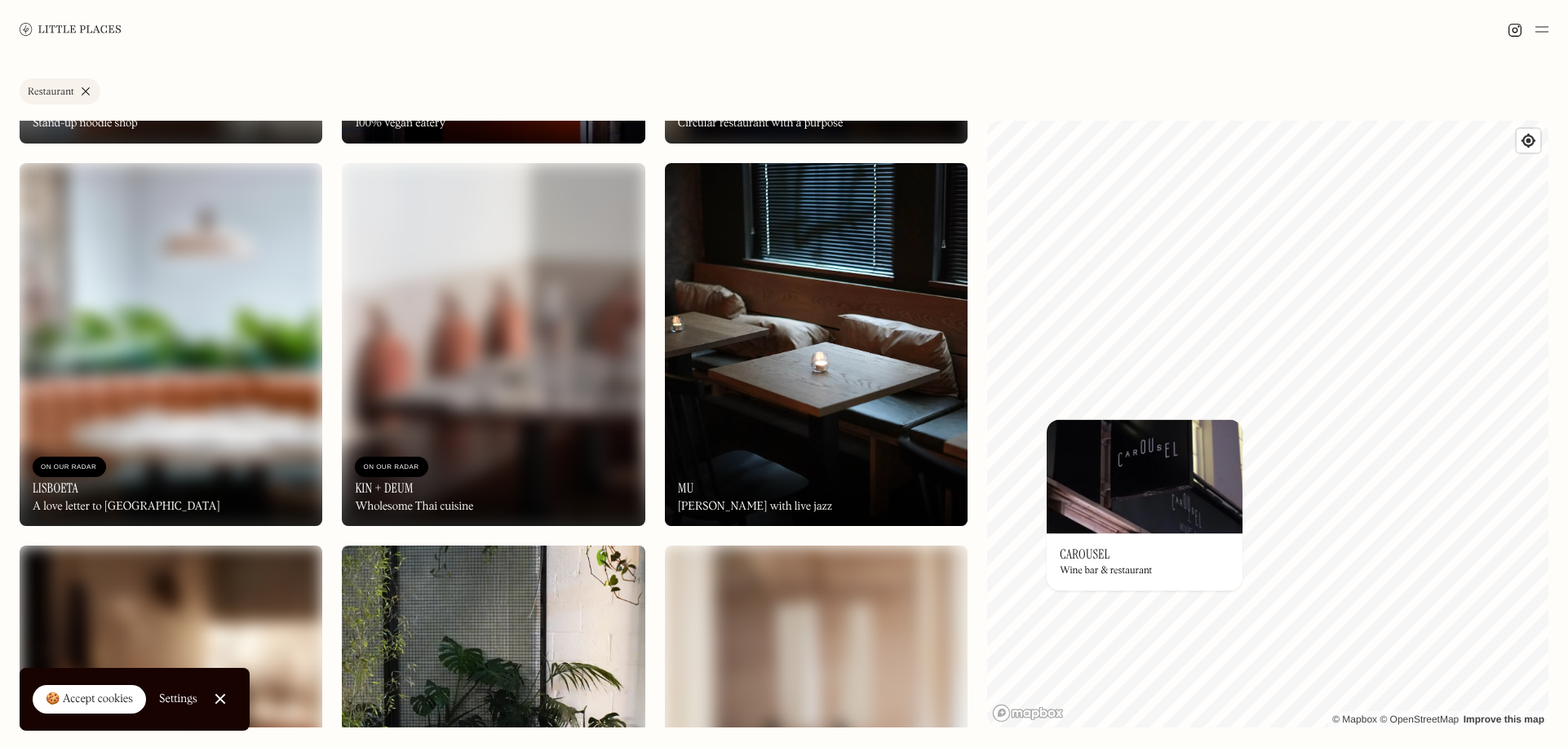
click at [507, 435] on img at bounding box center [493, 345] width 303 height 364
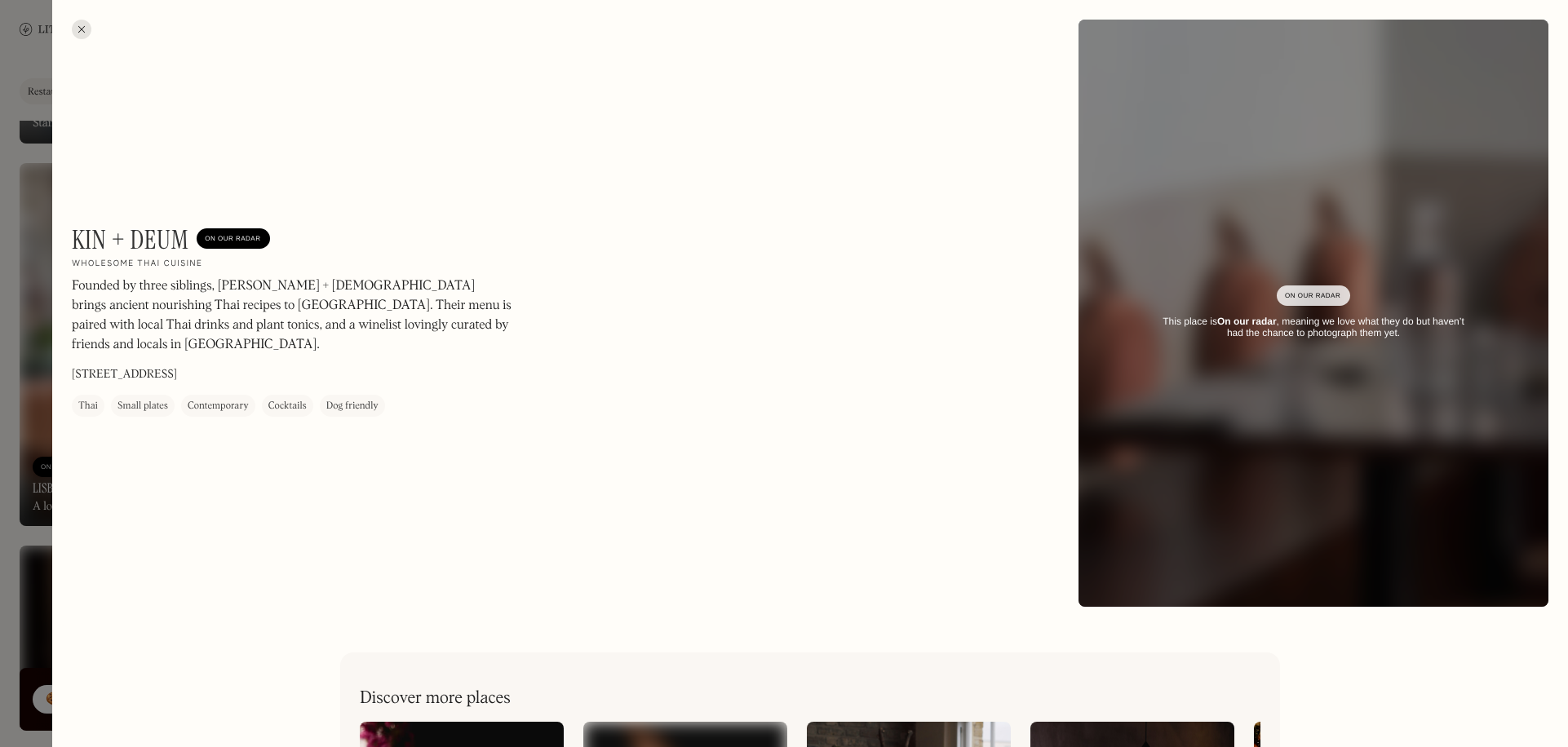
click at [30, 475] on div at bounding box center [784, 374] width 1568 height 747
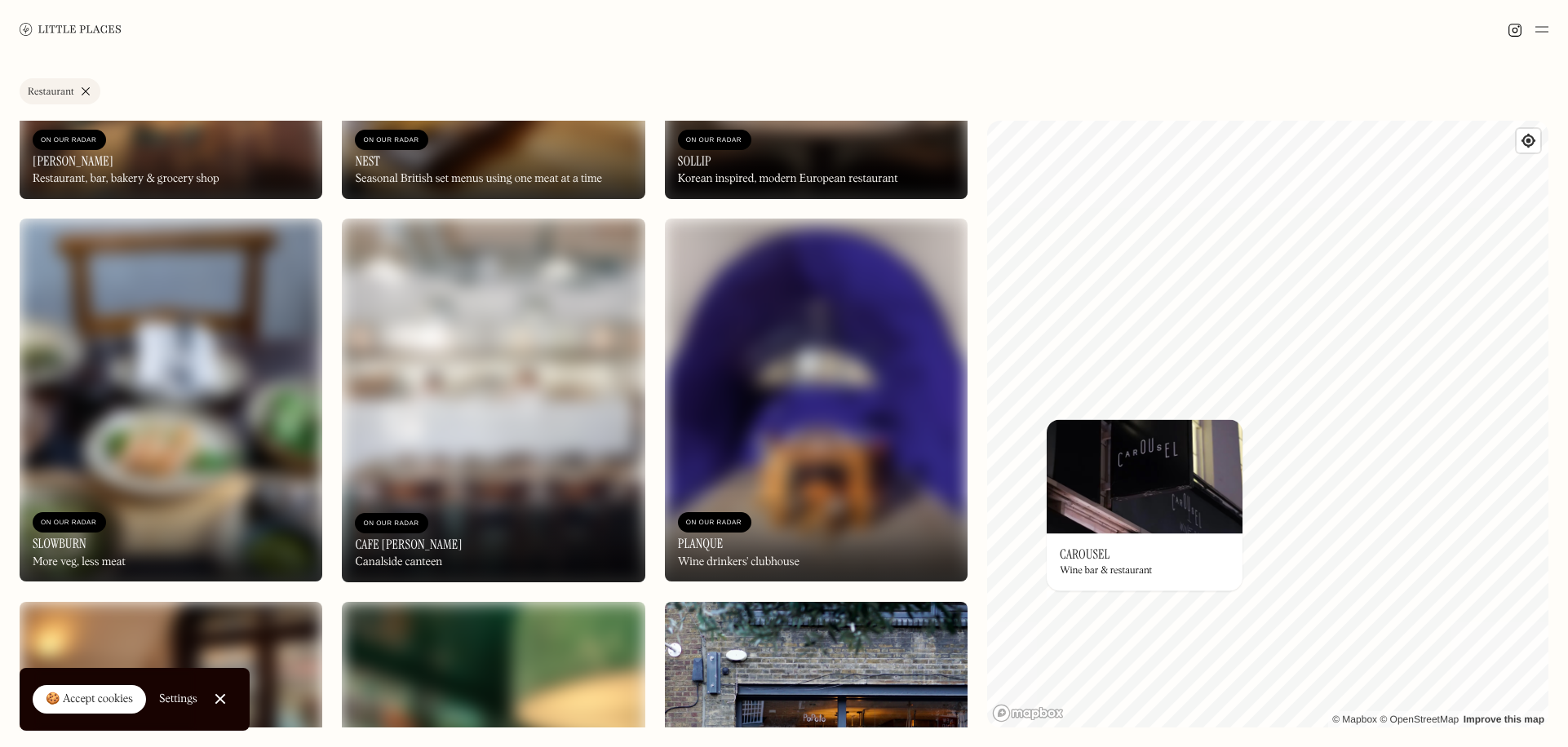
scroll to position [11829, 0]
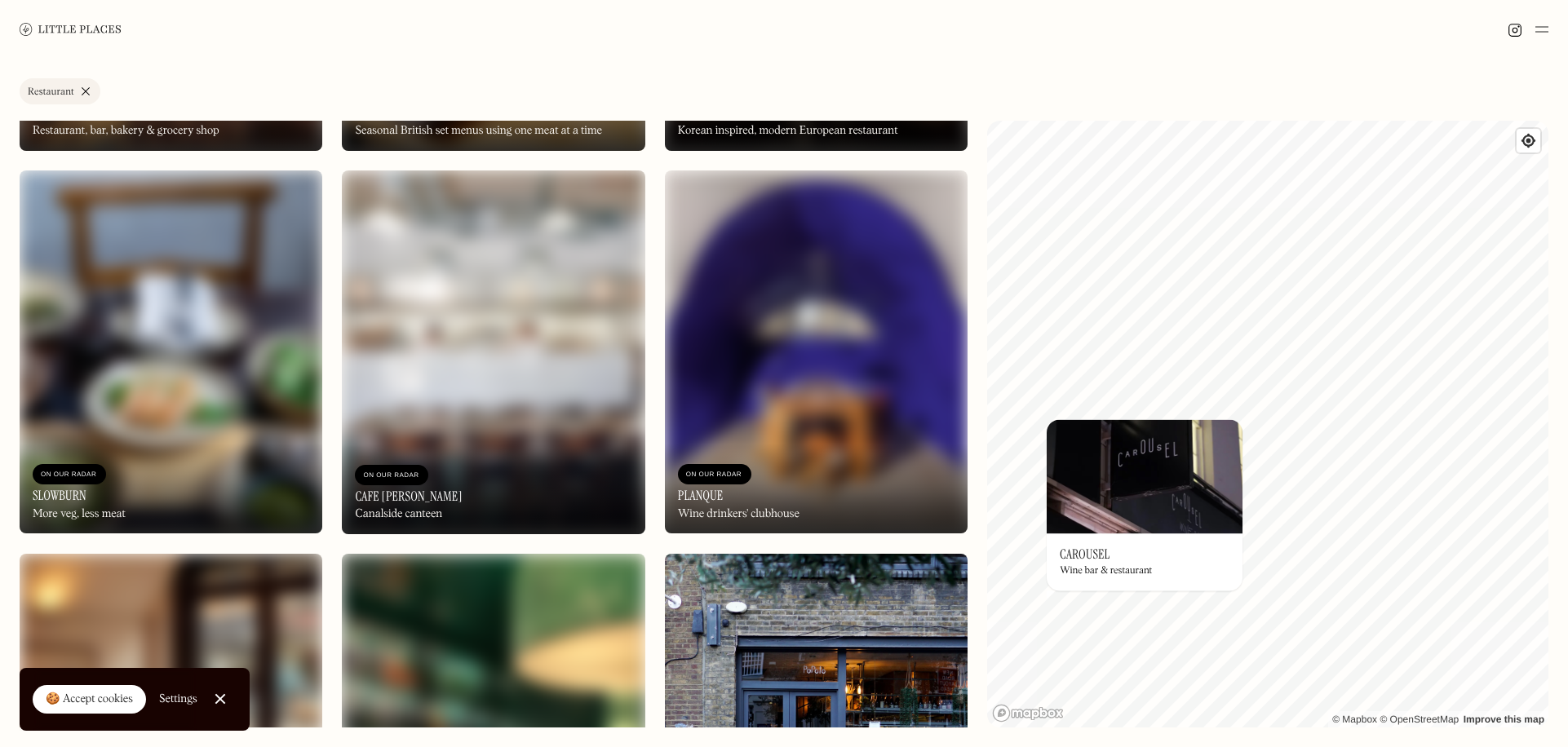
click at [41, 328] on img at bounding box center [171, 352] width 303 height 364
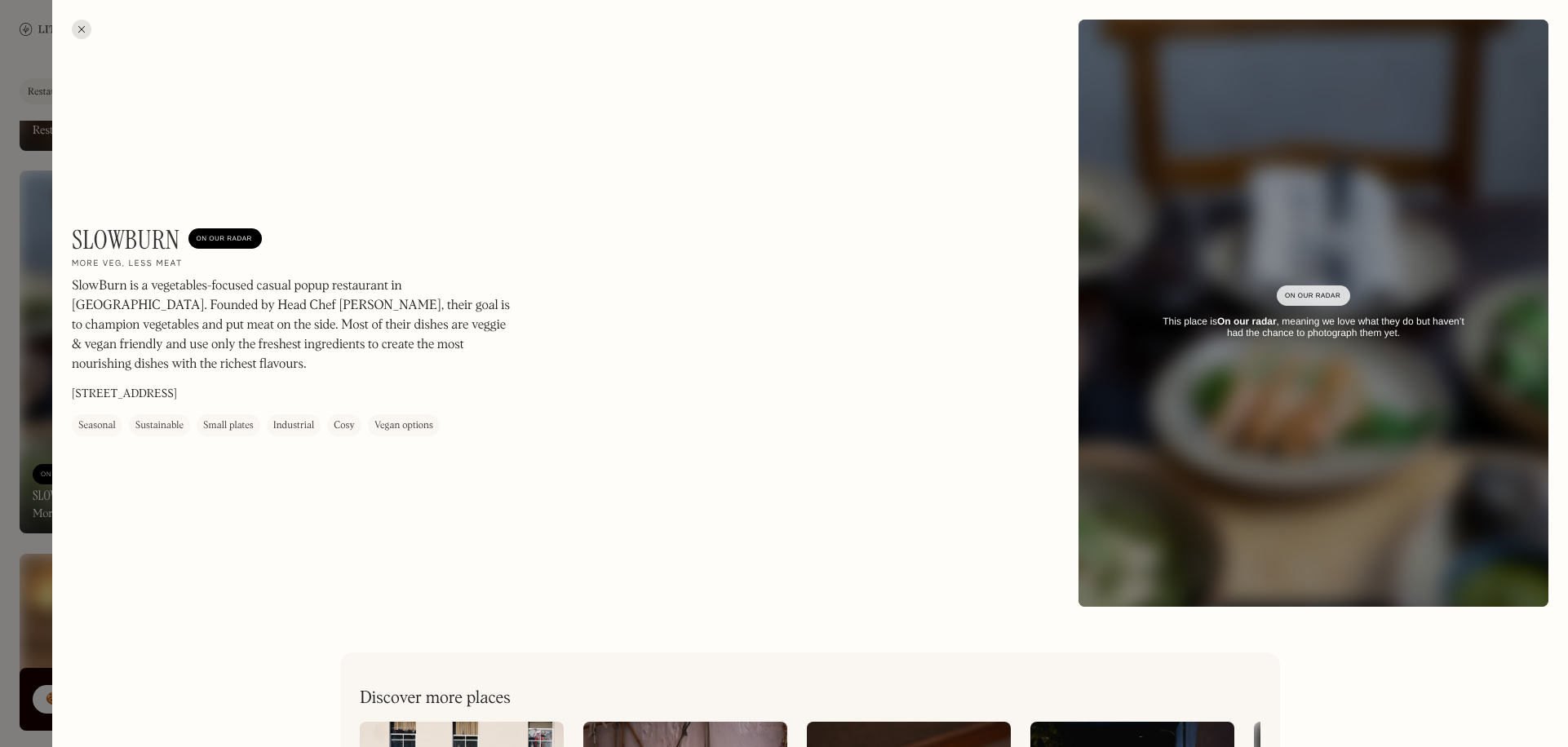
click at [48, 507] on div at bounding box center [784, 374] width 1568 height 747
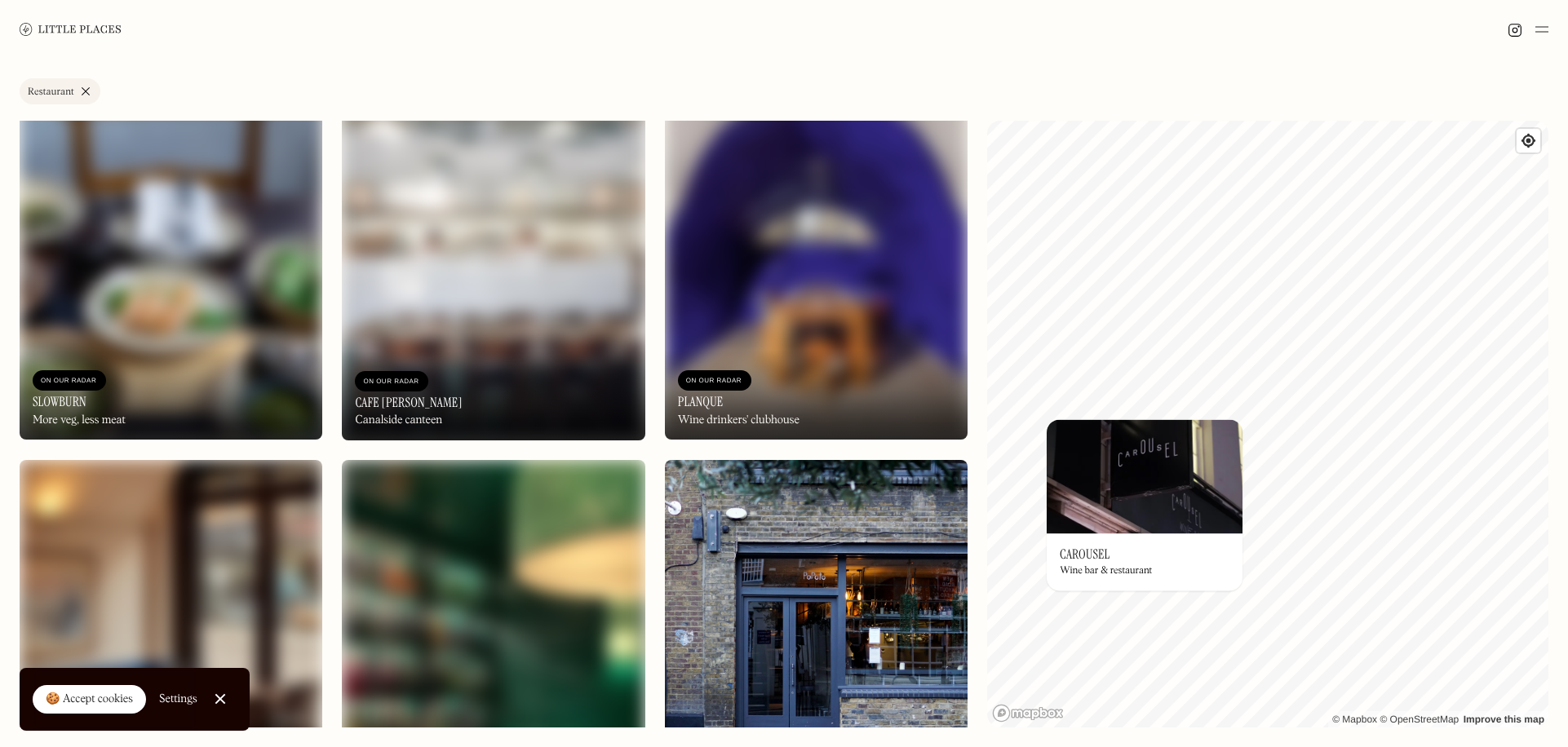
scroll to position [12155, 0]
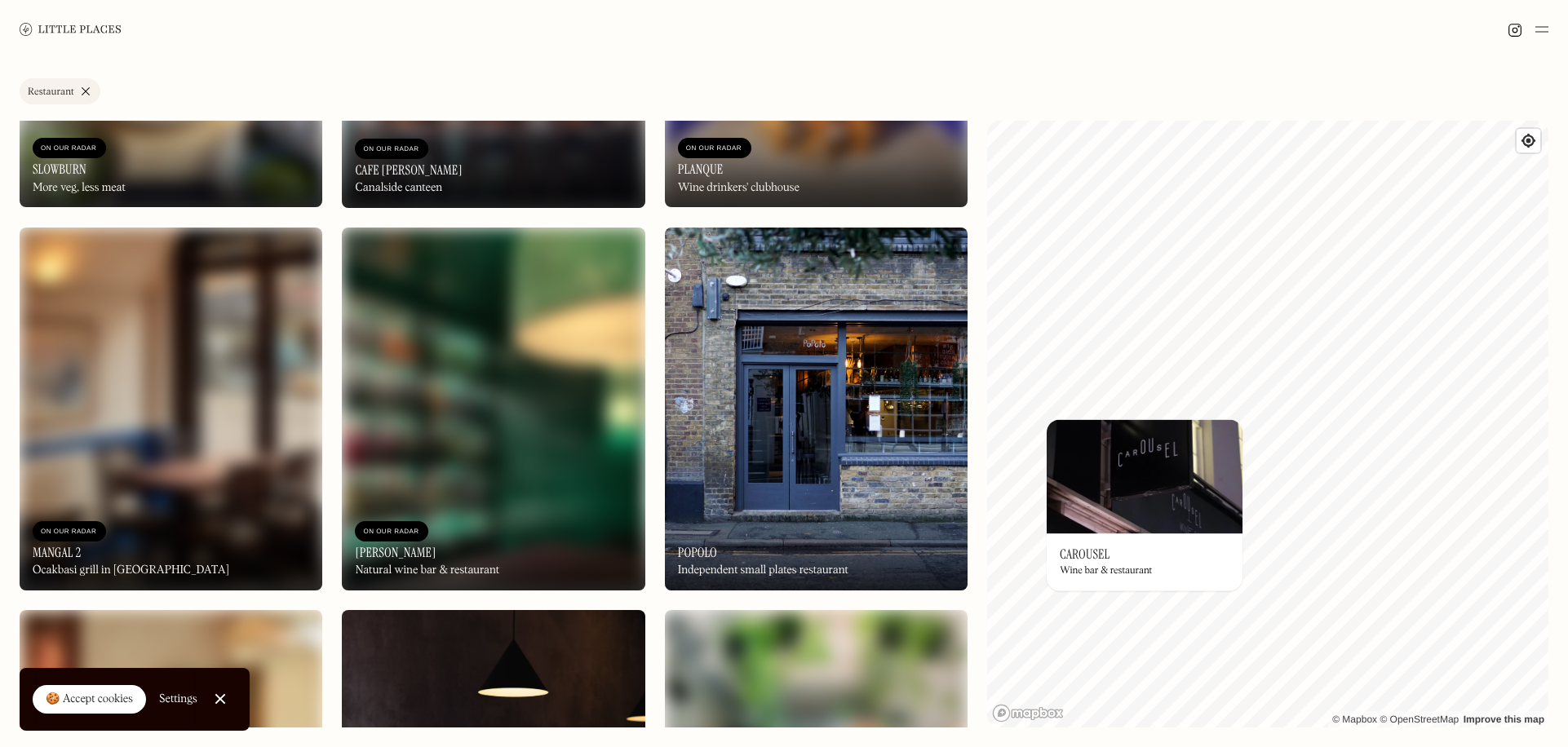
click at [798, 489] on img at bounding box center [816, 410] width 303 height 364
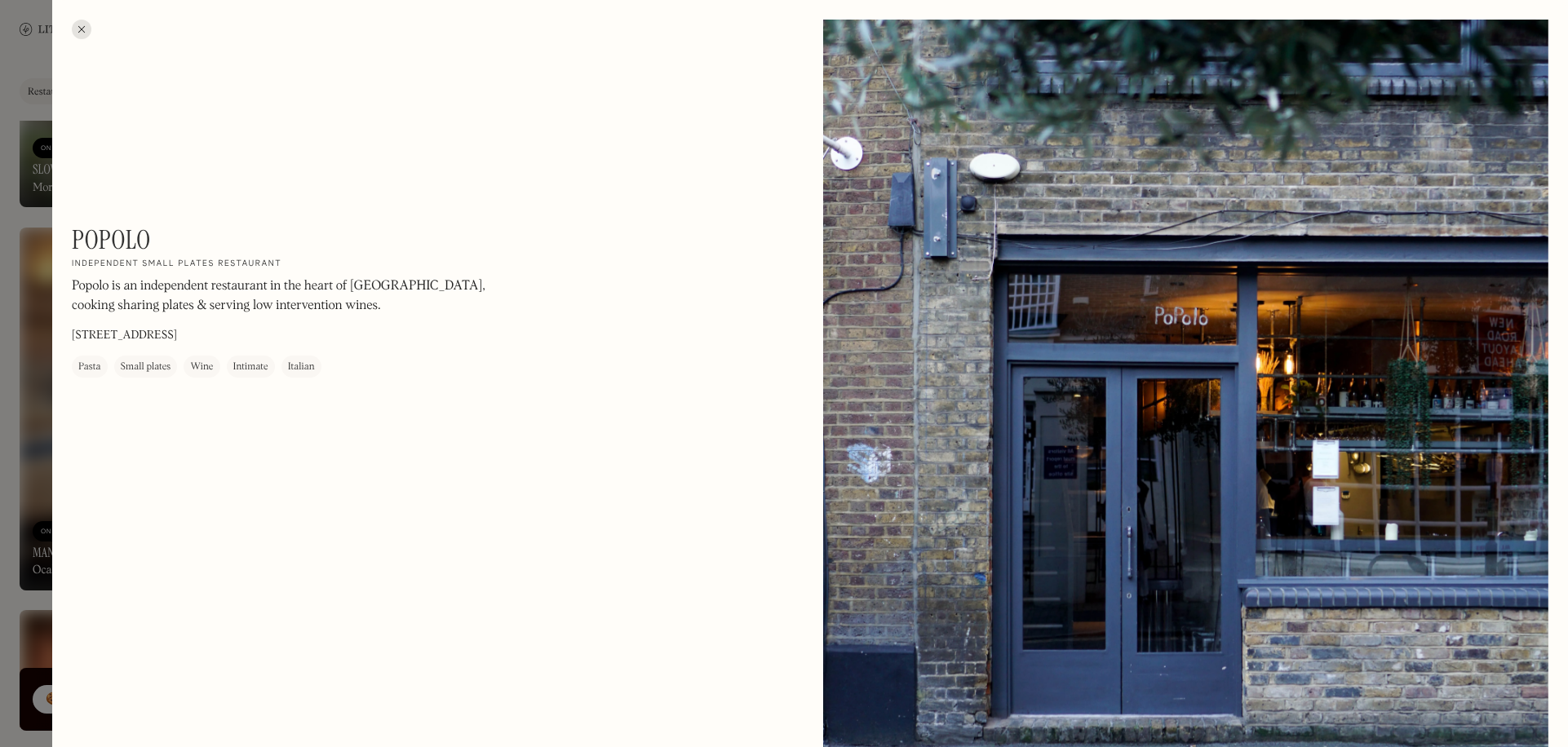
click at [40, 423] on div at bounding box center [784, 374] width 1568 height 747
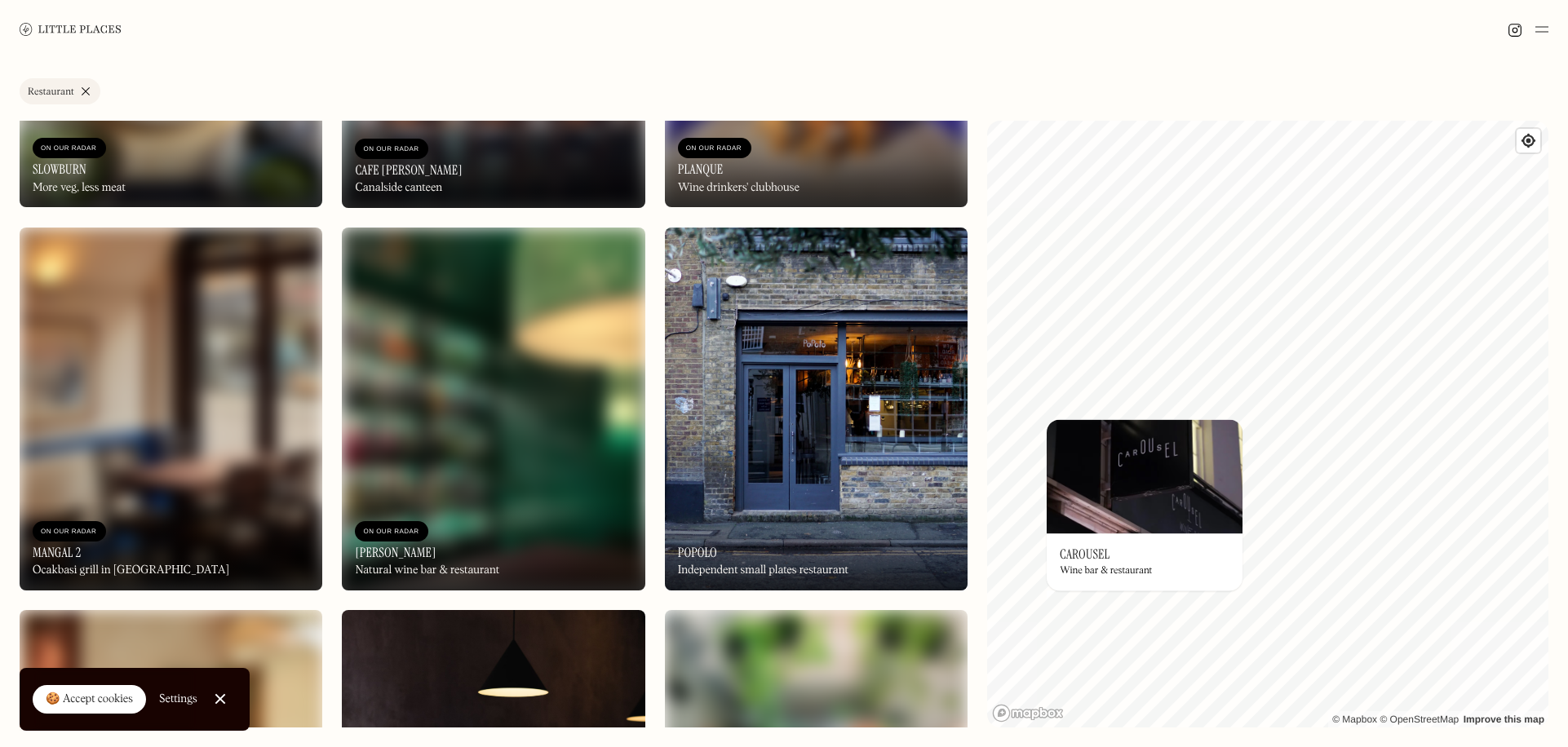
click at [474, 396] on img at bounding box center [493, 410] width 303 height 364
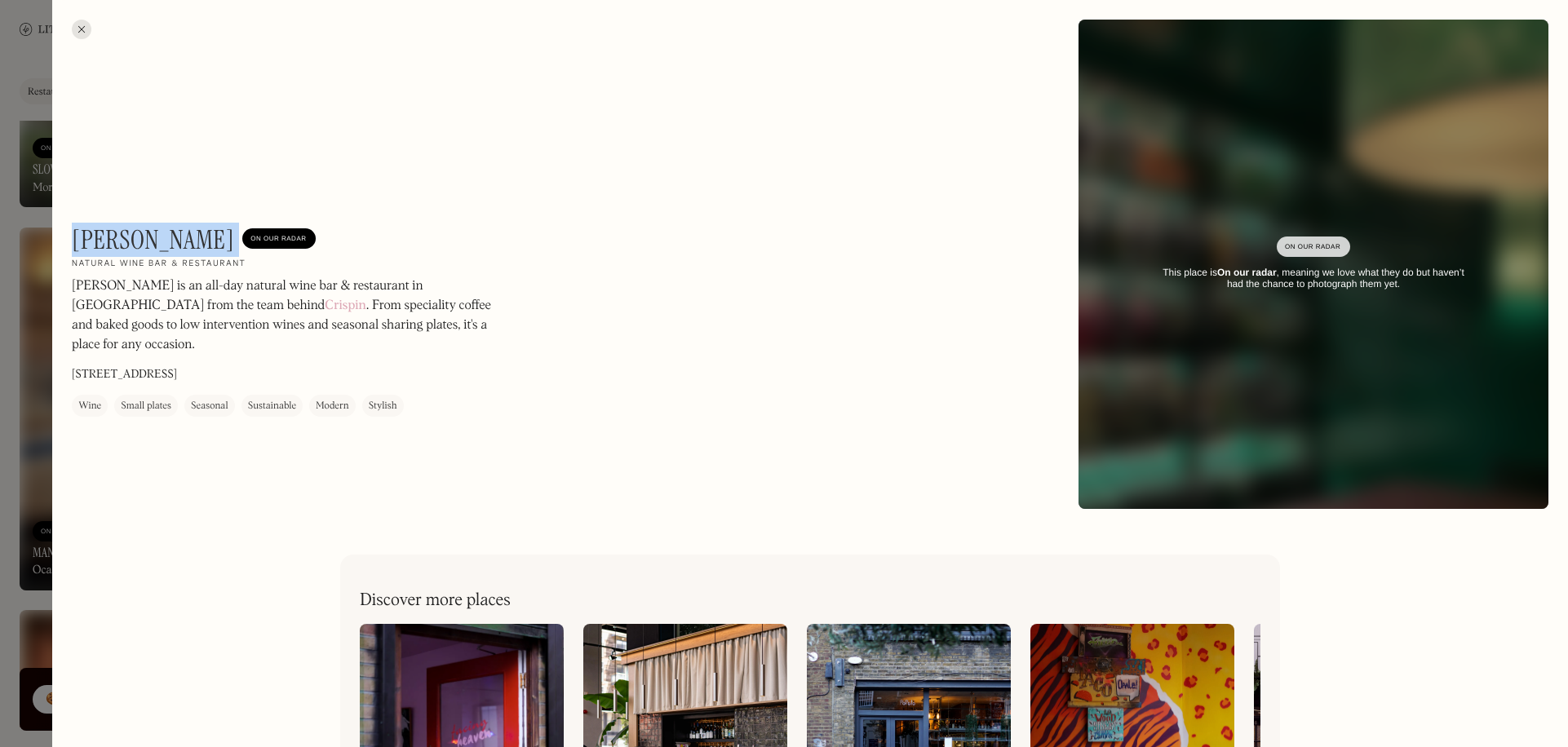
drag, startPoint x: 77, startPoint y: 240, endPoint x: 198, endPoint y: 230, distance: 121.4
click at [198, 230] on div "[PERSON_NAME] On Our Radar" at bounding box center [193, 239] width 244 height 31
copy h1 "[PERSON_NAME]"
click at [48, 374] on div at bounding box center [784, 374] width 1568 height 747
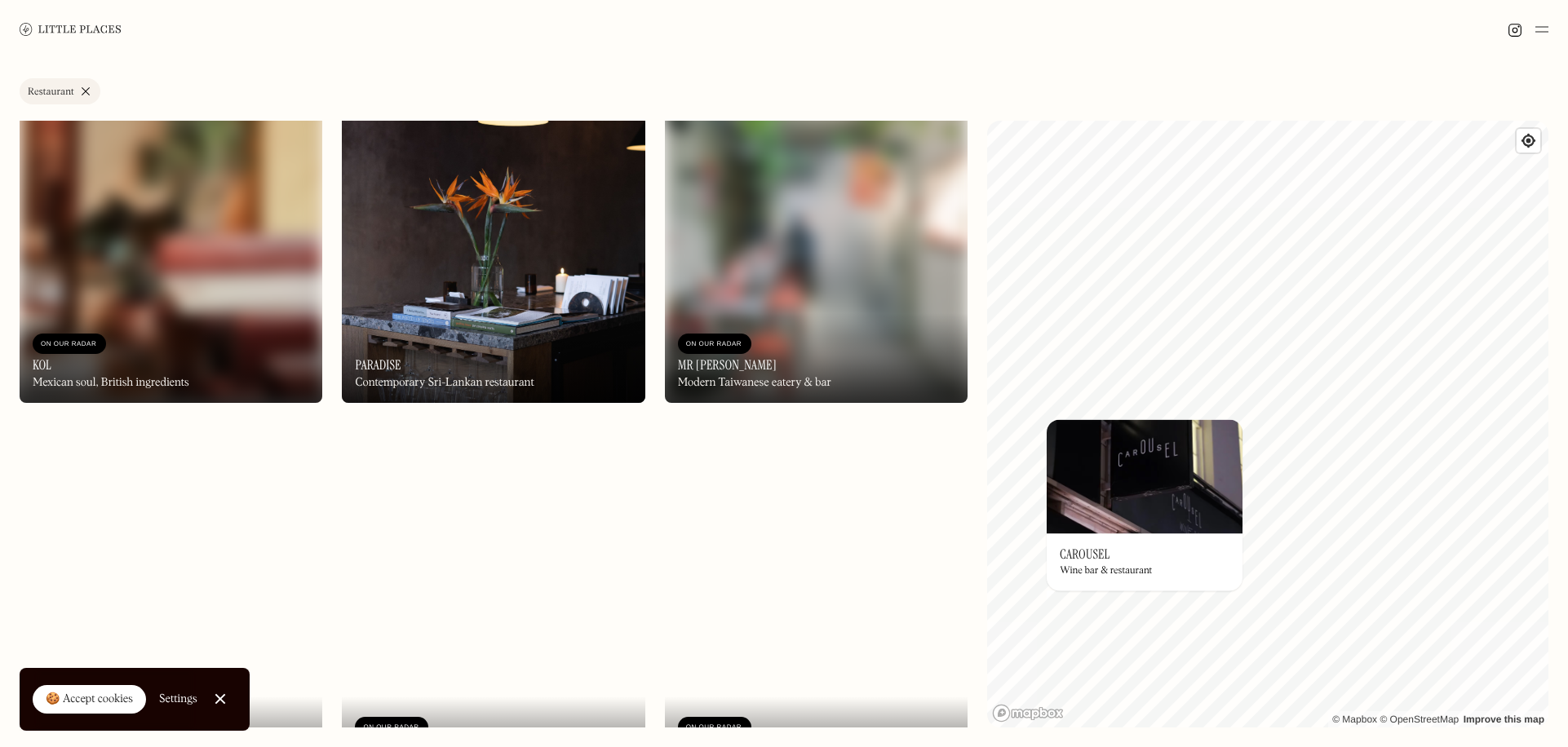
scroll to position [12644, 0]
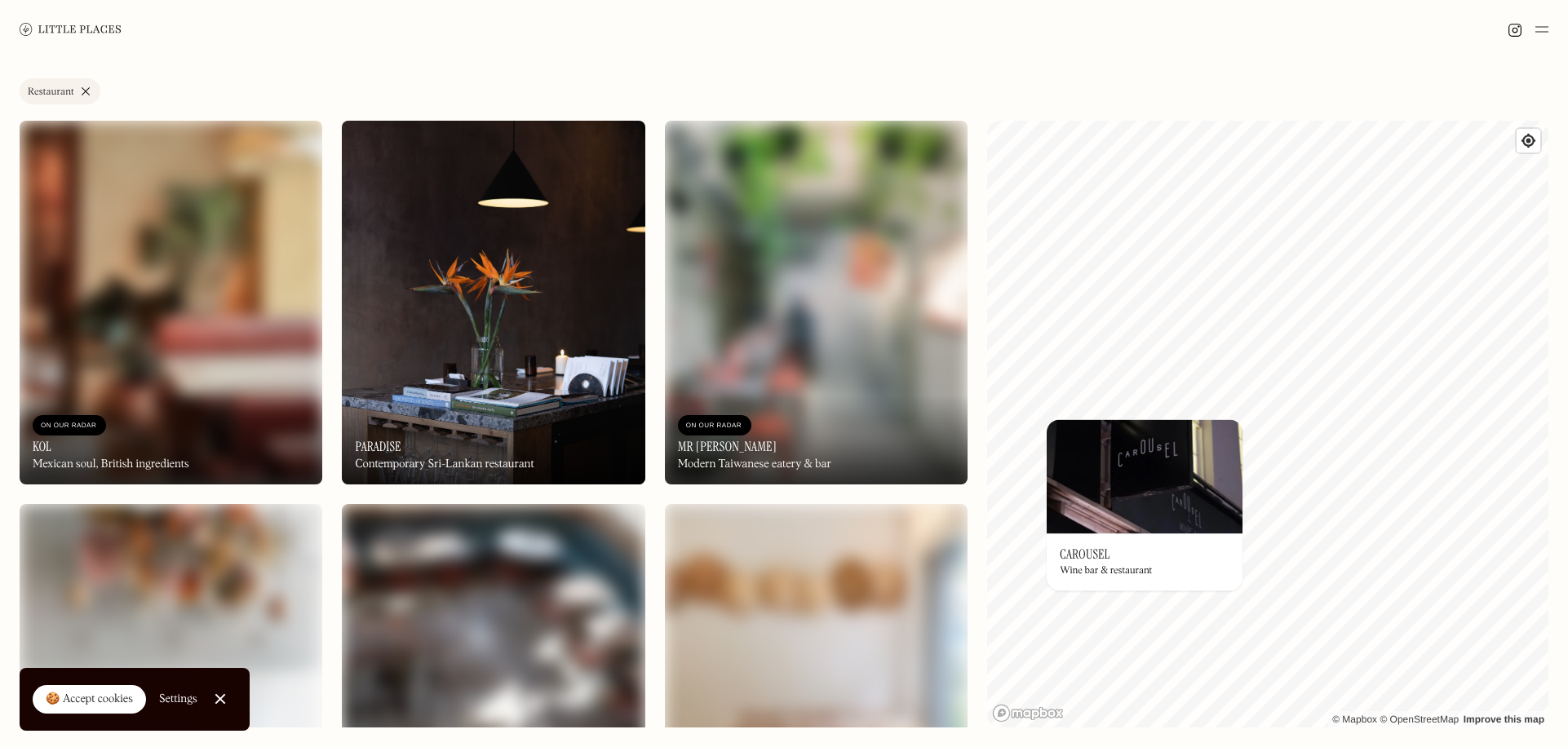
click at [494, 356] on img at bounding box center [493, 302] width 303 height 364
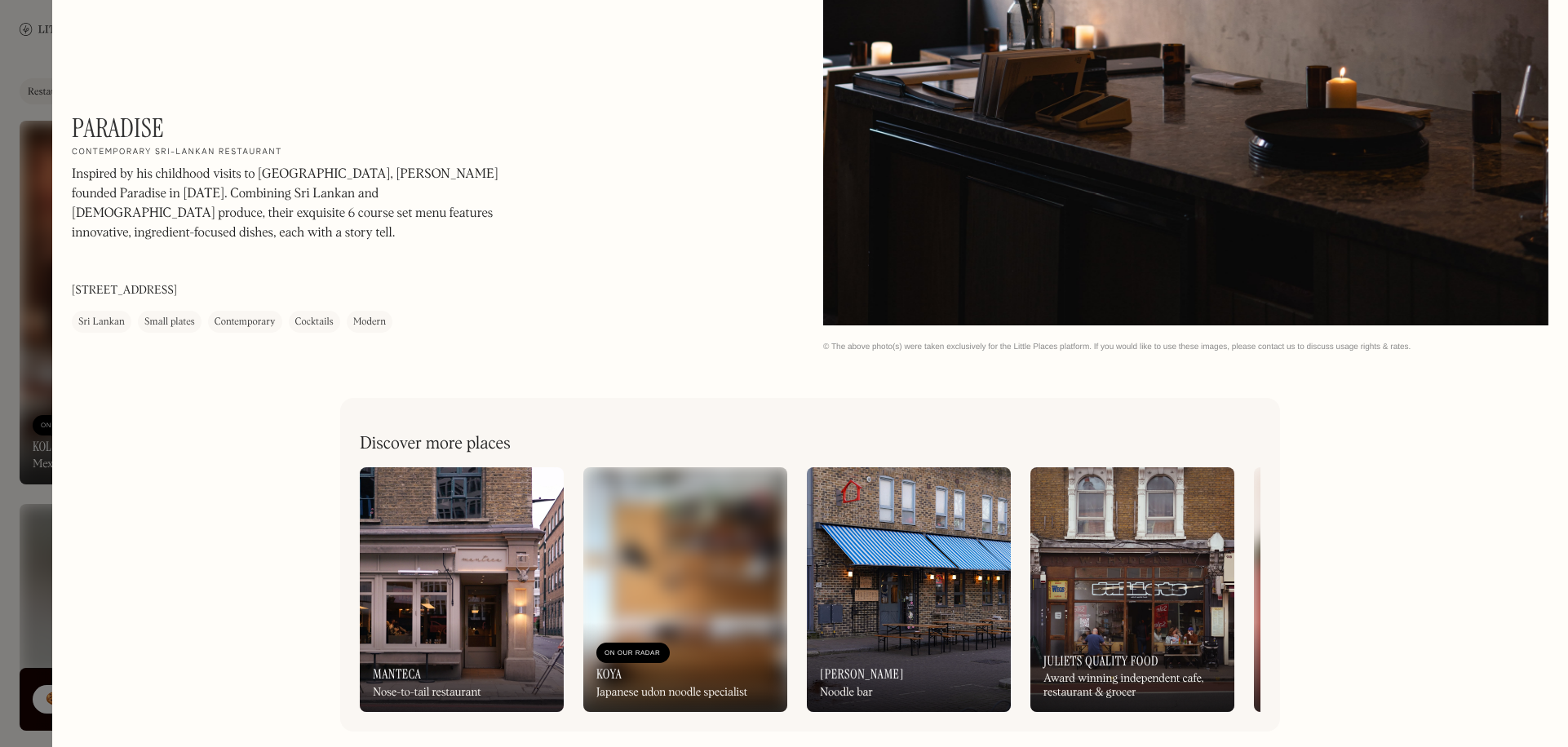
scroll to position [4289, 0]
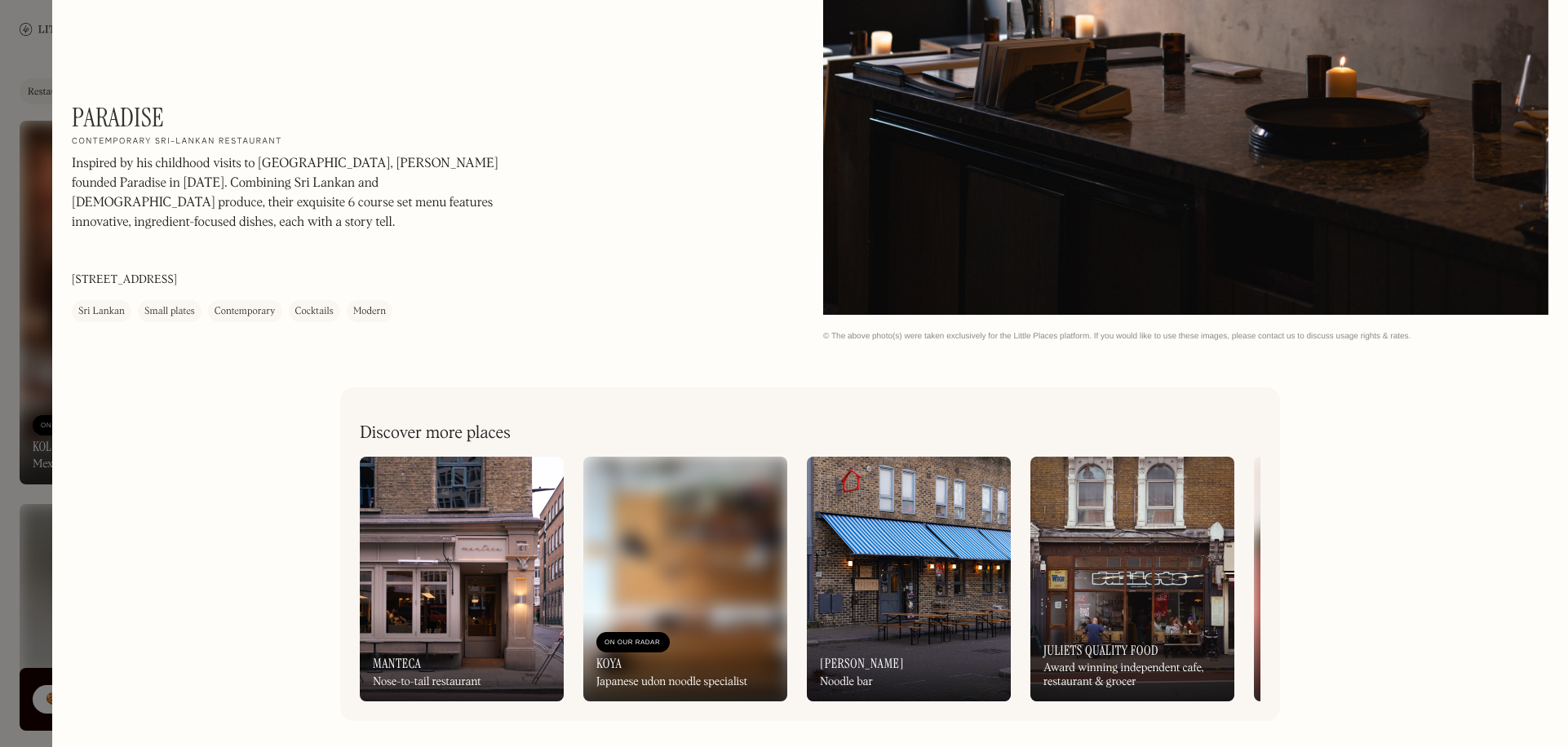
click at [30, 415] on div at bounding box center [784, 374] width 1568 height 747
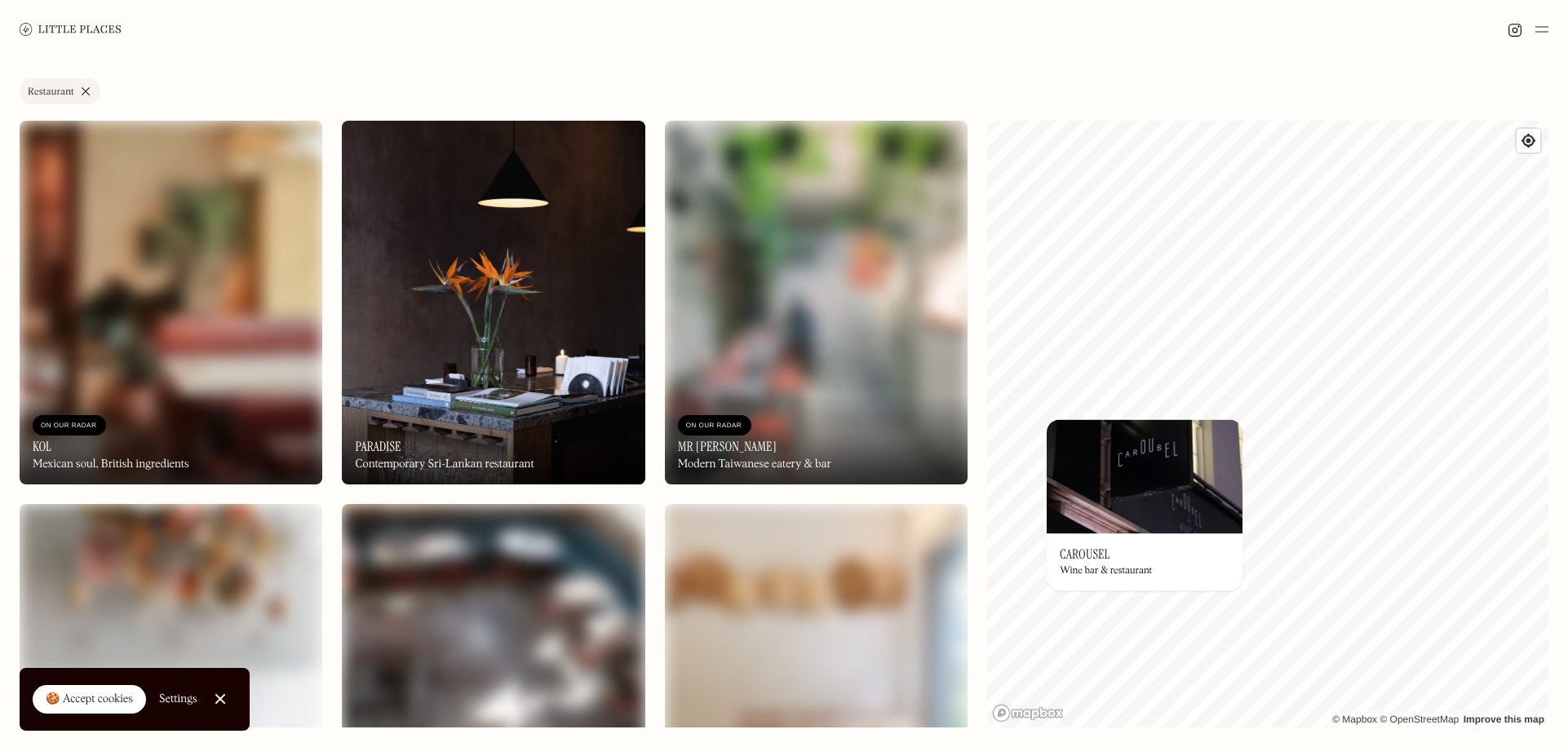
click at [809, 261] on img at bounding box center [816, 302] width 303 height 364
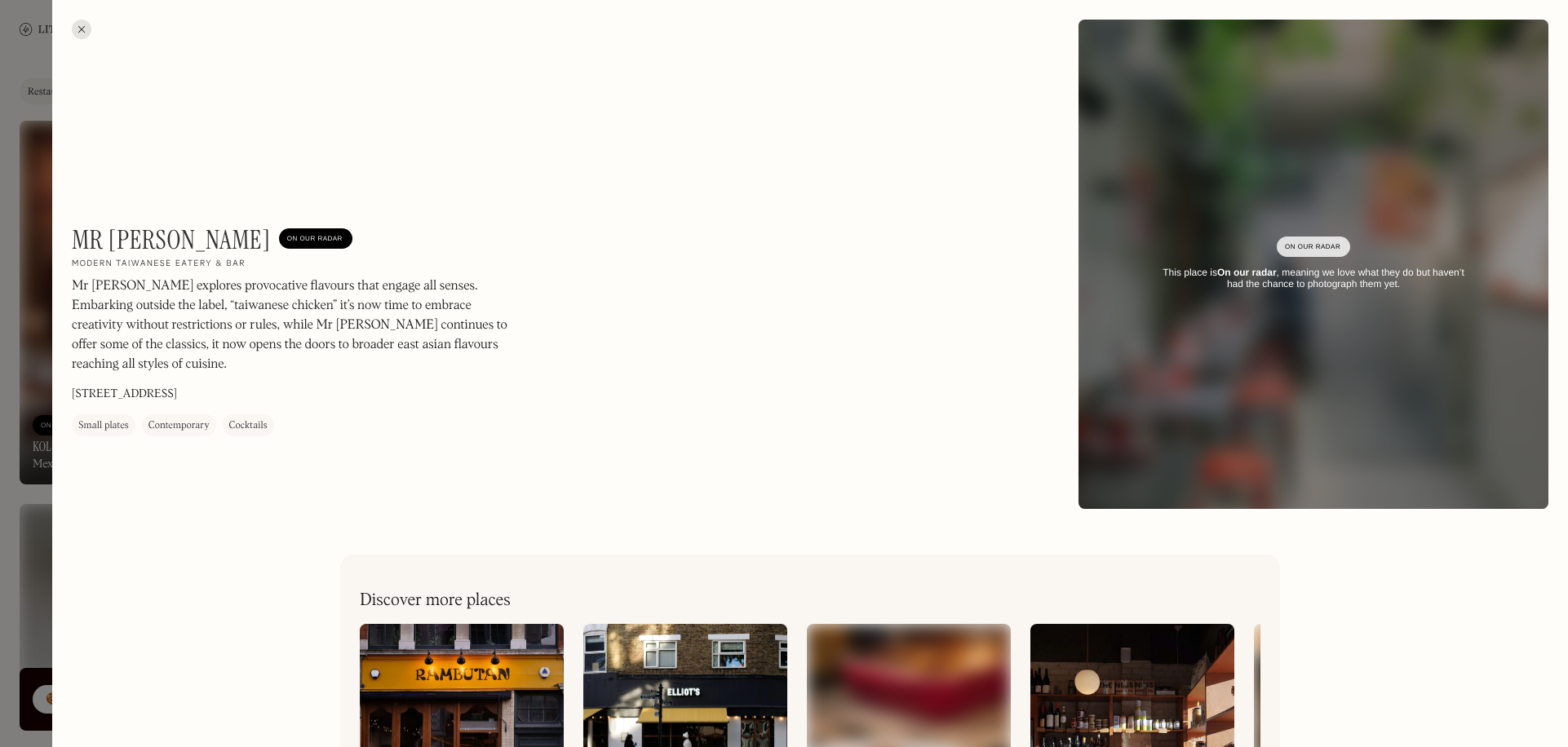
click at [28, 476] on div at bounding box center [784, 374] width 1568 height 747
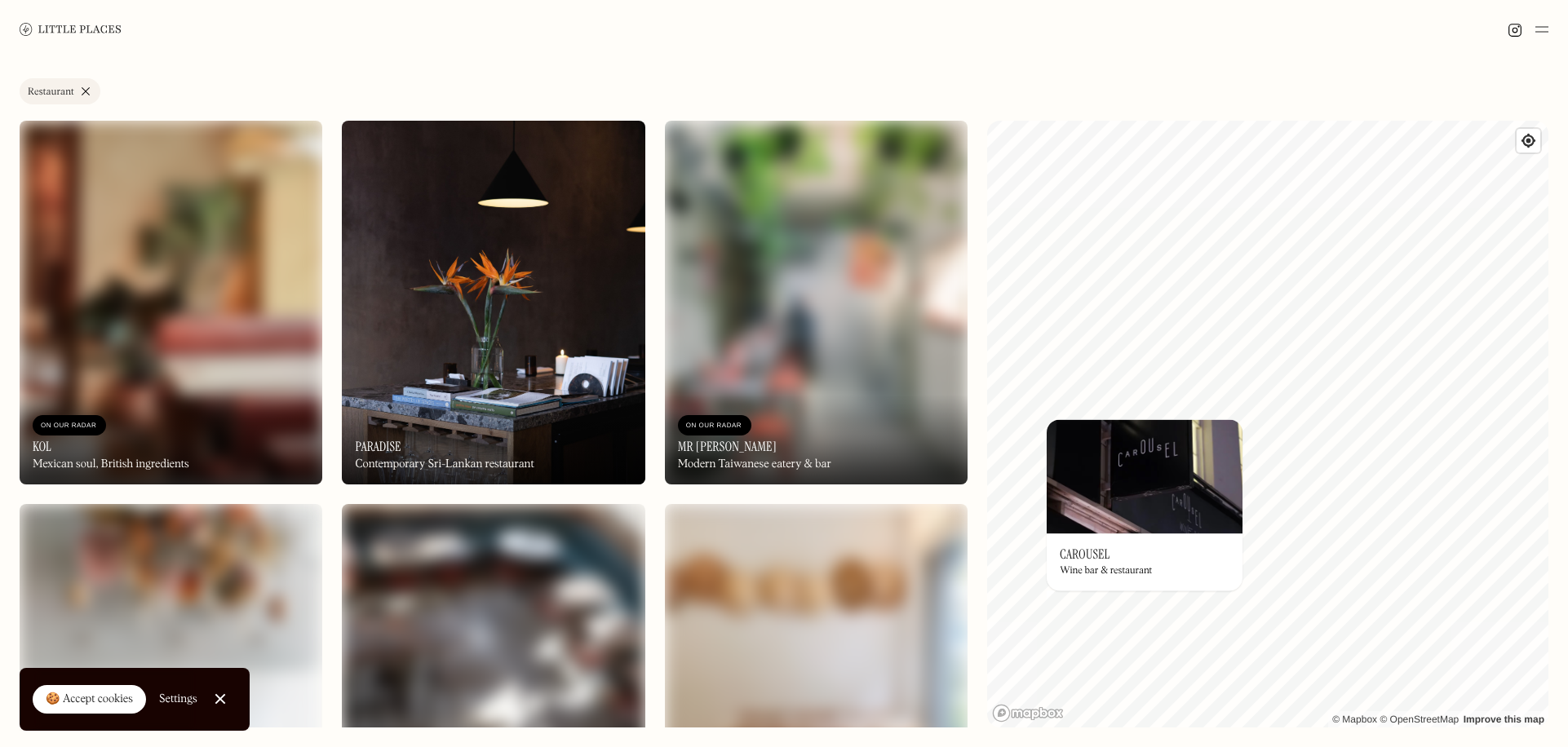
click at [493, 262] on img at bounding box center [493, 302] width 303 height 364
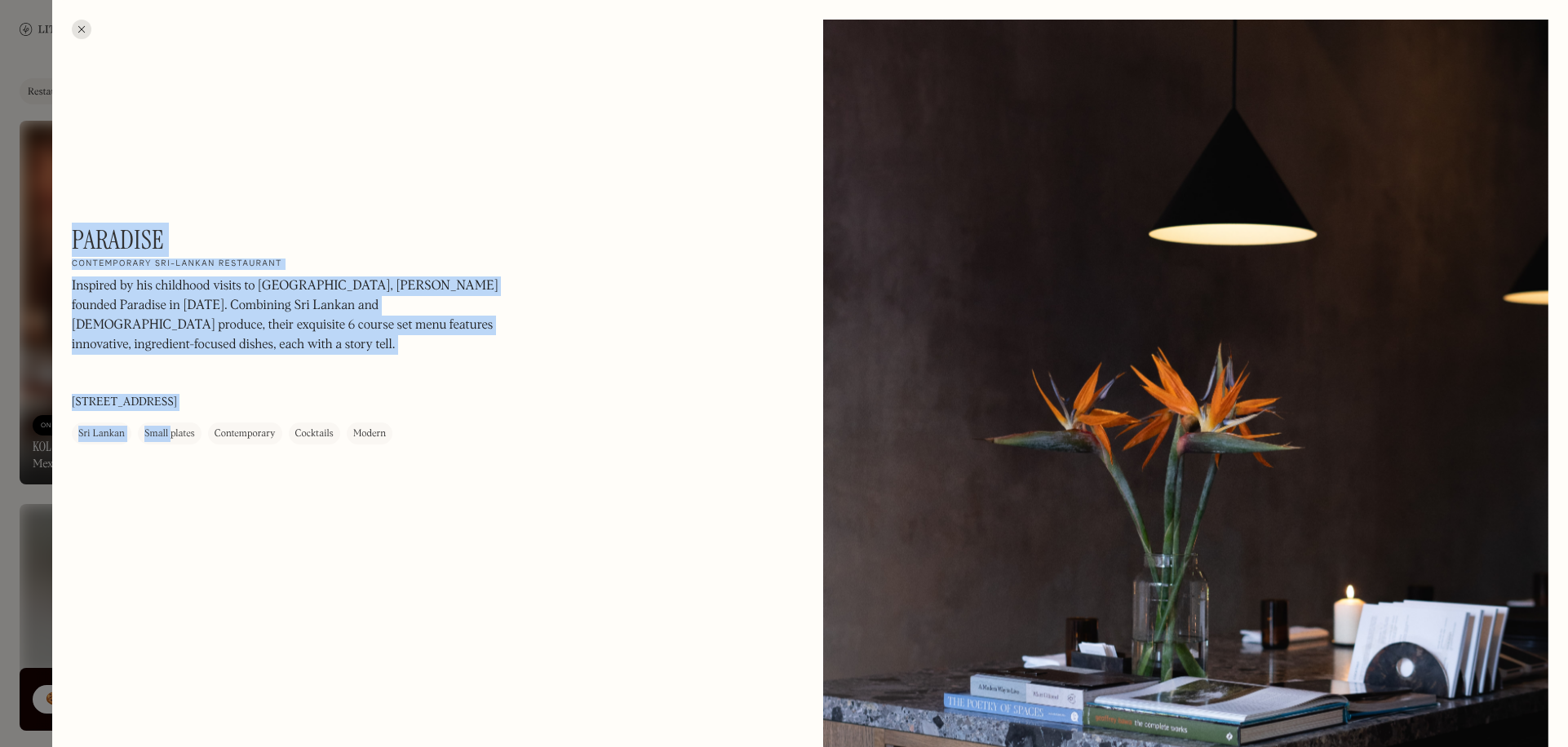
drag, startPoint x: 77, startPoint y: 234, endPoint x: 171, endPoint y: 239, distance: 94.1
click at [171, 239] on div "Paradise On Our Radar Contemporary [GEOGRAPHIC_DATA] restaurant Inspired by his…" at bounding box center [291, 335] width 440 height 221
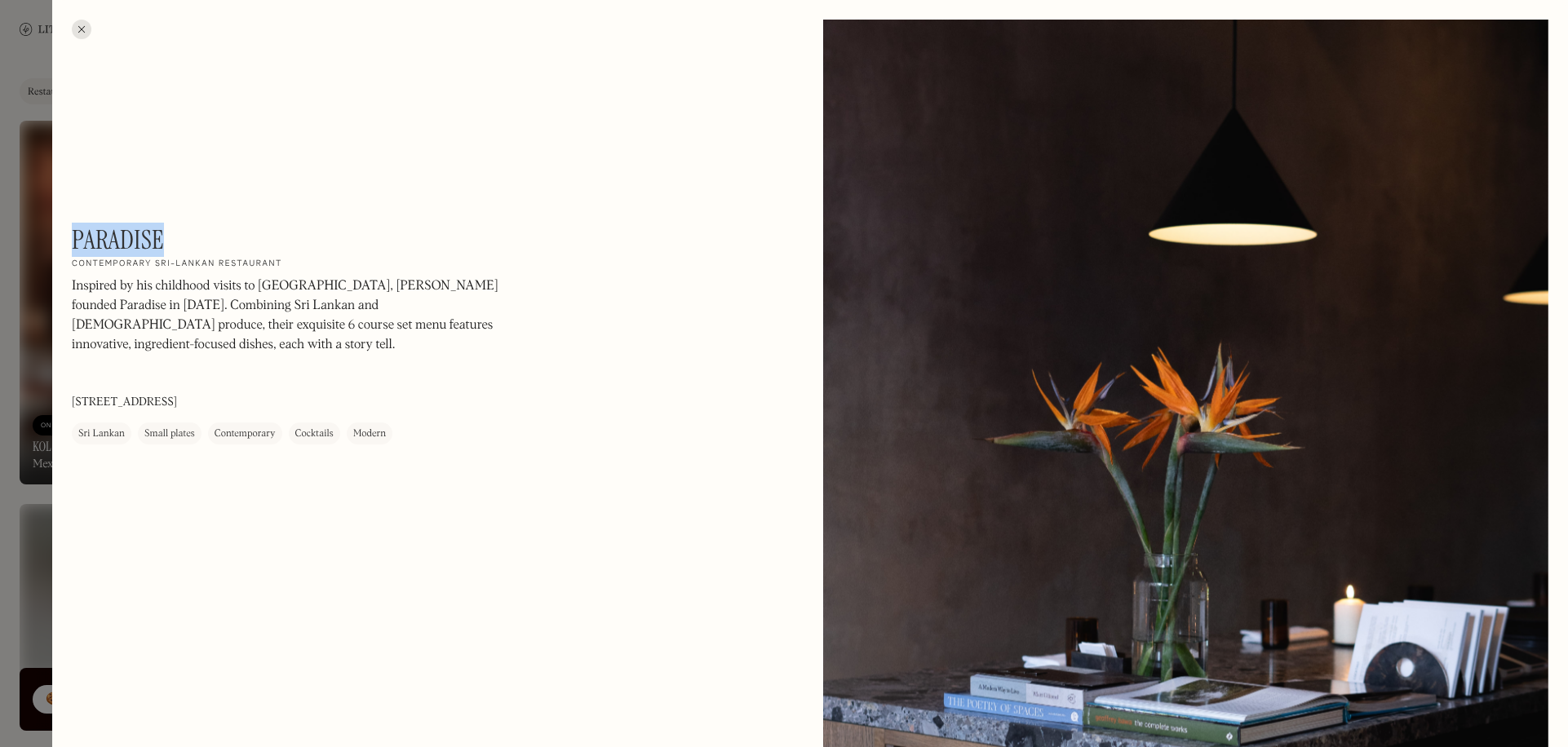
drag, startPoint x: 160, startPoint y: 242, endPoint x: 74, endPoint y: 256, distance: 87.1
click at [74, 256] on h1 "Paradise" at bounding box center [117, 239] width 92 height 31
copy h1 "Paradise"
click at [44, 283] on div at bounding box center [784, 374] width 1568 height 747
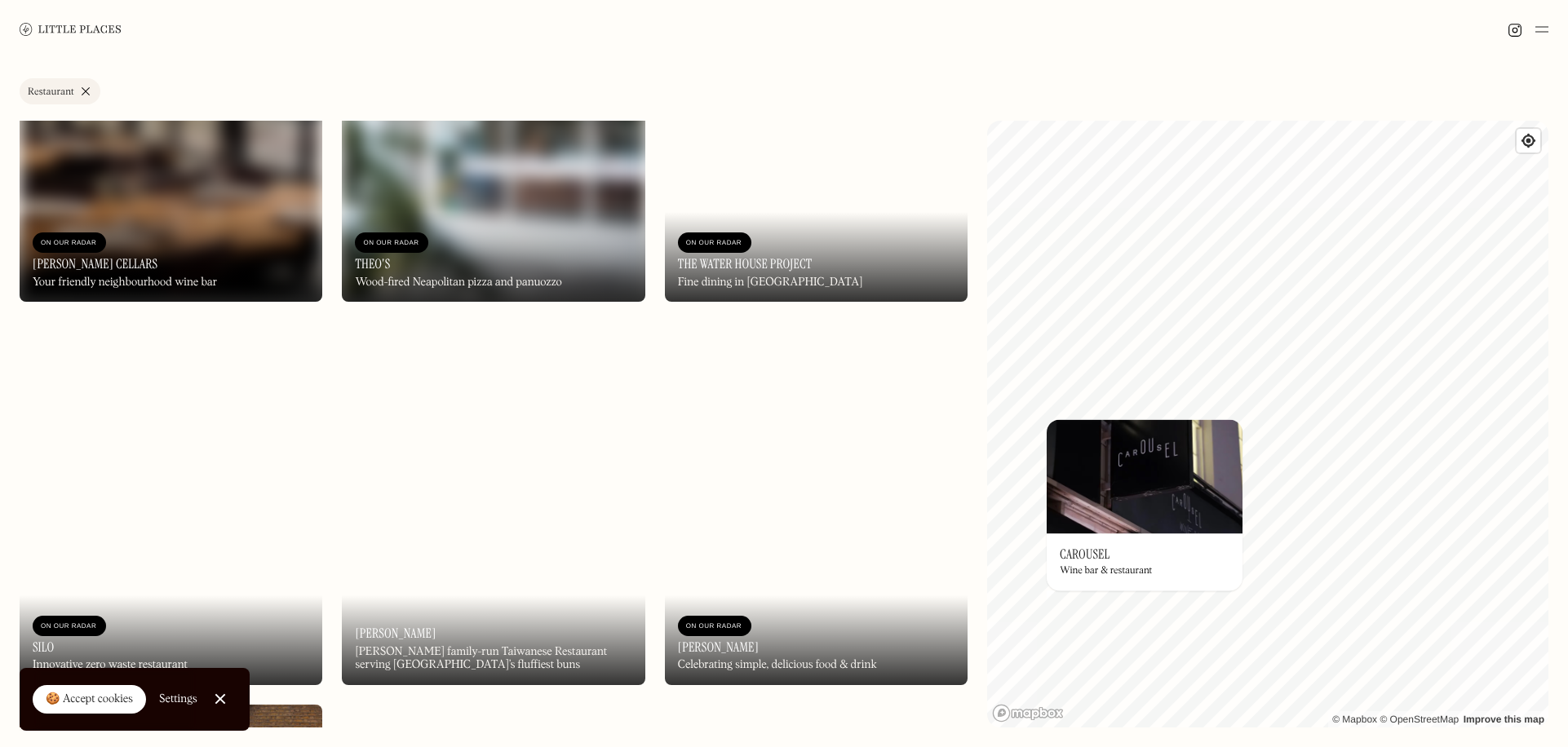
scroll to position [14766, 0]
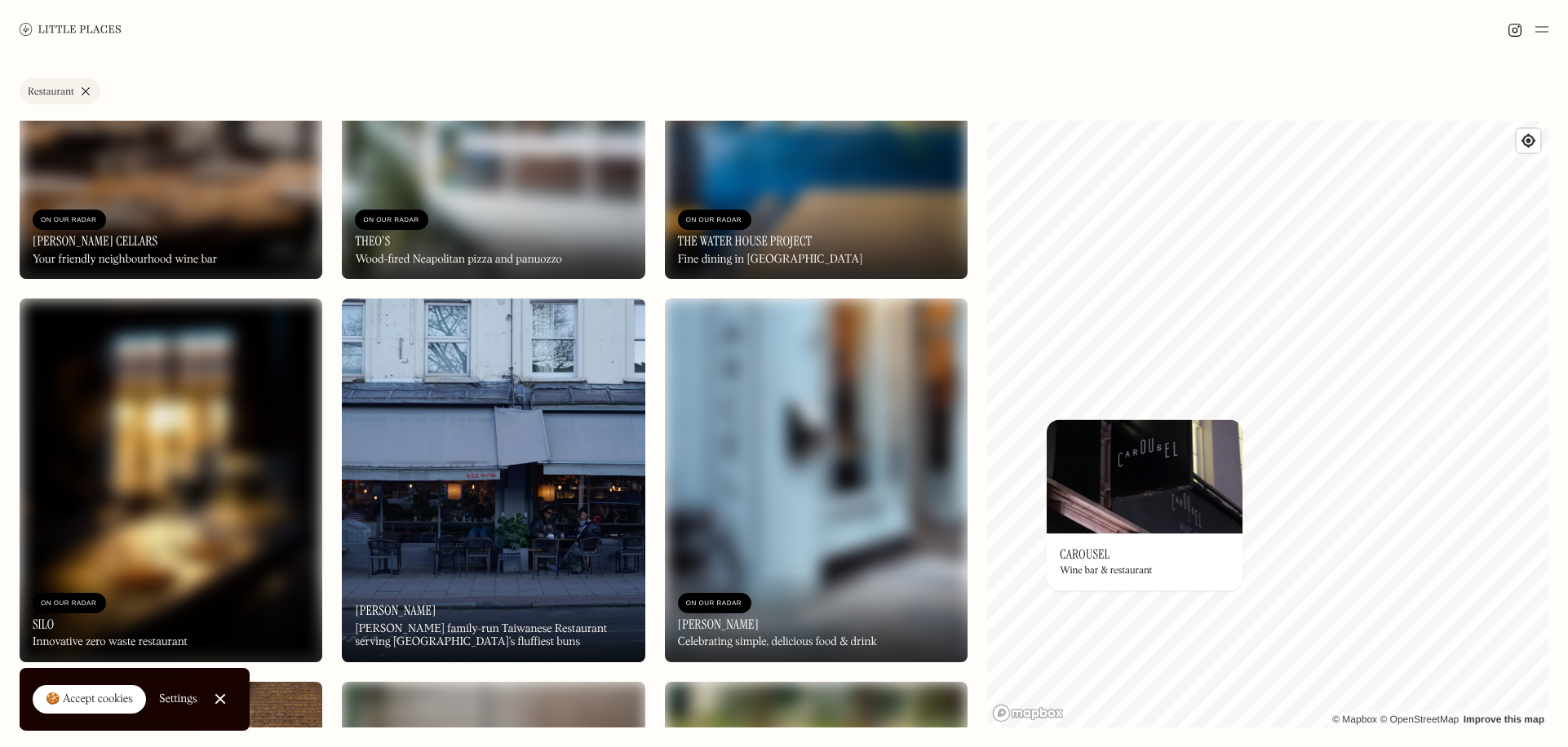
click at [821, 187] on img at bounding box center [816, 97] width 303 height 364
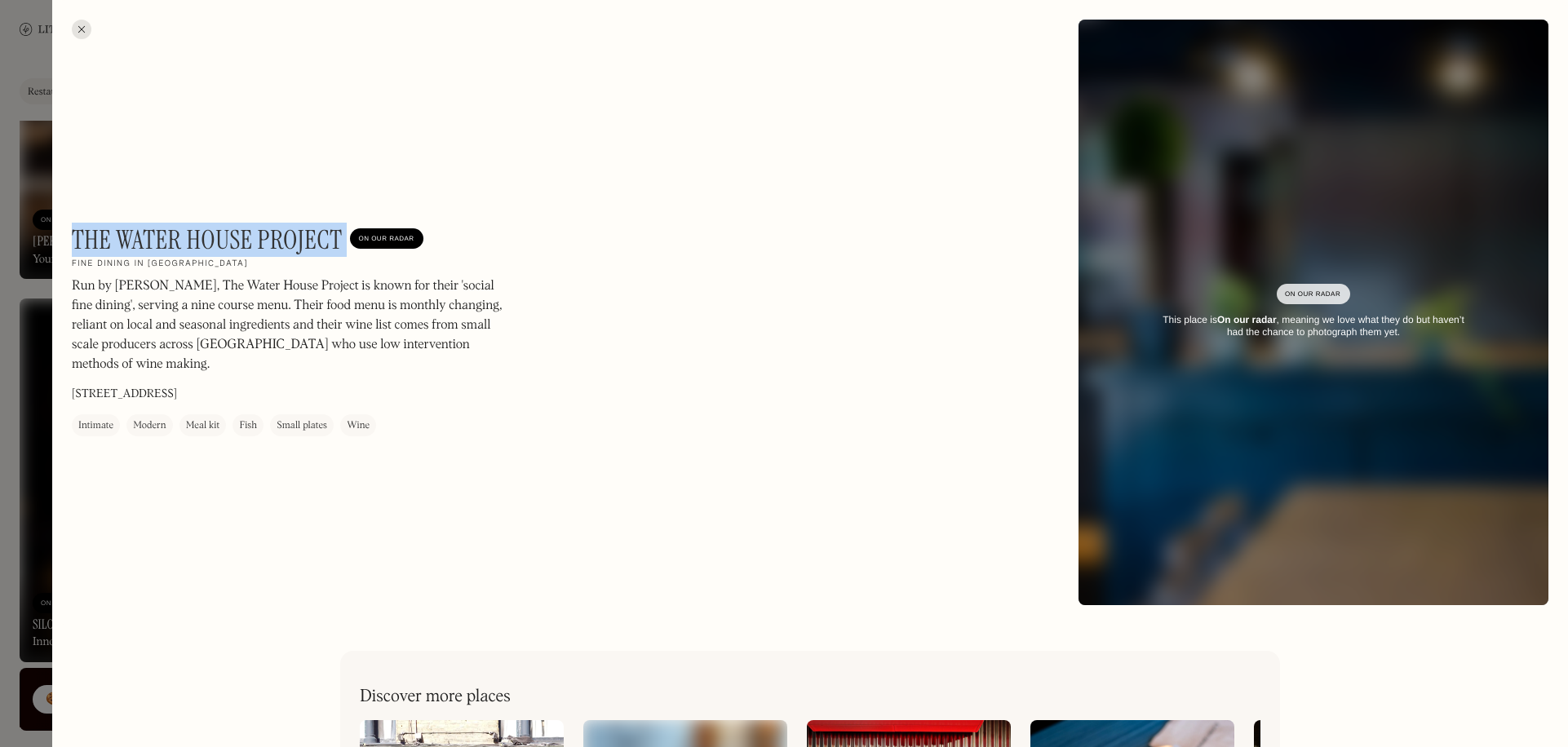
drag, startPoint x: 76, startPoint y: 231, endPoint x: 349, endPoint y: 235, distance: 273.0
click at [349, 235] on div "The Water House Project On Our Radar" at bounding box center [247, 239] width 351 height 31
copy h1 "The Water House Project"
click at [34, 315] on div at bounding box center [784, 374] width 1568 height 747
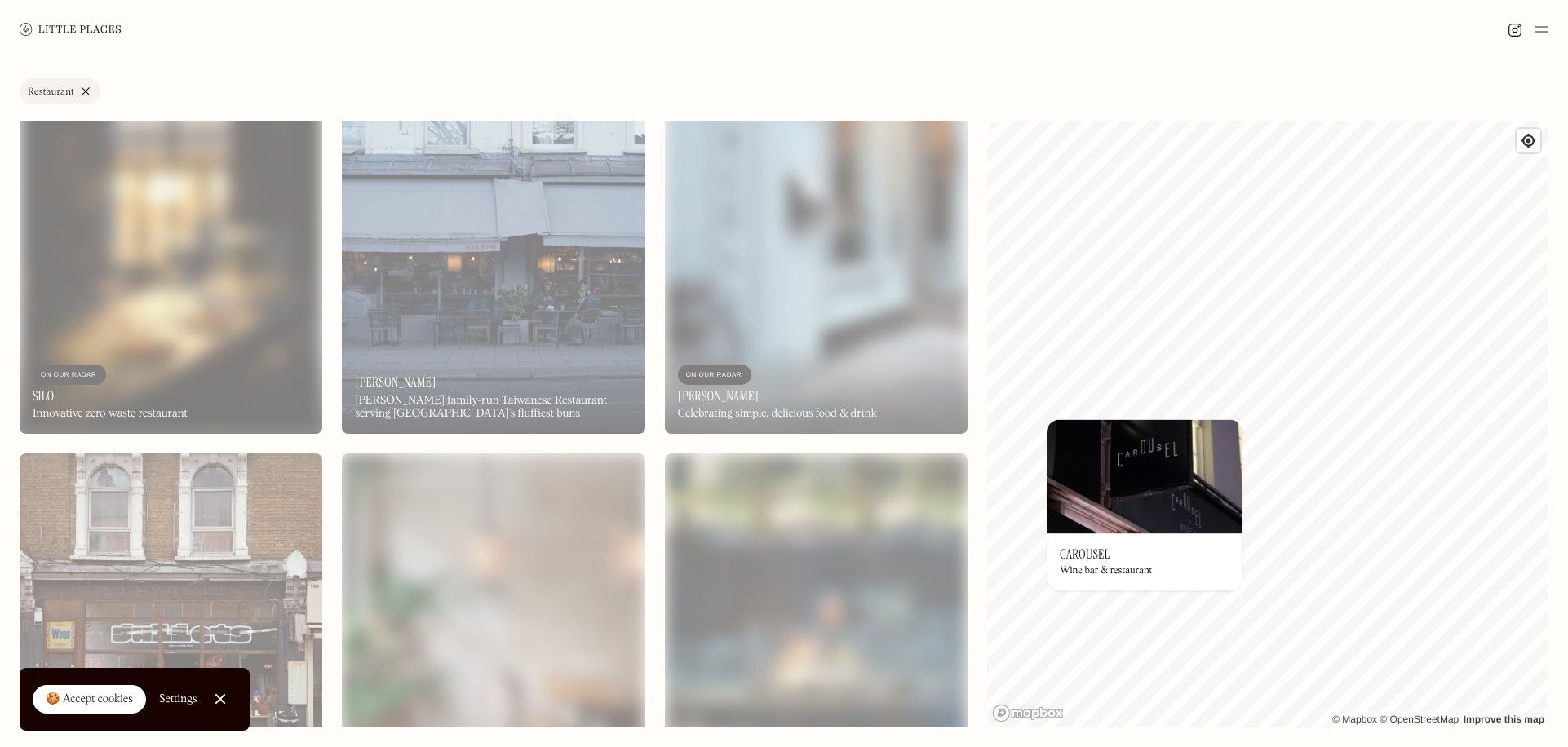
scroll to position [15255, 0]
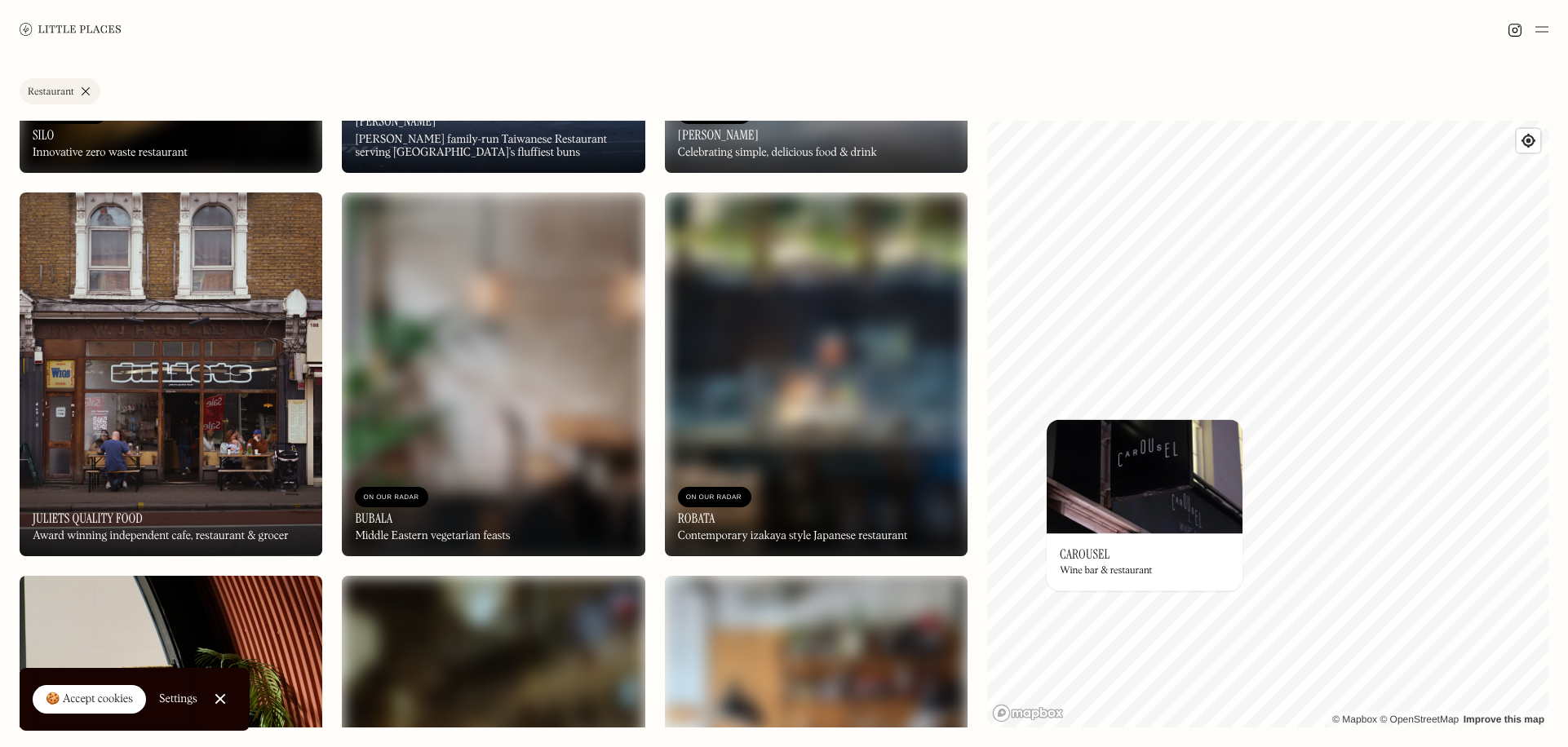
click at [217, 453] on img at bounding box center [171, 374] width 303 height 364
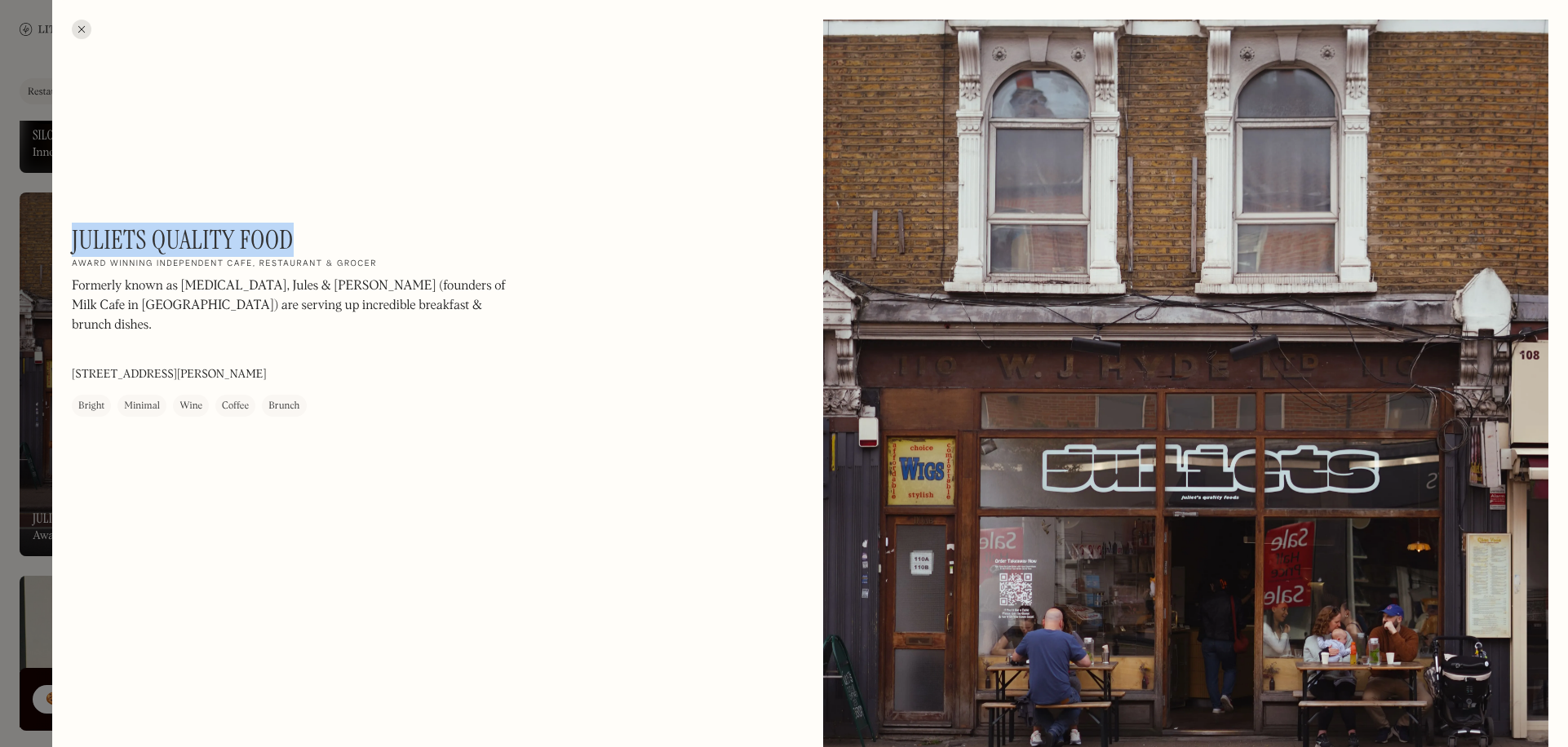
drag, startPoint x: 71, startPoint y: 241, endPoint x: 294, endPoint y: 241, distance: 223.0
click at [294, 241] on div "Juliets Quality Food On Our Radar Award winning independent cafe, restaurant & …" at bounding box center [291, 321] width 440 height 193
copy h1 "Juliets Quality Food"
drag, startPoint x: 33, startPoint y: 348, endPoint x: 95, endPoint y: 405, distance: 84.2
click at [36, 348] on div at bounding box center [784, 374] width 1568 height 747
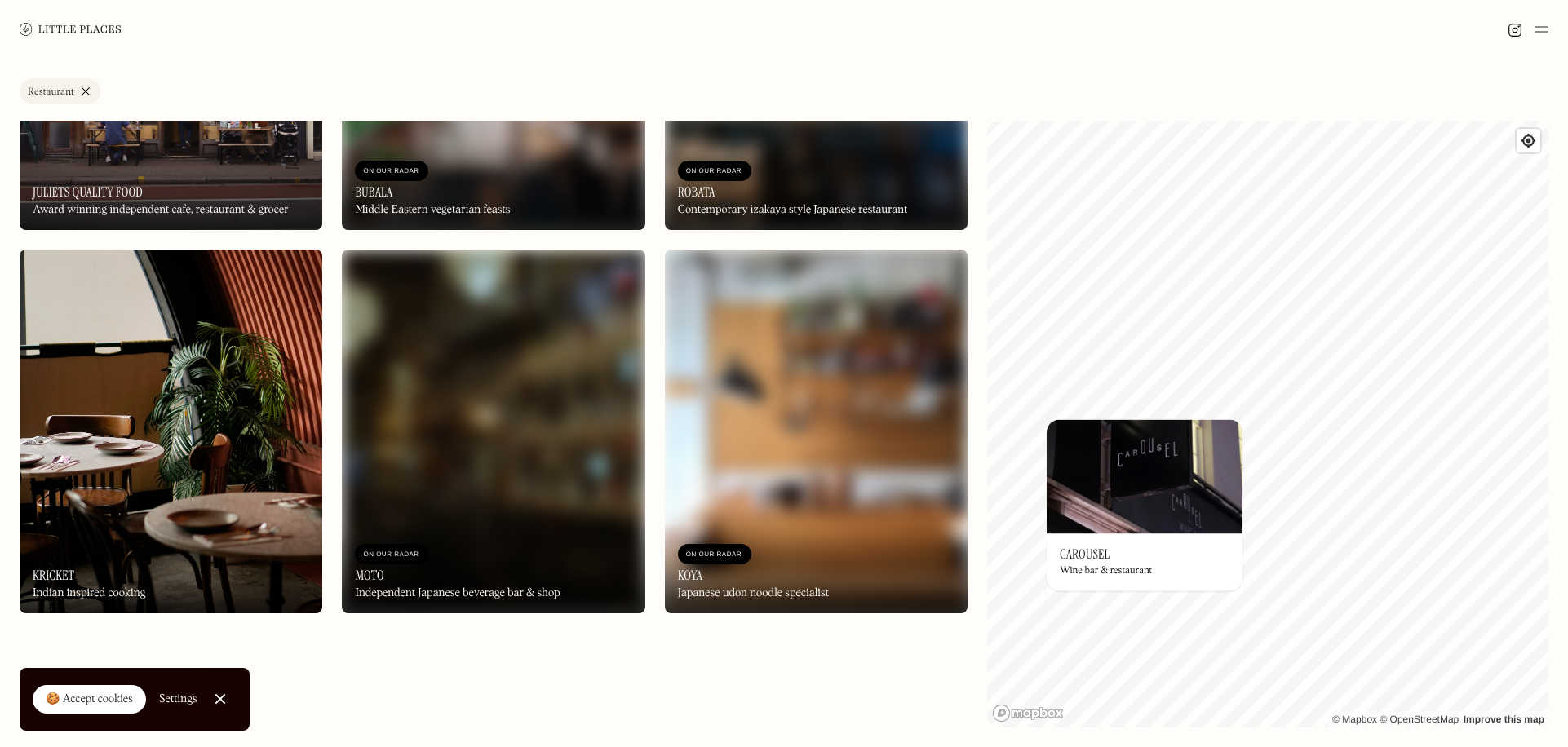
scroll to position [15174, 0]
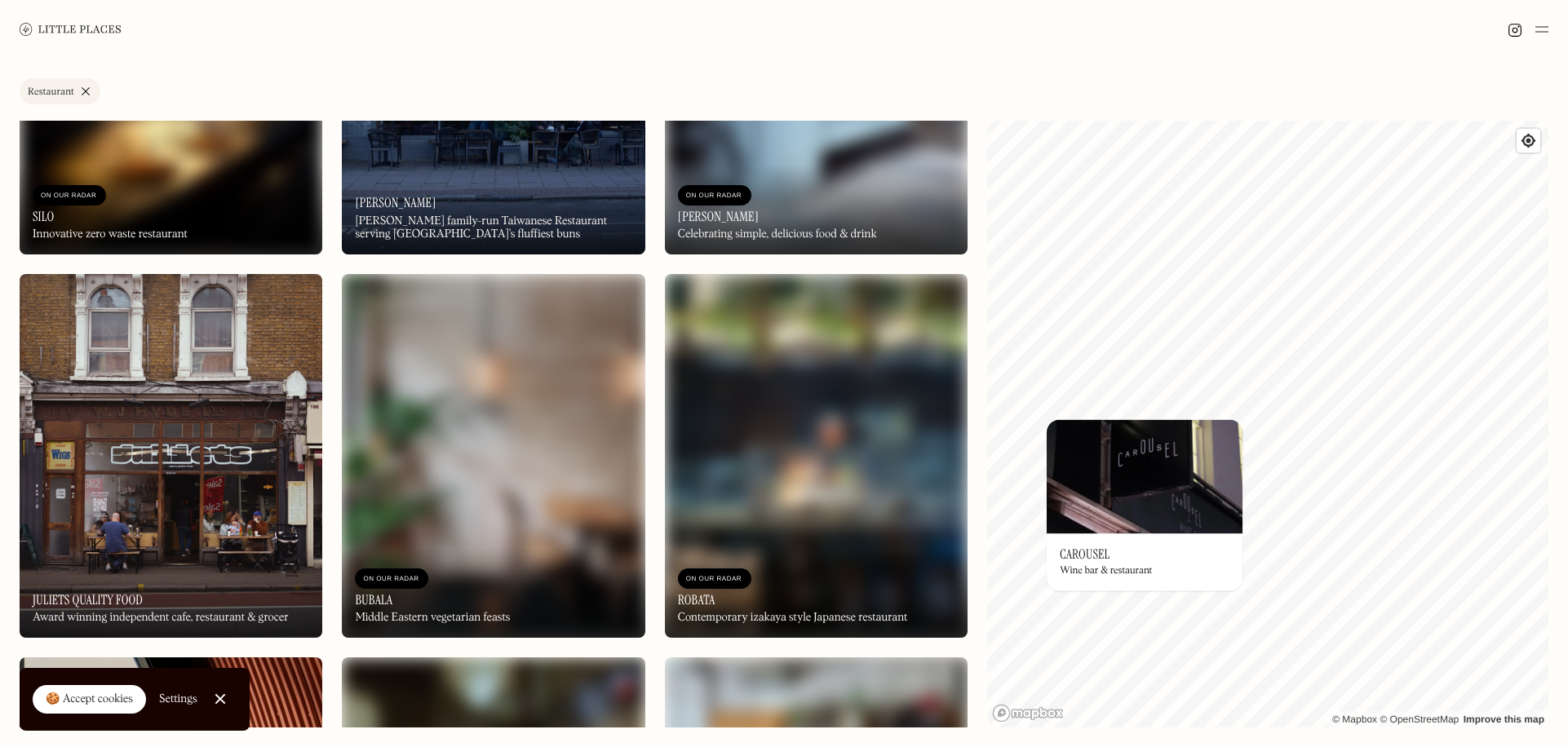
click at [545, 521] on img at bounding box center [493, 456] width 303 height 364
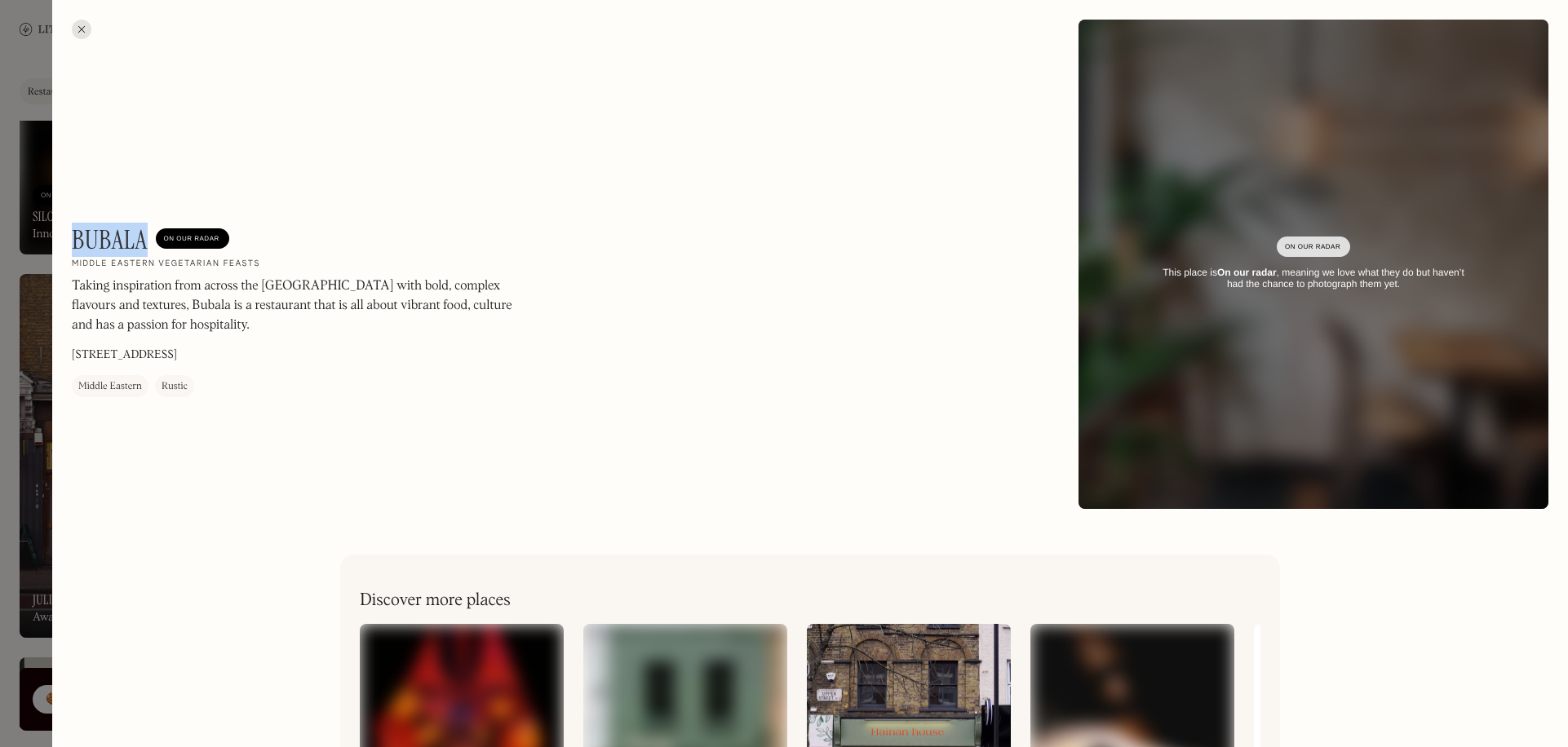
drag, startPoint x: 71, startPoint y: 243, endPoint x: 149, endPoint y: 235, distance: 78.4
click at [149, 235] on div "Bubala On Our Radar" at bounding box center [150, 239] width 158 height 31
copy h1 "Bubala"
click at [24, 525] on div at bounding box center [784, 374] width 1568 height 747
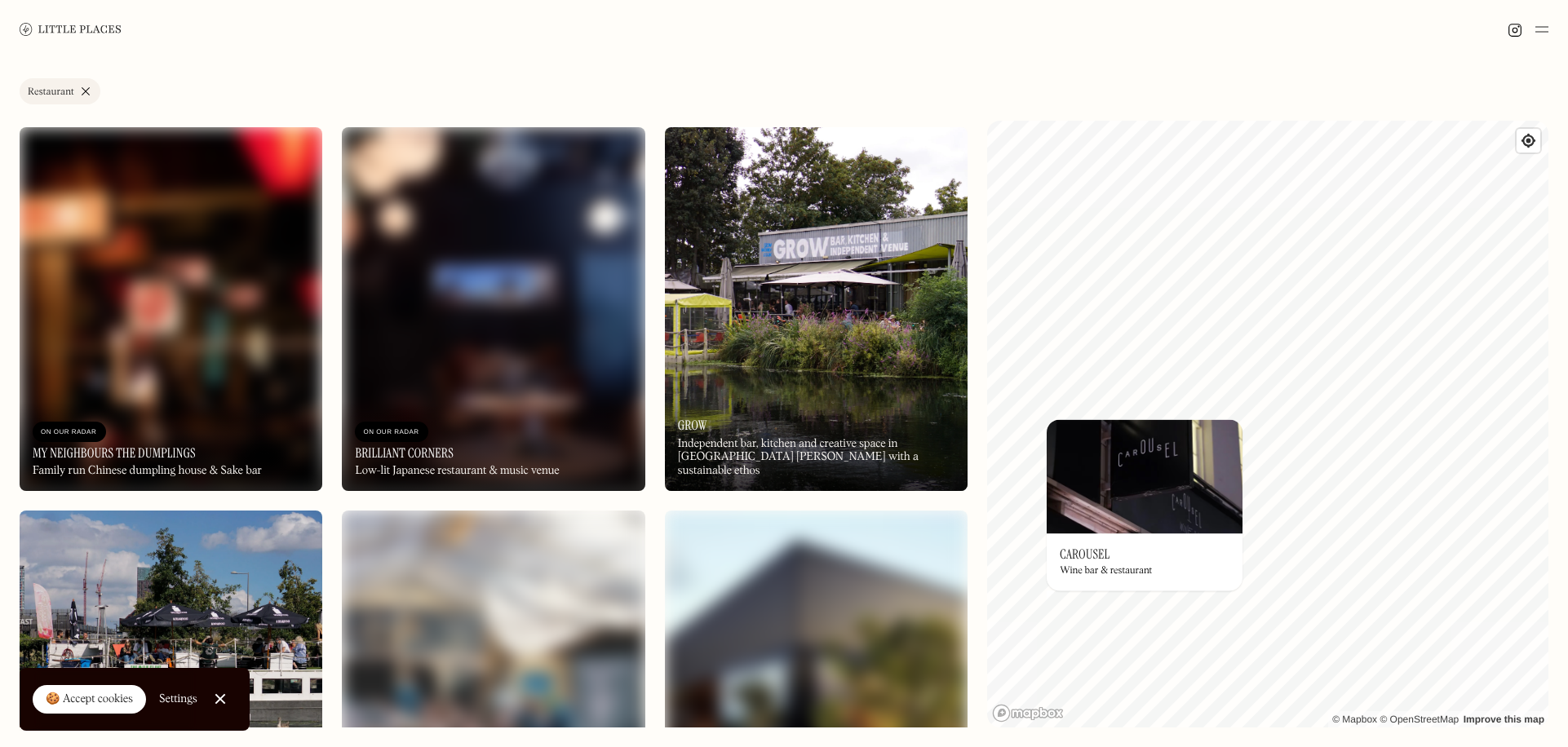
scroll to position [16478, 0]
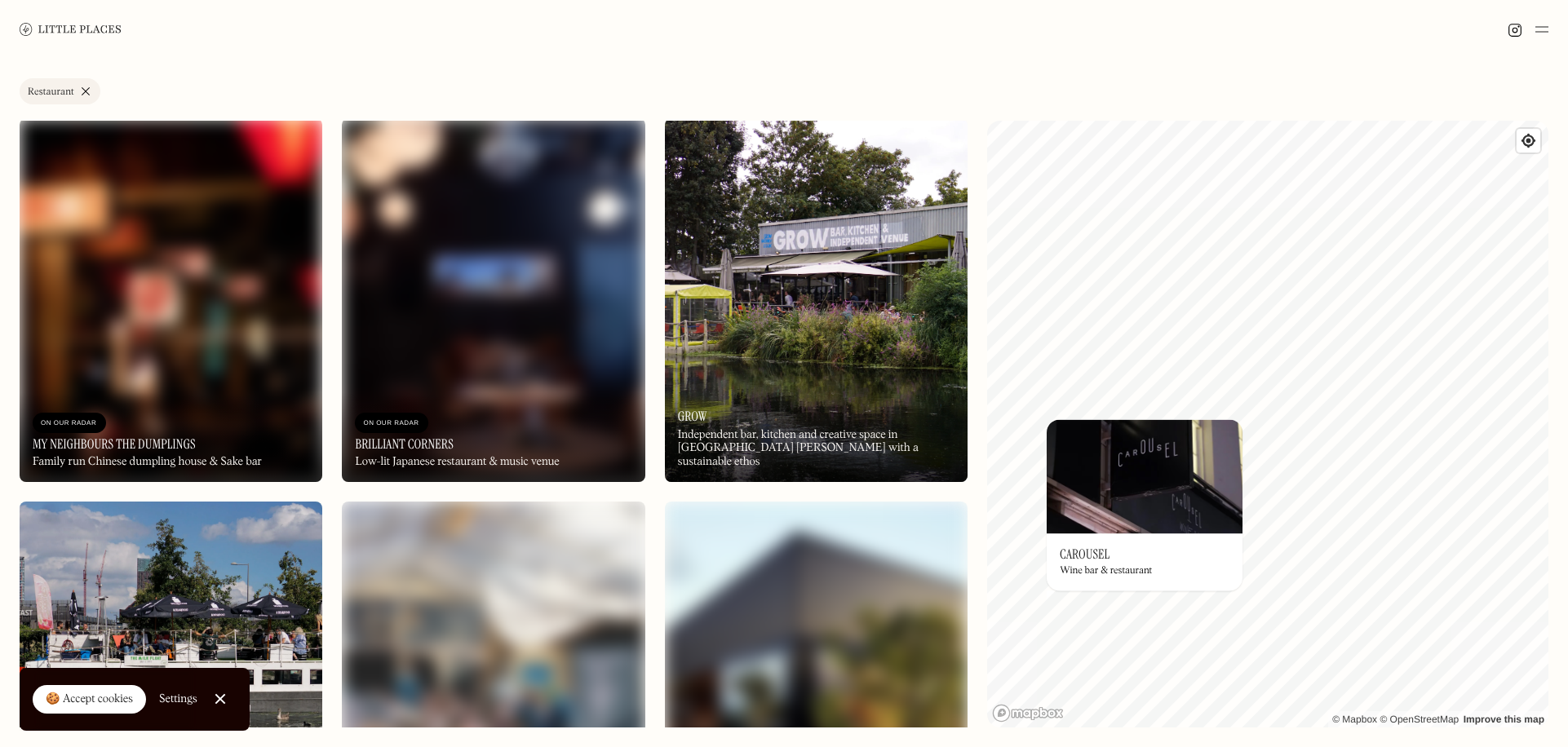
click at [849, 370] on img at bounding box center [816, 300] width 303 height 364
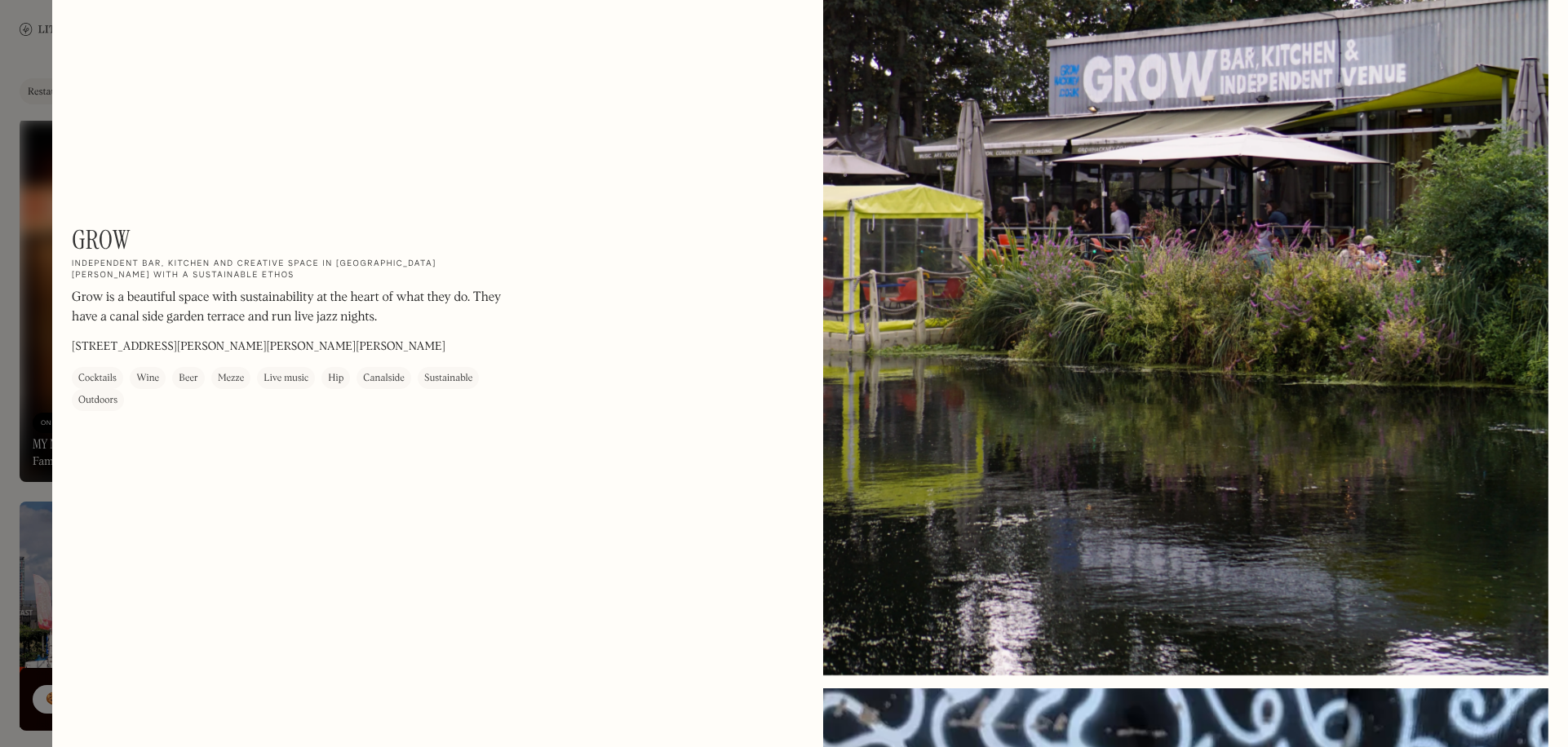
scroll to position [4, 0]
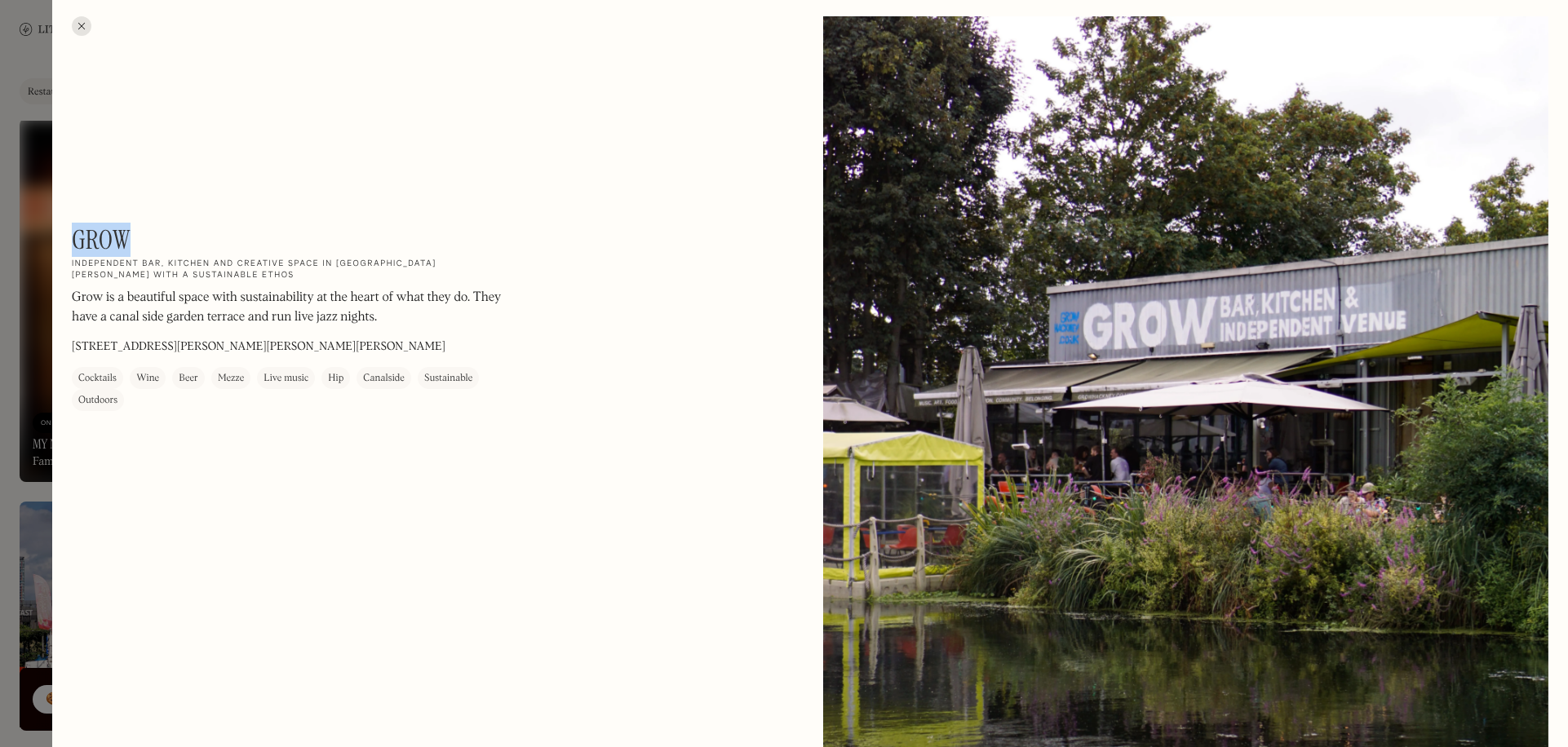
drag, startPoint x: 77, startPoint y: 237, endPoint x: 126, endPoint y: 234, distance: 49.1
click at [126, 234] on h1 "Grow" at bounding box center [100, 239] width 58 height 31
copy h1 "Grow"
click at [24, 159] on div at bounding box center [784, 374] width 1568 height 747
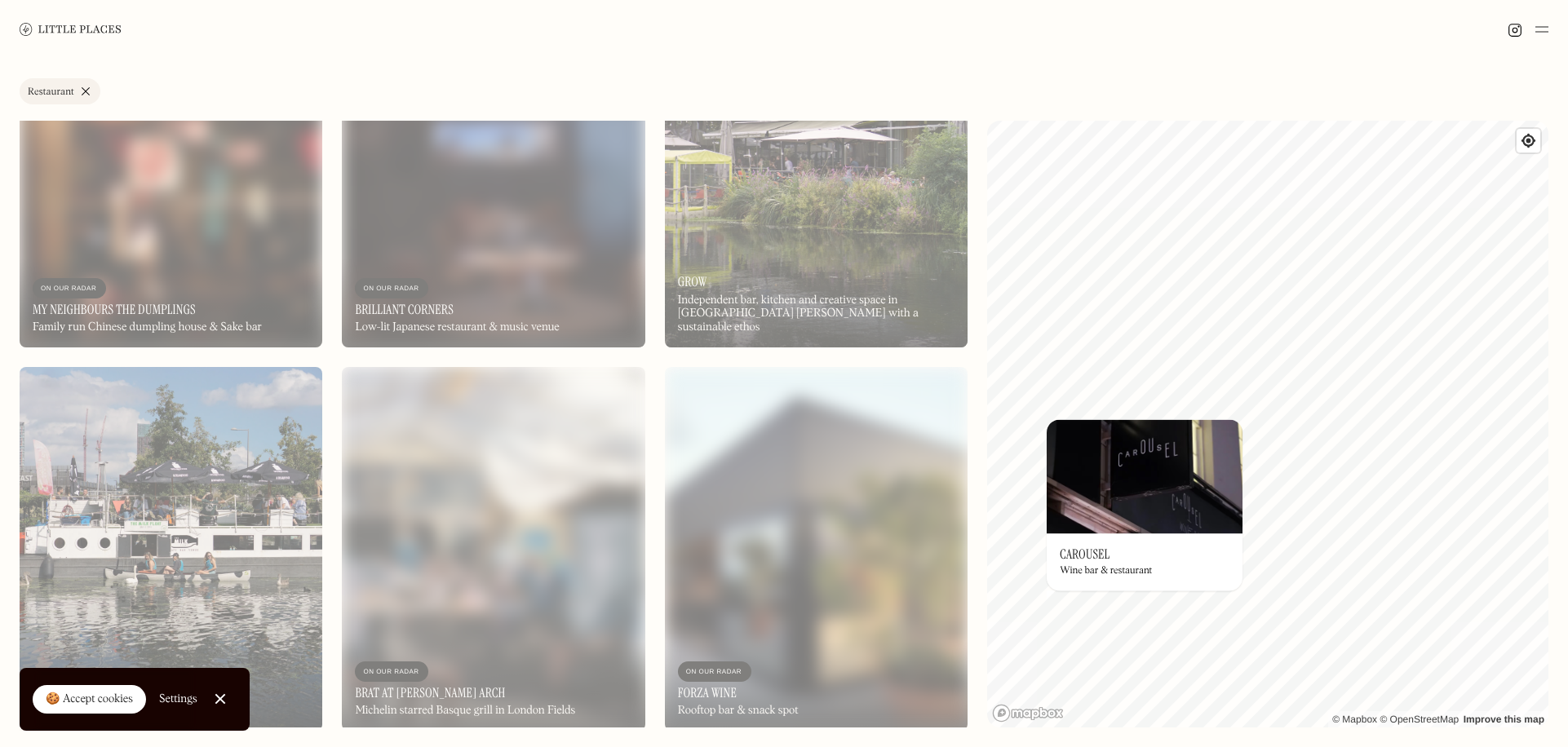
scroll to position [16723, 0]
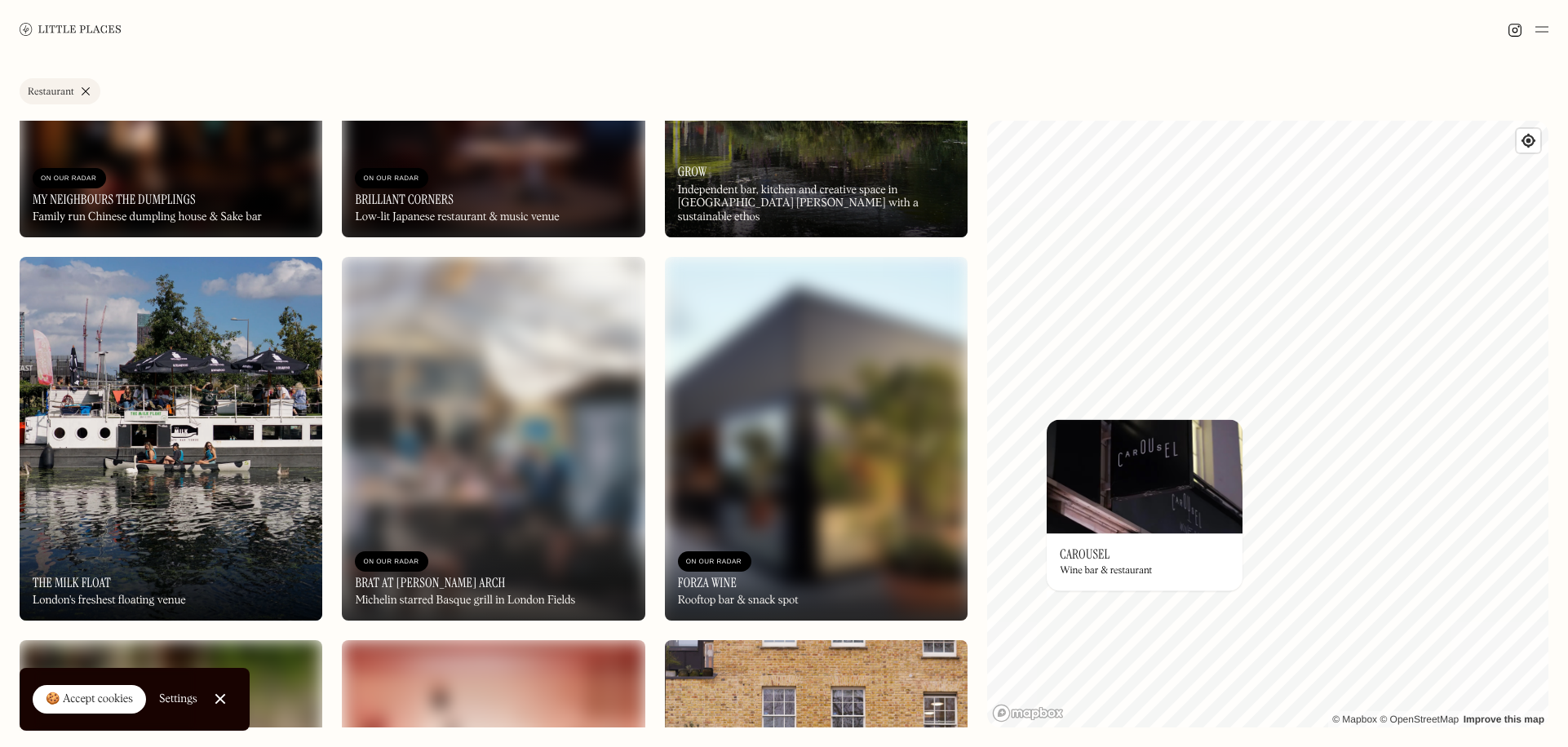
click at [259, 408] on img at bounding box center [171, 438] width 303 height 364
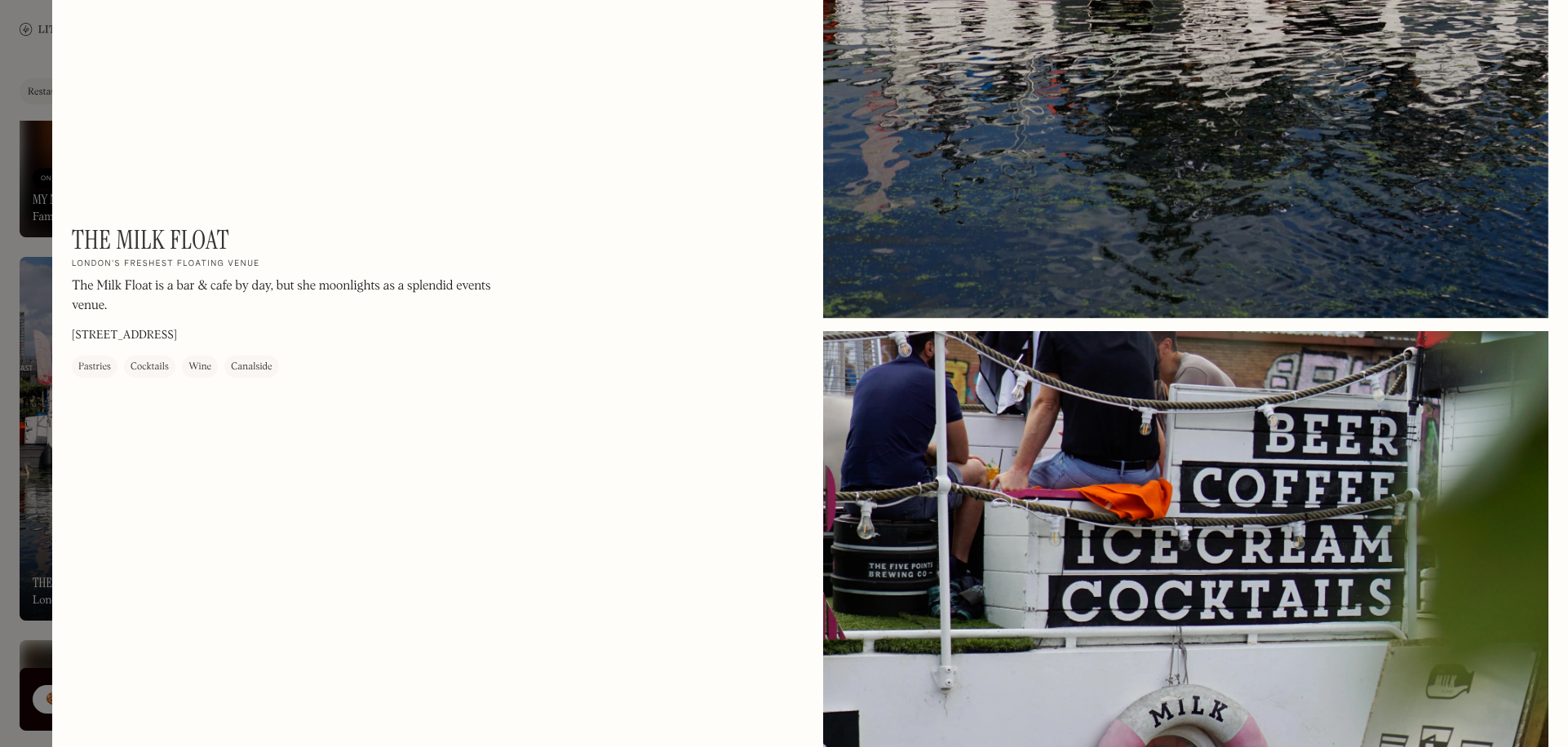
scroll to position [145, 0]
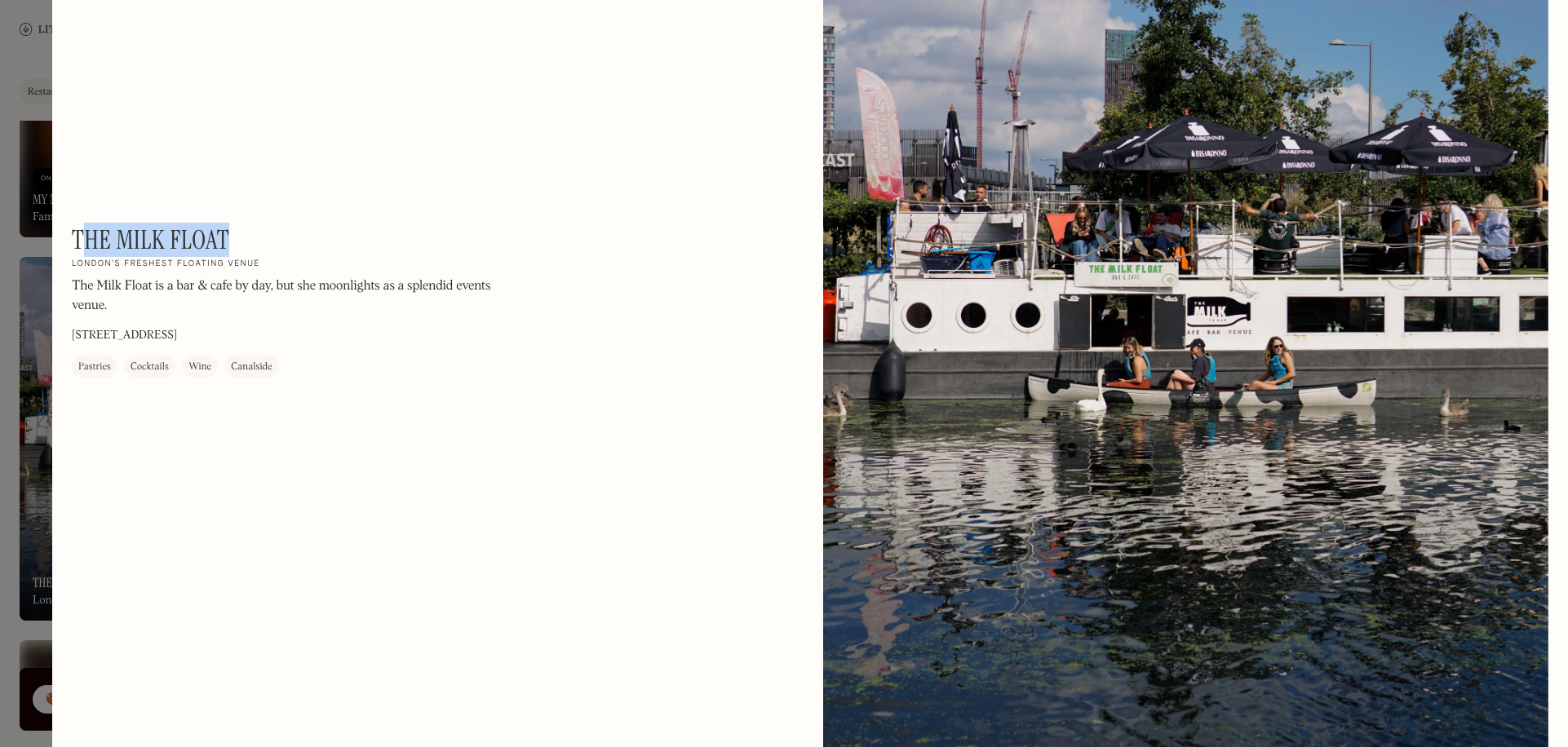
drag, startPoint x: 79, startPoint y: 239, endPoint x: 234, endPoint y: 238, distance: 155.0
click at [230, 240] on div "The Milk Float On Our Radar London's freshest floating venue The Milk Float is …" at bounding box center [291, 300] width 440 height 153
click at [234, 238] on div "The Milk Float On Our Radar London's freshest floating venue The Milk Float is …" at bounding box center [291, 300] width 440 height 153
drag, startPoint x: 221, startPoint y: 240, endPoint x: 76, endPoint y: 223, distance: 146.0
click at [76, 224] on h1 "The Milk Float" at bounding box center [150, 239] width 158 height 31
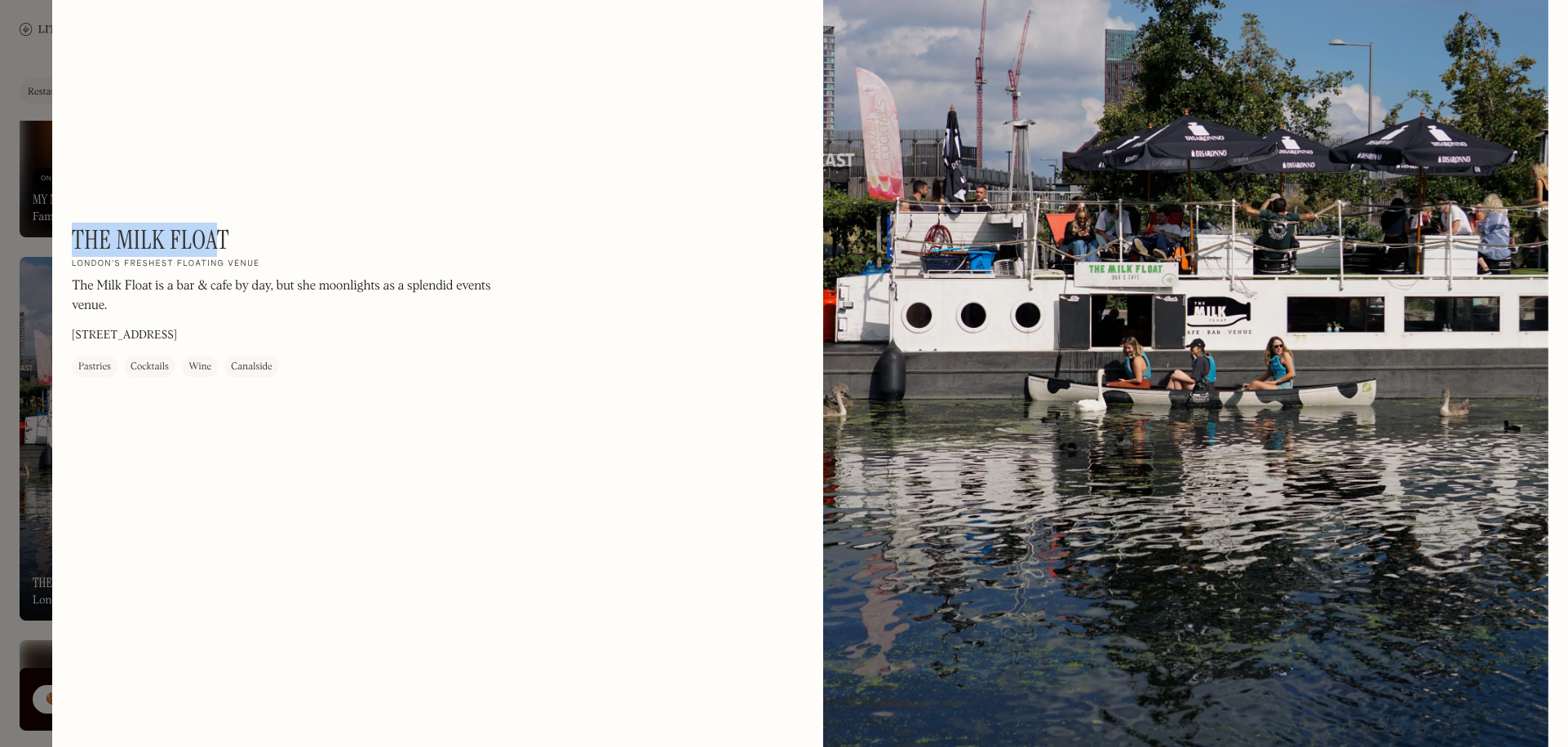
click at [84, 227] on h1 "The Milk Float" at bounding box center [150, 239] width 158 height 31
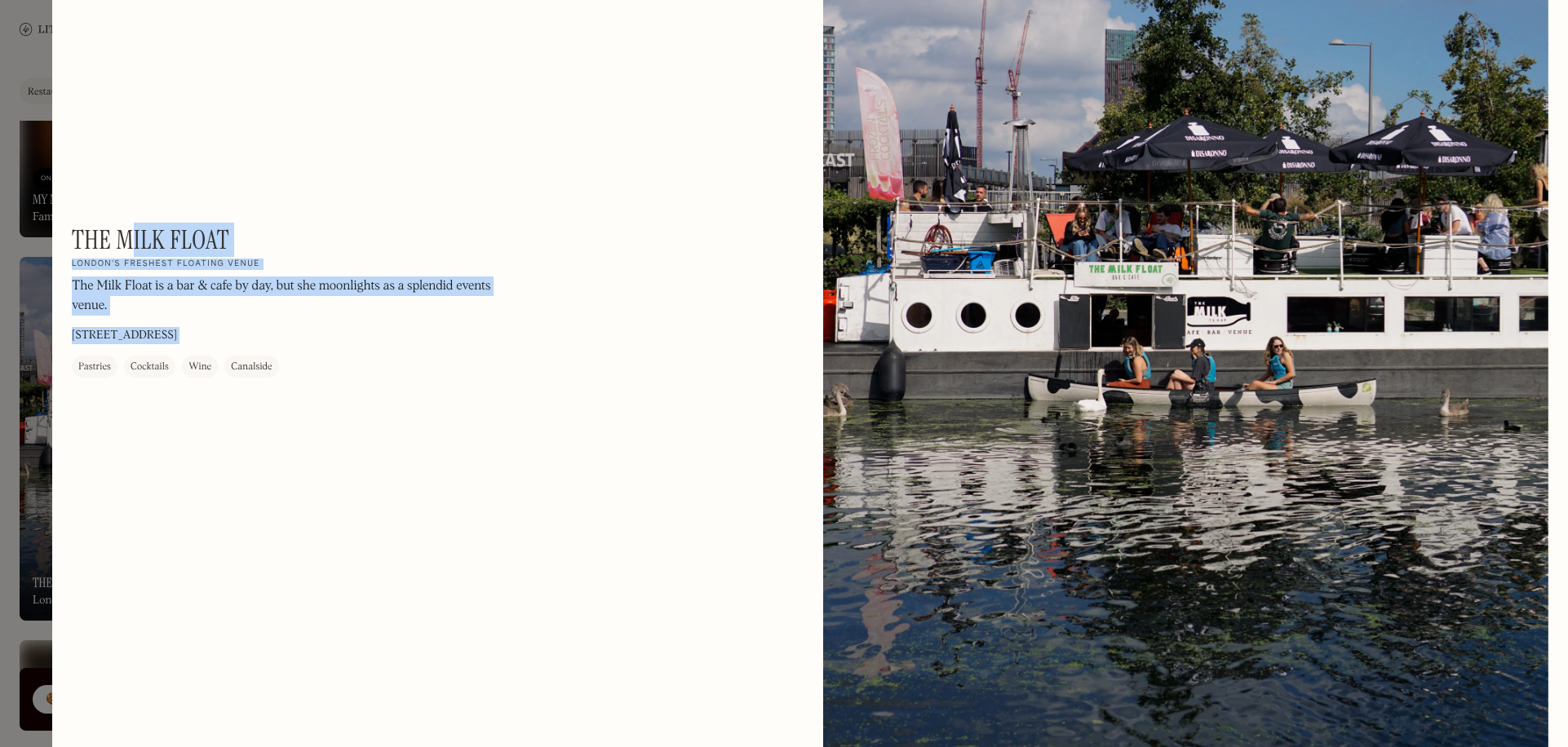
drag, startPoint x: 69, startPoint y: 237, endPoint x: 127, endPoint y: 242, distance: 58.2
drag, startPoint x: 128, startPoint y: 242, endPoint x: 72, endPoint y: 236, distance: 56.3
click at [127, 242] on h1 "The Milk Float" at bounding box center [150, 239] width 158 height 31
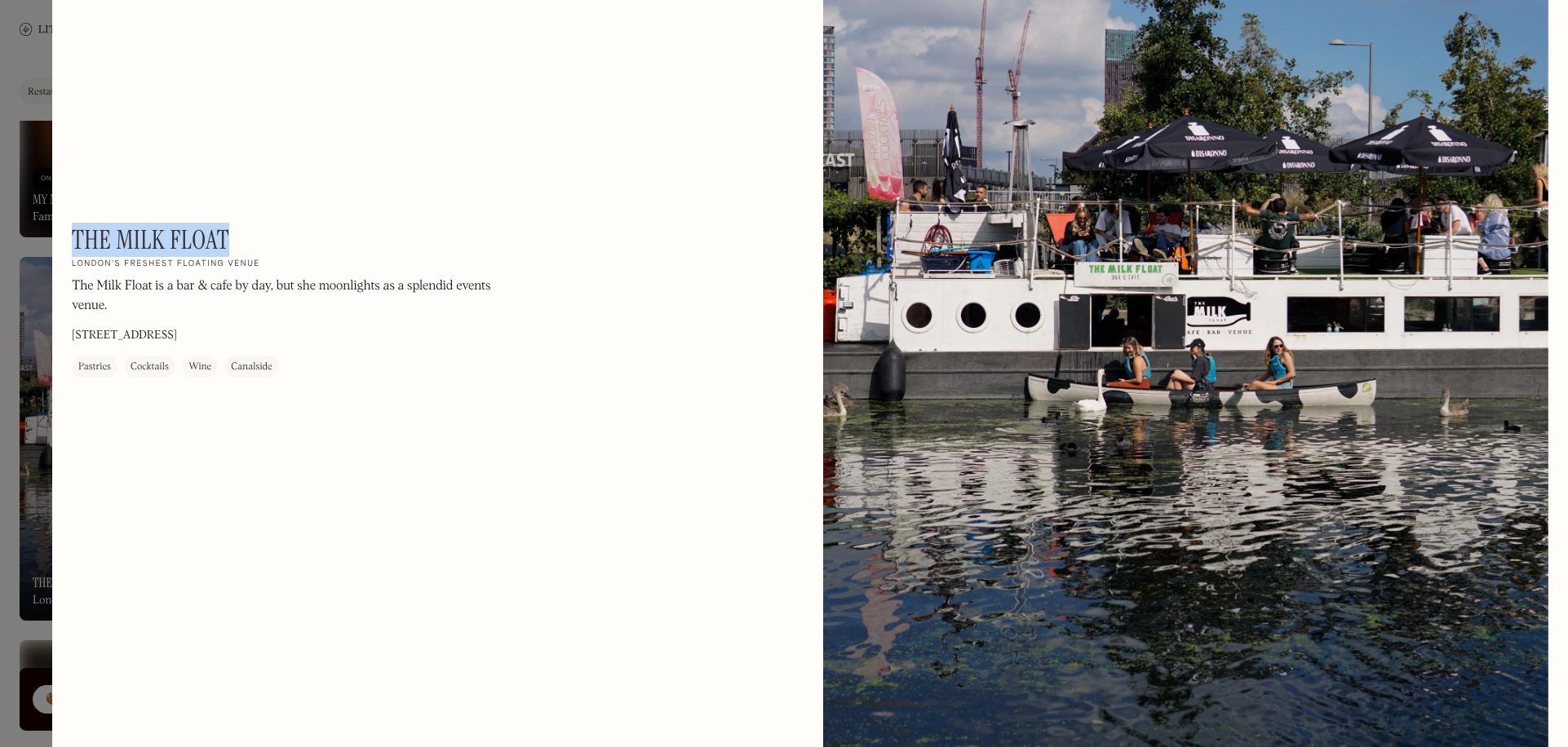
drag, startPoint x: 75, startPoint y: 232, endPoint x: 234, endPoint y: 240, distance: 159.2
click at [234, 240] on div "The Milk Float On Our Radar London's freshest floating venue The Milk Float is …" at bounding box center [291, 300] width 440 height 153
copy h1 "The Milk Float"
click at [44, 323] on div at bounding box center [784, 374] width 1568 height 747
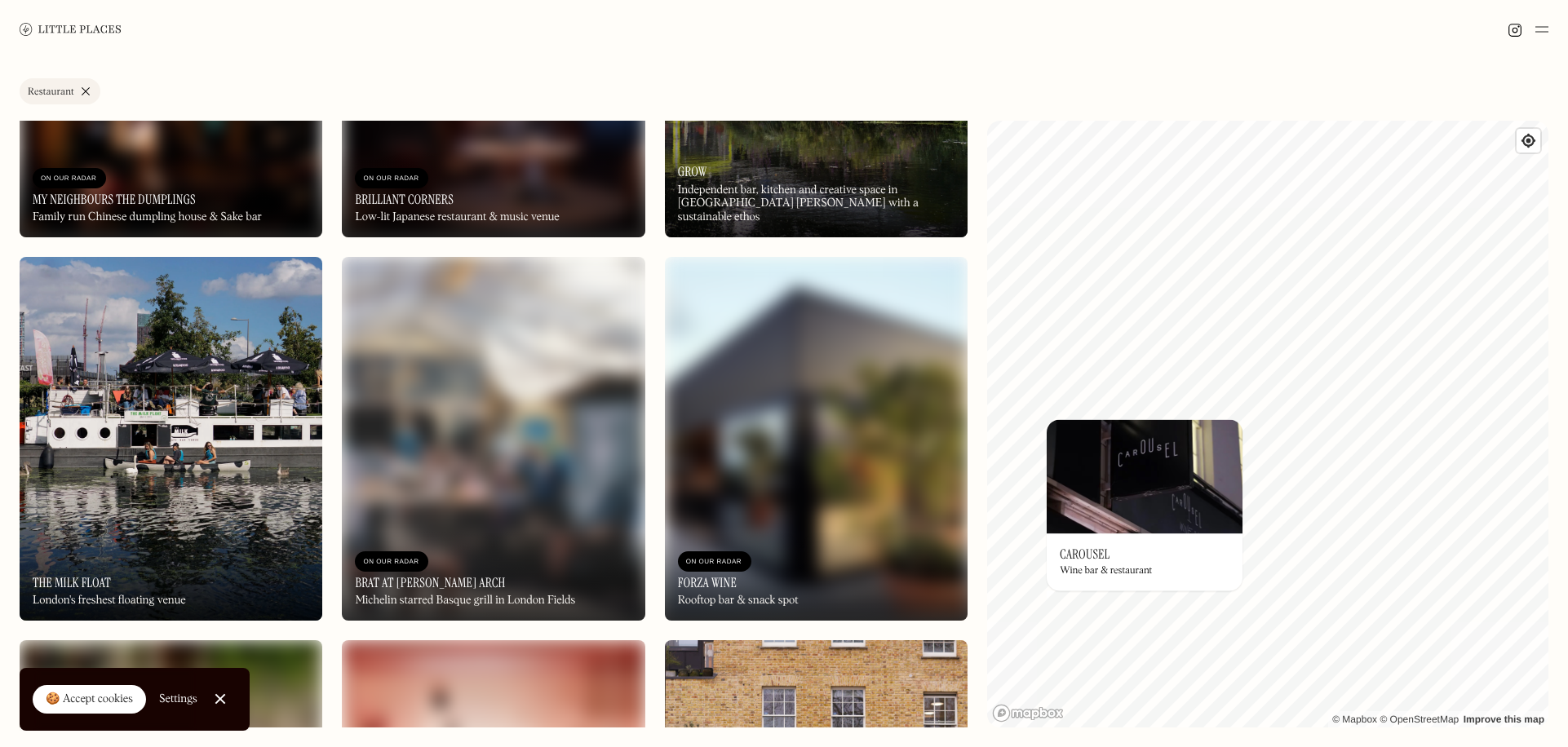
click at [832, 392] on img at bounding box center [816, 438] width 303 height 364
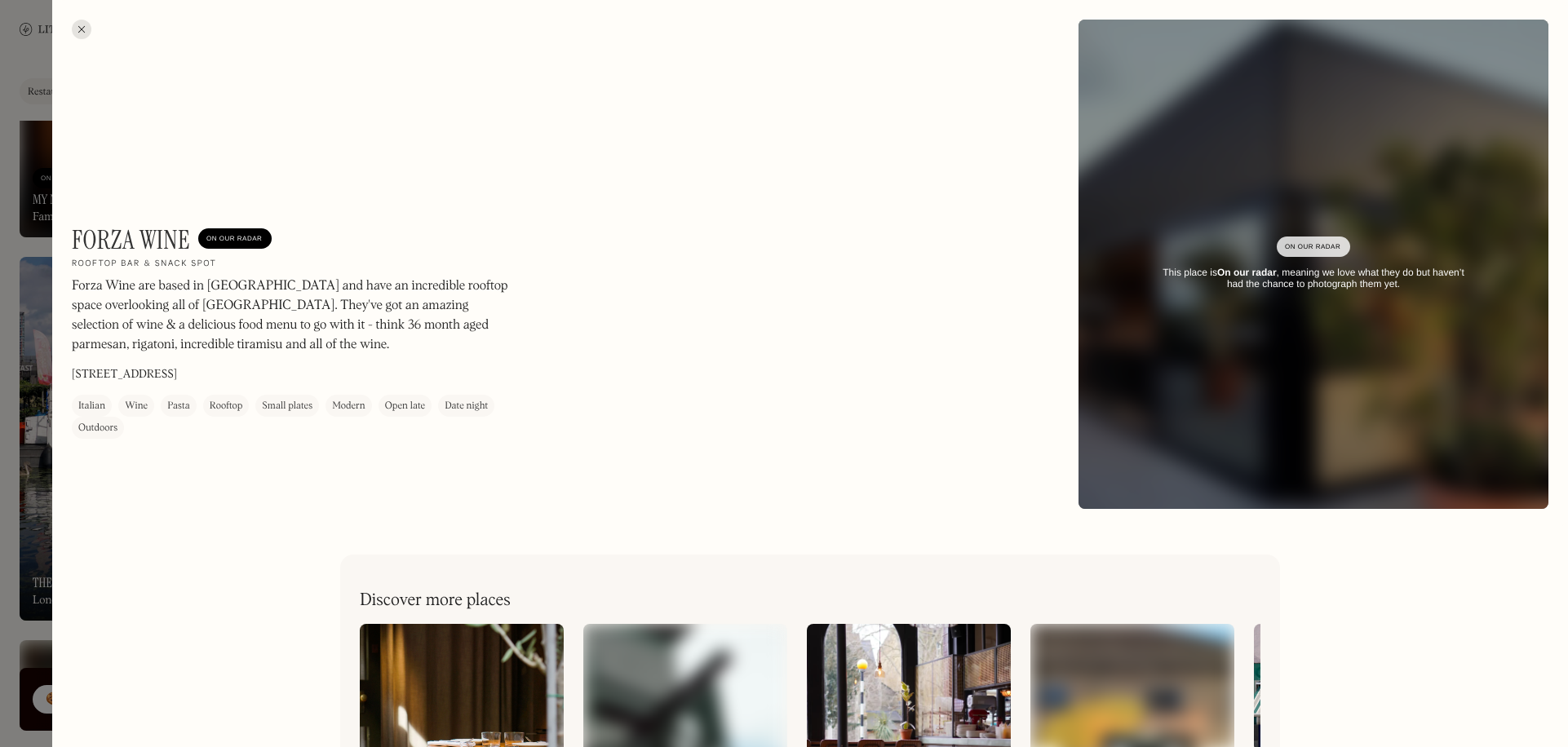
click at [24, 495] on div at bounding box center [784, 374] width 1568 height 747
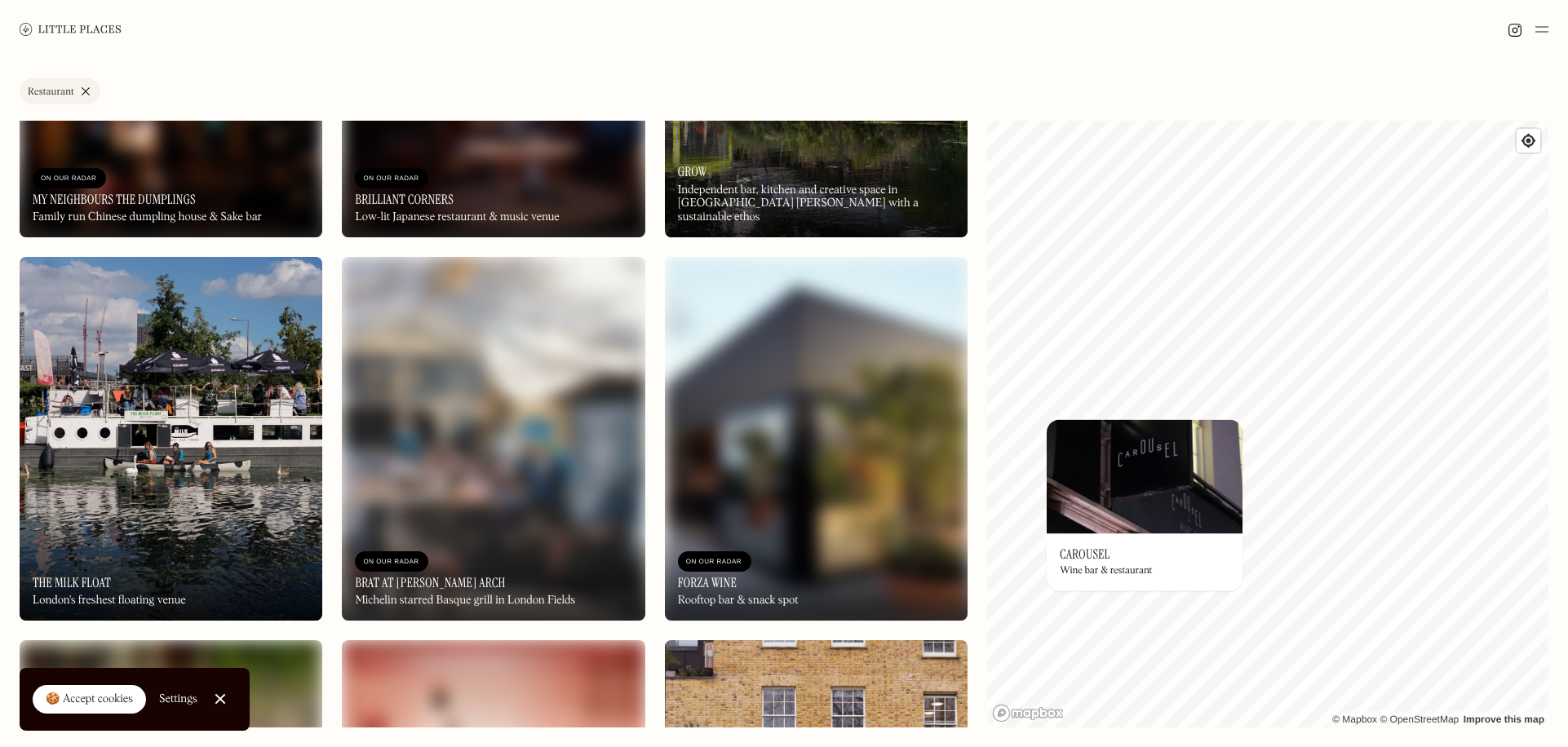
click at [530, 396] on img at bounding box center [493, 438] width 303 height 364
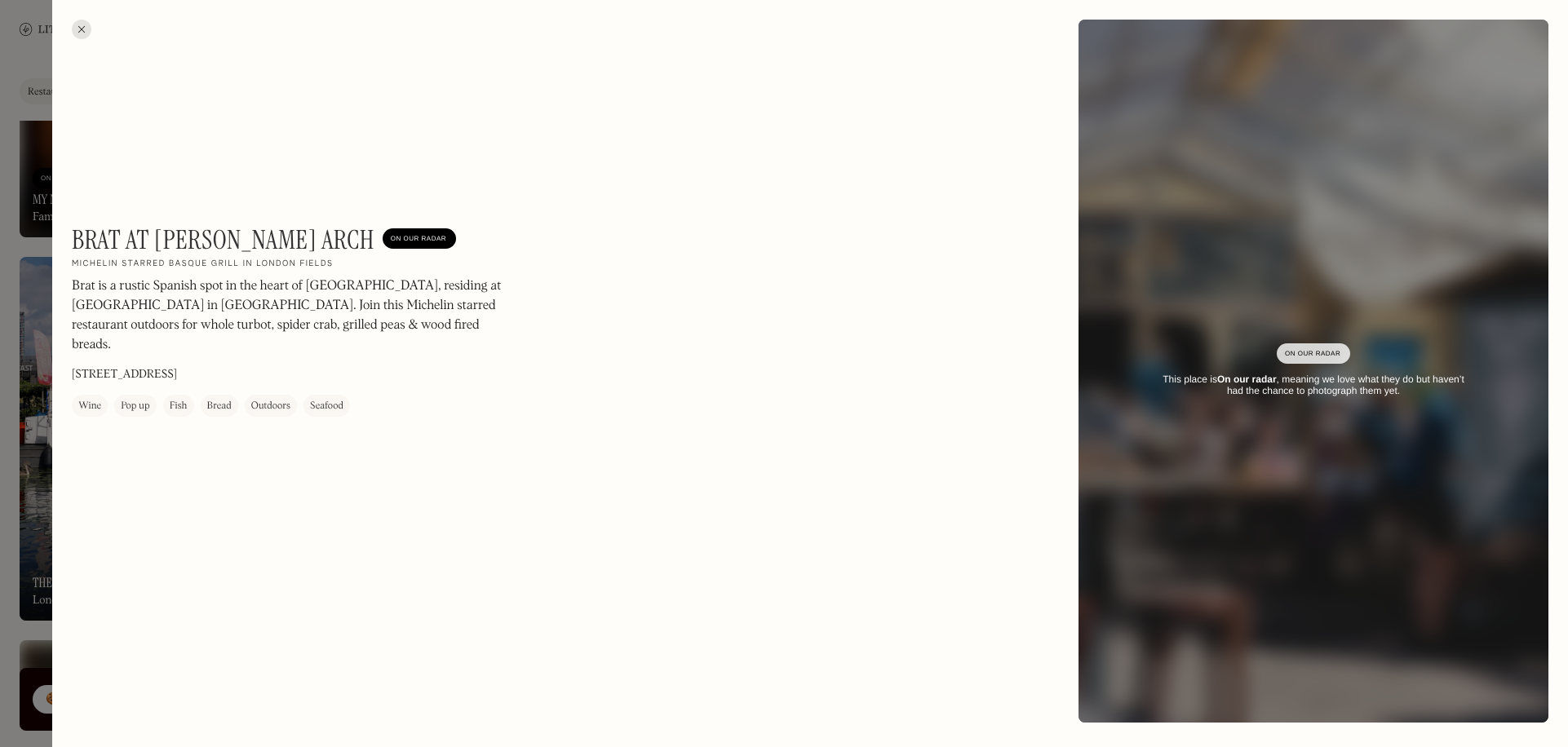
click at [44, 392] on div at bounding box center [784, 374] width 1568 height 747
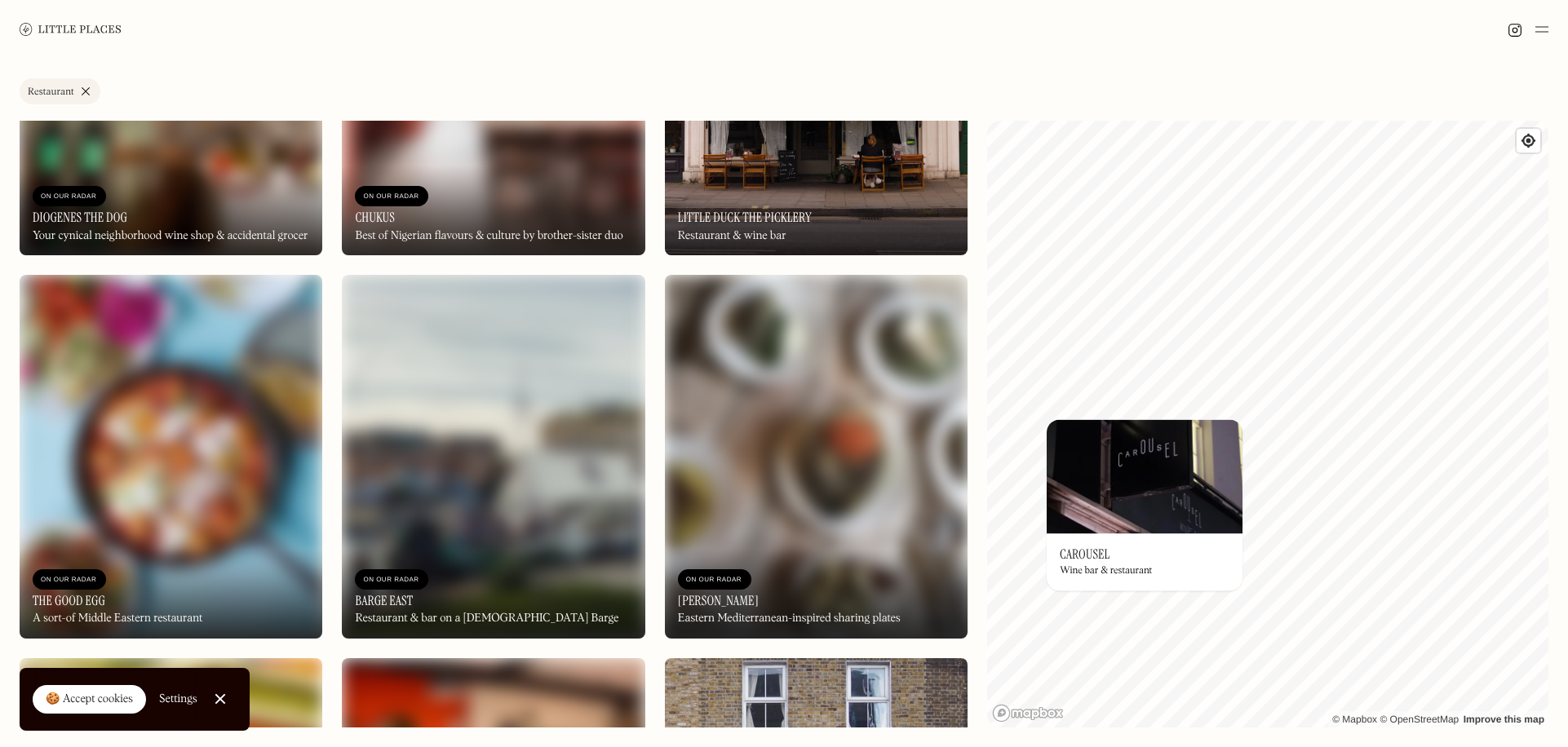
scroll to position [17784, 0]
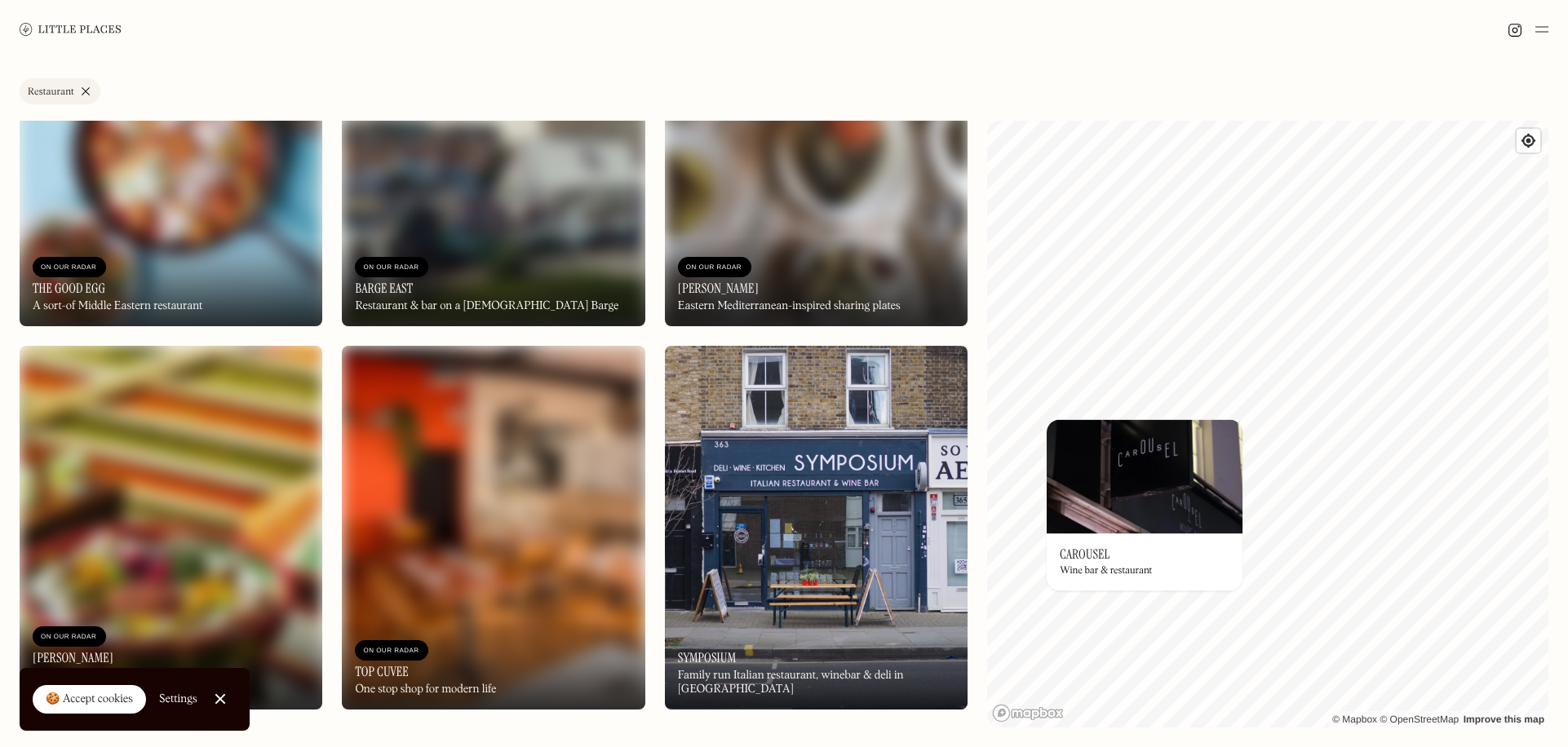
click at [871, 509] on img at bounding box center [816, 527] width 303 height 364
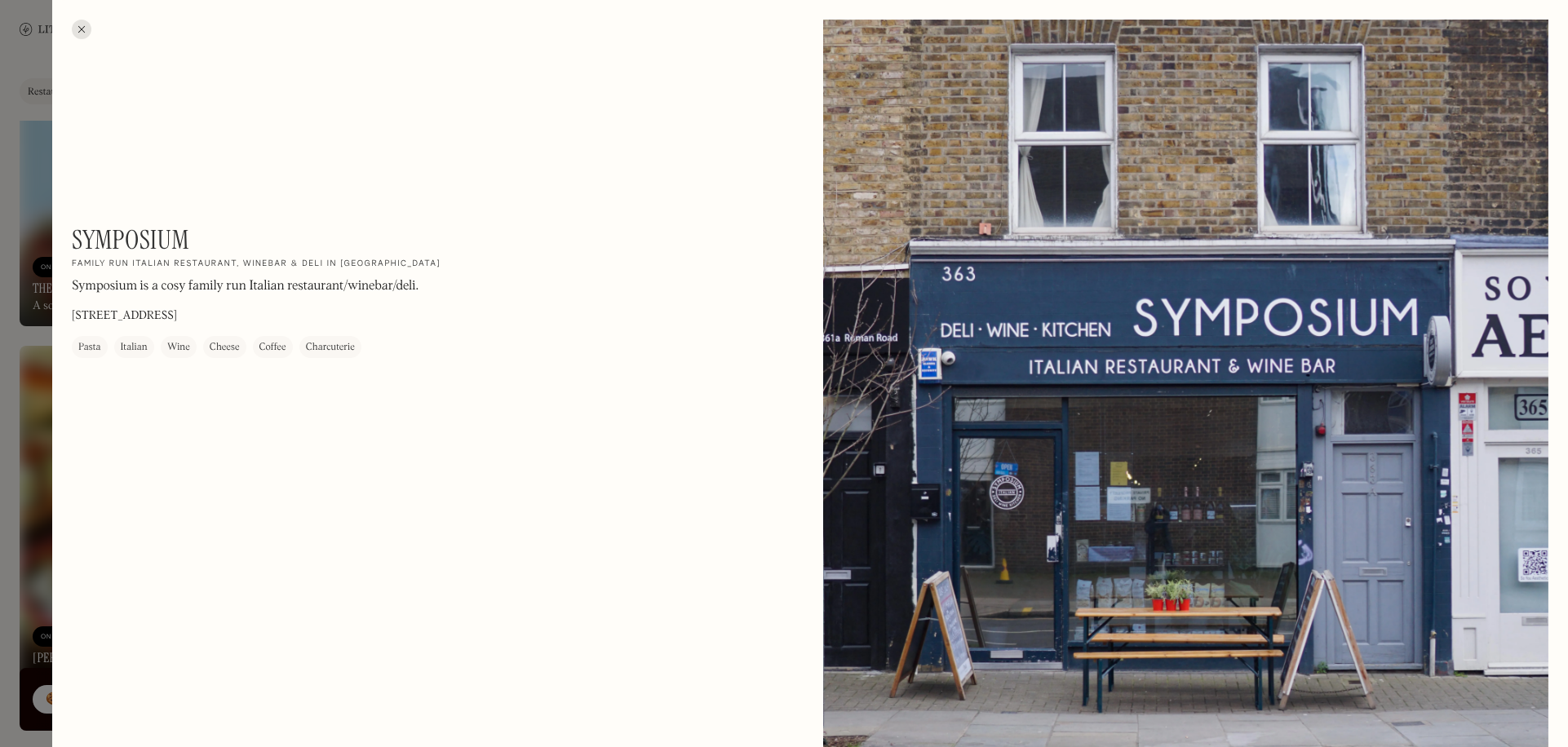
click at [27, 321] on div at bounding box center [784, 374] width 1568 height 747
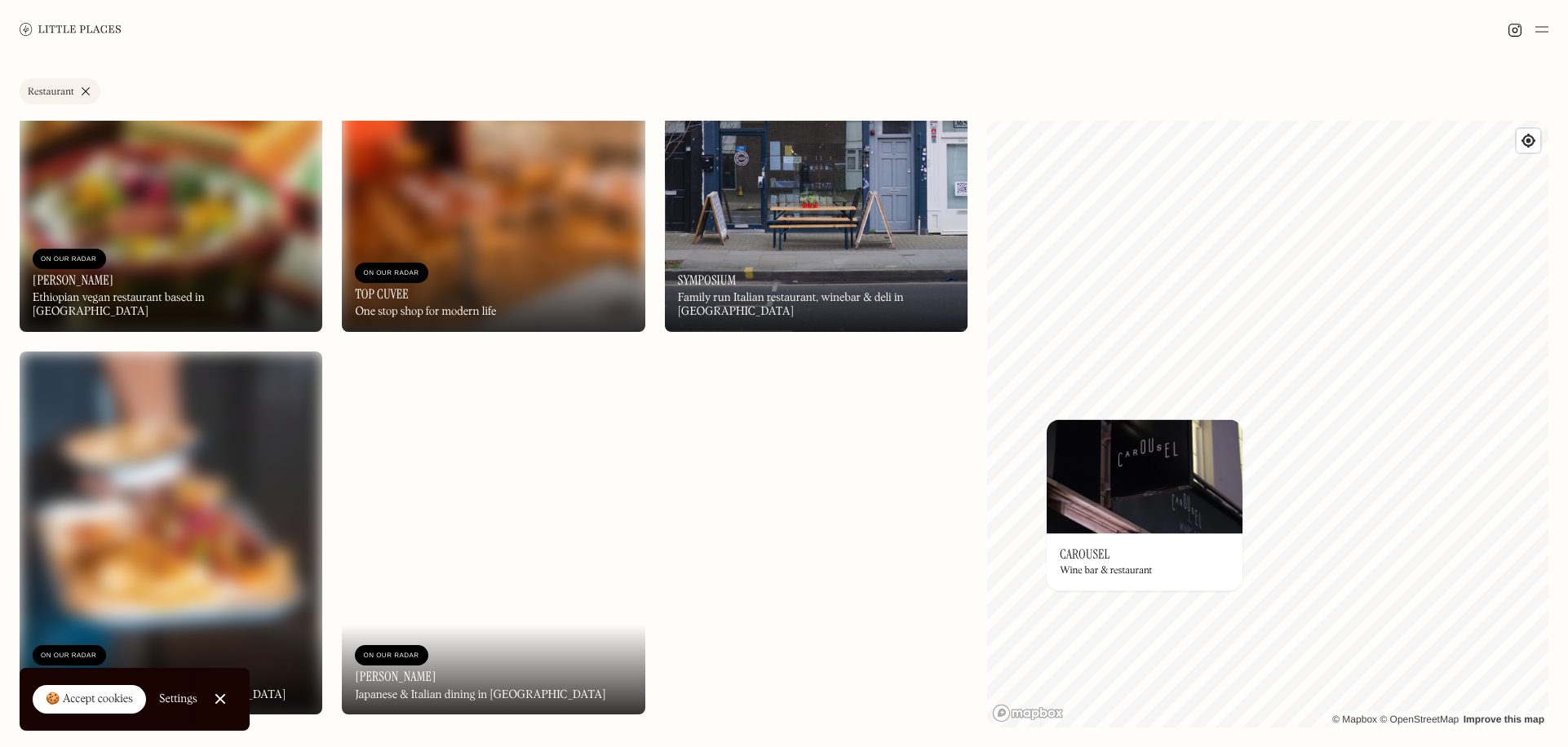
scroll to position [17509, 0]
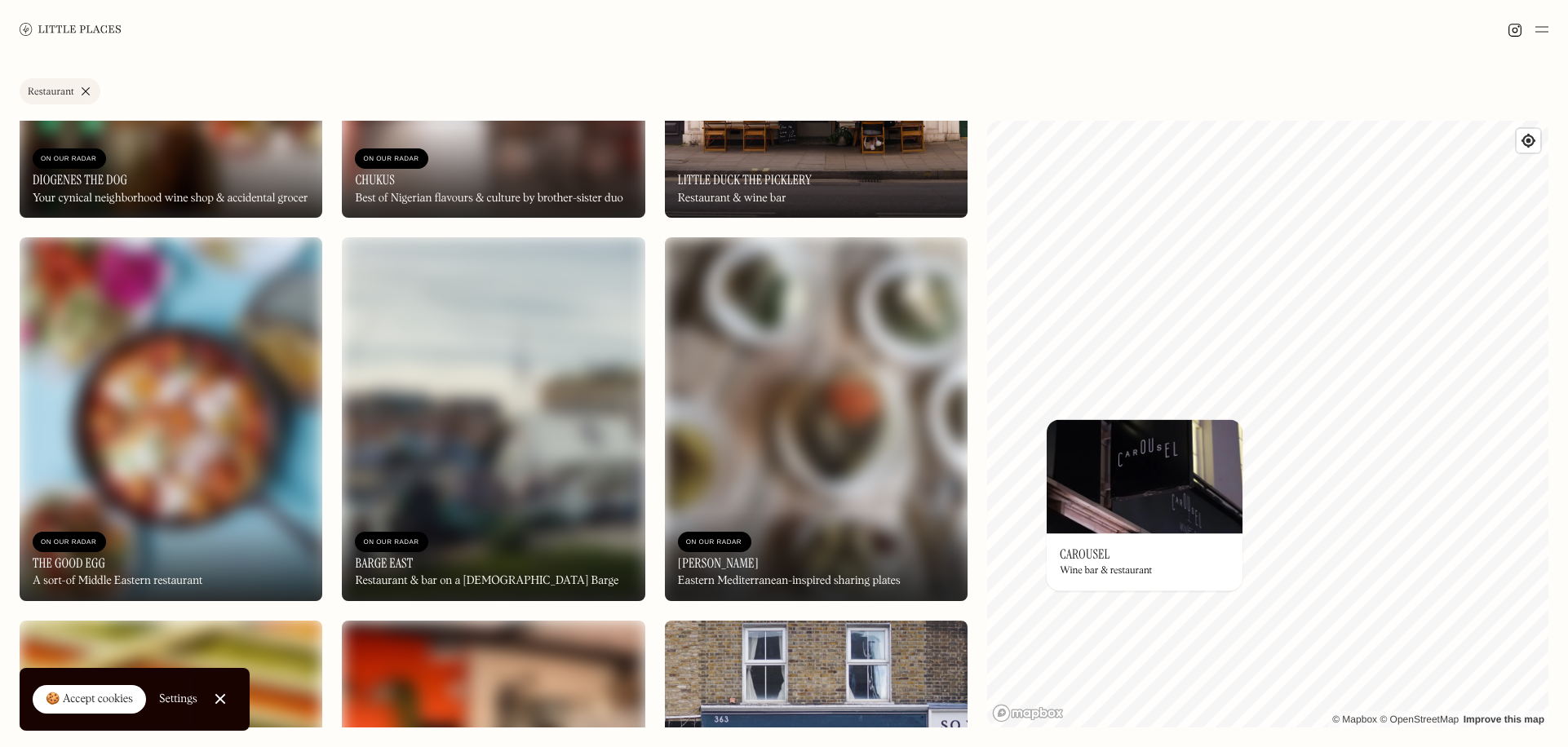
click at [82, 88] on link "Restaurant" at bounding box center [59, 92] width 81 height 26
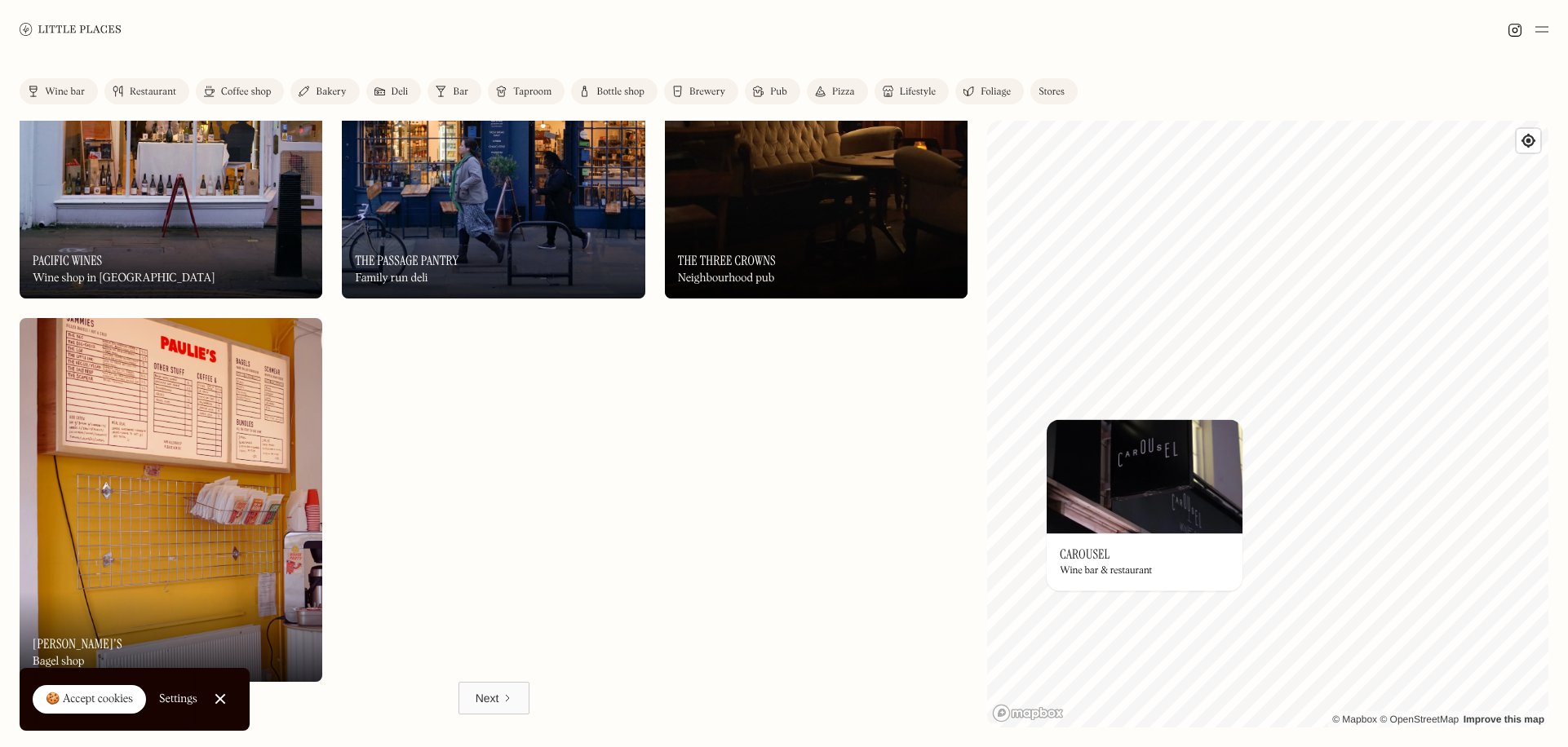
scroll to position [12447, 0]
click at [55, 32] on img at bounding box center [70, 29] width 102 height 12
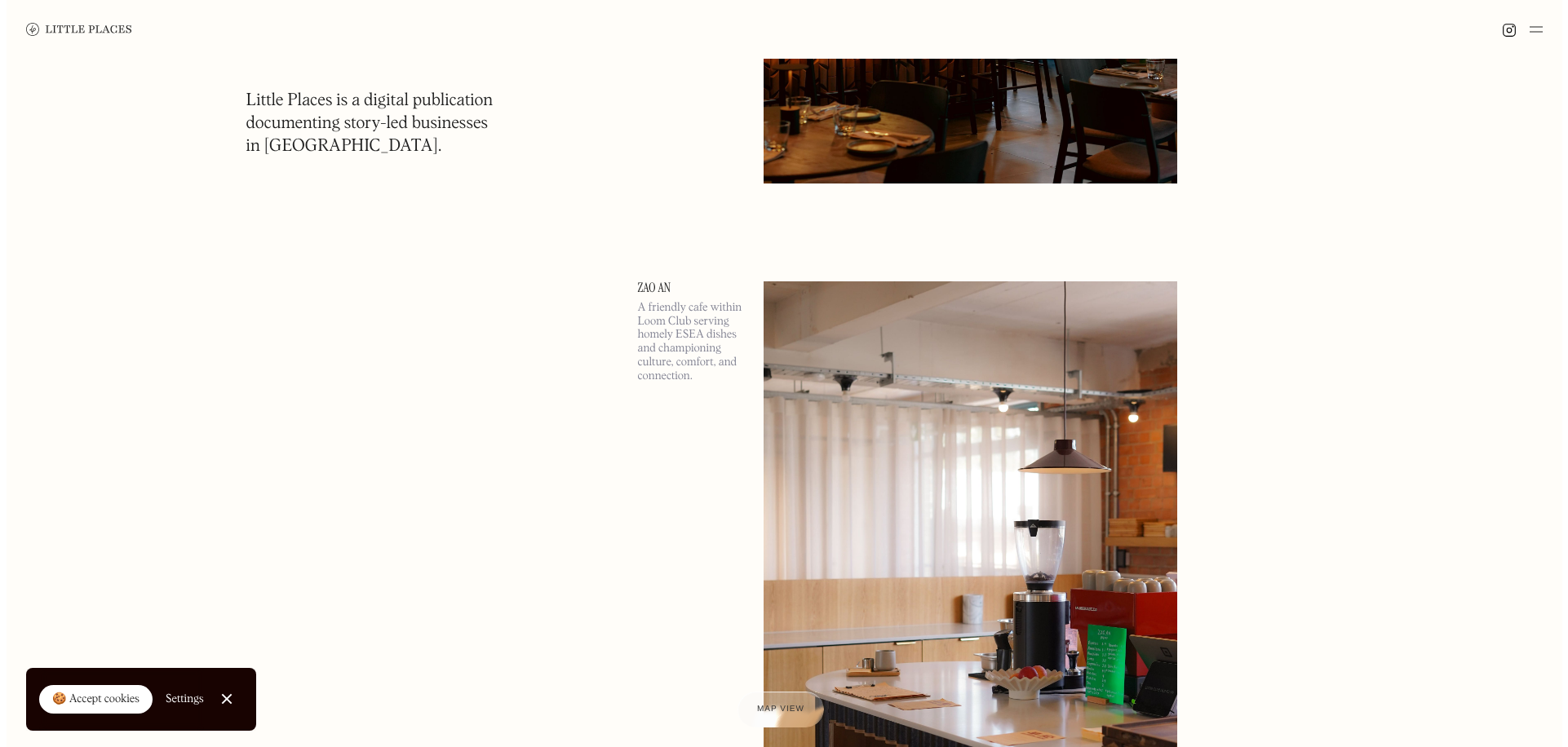
scroll to position [1060, 0]
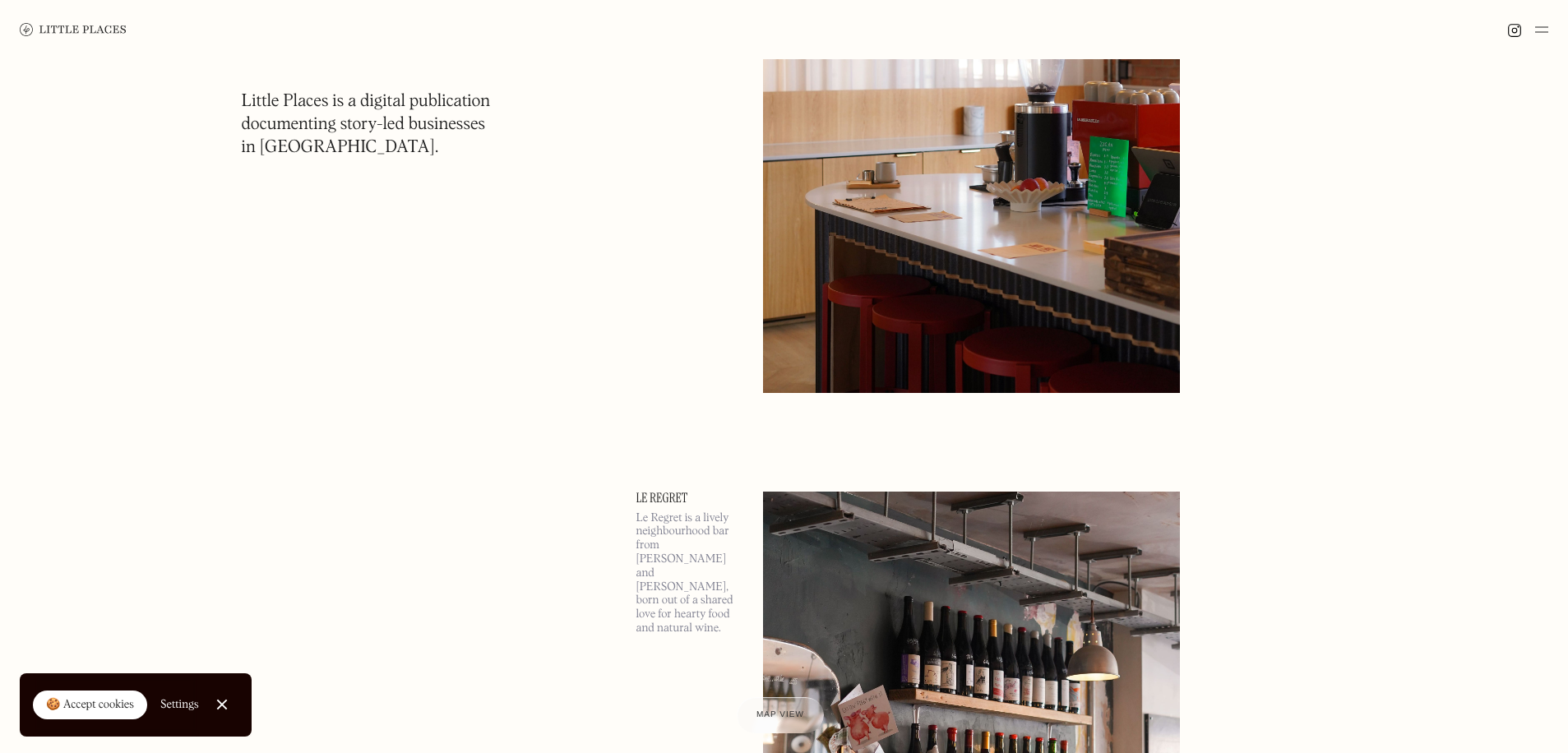
click at [864, 261] on img at bounding box center [971, 92] width 417 height 603
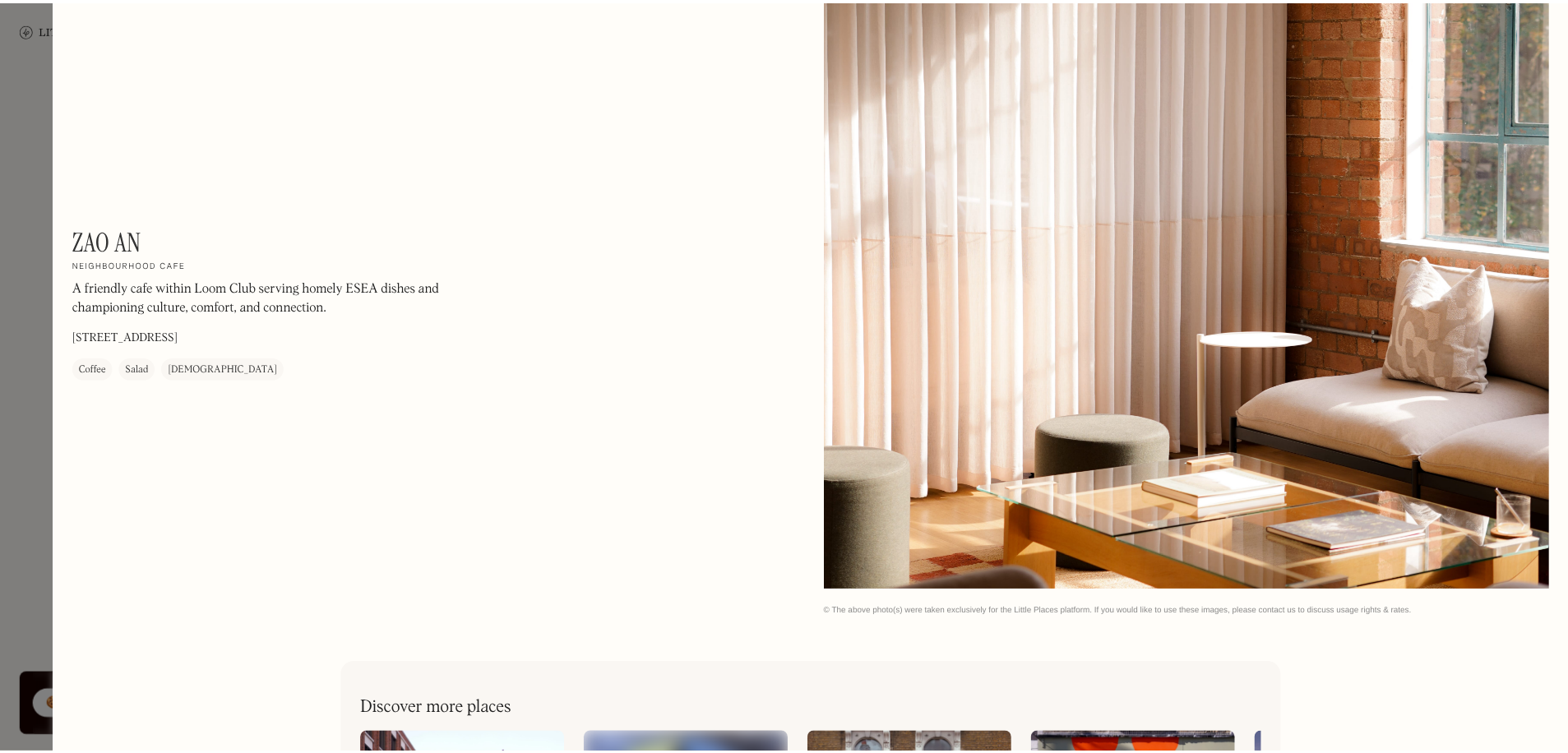
scroll to position [3391, 0]
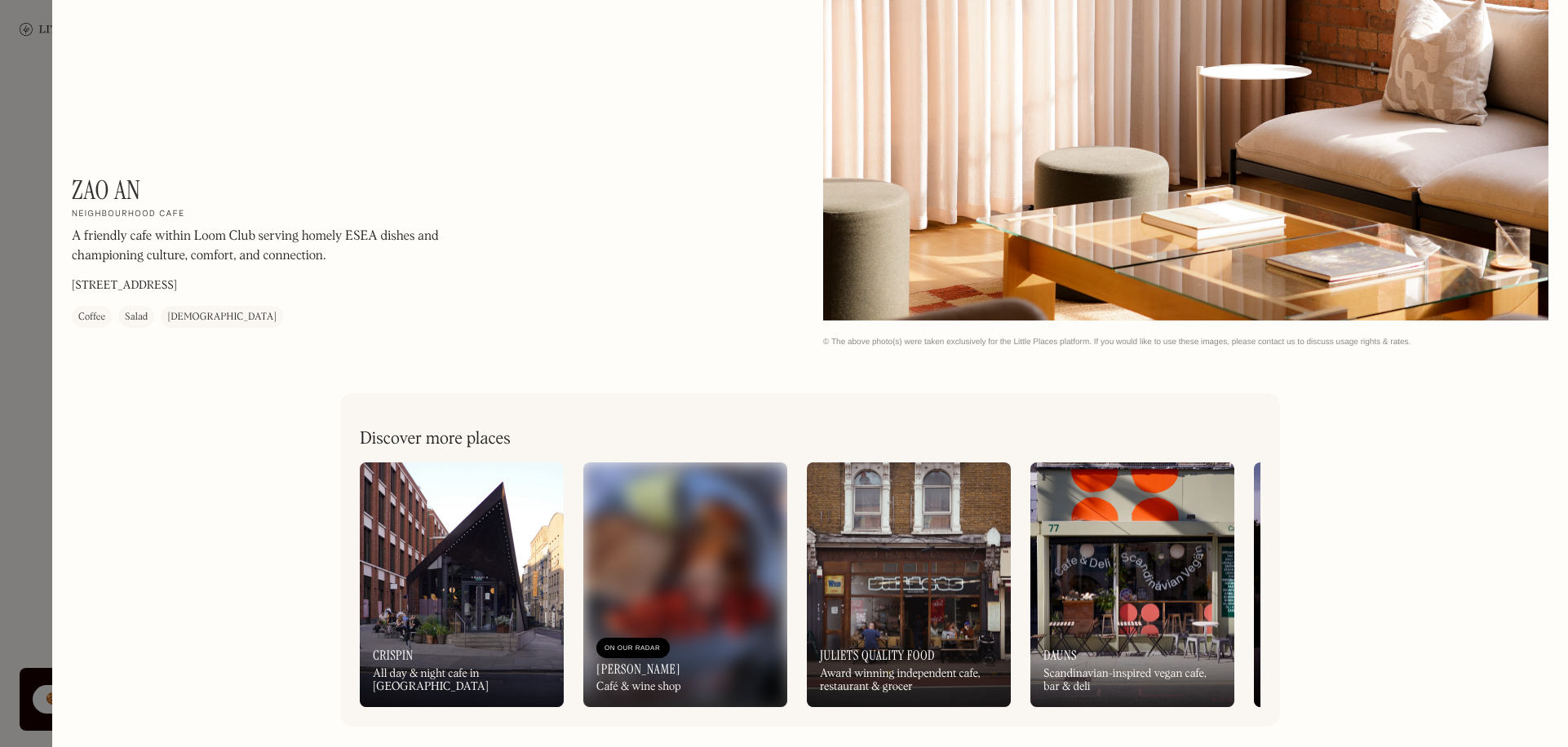
click at [31, 474] on div at bounding box center [784, 374] width 1568 height 747
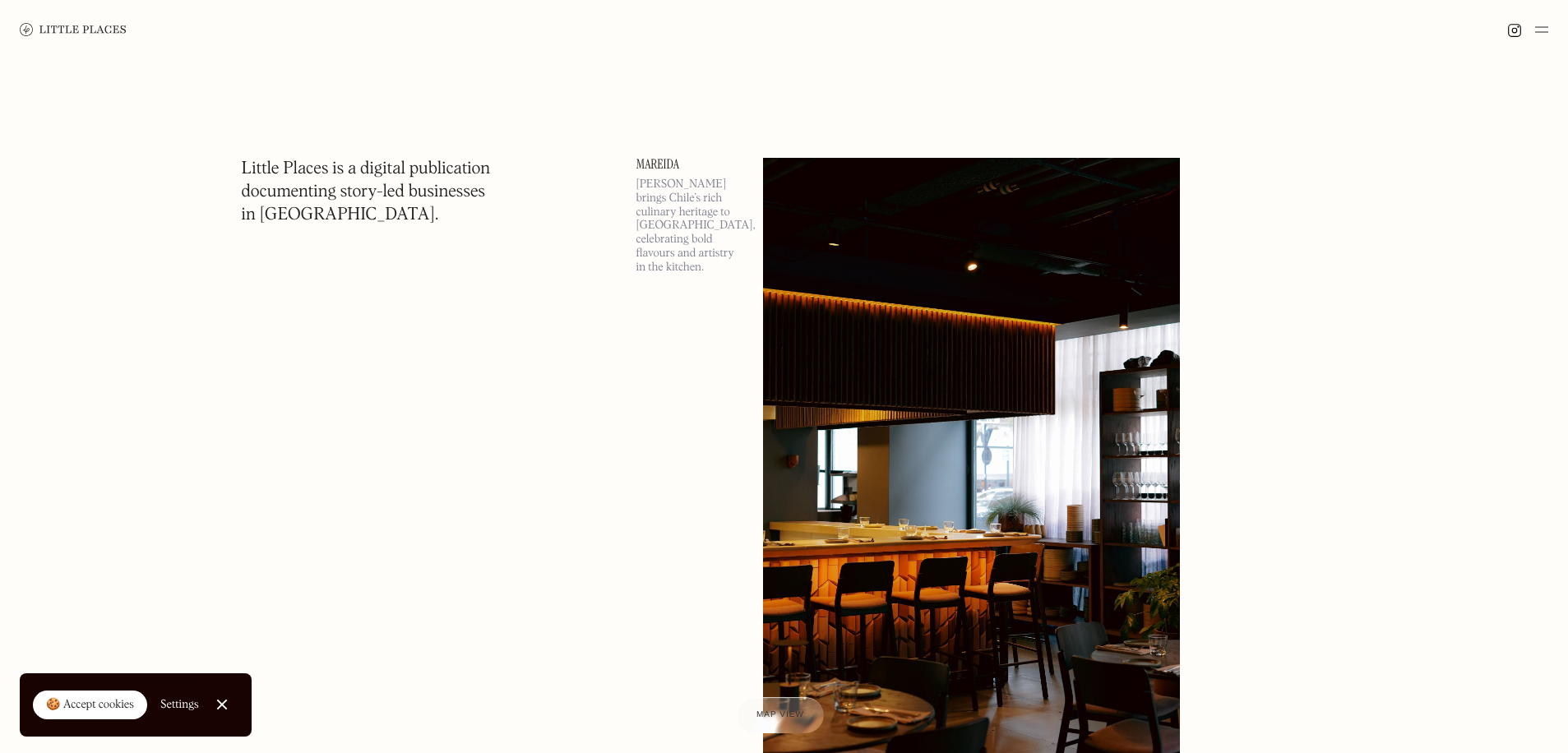
click at [969, 193] on img at bounding box center [971, 459] width 417 height 603
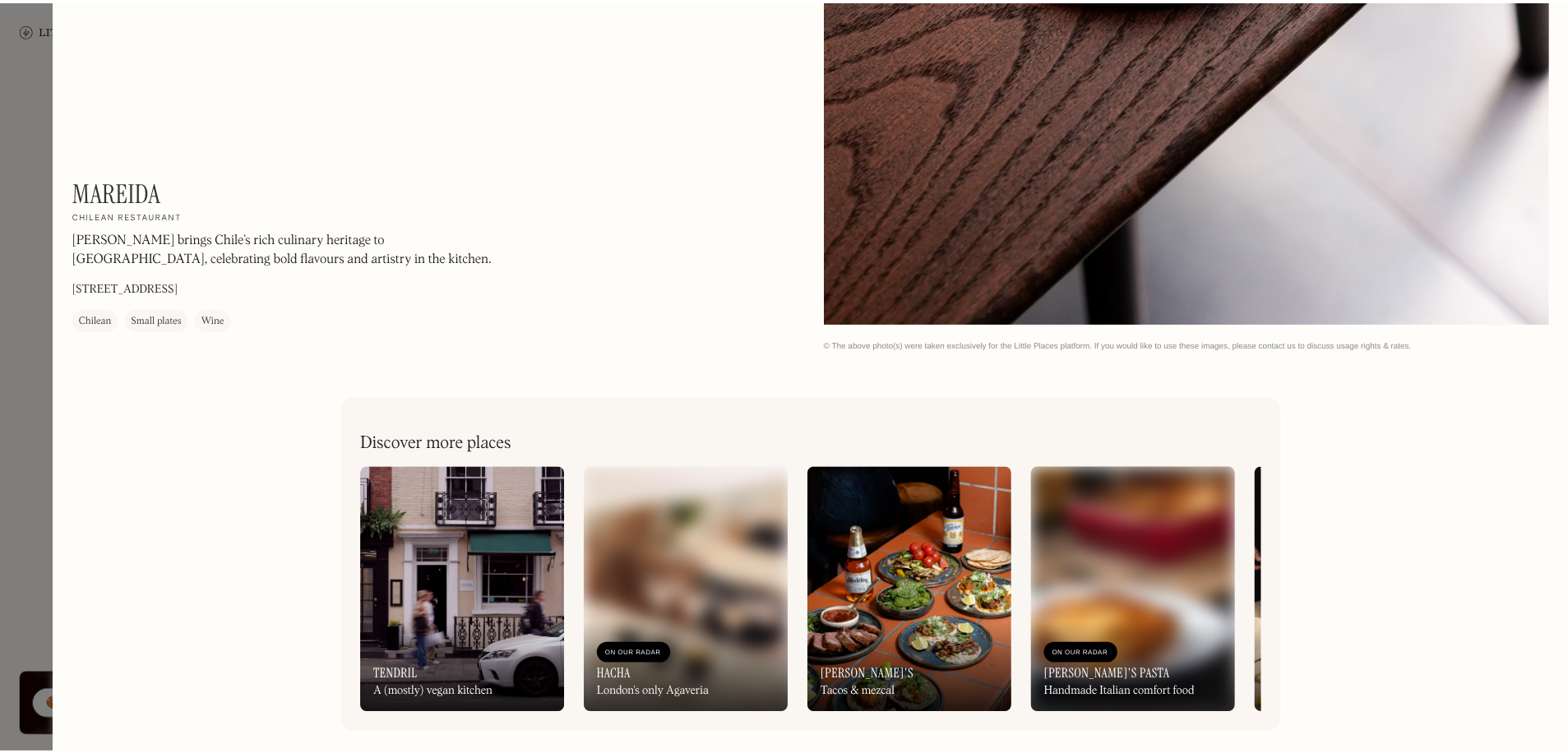
scroll to position [3391, 0]
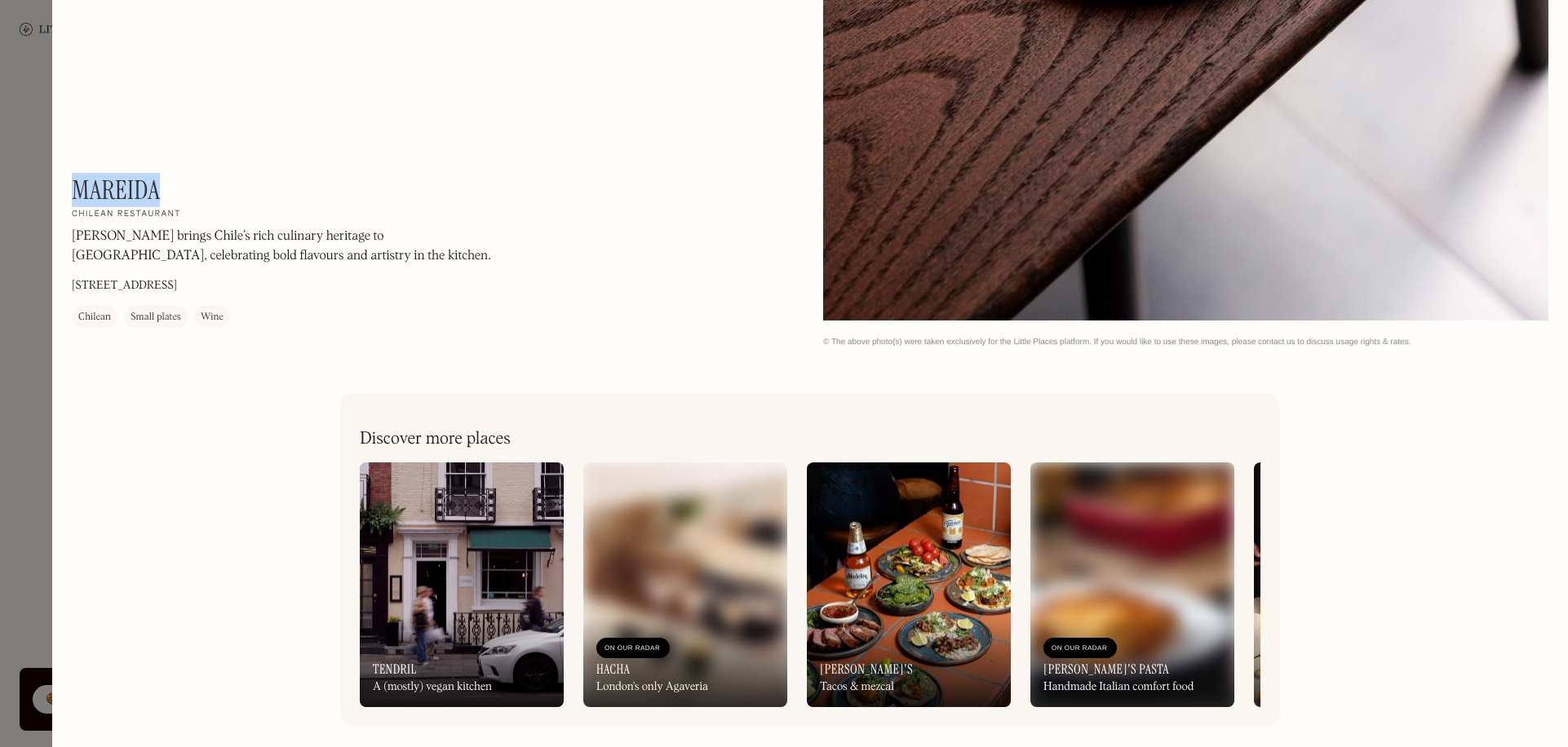
drag, startPoint x: 163, startPoint y: 153, endPoint x: 79, endPoint y: 153, distance: 84.0
click at [79, 174] on div "Mareida On Our Radar Chilean restaurant Mareida brings Chile’s rich culinary he…" at bounding box center [291, 250] width 440 height 153
copy h1 "Mareida"
click at [5, 292] on div at bounding box center [784, 374] width 1568 height 747
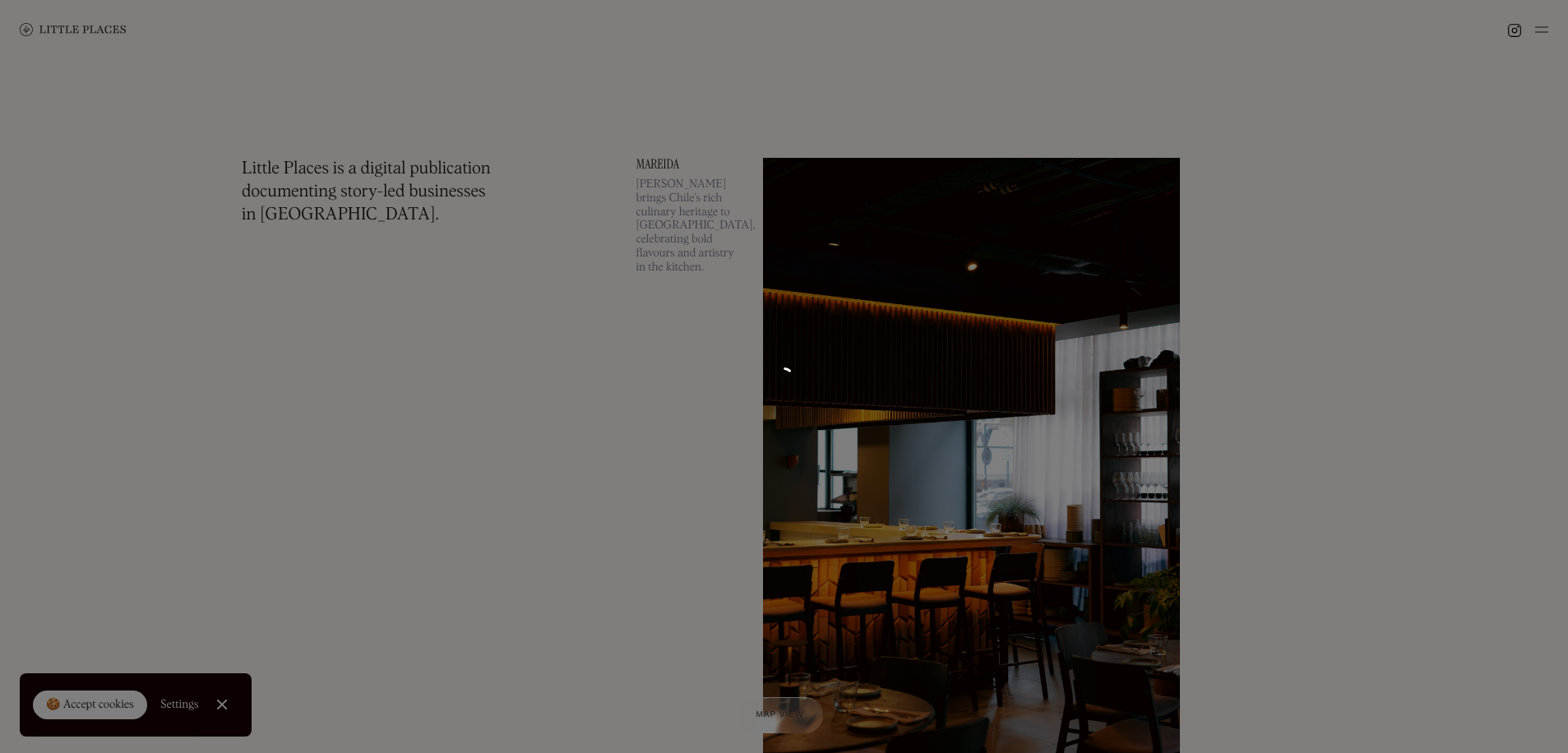
scroll to position [3360, 0]
